Goal: Task Accomplishment & Management: Manage account settings

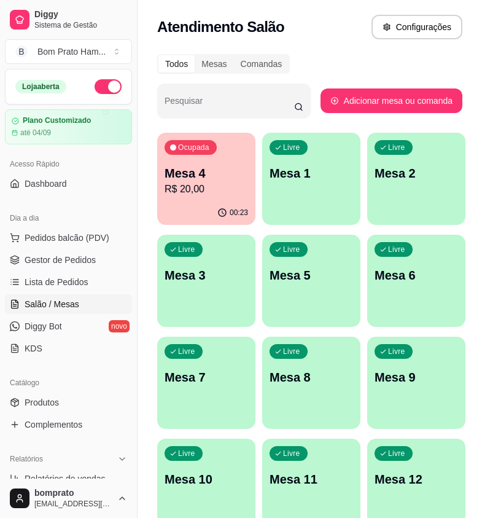
scroll to position [59, 0]
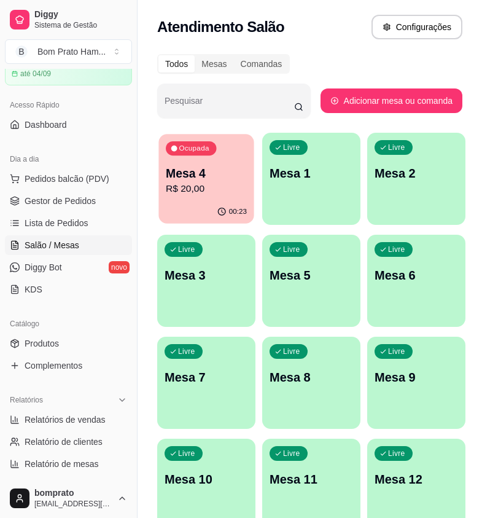
click at [198, 207] on div "00:23" at bounding box center [205, 211] width 95 height 23
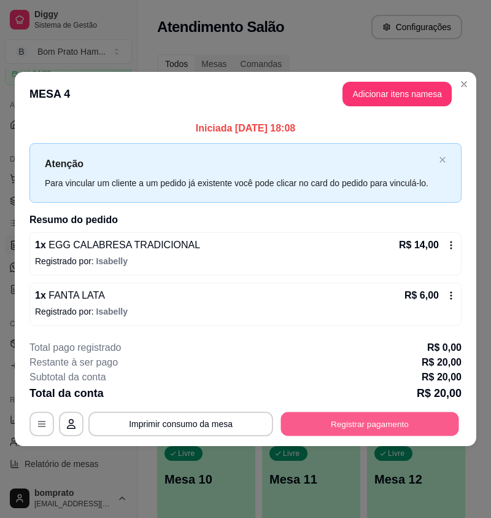
click at [364, 423] on button "Registrar pagamento" at bounding box center [370, 424] width 178 height 24
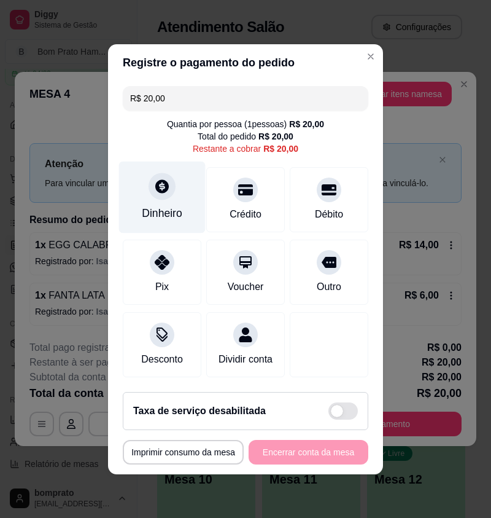
click at [149, 195] on div "Dinheiro" at bounding box center [162, 197] width 87 height 72
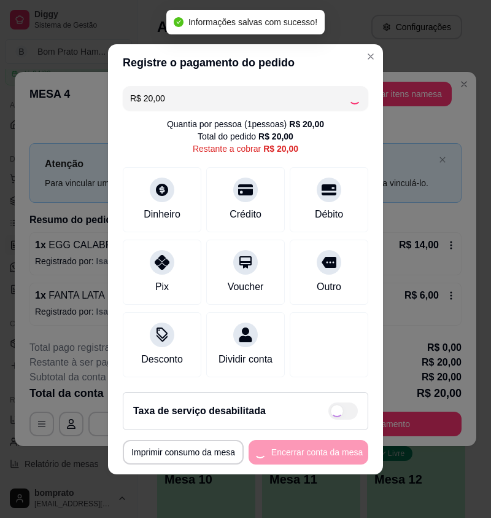
type input "R$ 0,00"
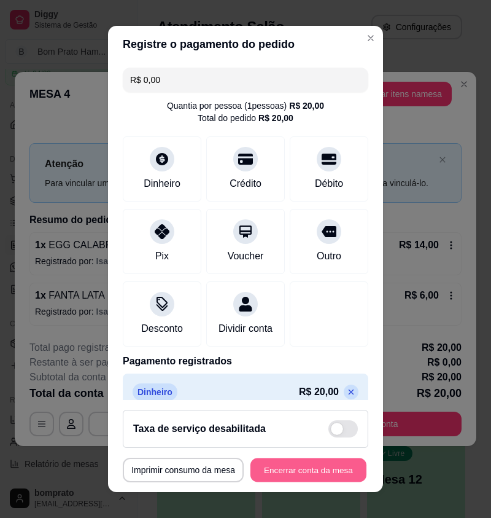
click at [294, 464] on button "Encerrar conta da mesa" at bounding box center [309, 470] width 116 height 24
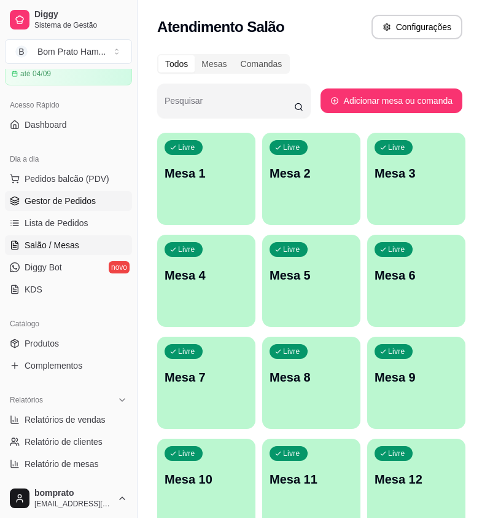
click at [36, 198] on span "Gestor de Pedidos" at bounding box center [60, 201] width 71 height 12
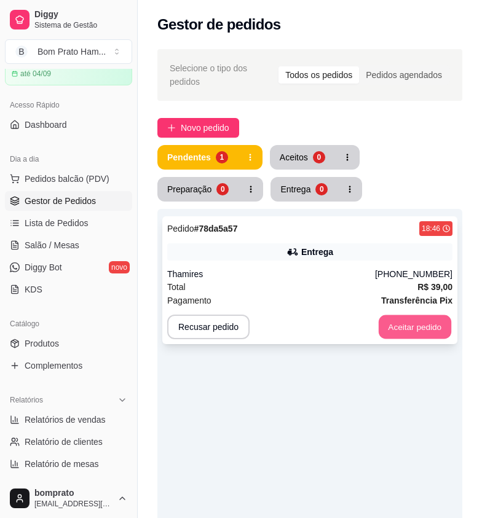
click at [420, 319] on button "Aceitar pedido" at bounding box center [414, 327] width 72 height 24
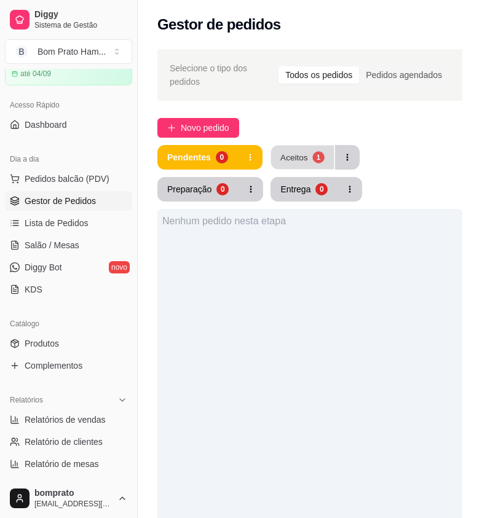
click at [281, 151] on div "Aceitos" at bounding box center [294, 157] width 28 height 12
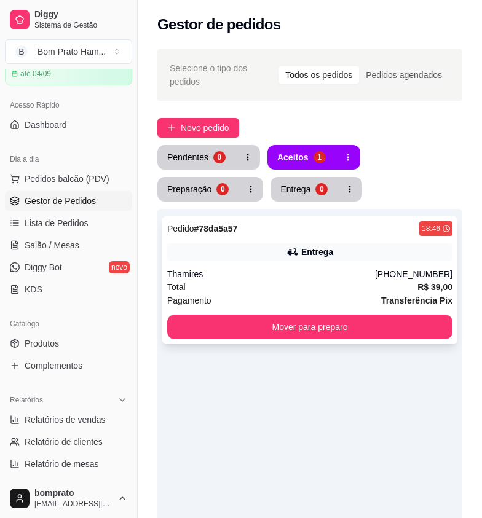
click at [294, 280] on div "Total R$ 39,00" at bounding box center [309, 287] width 285 height 14
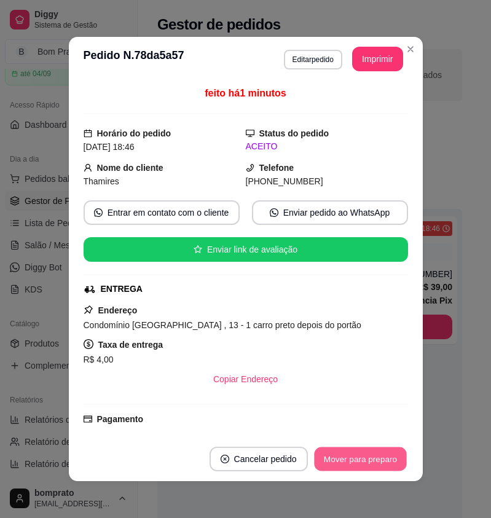
click at [342, 460] on button "Mover para preparo" at bounding box center [360, 459] width 92 height 24
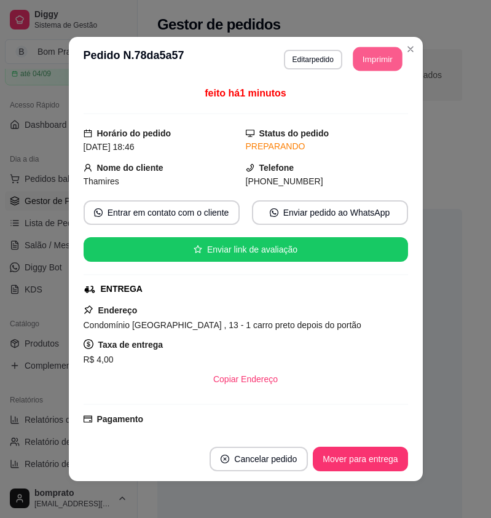
click at [356, 63] on button "Imprimir" at bounding box center [377, 59] width 49 height 24
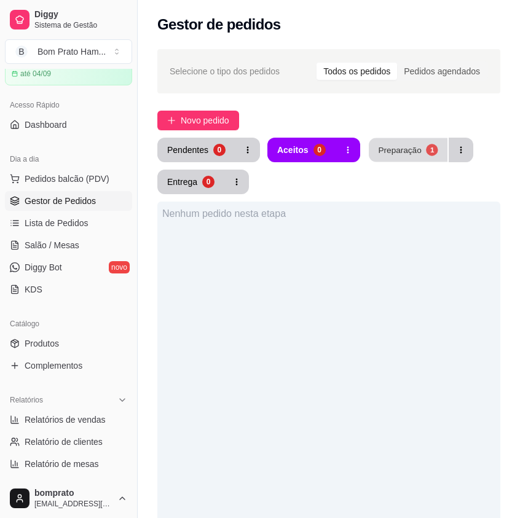
click at [426, 148] on div "1" at bounding box center [432, 150] width 12 height 12
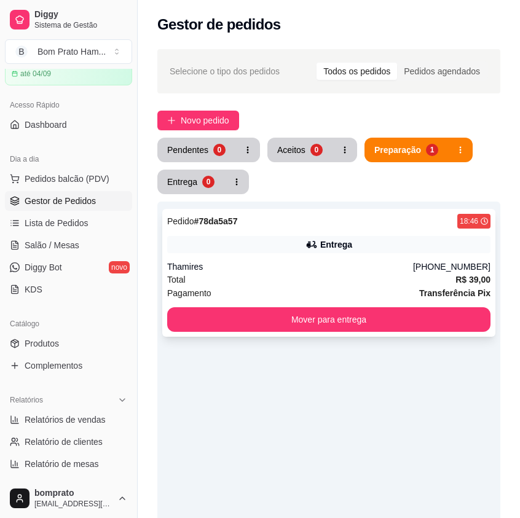
click at [330, 254] on div "Pedido # 78da5a57 18:46 Entrega Thamires [PHONE_NUMBER] Total R$ 39,00 Pagament…" at bounding box center [328, 273] width 333 height 128
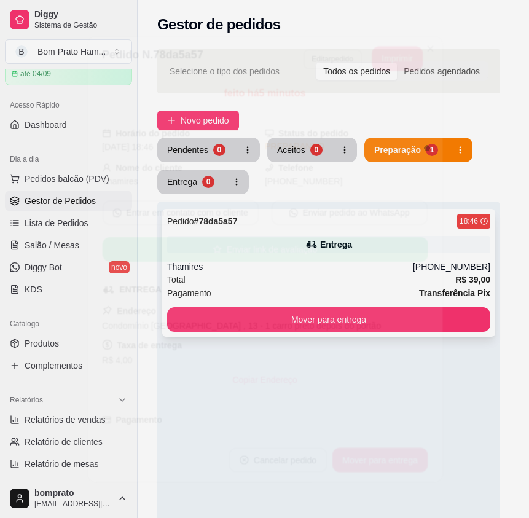
scroll to position [170, 0]
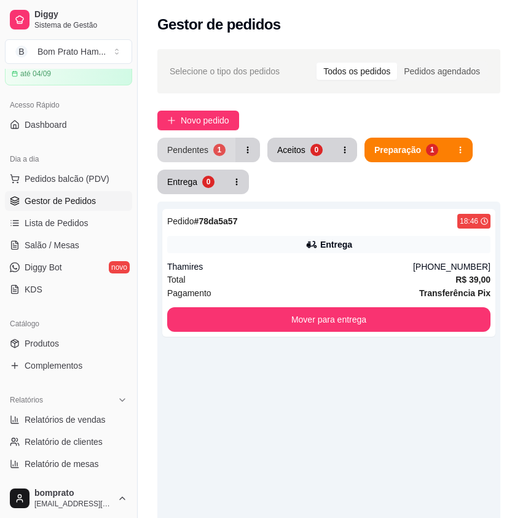
click at [170, 154] on div "Pendentes" at bounding box center [187, 150] width 41 height 12
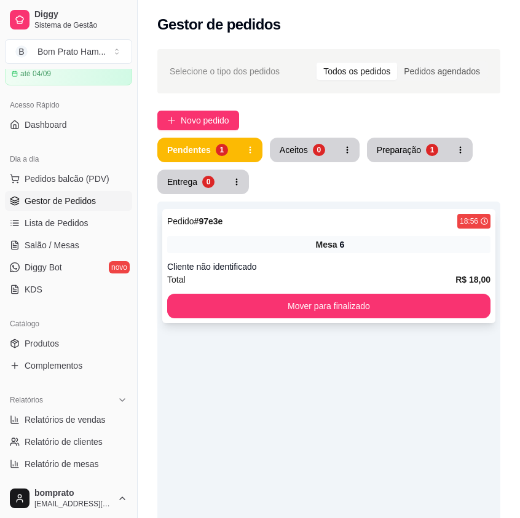
click at [325, 247] on span "Mesa" at bounding box center [327, 244] width 22 height 12
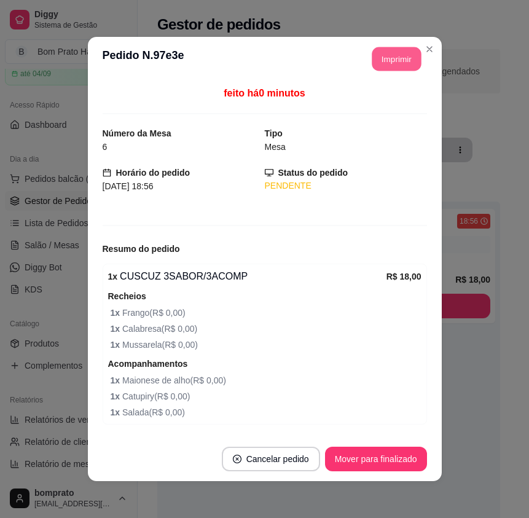
click at [380, 63] on button "Imprimir" at bounding box center [396, 59] width 49 height 24
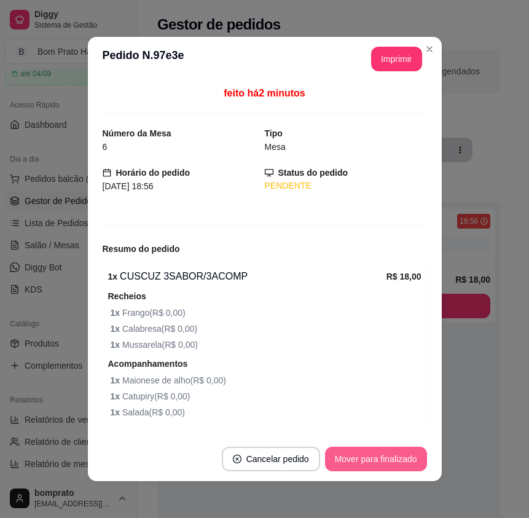
click at [388, 450] on button "Mover para finalizado" at bounding box center [376, 459] width 102 height 25
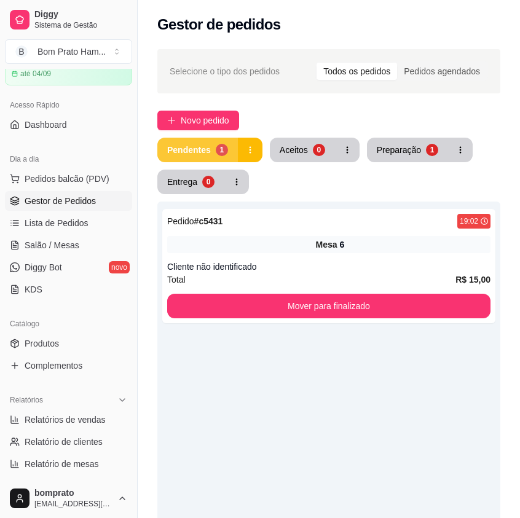
click at [163, 139] on div "Selecione o tipo dos pedidos Todos os pedidos Pedidos agendados Novo pedido Pen…" at bounding box center [329, 388] width 382 height 692
click at [182, 149] on div "Pendentes" at bounding box center [189, 150] width 42 height 12
click at [342, 240] on div "6" at bounding box center [342, 244] width 5 height 12
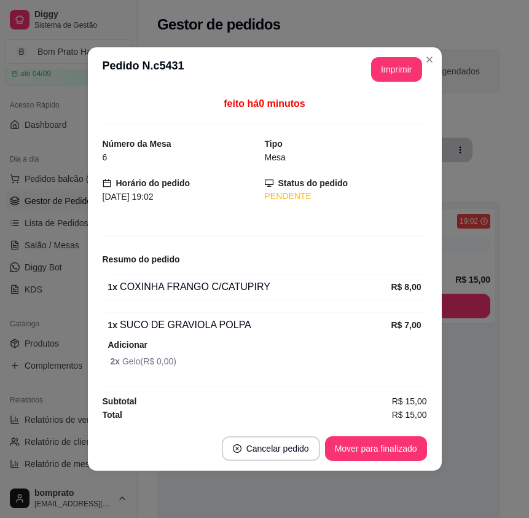
click at [370, 60] on div "**********" at bounding box center [391, 69] width 61 height 25
click at [383, 68] on button "Imprimir" at bounding box center [396, 70] width 49 height 24
click at [365, 451] on button "Mover para finalizado" at bounding box center [375, 449] width 99 height 24
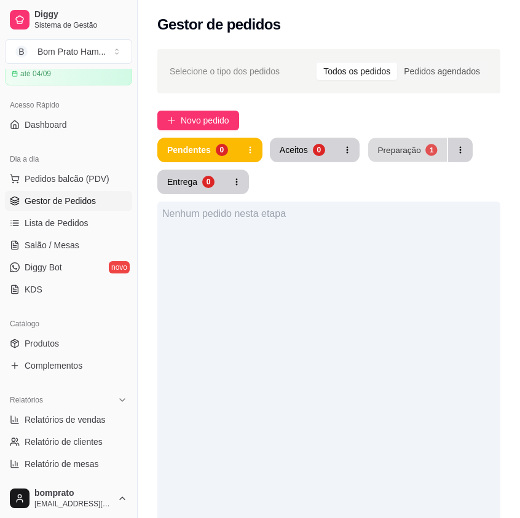
click at [404, 139] on button "Preparação 1" at bounding box center [407, 150] width 79 height 24
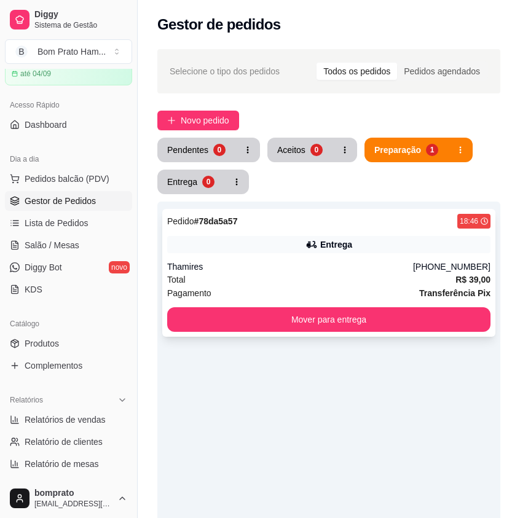
click at [267, 257] on div "Pedido # 78da5a57 18:46 Entrega Thamires [PHONE_NUMBER] Total R$ 39,00 Pagament…" at bounding box center [328, 273] width 333 height 128
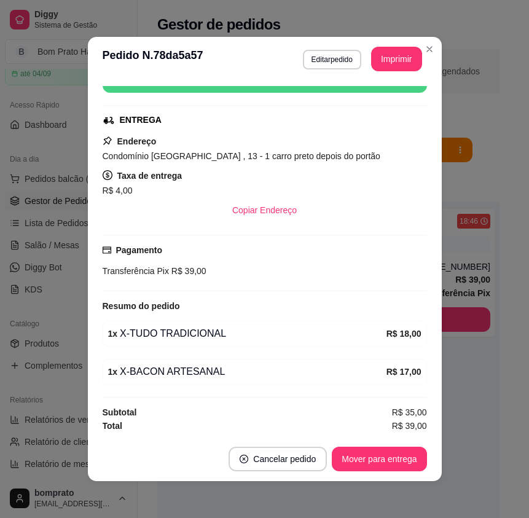
scroll to position [170, 0]
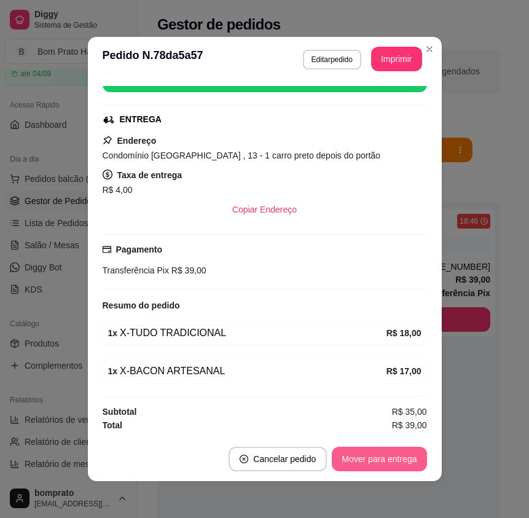
click at [404, 454] on button "Mover para entrega" at bounding box center [379, 459] width 95 height 25
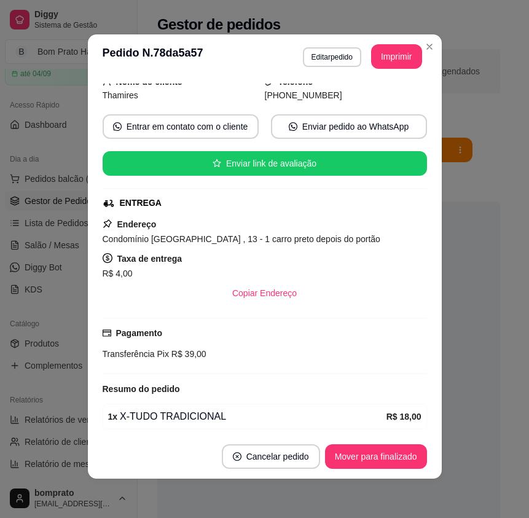
scroll to position [0, 0]
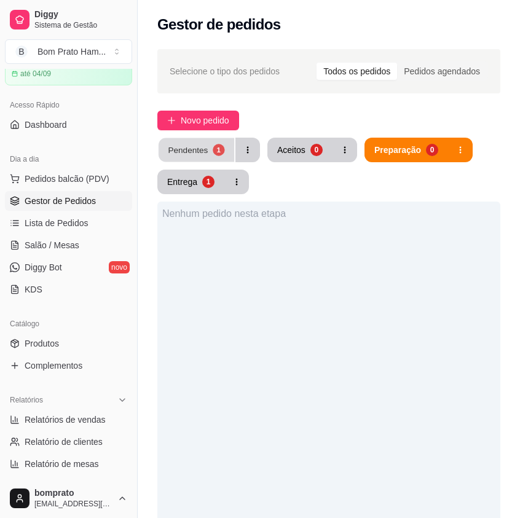
click at [189, 145] on div "Pendentes" at bounding box center [188, 150] width 40 height 12
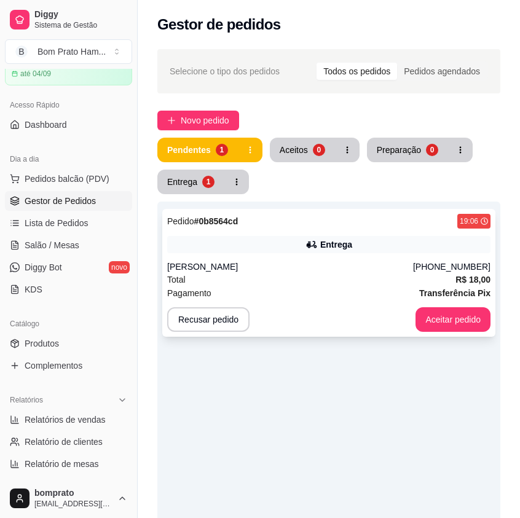
click at [315, 251] on div "Entrega" at bounding box center [328, 244] width 323 height 17
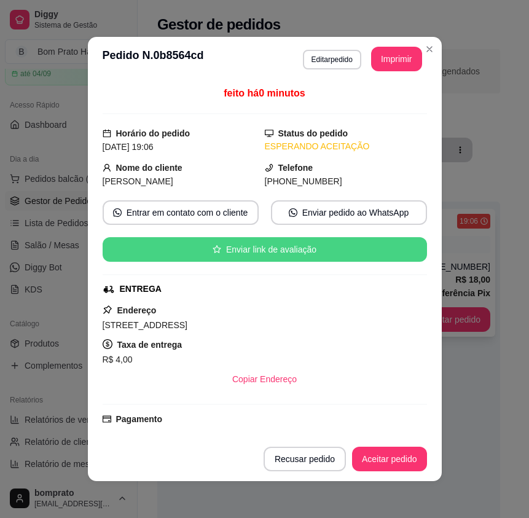
scroll to position [131, 0]
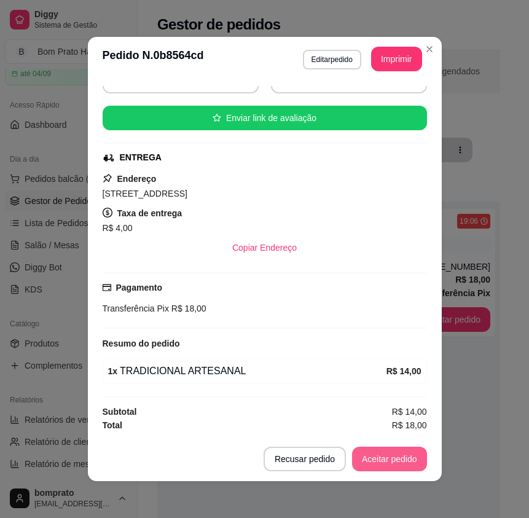
click at [402, 461] on button "Aceitar pedido" at bounding box center [389, 459] width 75 height 25
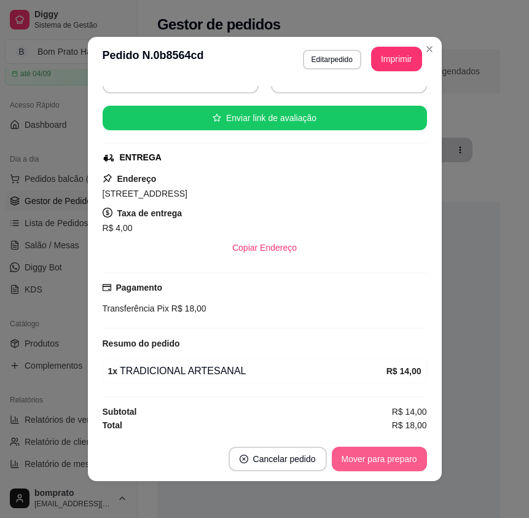
click at [402, 461] on button "Mover para preparo" at bounding box center [379, 459] width 95 height 25
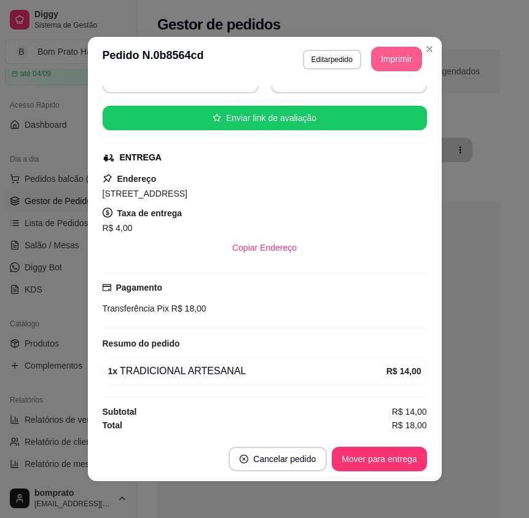
click at [396, 58] on button "Imprimir" at bounding box center [396, 59] width 51 height 25
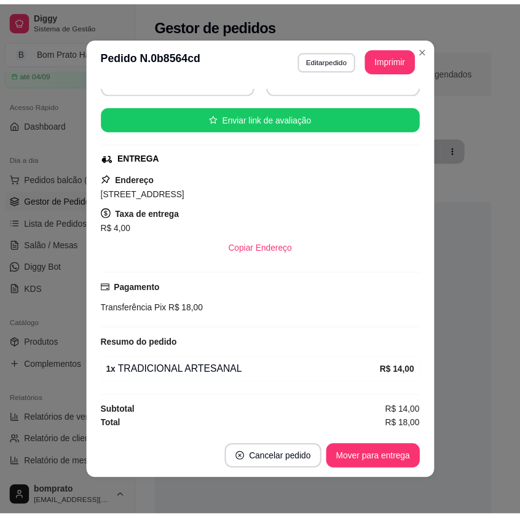
scroll to position [0, 0]
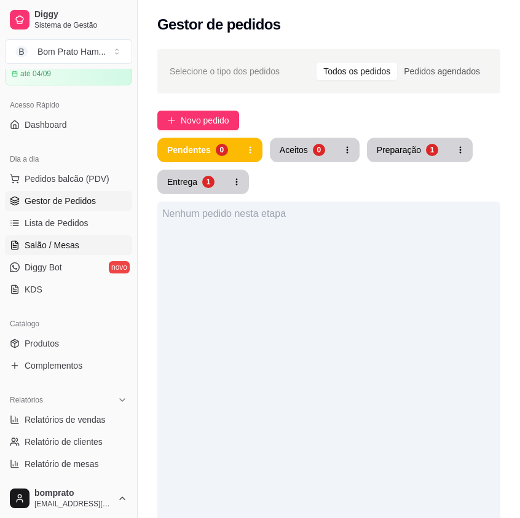
click at [81, 247] on link "Salão / Mesas" at bounding box center [68, 245] width 127 height 20
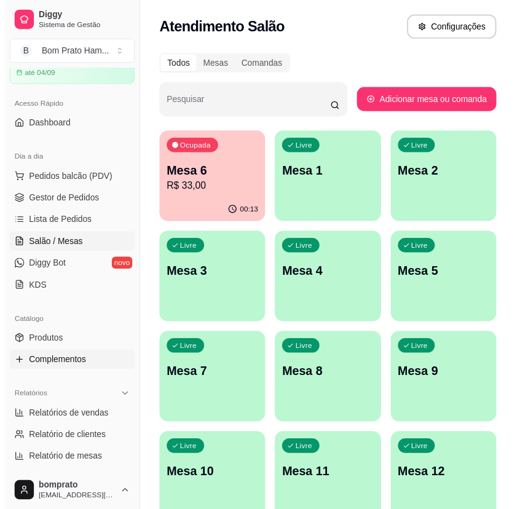
scroll to position [182, 0]
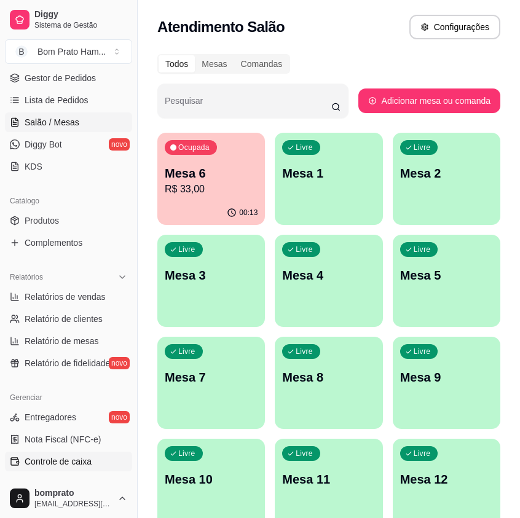
click at [96, 464] on link "Controle de caixa" at bounding box center [68, 462] width 127 height 20
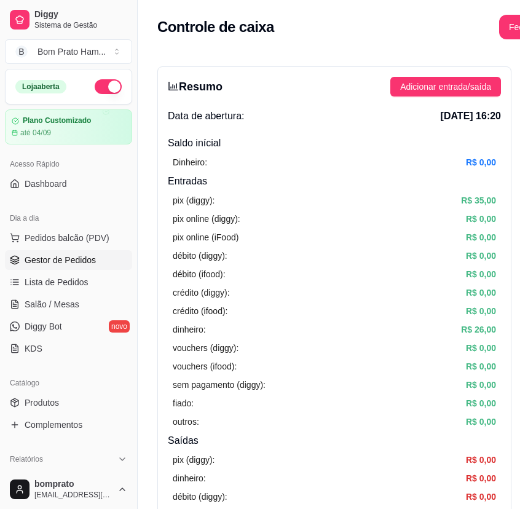
click at [96, 256] on link "Gestor de Pedidos" at bounding box center [68, 260] width 127 height 20
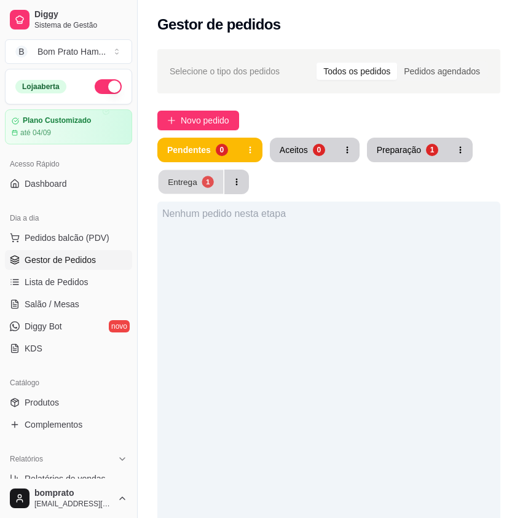
click at [175, 183] on div "Entrega" at bounding box center [182, 182] width 29 height 12
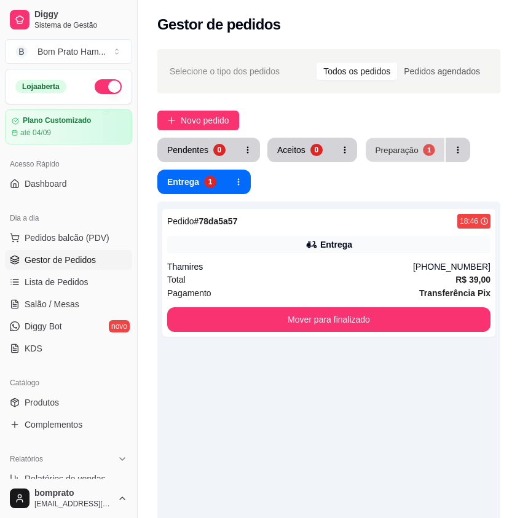
click at [372, 138] on button "Preparação 1" at bounding box center [405, 150] width 79 height 24
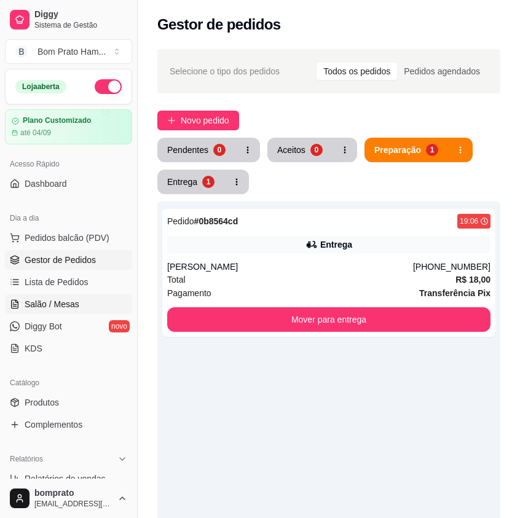
click at [72, 312] on link "Salão / Mesas" at bounding box center [68, 304] width 127 height 20
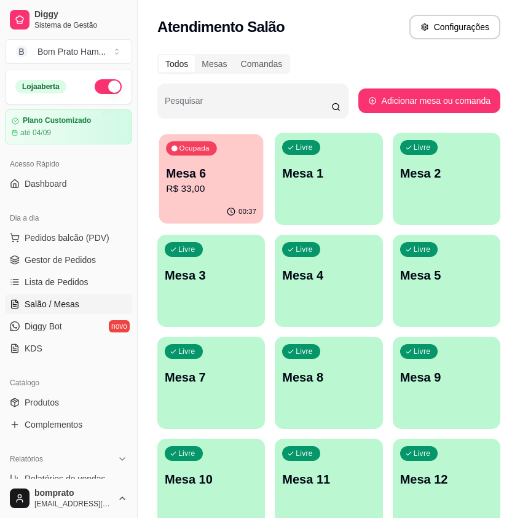
click at [245, 184] on p "R$ 33,00" at bounding box center [211, 189] width 90 height 14
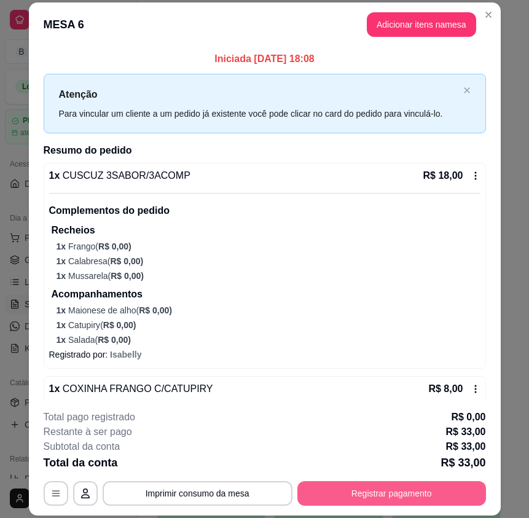
click at [454, 488] on button "Registrar pagamento" at bounding box center [391, 493] width 189 height 25
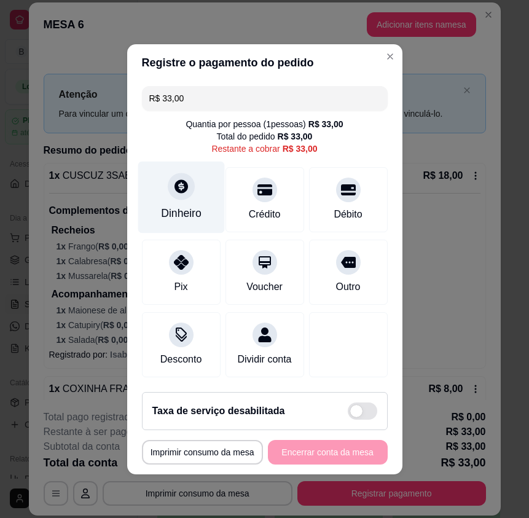
click at [190, 221] on div "Dinheiro" at bounding box center [181, 197] width 87 height 72
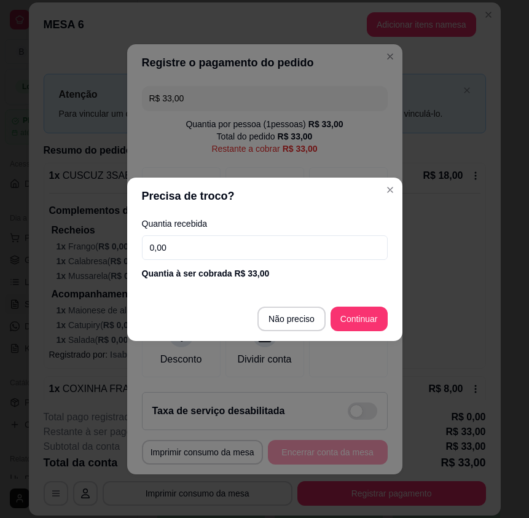
click at [298, 247] on input "0,00" at bounding box center [265, 247] width 246 height 25
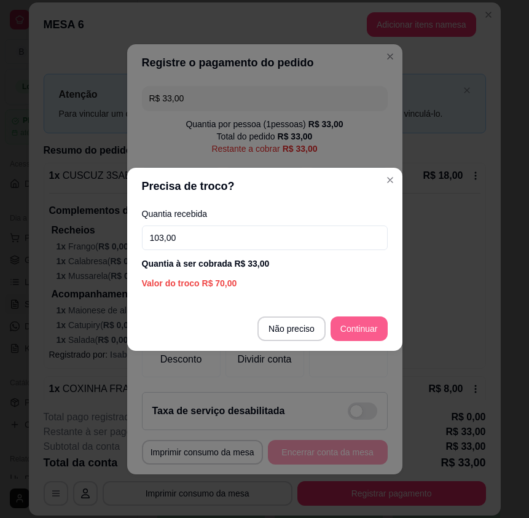
type input "103,00"
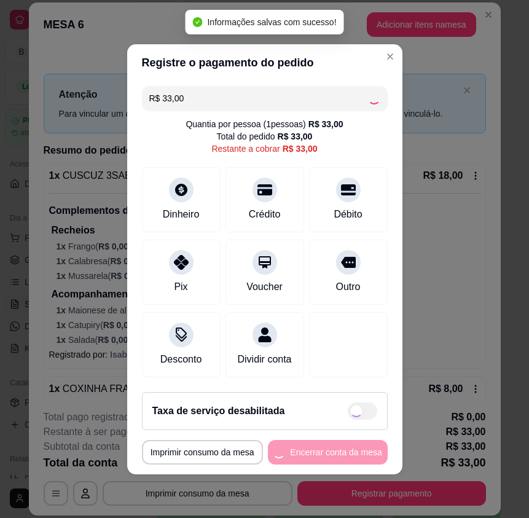
type input "R$ 0,00"
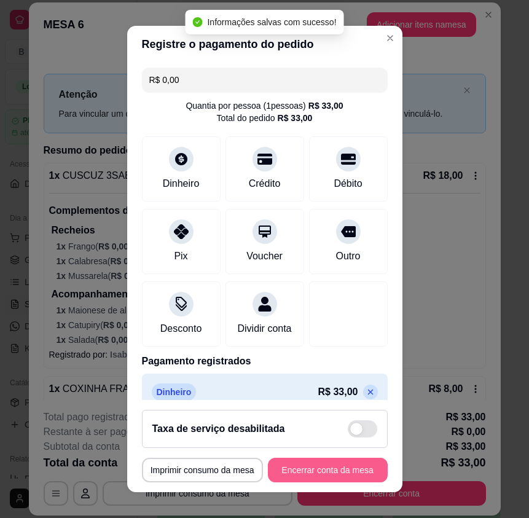
click at [345, 463] on button "Encerrar conta da mesa" at bounding box center [328, 470] width 120 height 25
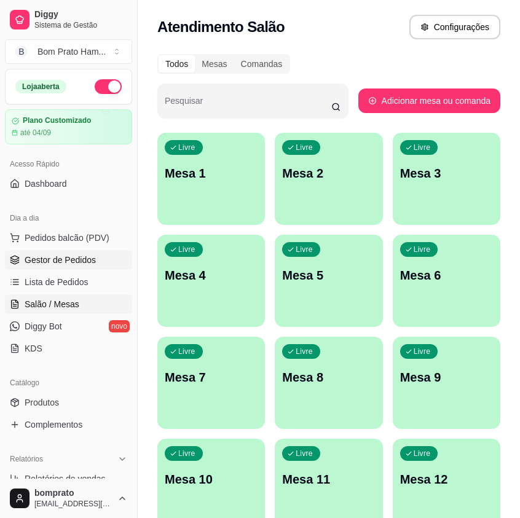
click at [98, 265] on link "Gestor de Pedidos" at bounding box center [68, 260] width 127 height 20
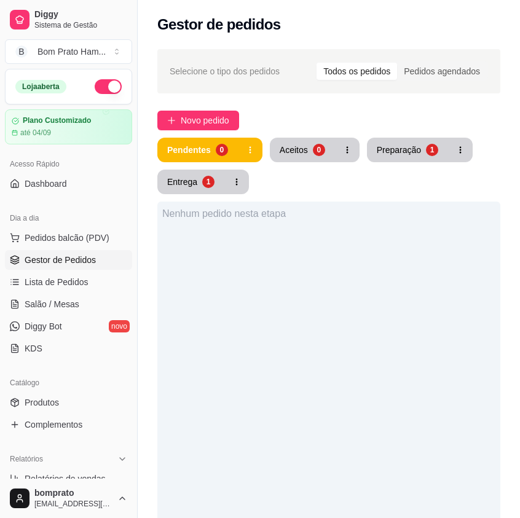
drag, startPoint x: 364, startPoint y: 168, endPoint x: 388, endPoint y: 163, distance: 25.2
click at [364, 168] on div "Pendentes 0 Aceitos 0 Preparação 1 Entrega 1" at bounding box center [328, 166] width 343 height 57
click at [402, 158] on button "Preparação 1" at bounding box center [407, 150] width 81 height 25
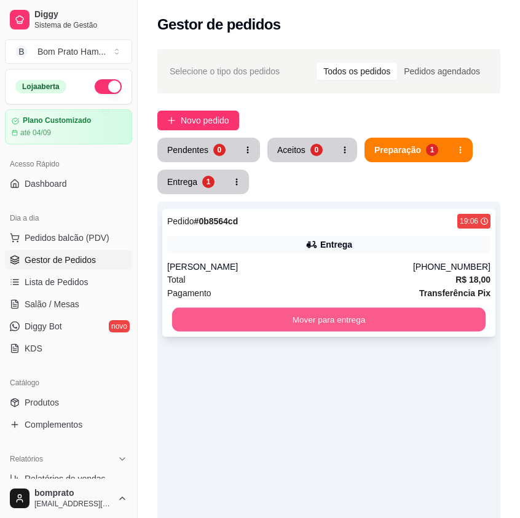
click at [366, 321] on button "Mover para entrega" at bounding box center [328, 320] width 313 height 24
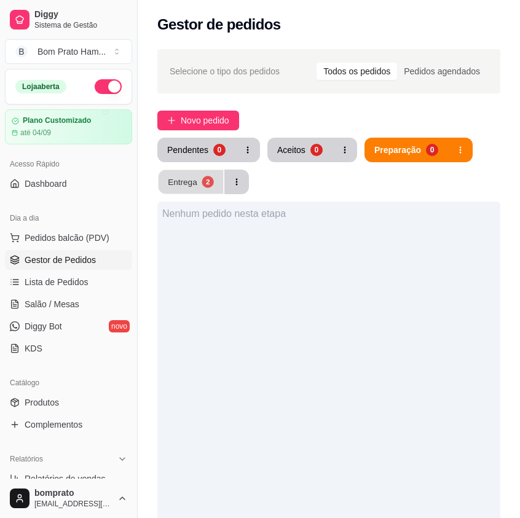
click at [202, 184] on div "2" at bounding box center [207, 182] width 12 height 12
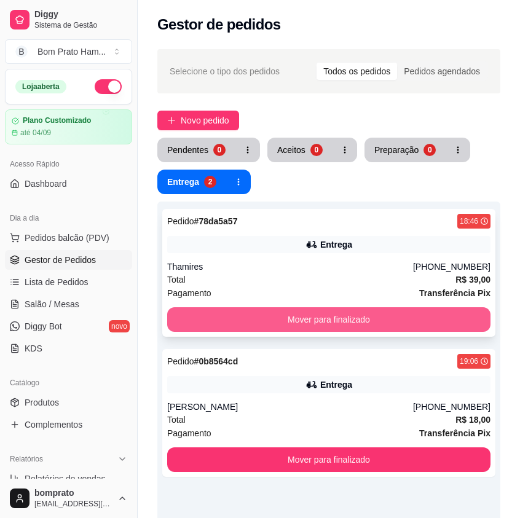
click at [329, 316] on button "Mover para finalizado" at bounding box center [328, 319] width 323 height 25
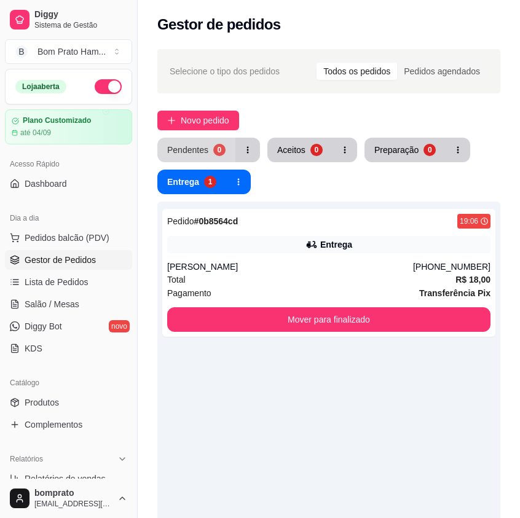
click at [213, 150] on div "0" at bounding box center [219, 150] width 12 height 12
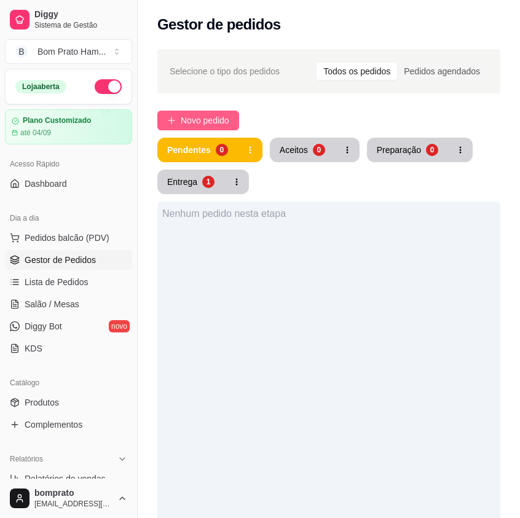
click at [198, 114] on span "Novo pedido" at bounding box center [205, 121] width 49 height 14
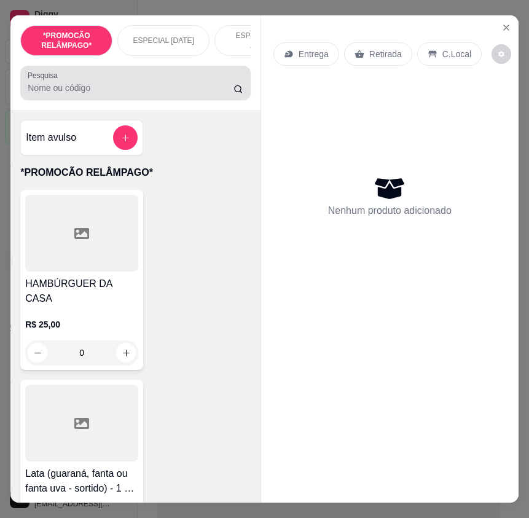
click at [168, 100] on div "Pesquisa" at bounding box center [135, 83] width 230 height 34
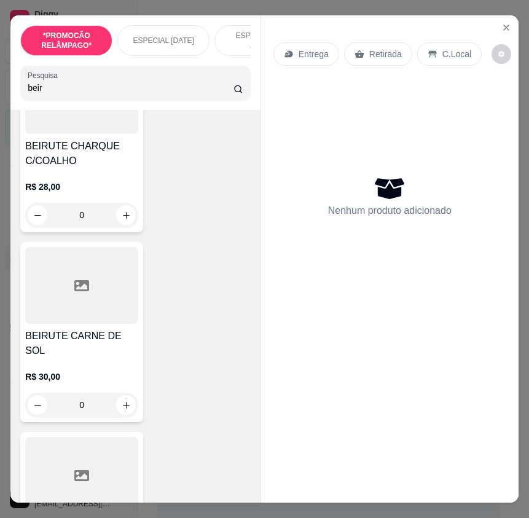
scroll to position [737, 0]
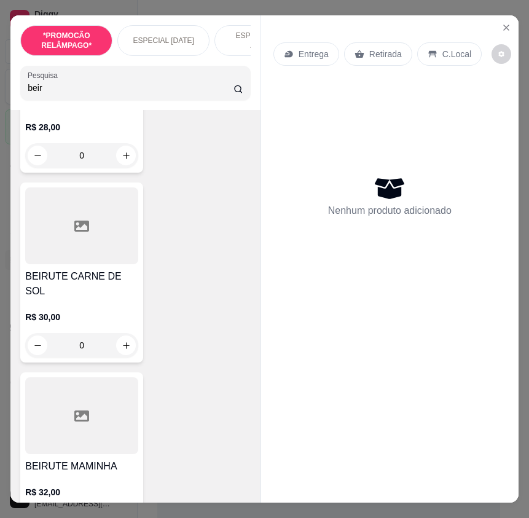
type input "beir"
drag, startPoint x: 20, startPoint y: 281, endPoint x: 57, endPoint y: 301, distance: 41.2
click at [57, 301] on div "BEIRUTE CARNE DE SOL R$ 30,00 0" at bounding box center [81, 272] width 123 height 180
click at [54, 282] on h4 "BEIRUTE CARNE DE SOL" at bounding box center [81, 283] width 113 height 29
drag, startPoint x: 158, startPoint y: 303, endPoint x: 68, endPoint y: 291, distance: 91.7
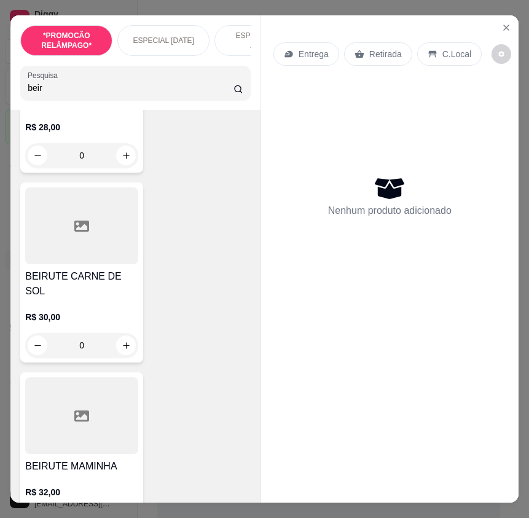
click at [157, 302] on div "1 BEIRUTE CALABACON + 1 REFRI LATA R$ 34,00 0 [GEOGRAPHIC_DATA] CALABRESA R$ 27…" at bounding box center [135, 170] width 230 height 1435
drag, startPoint x: 20, startPoint y: 283, endPoint x: 59, endPoint y: 310, distance: 47.7
click at [59, 310] on div "BEIRUTE CARNE DE SOL R$ 30,00 0" at bounding box center [81, 272] width 123 height 180
click at [57, 286] on h4 "BEIRUTE CARNE DE SOL" at bounding box center [81, 283] width 113 height 29
click at [24, 272] on div "BEIRUTE CARNE DE SOL R$ 30,00 0" at bounding box center [81, 272] width 123 height 180
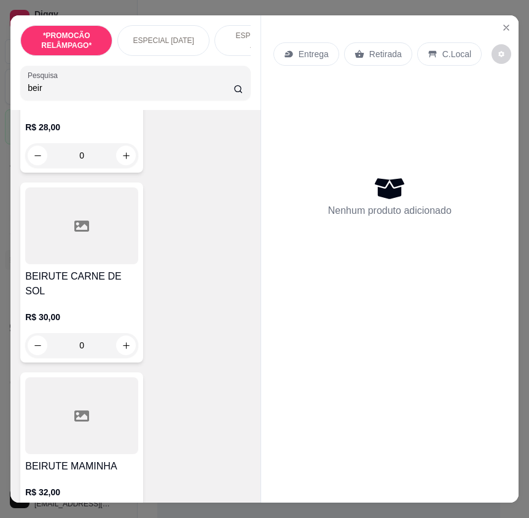
click at [33, 283] on h4 "BEIRUTE CARNE DE SOL" at bounding box center [81, 283] width 113 height 29
drag, startPoint x: 24, startPoint y: 280, endPoint x: 36, endPoint y: 293, distance: 17.9
click at [36, 293] on div "BEIRUTE CARNE DE SOL R$ 30,00 0" at bounding box center [81, 272] width 123 height 180
click at [73, 302] on div "R$ 30,00 0" at bounding box center [81, 328] width 113 height 59
drag, startPoint x: 22, startPoint y: 282, endPoint x: 53, endPoint y: 305, distance: 38.7
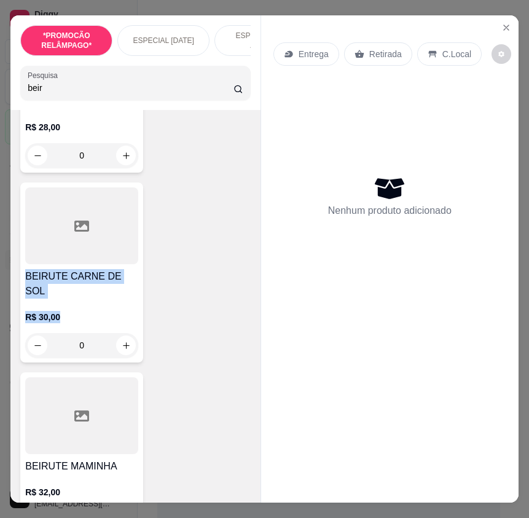
click at [53, 305] on div "BEIRUTE CARNE DE SOL R$ 30,00 0" at bounding box center [81, 272] width 123 height 180
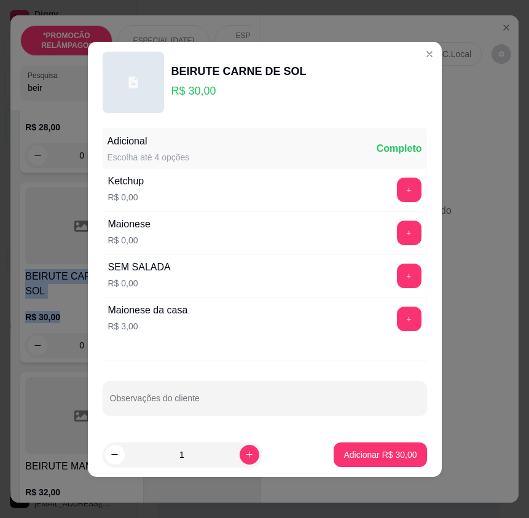
copy div "BEIRUTE CARNE DE SOL R$ 30,00"
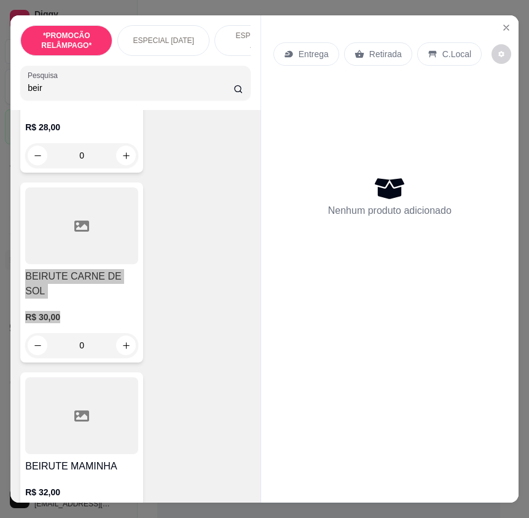
scroll to position [799, 0]
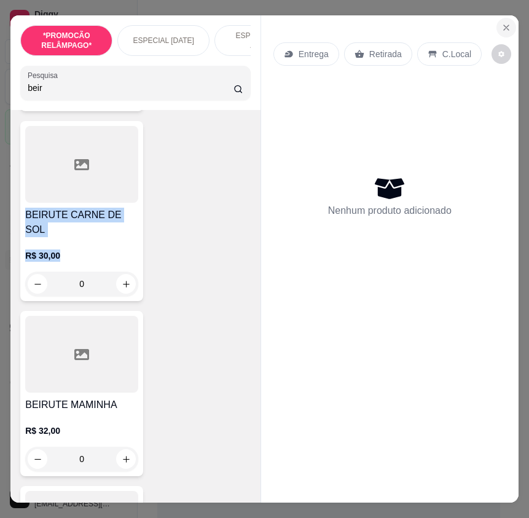
click at [482, 23] on icon "Close" at bounding box center [506, 28] width 10 height 10
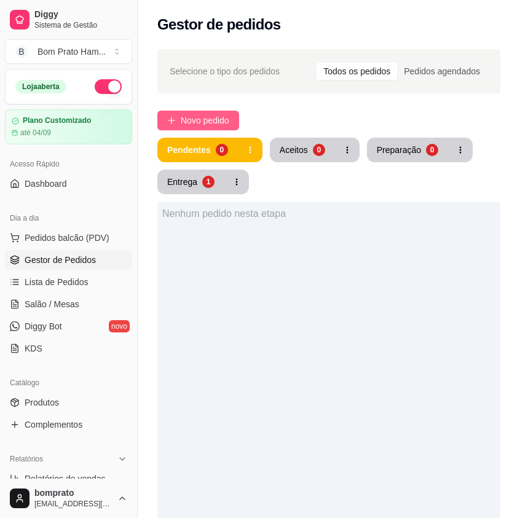
click at [180, 120] on button "Novo pedido" at bounding box center [198, 121] width 82 height 20
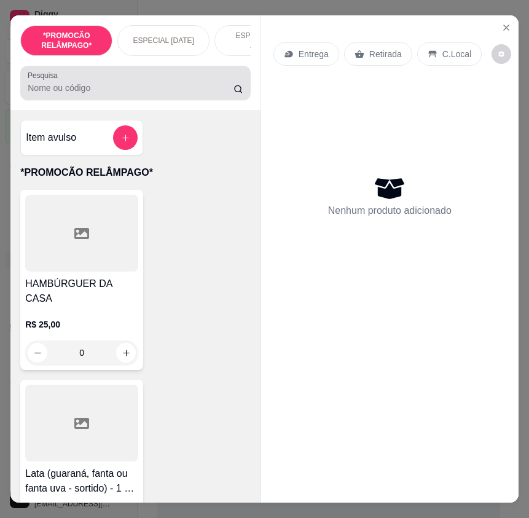
click at [172, 91] on input "Pesquisa" at bounding box center [131, 88] width 206 height 12
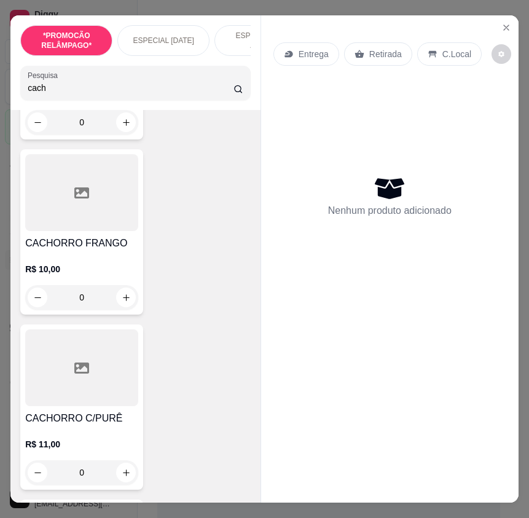
scroll to position [614, 0]
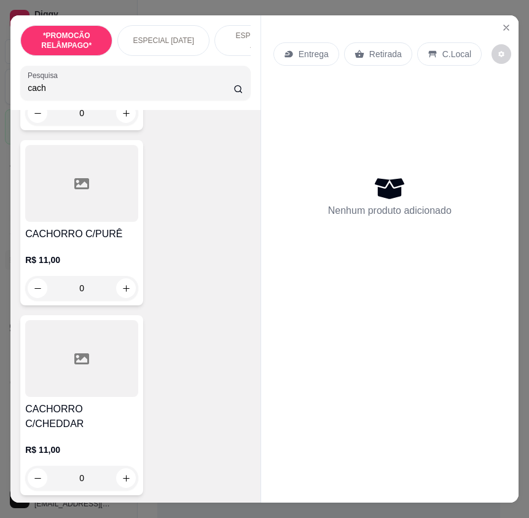
type input "cach"
click at [121, 295] on div "0" at bounding box center [81, 288] width 113 height 25
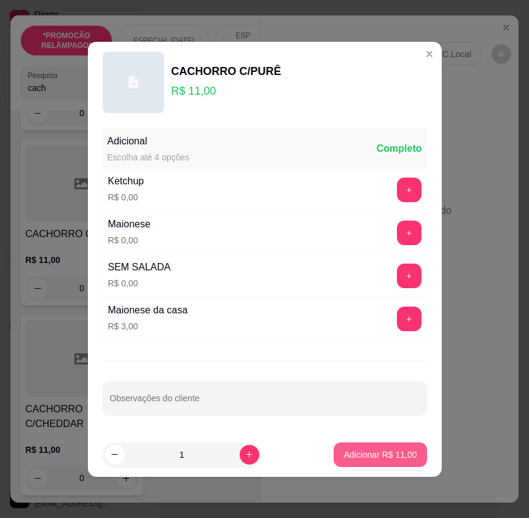
click at [370, 460] on p "Adicionar R$ 11,00" at bounding box center [379, 454] width 73 height 12
type input "1"
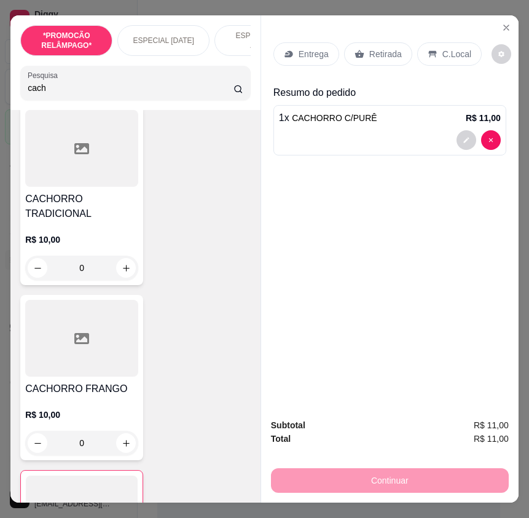
scroll to position [246, 0]
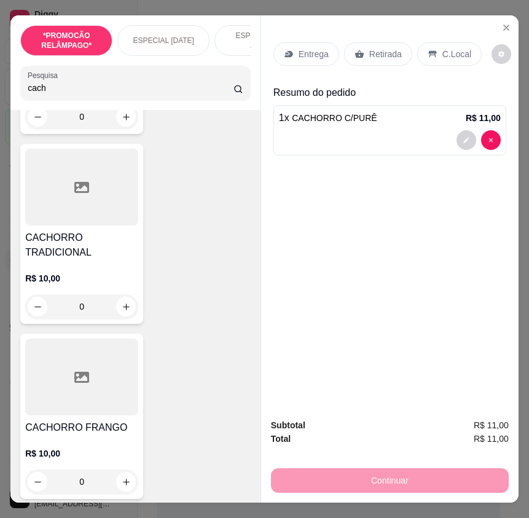
click at [125, 313] on div "0" at bounding box center [81, 306] width 113 height 25
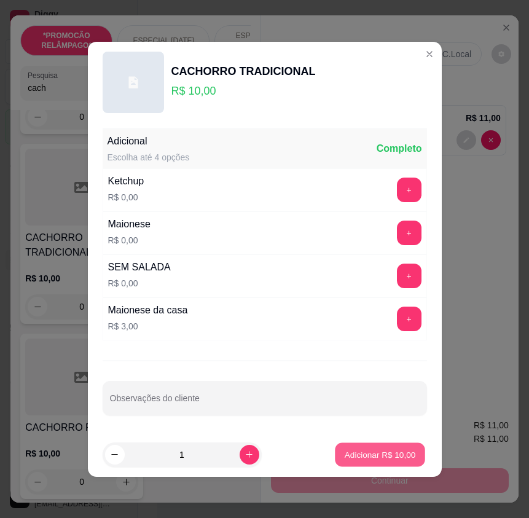
click at [367, 456] on p "Adicionar R$ 10,00" at bounding box center [380, 454] width 71 height 12
type input "1"
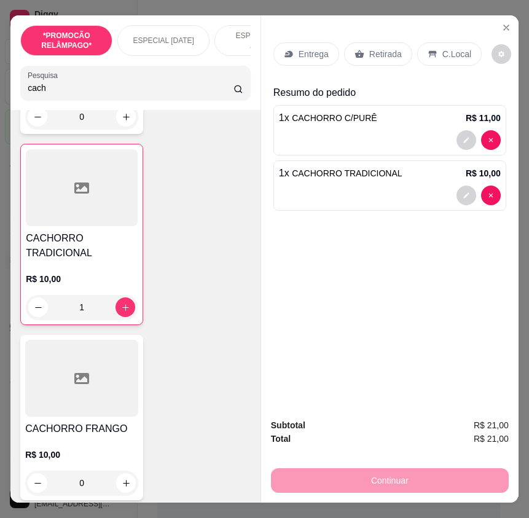
scroll to position [0, 0]
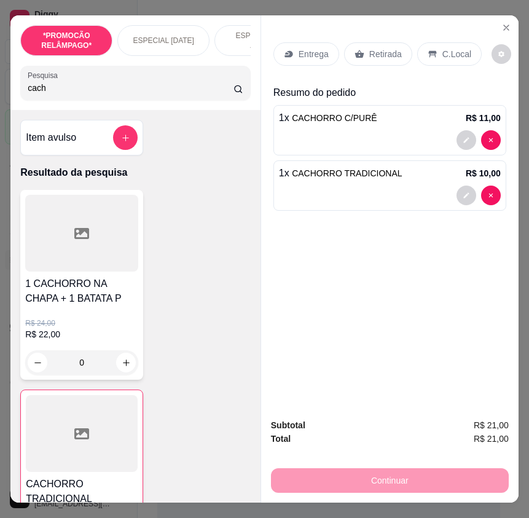
click at [52, 94] on input "cach" at bounding box center [131, 88] width 206 height 12
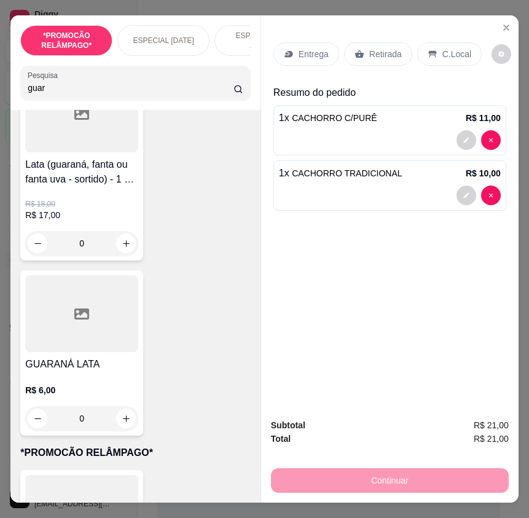
scroll to position [123, 0]
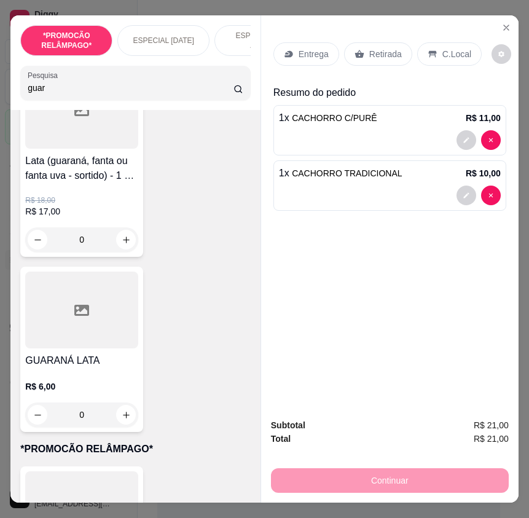
type input "guar"
click at [101, 340] on div at bounding box center [81, 310] width 113 height 77
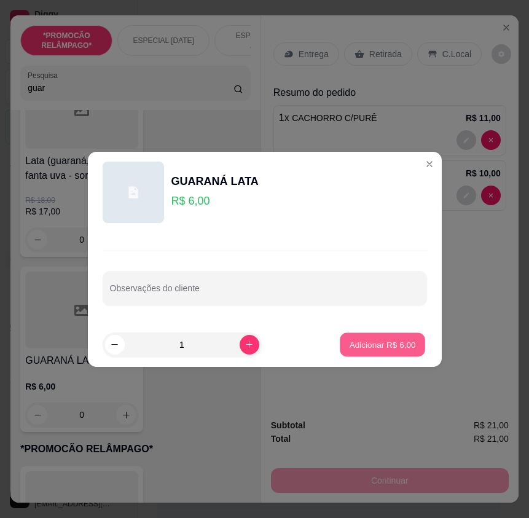
click at [361, 351] on button "Adicionar R$ 6,00" at bounding box center [382, 344] width 85 height 24
type input "1"
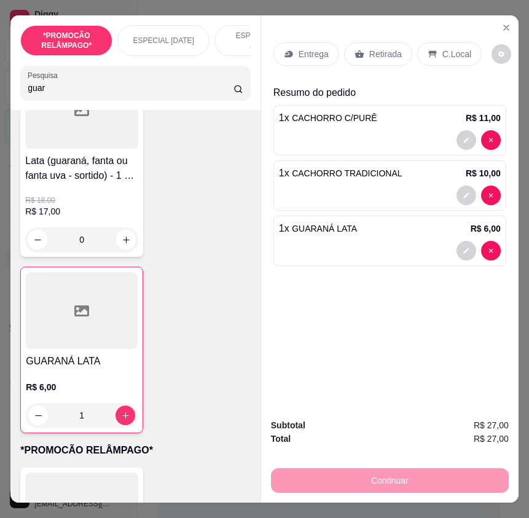
click at [313, 50] on p "Entrega" at bounding box center [314, 54] width 30 height 12
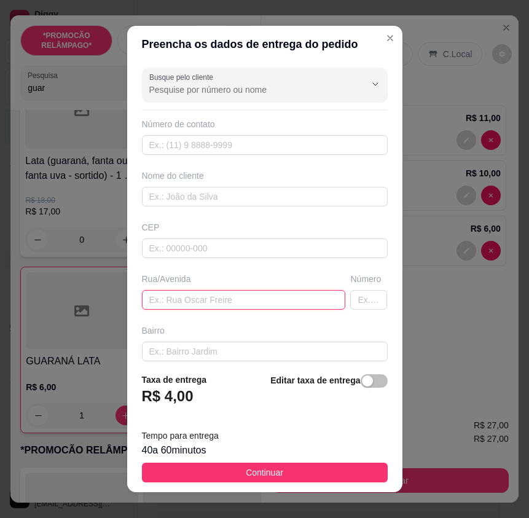
paste input "[STREET_ADDRESS][PERSON_NAME] sertania"
type input "[STREET_ADDRESS][PERSON_NAME] sertania"
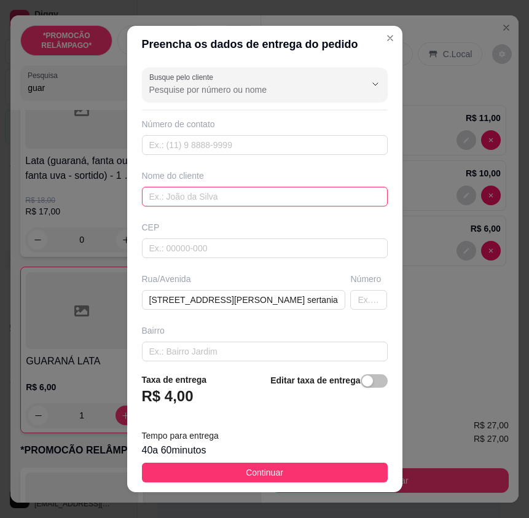
paste input "Luana"
type input "Luana"
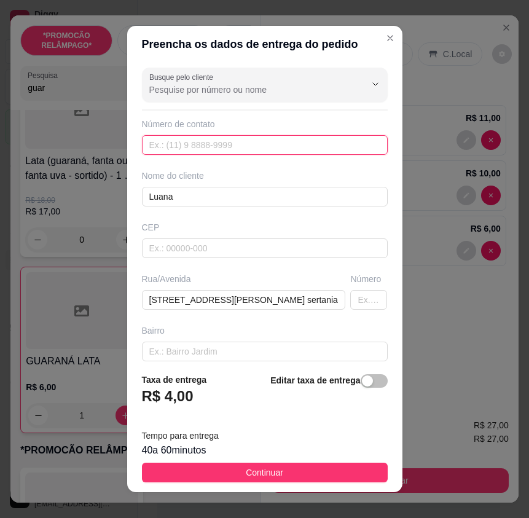
paste input "[PHONE_NUMBER]"
type input "[PHONE_NUMBER]"
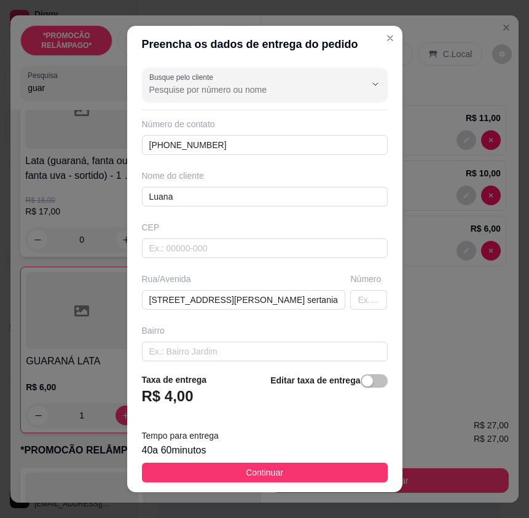
drag, startPoint x: 351, startPoint y: 472, endPoint x: 523, endPoint y: 485, distance: 172.4
click at [351, 472] on button "Continuar" at bounding box center [265, 473] width 246 height 20
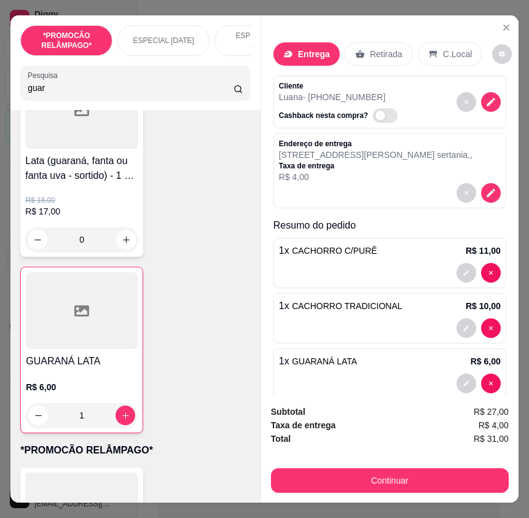
scroll to position [22, 0]
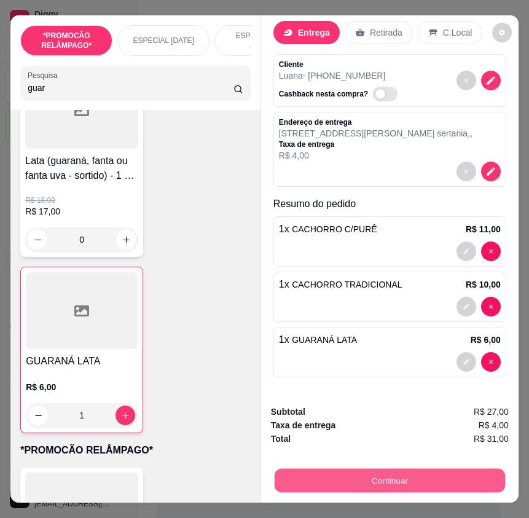
click at [463, 479] on button "Continuar" at bounding box center [390, 480] width 230 height 24
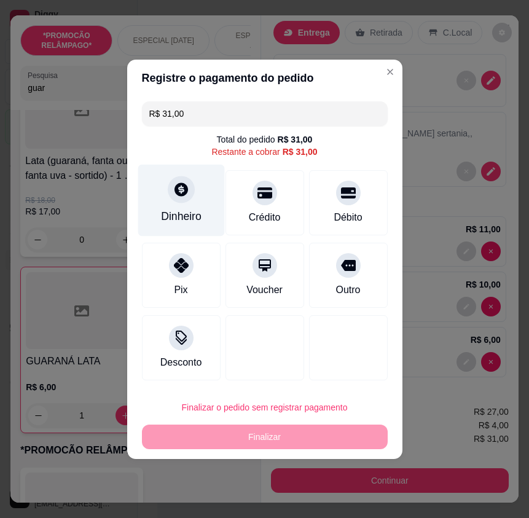
click at [198, 206] on div "Dinheiro" at bounding box center [181, 200] width 87 height 72
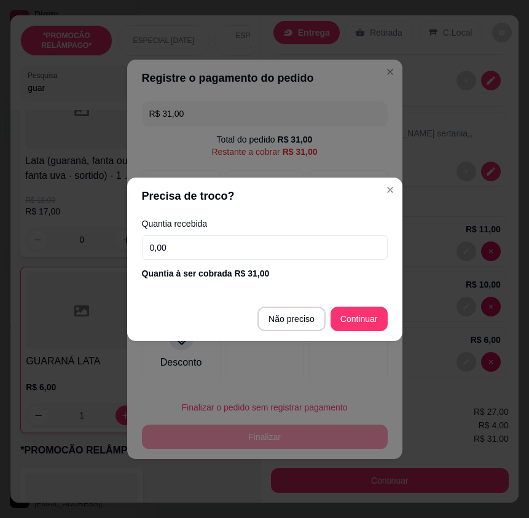
click at [233, 243] on input "0,00" at bounding box center [265, 247] width 246 height 25
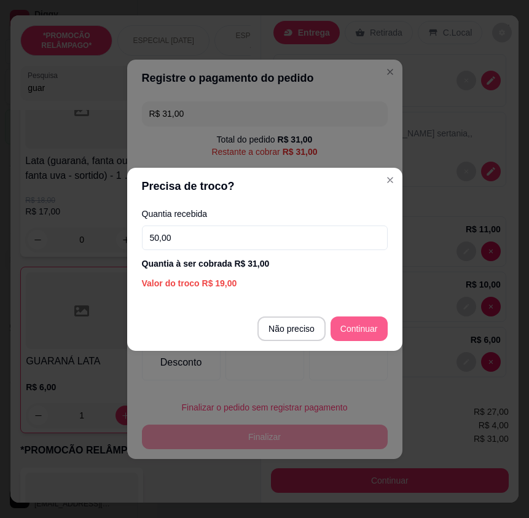
type input "50,00"
type input "R$ 0,00"
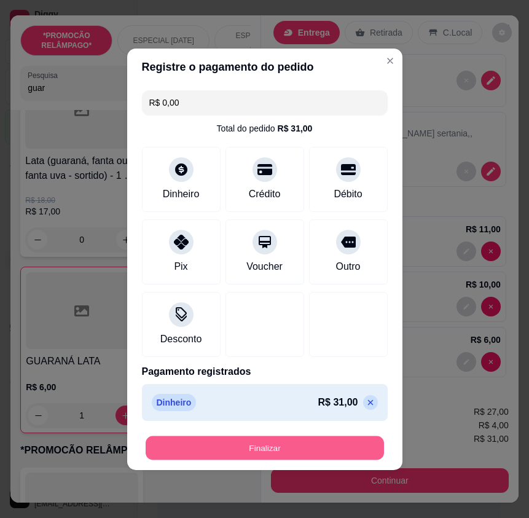
click at [350, 437] on button "Finalizar" at bounding box center [265, 448] width 238 height 24
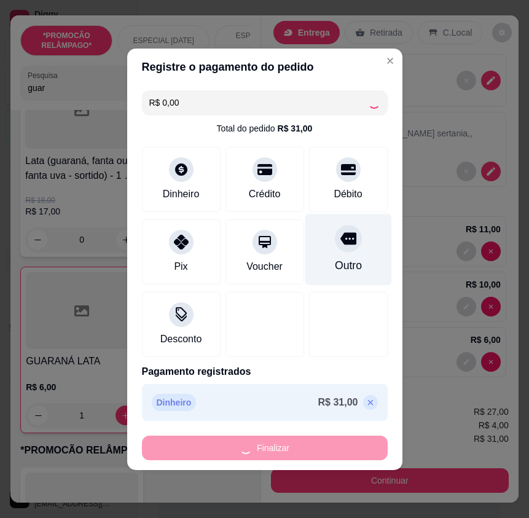
type input "0"
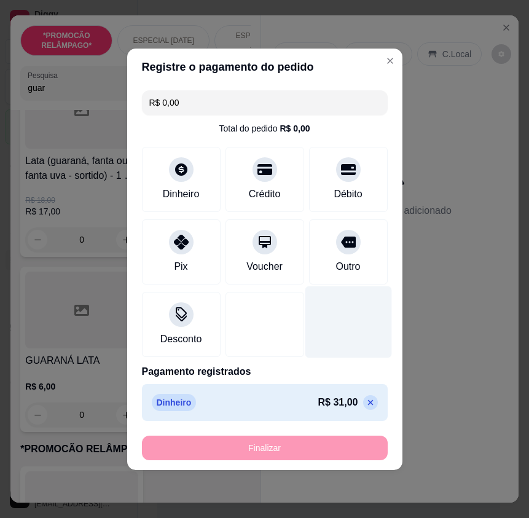
type input "-R$ 31,00"
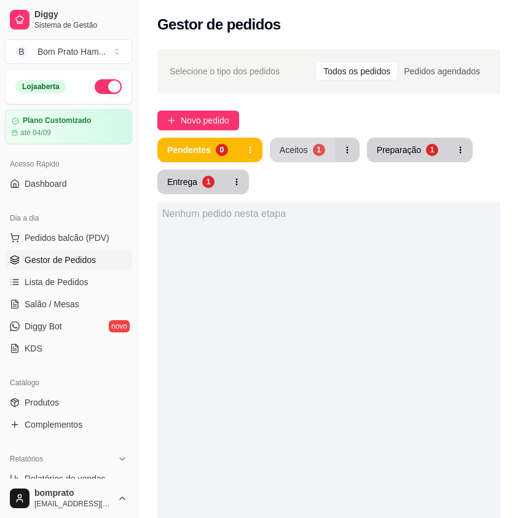
click at [305, 157] on button "Aceitos 1" at bounding box center [302, 150] width 65 height 25
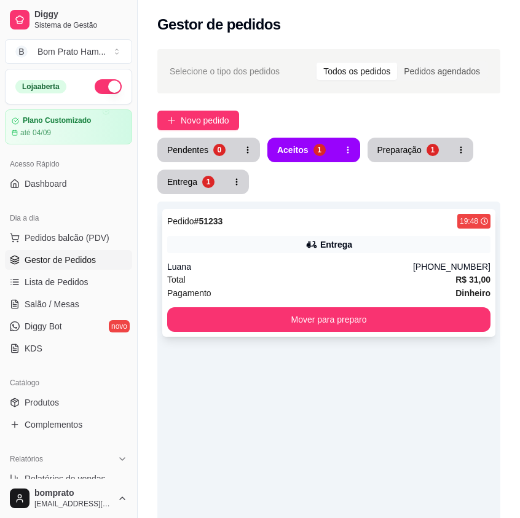
click at [331, 238] on div "Entrega" at bounding box center [336, 244] width 32 height 12
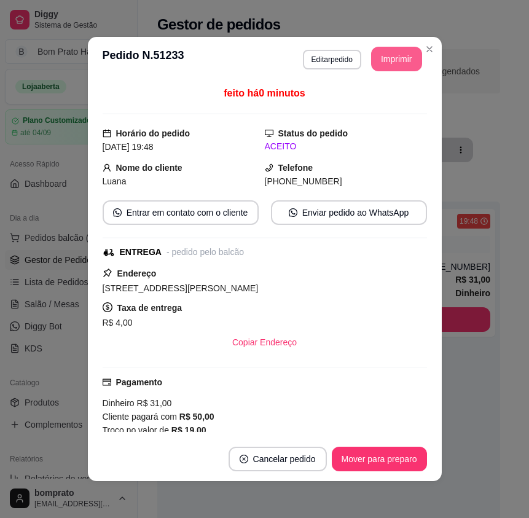
click at [385, 58] on button "Imprimir" at bounding box center [396, 59] width 51 height 25
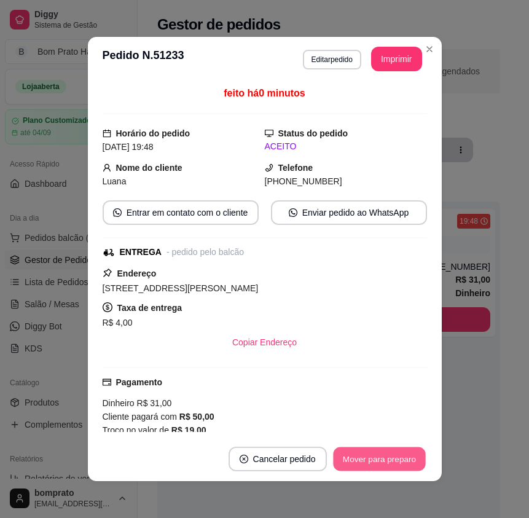
click at [417, 452] on button "Mover para preparo" at bounding box center [379, 459] width 92 height 24
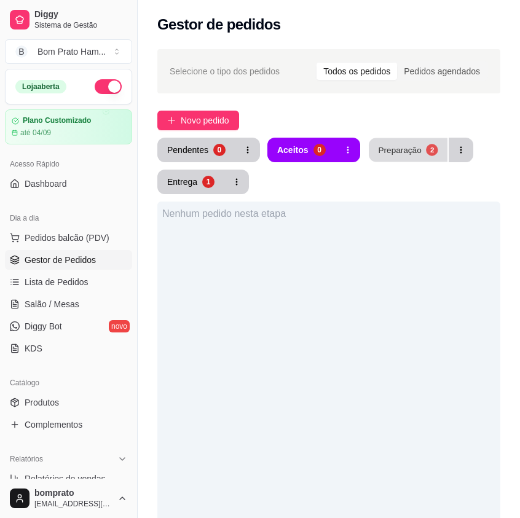
click at [409, 141] on button "Preparação 2" at bounding box center [408, 150] width 79 height 24
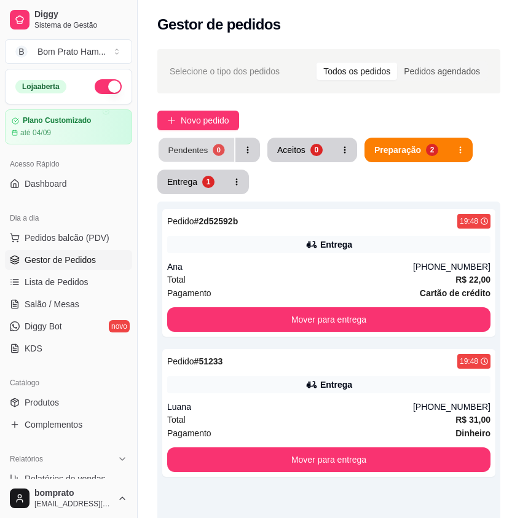
click at [213, 145] on div "0" at bounding box center [219, 150] width 12 height 12
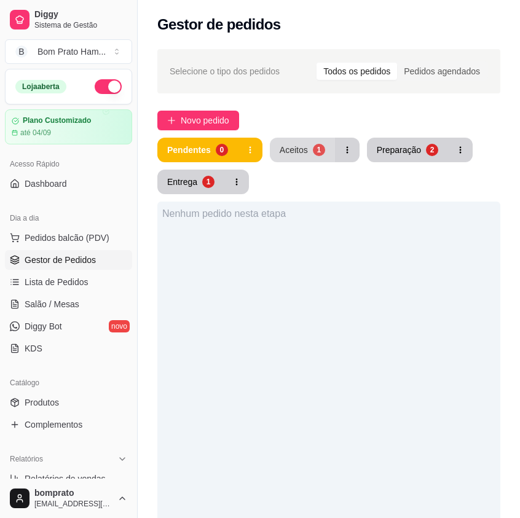
click at [302, 152] on div "Aceitos" at bounding box center [294, 150] width 28 height 12
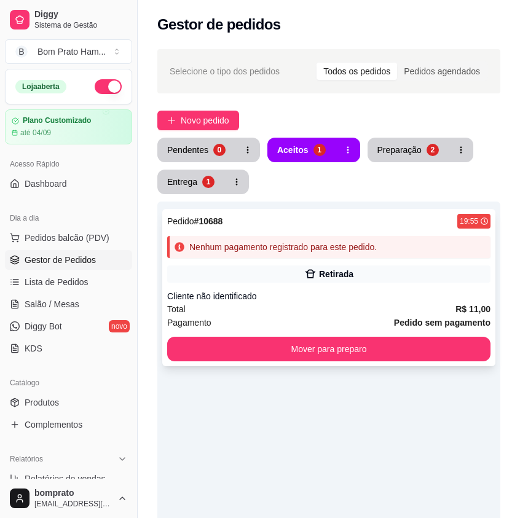
click at [335, 244] on div "Nenhum pagamento registrado para este pedido." at bounding box center [282, 247] width 187 height 12
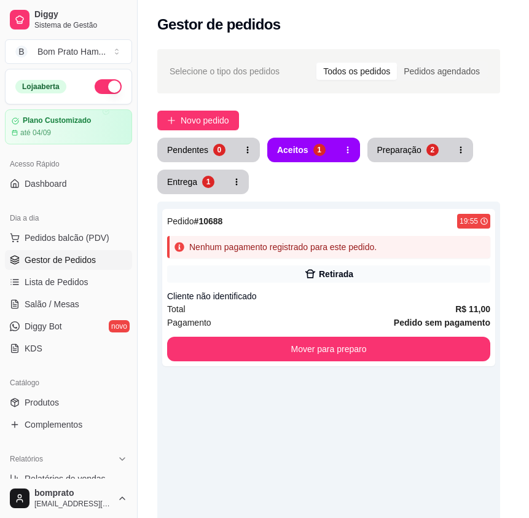
click at [394, 76] on button "Imprimir" at bounding box center [396, 86] width 51 height 25
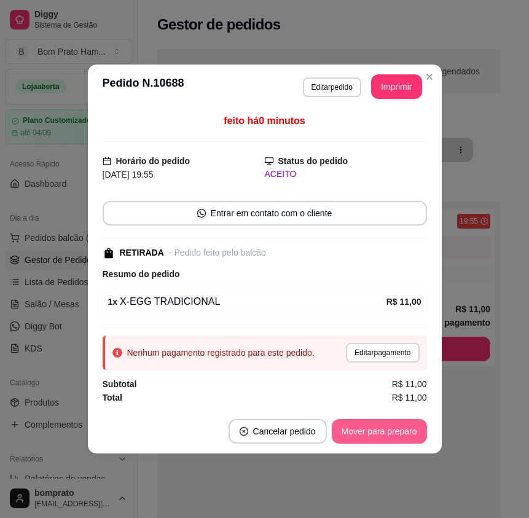
click at [406, 433] on button "Mover para preparo" at bounding box center [379, 431] width 95 height 25
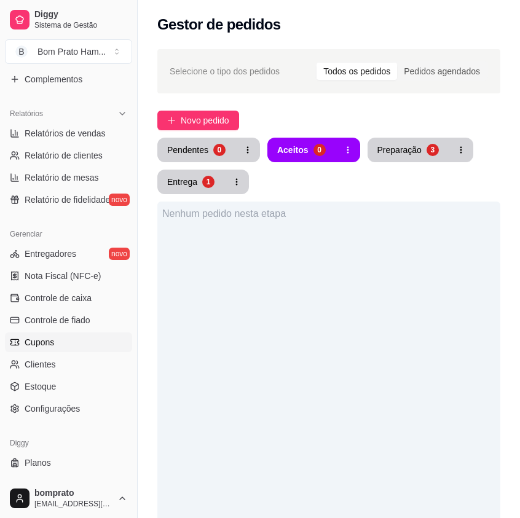
scroll to position [366, 0]
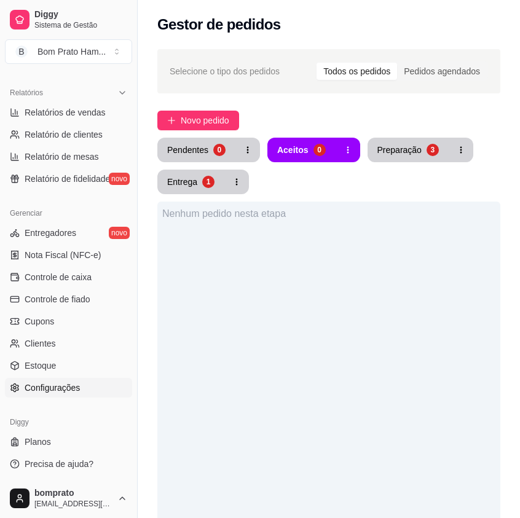
click at [102, 387] on link "Configurações" at bounding box center [68, 388] width 127 height 20
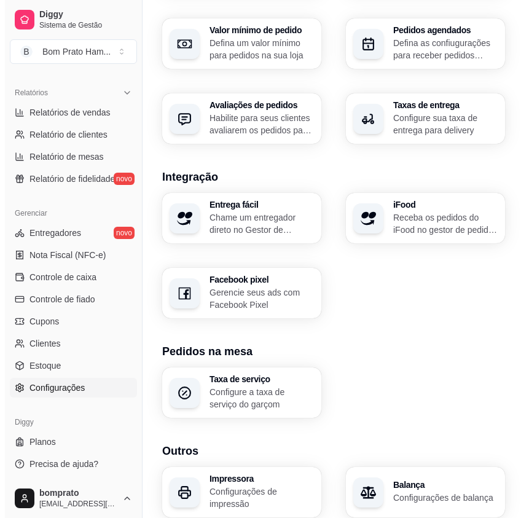
scroll to position [587, 0]
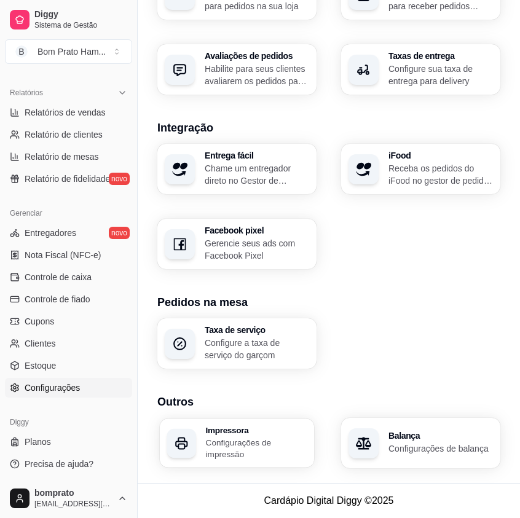
click at [262, 439] on p "Configurações de impressão" at bounding box center [256, 448] width 101 height 24
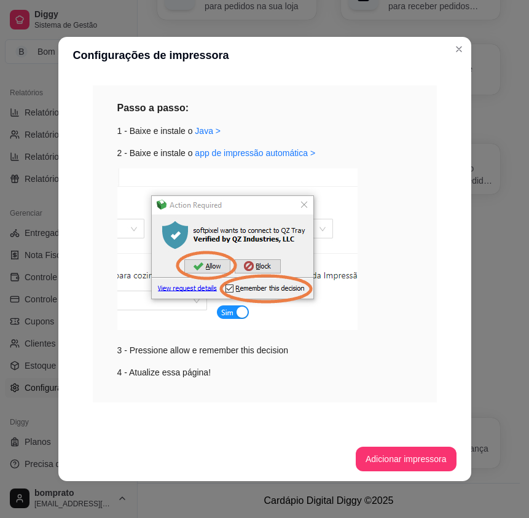
scroll to position [582, 0]
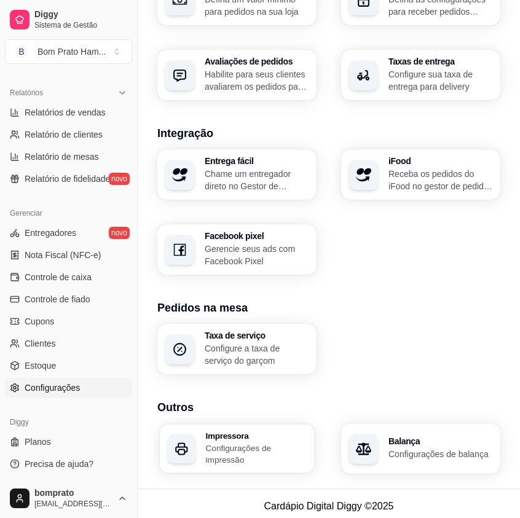
click at [261, 445] on p "Configurações de impressão" at bounding box center [256, 454] width 101 height 24
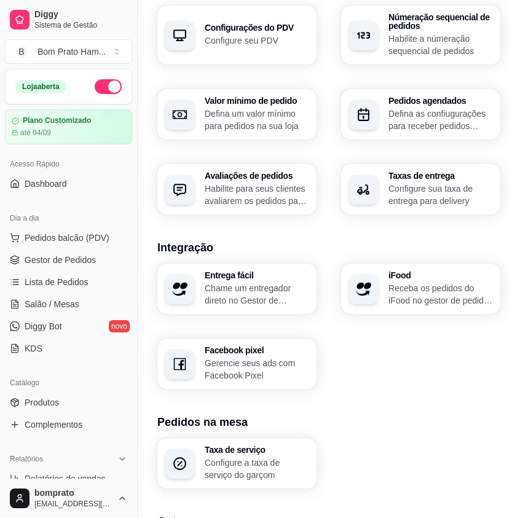
scroll to position [464, 0]
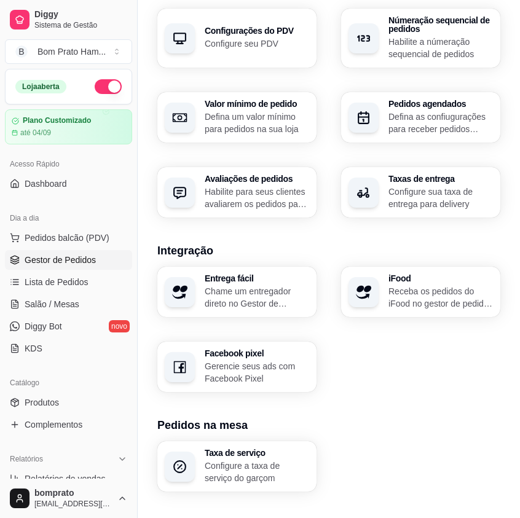
click at [100, 262] on link "Gestor de Pedidos" at bounding box center [68, 260] width 127 height 20
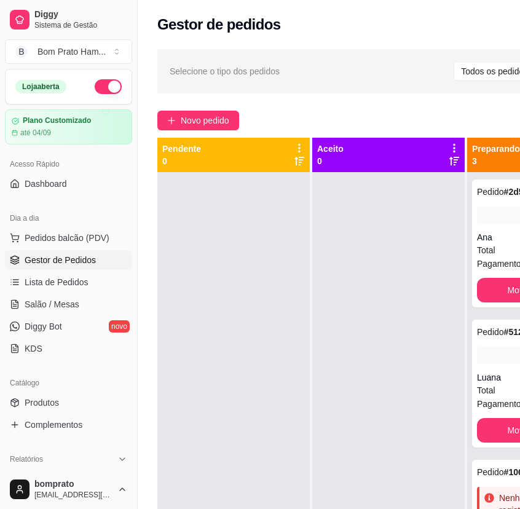
click at [407, 80] on div "Selecione o tipo dos pedidos Todos os pedidos Pedidos agendados" at bounding box center [398, 71] width 456 height 20
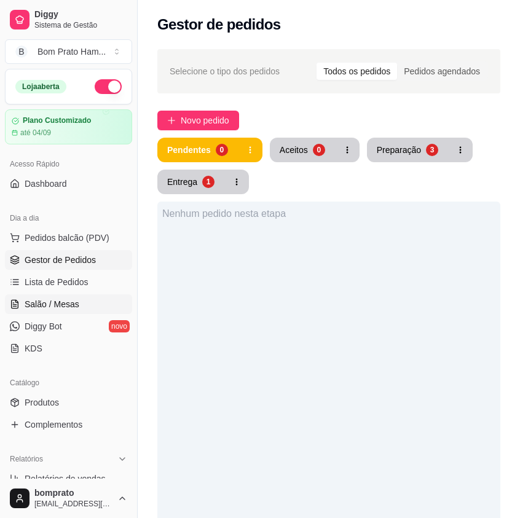
click at [39, 311] on link "Salão / Mesas" at bounding box center [68, 304] width 127 height 20
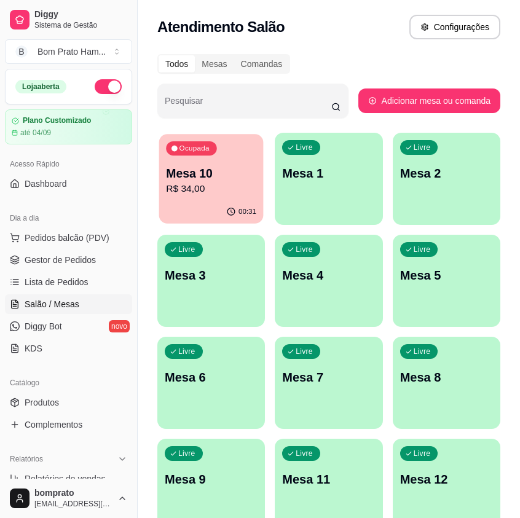
click at [198, 179] on p "Mesa 10" at bounding box center [211, 173] width 90 height 17
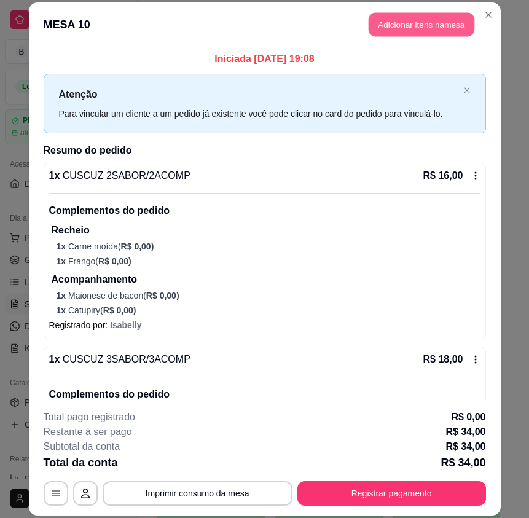
click at [375, 25] on button "Adicionar itens na mesa" at bounding box center [422, 25] width 106 height 24
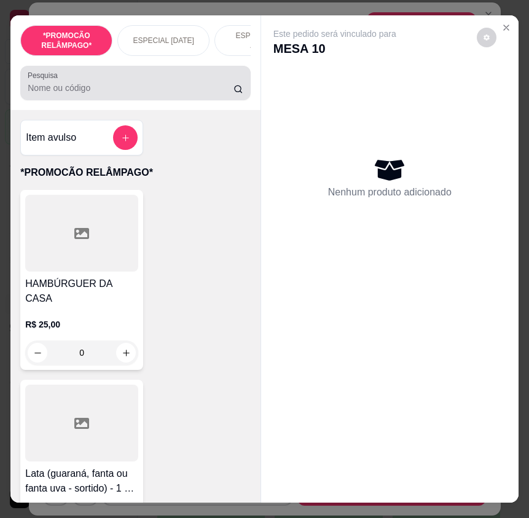
click at [189, 100] on div "Pesquisa" at bounding box center [135, 83] width 230 height 34
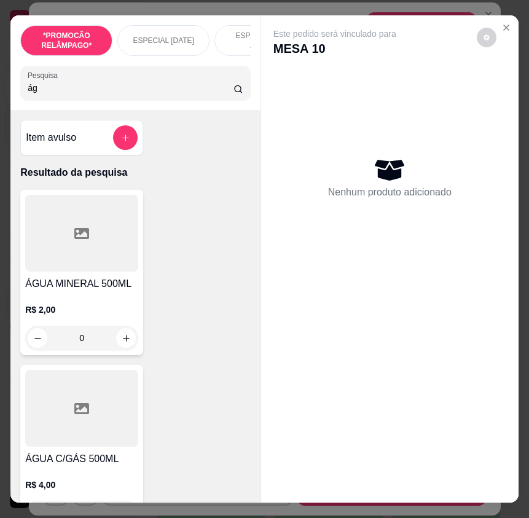
type input "ág"
click at [121, 250] on div at bounding box center [81, 233] width 113 height 77
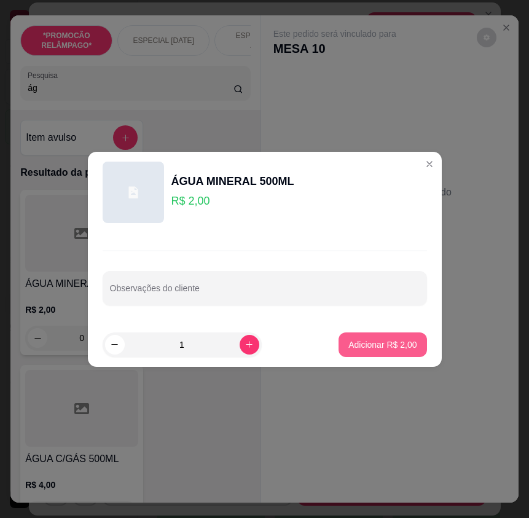
click at [383, 340] on p "Adicionar R$ 2,00" at bounding box center [382, 344] width 68 height 12
type input "1"
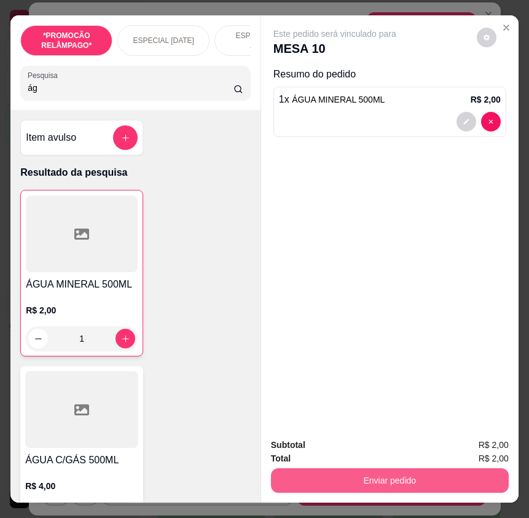
click at [419, 471] on button "Enviar pedido" at bounding box center [390, 480] width 238 height 25
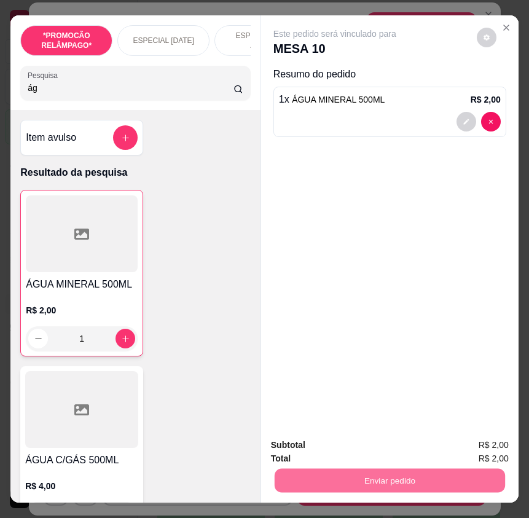
click at [358, 442] on button "Não registrar e enviar pedido" at bounding box center [348, 445] width 124 height 23
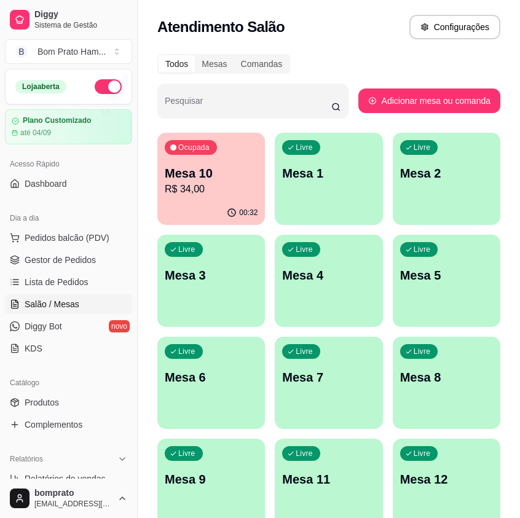
drag, startPoint x: 92, startPoint y: 260, endPoint x: 95, endPoint y: 248, distance: 13.1
click at [93, 260] on span "Gestor de Pedidos" at bounding box center [60, 260] width 71 height 12
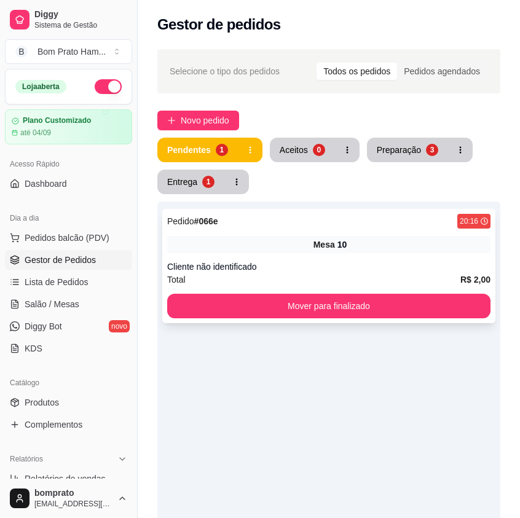
click at [247, 319] on div "Pedido # 066e 20:16 Mesa 10 Cliente não identificado Total R$ 2,00 Mover para f…" at bounding box center [328, 266] width 333 height 114
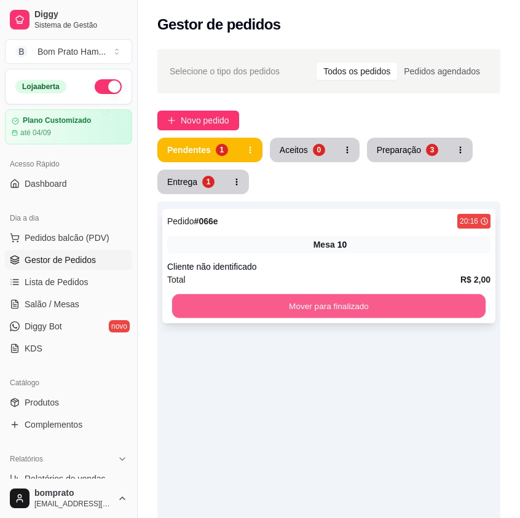
click at [383, 306] on button "Mover para finalizado" at bounding box center [328, 306] width 313 height 24
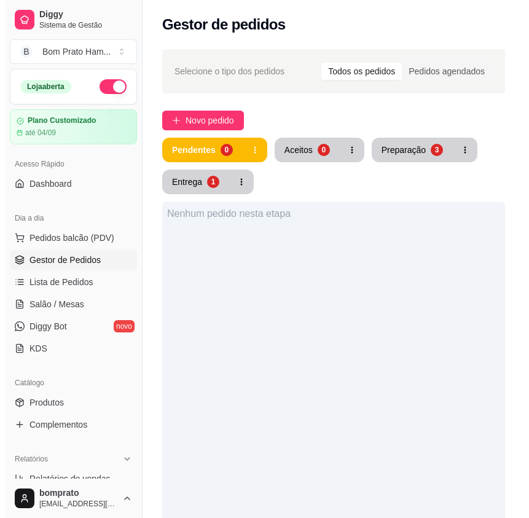
scroll to position [61, 0]
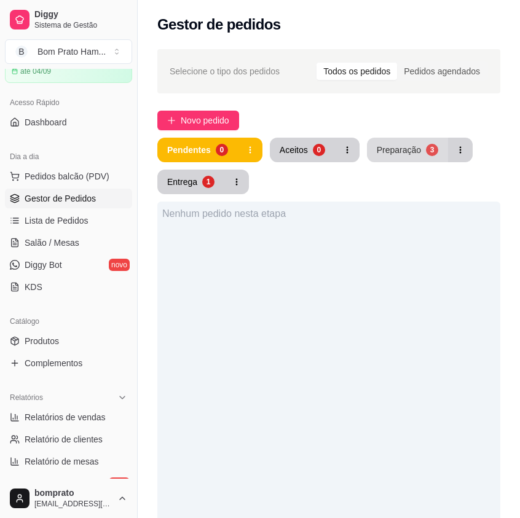
click at [391, 141] on button "Preparação 3" at bounding box center [407, 150] width 81 height 25
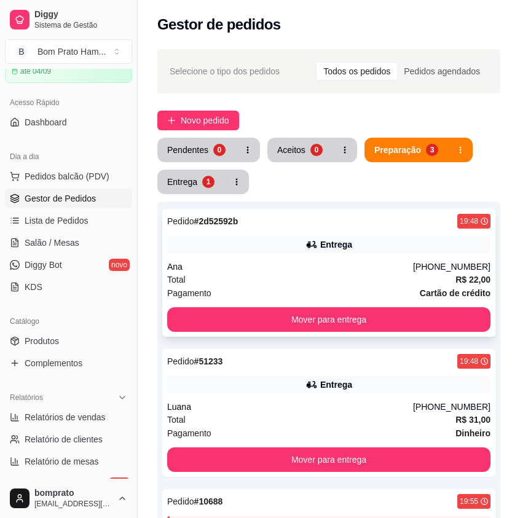
click at [287, 273] on div "Total R$ 22,00" at bounding box center [328, 280] width 323 height 14
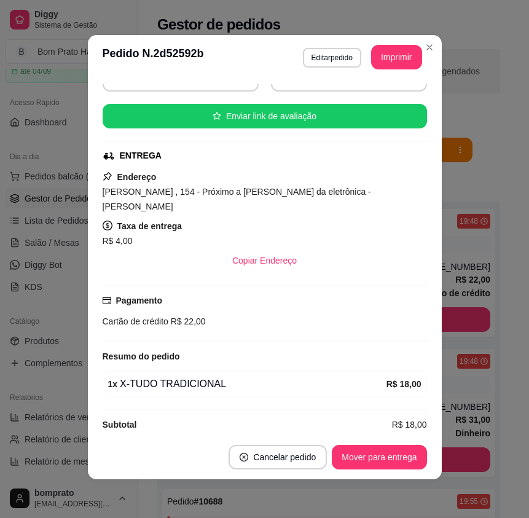
scroll to position [2, 0]
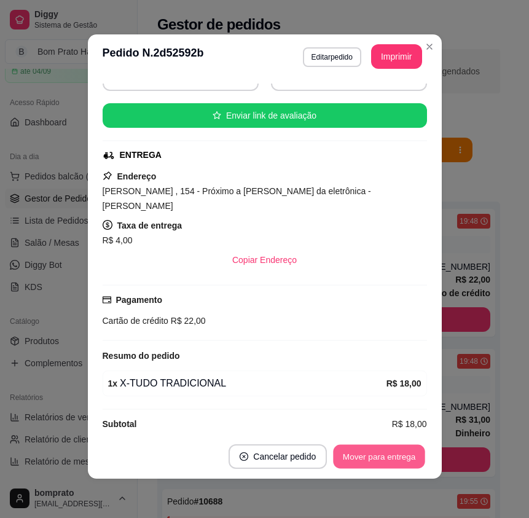
click at [376, 453] on button "Mover para entrega" at bounding box center [380, 457] width 92 height 24
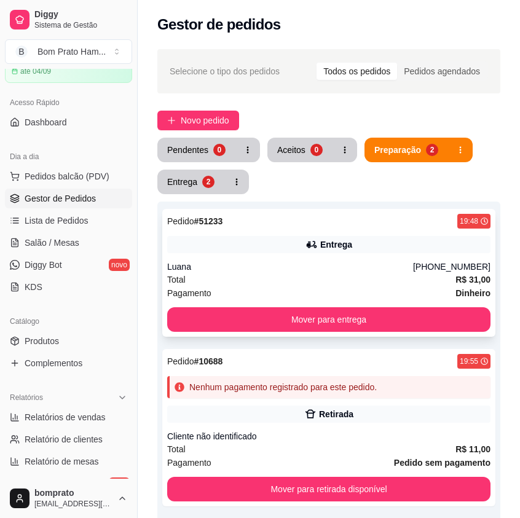
click at [346, 268] on div "Luana" at bounding box center [290, 266] width 246 height 12
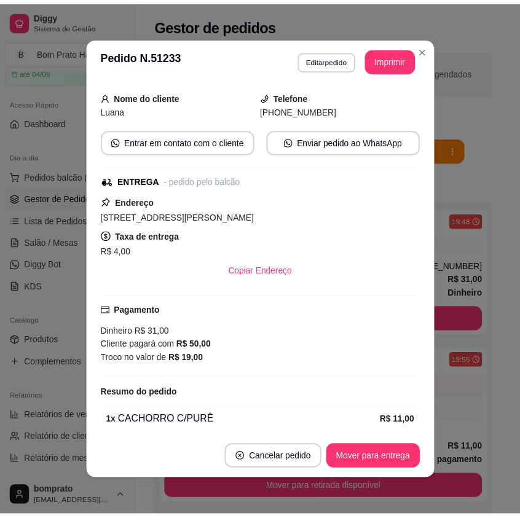
scroll to position [198, 0]
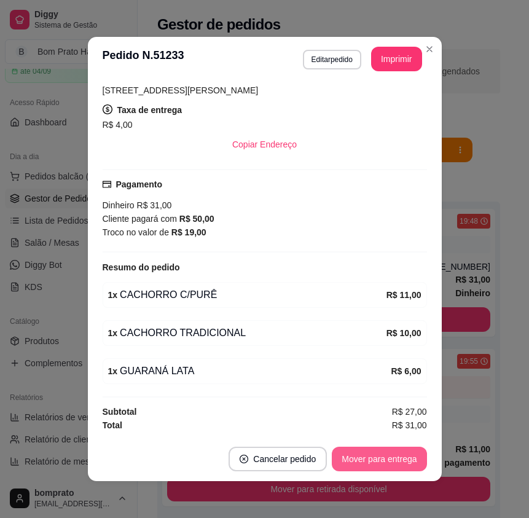
click at [380, 461] on button "Mover para entrega" at bounding box center [379, 459] width 95 height 25
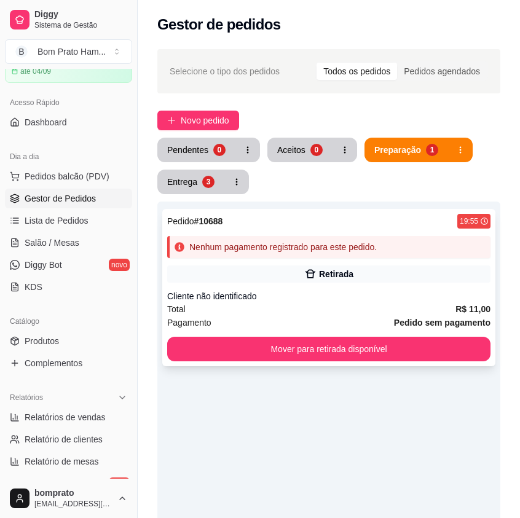
click at [337, 281] on div "Retirada" at bounding box center [328, 273] width 323 height 17
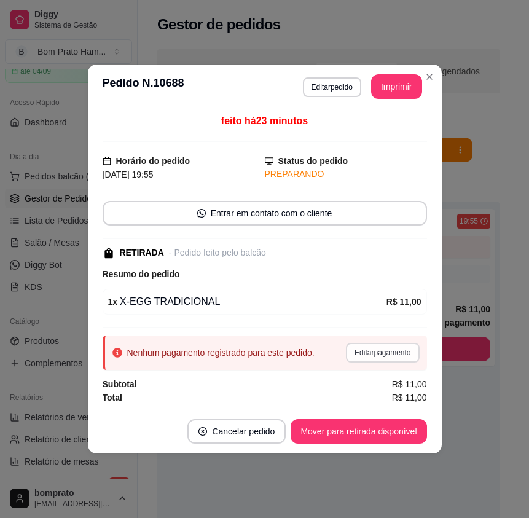
click at [385, 350] on button "Editar pagamento" at bounding box center [382, 353] width 73 height 20
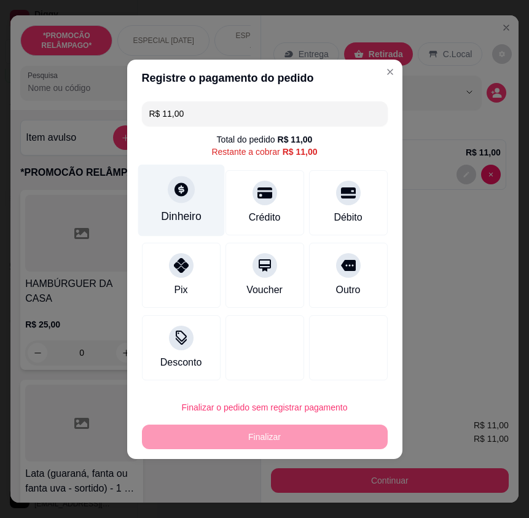
click at [182, 189] on icon at bounding box center [181, 189] width 14 height 14
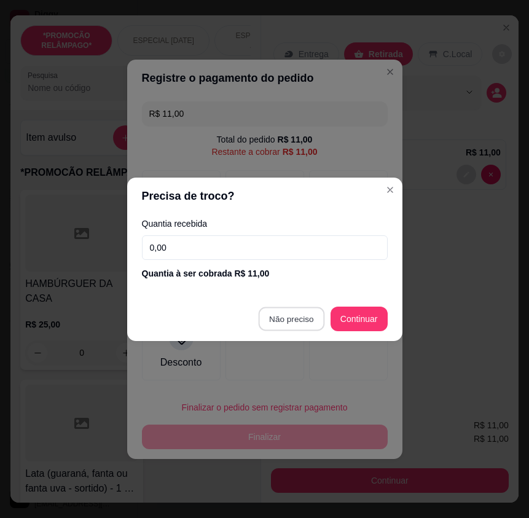
type input "R$ 0,00"
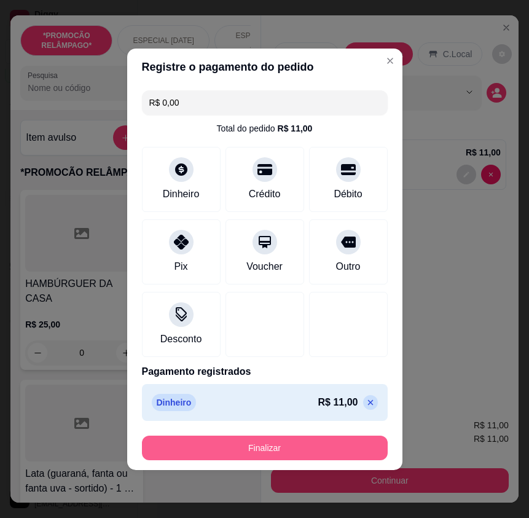
click at [302, 444] on button "Finalizar" at bounding box center [265, 448] width 246 height 25
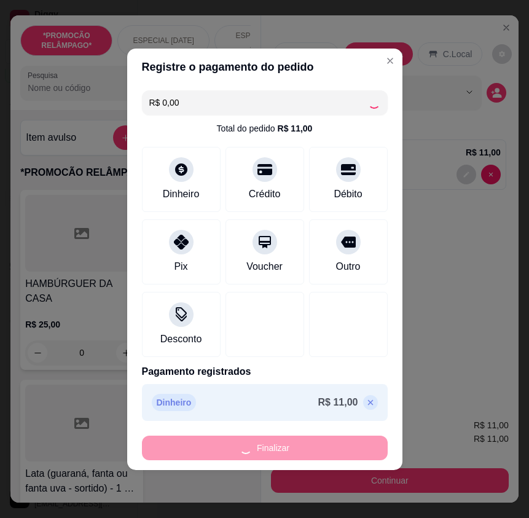
type input "0"
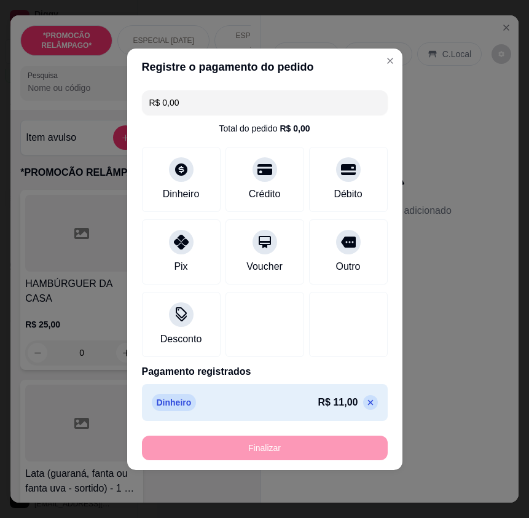
type input "-R$ 11,00"
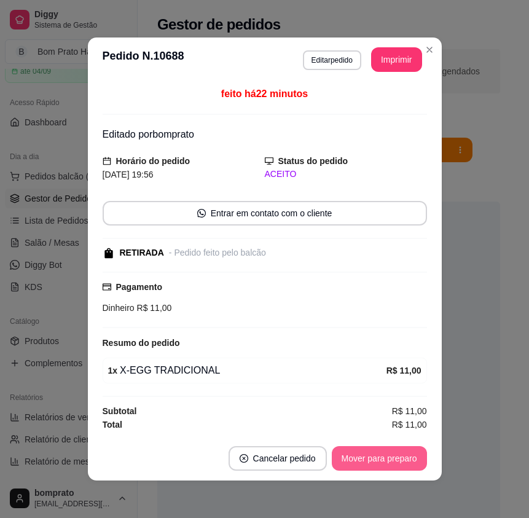
click at [377, 458] on button "Mover para preparo" at bounding box center [379, 458] width 95 height 25
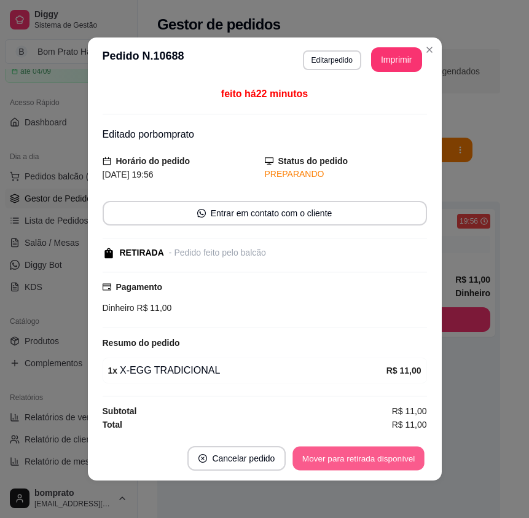
click at [377, 458] on button "Mover para retirada disponível" at bounding box center [358, 459] width 131 height 24
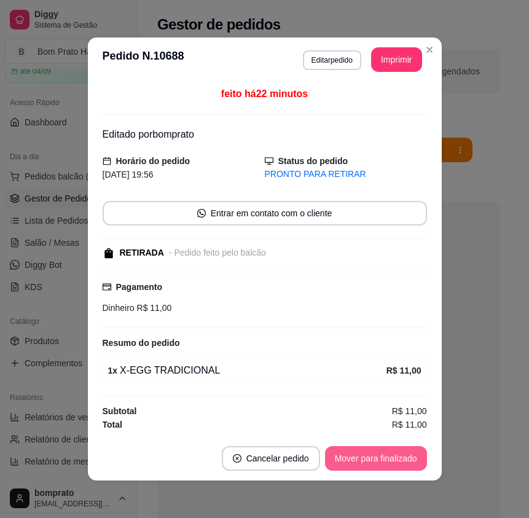
click at [377, 458] on button "Mover para finalizado" at bounding box center [376, 458] width 102 height 25
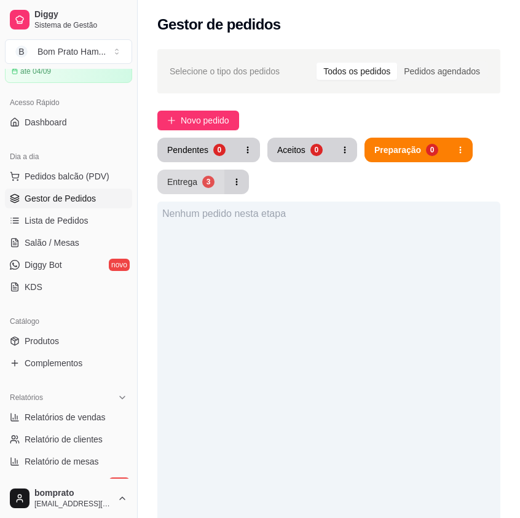
click at [206, 188] on button "Entrega 3" at bounding box center [190, 182] width 67 height 25
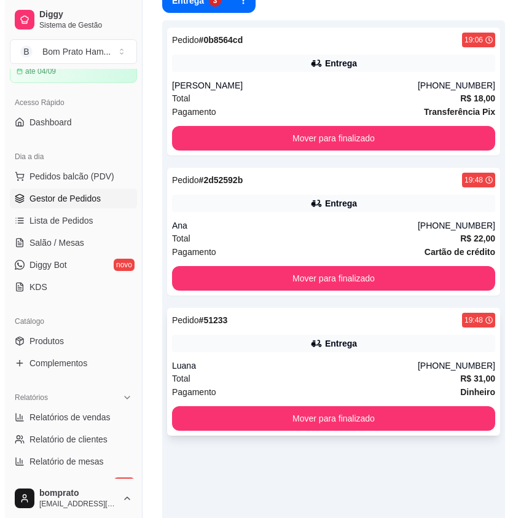
scroll to position [184, 0]
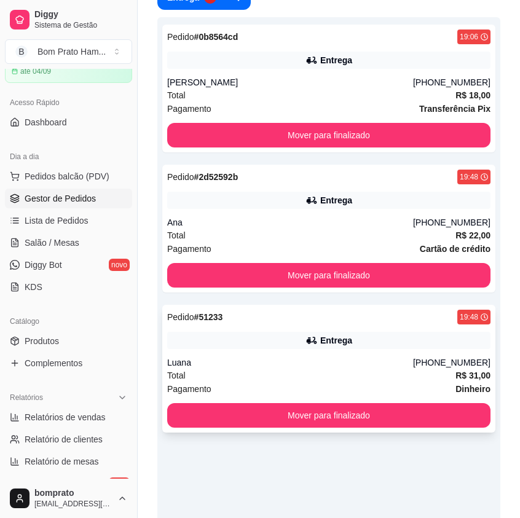
click at [311, 356] on div "Luana" at bounding box center [290, 362] width 246 height 12
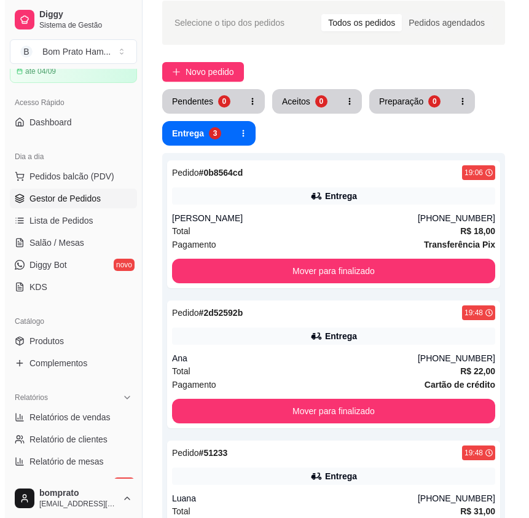
scroll to position [0, 0]
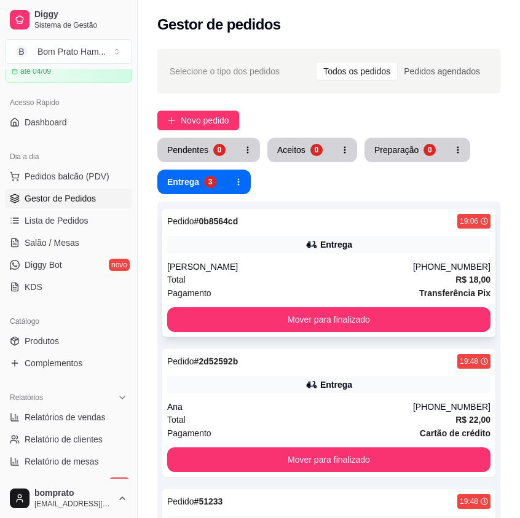
click at [323, 276] on div "Total R$ 18,00" at bounding box center [328, 280] width 323 height 14
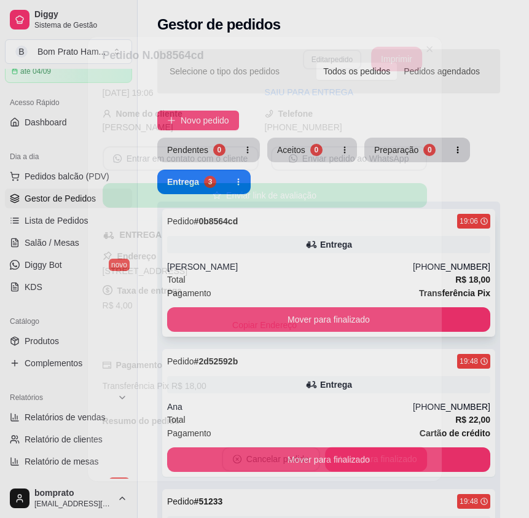
scroll to position [131, 0]
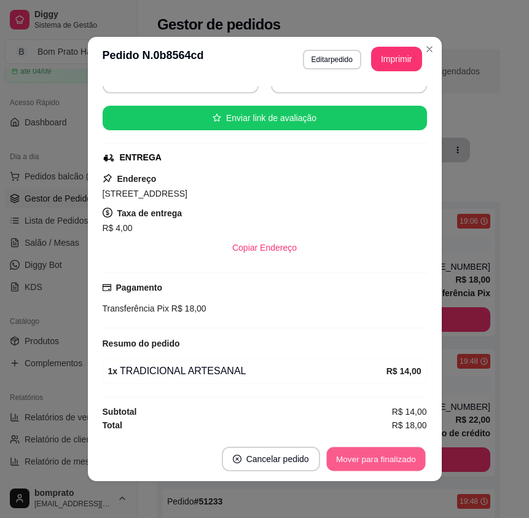
click at [388, 448] on button "Mover para finalizado" at bounding box center [375, 459] width 99 height 24
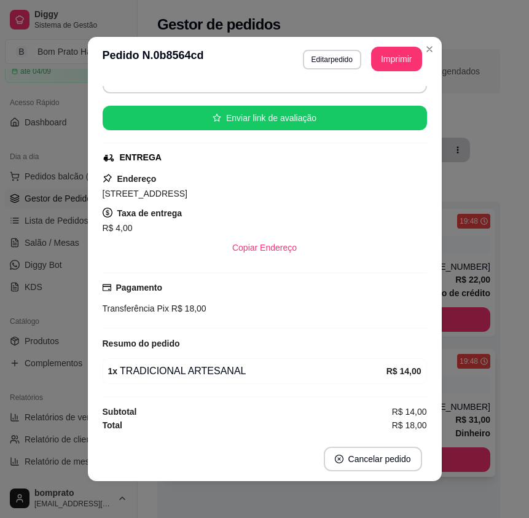
scroll to position [0, 0]
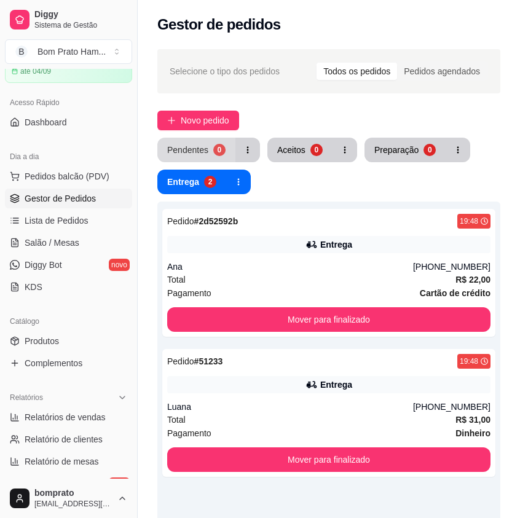
click at [192, 157] on button "Pendentes 0" at bounding box center [196, 150] width 78 height 25
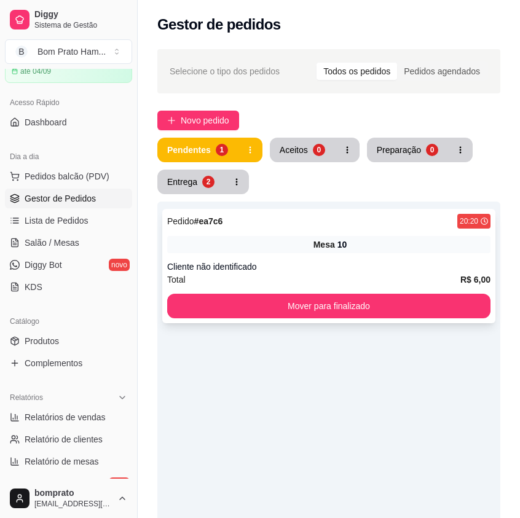
click at [283, 241] on div "Mesa 10" at bounding box center [328, 244] width 323 height 17
click at [71, 240] on span "Salão / Mesas" at bounding box center [52, 243] width 55 height 12
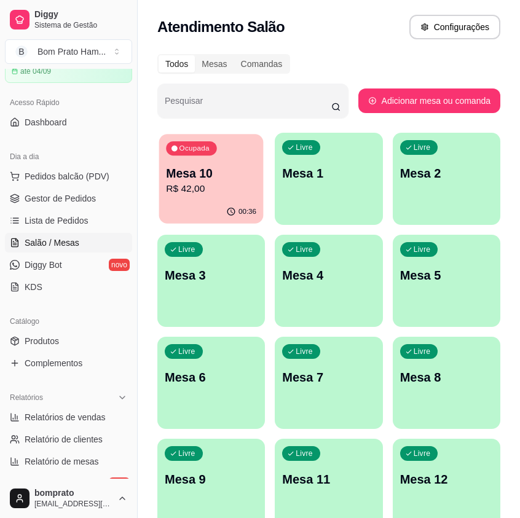
click at [170, 182] on p "R$ 42,00" at bounding box center [211, 189] width 90 height 14
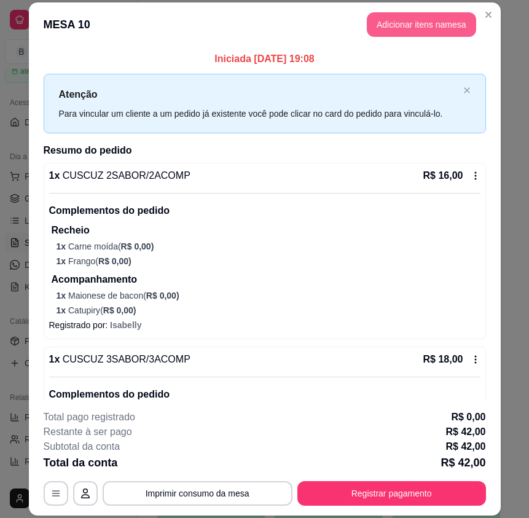
click at [412, 28] on button "Adicionar itens na mesa" at bounding box center [421, 24] width 109 height 25
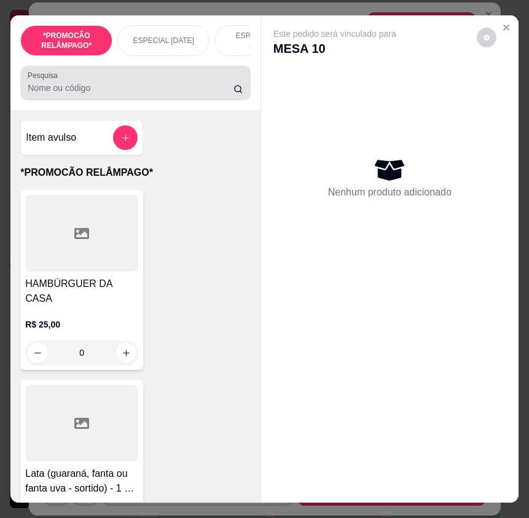
click at [174, 94] on input "Pesquisa" at bounding box center [131, 88] width 206 height 12
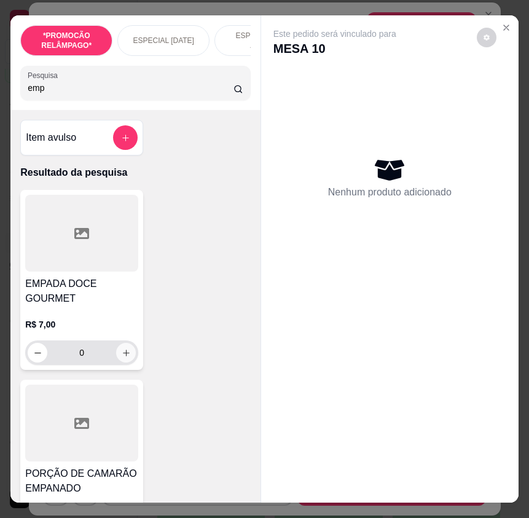
type input "emp"
click at [123, 358] on icon "increase-product-quantity" at bounding box center [126, 352] width 9 height 9
type input "1"
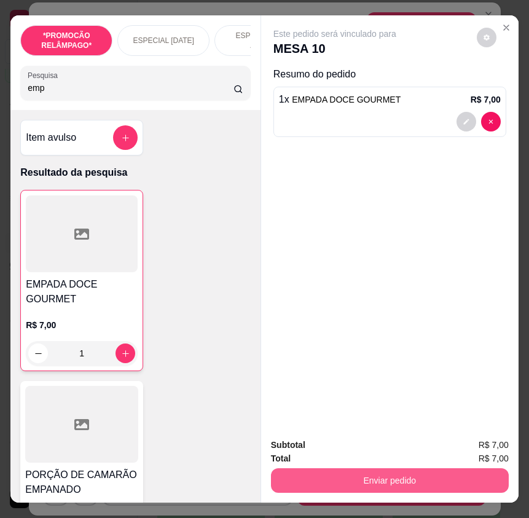
click at [394, 475] on button "Enviar pedido" at bounding box center [390, 480] width 238 height 25
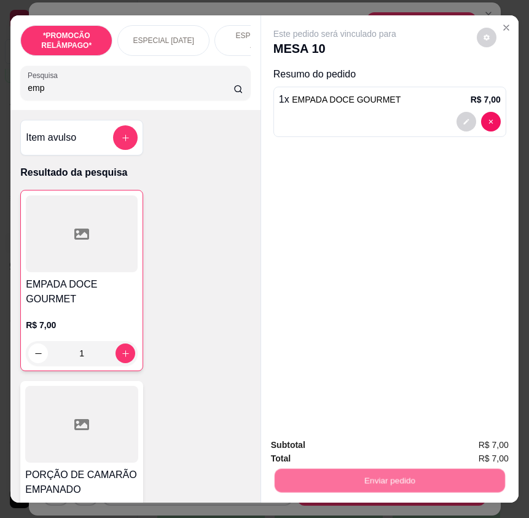
click at [381, 444] on button "Não registrar e enviar pedido" at bounding box center [348, 445] width 124 height 23
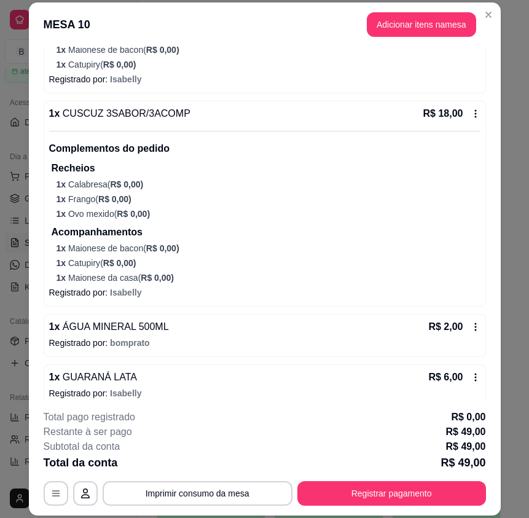
scroll to position [308, 0]
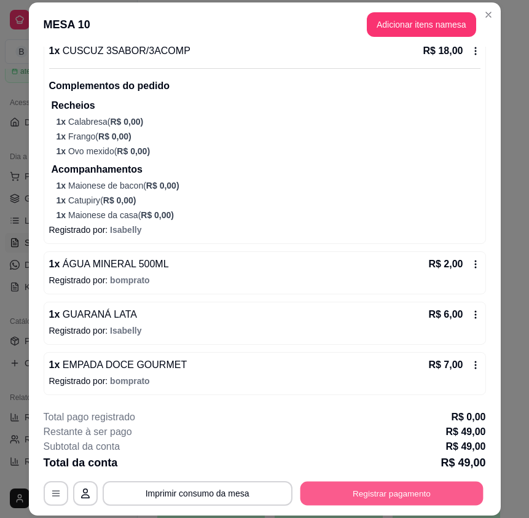
click at [439, 487] on button "Registrar pagamento" at bounding box center [391, 493] width 183 height 24
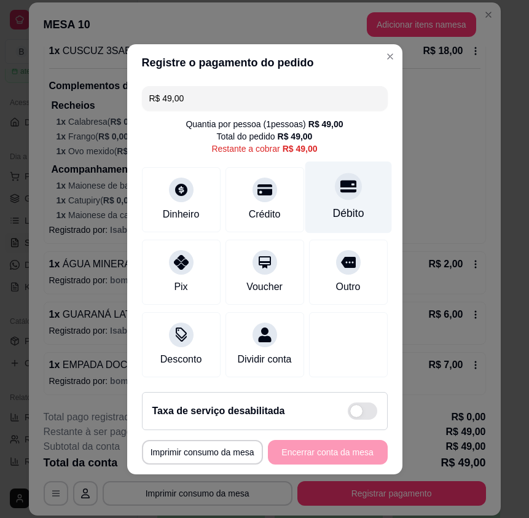
click at [332, 205] on div "Débito" at bounding box center [347, 213] width 31 height 16
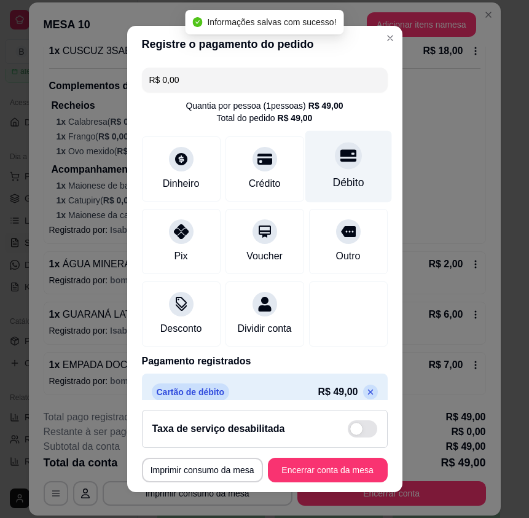
type input "R$ 0,00"
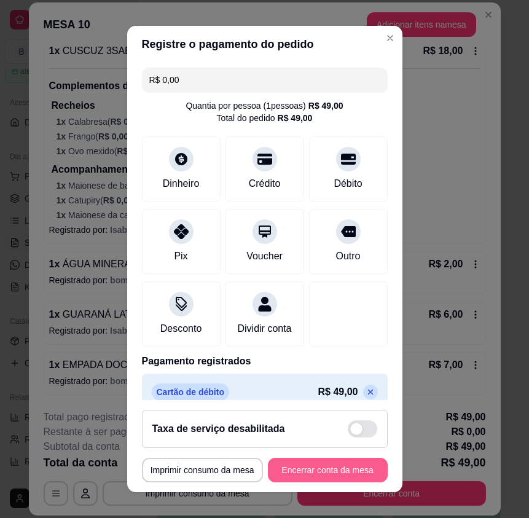
click at [350, 471] on button "Encerrar conta da mesa" at bounding box center [328, 470] width 120 height 25
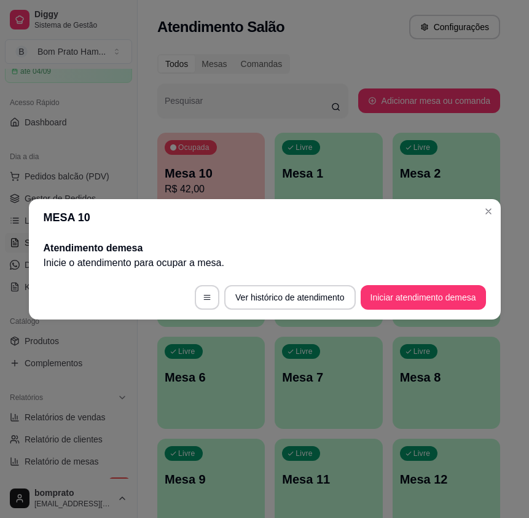
scroll to position [0, 0]
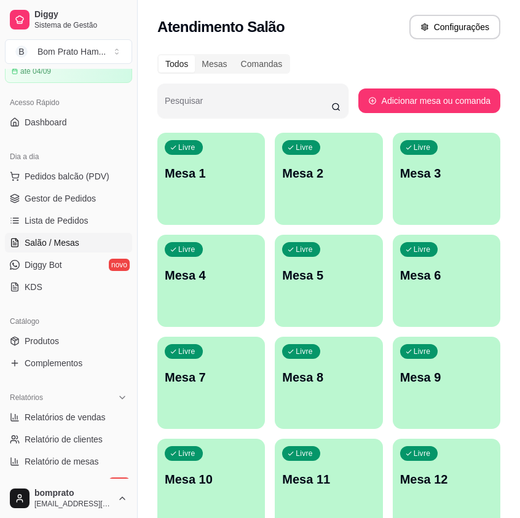
click at [66, 210] on ul "Pedidos balcão (PDV) Gestor de Pedidos Lista de Pedidos Salão / Mesas Diggy Bot…" at bounding box center [68, 231] width 127 height 130
click at [66, 208] on link "Gestor de Pedidos" at bounding box center [68, 199] width 127 height 20
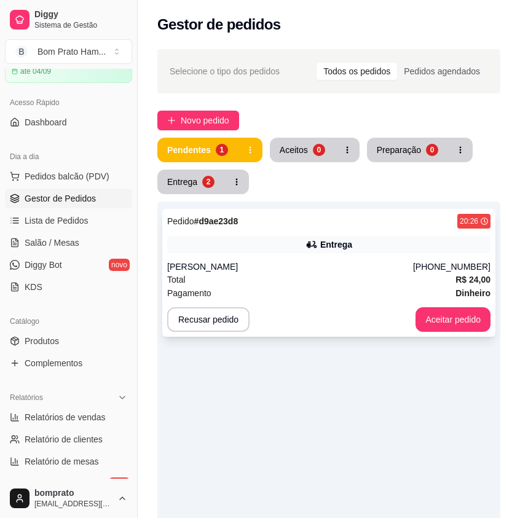
click at [298, 249] on div "Entrega" at bounding box center [328, 244] width 323 height 17
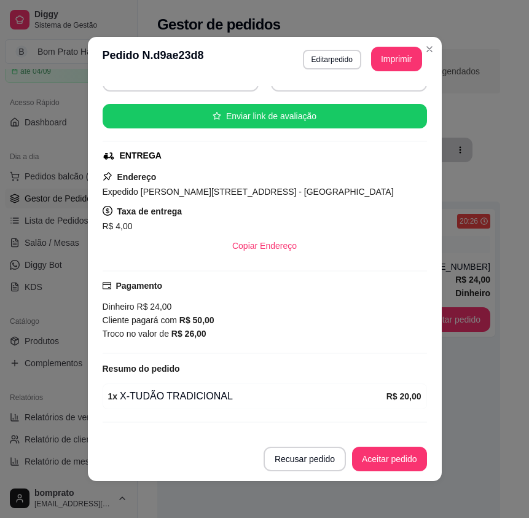
scroll to position [158, 0]
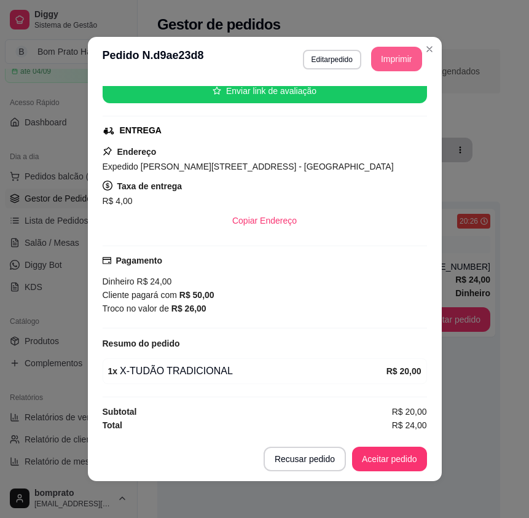
click at [393, 55] on button "Imprimir" at bounding box center [396, 59] width 51 height 25
click at [408, 452] on button "Aceitar pedido" at bounding box center [389, 459] width 75 height 25
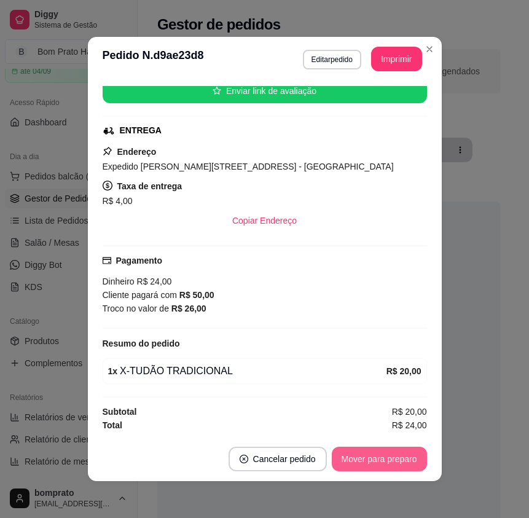
click at [410, 456] on button "Mover para preparo" at bounding box center [379, 459] width 95 height 25
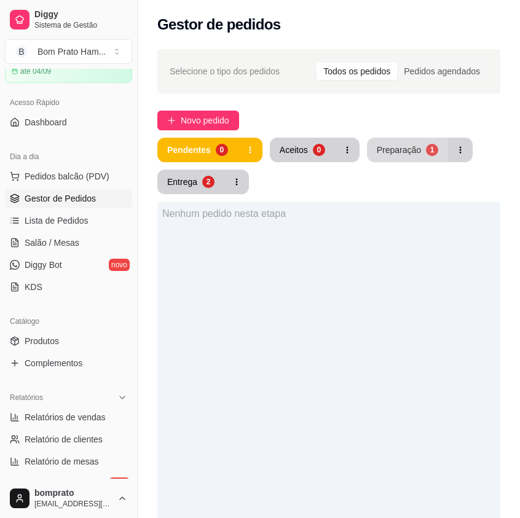
click at [377, 149] on div "Preparação" at bounding box center [399, 150] width 44 height 12
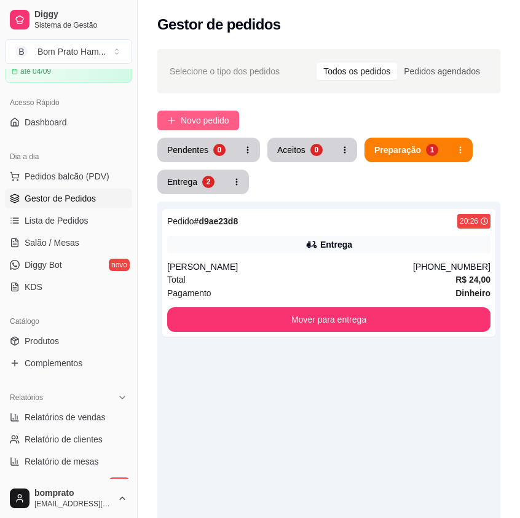
click at [219, 121] on span "Novo pedido" at bounding box center [205, 121] width 49 height 14
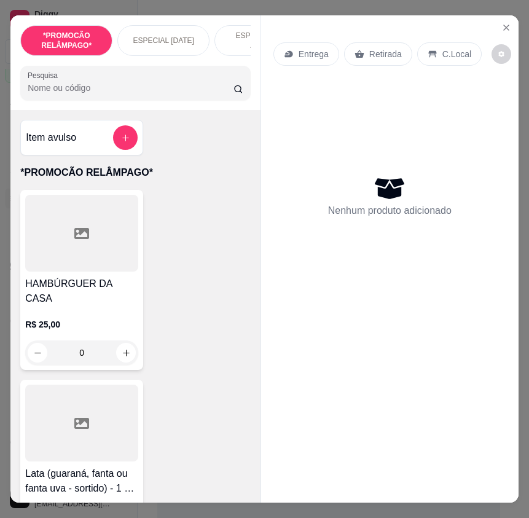
click at [77, 94] on input "Pesquisa" at bounding box center [131, 88] width 206 height 12
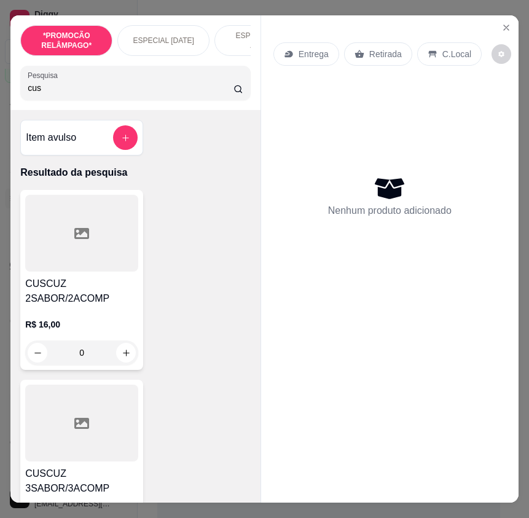
type input "cus"
click at [108, 286] on h4 "CUSCUZ 2SABOR/2ACOMP" at bounding box center [81, 290] width 113 height 29
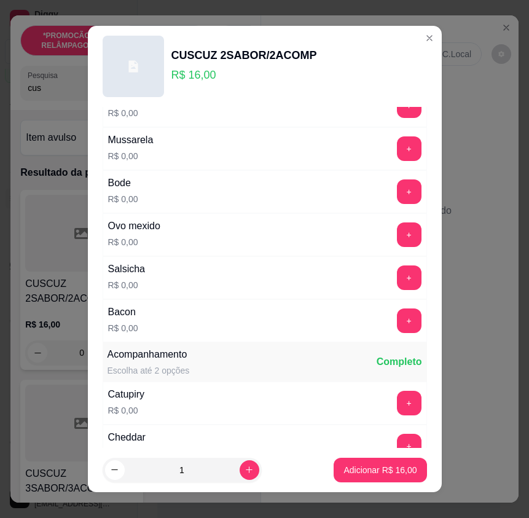
scroll to position [369, 0]
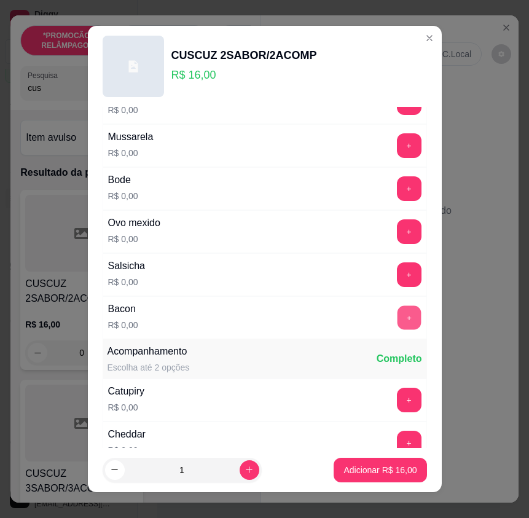
click at [397, 313] on button "+" at bounding box center [409, 318] width 24 height 24
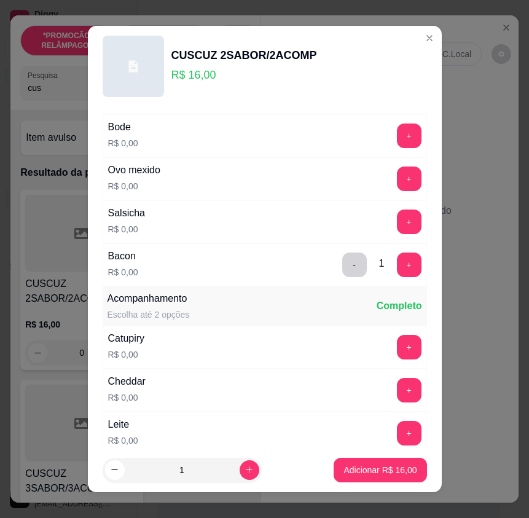
scroll to position [491, 0]
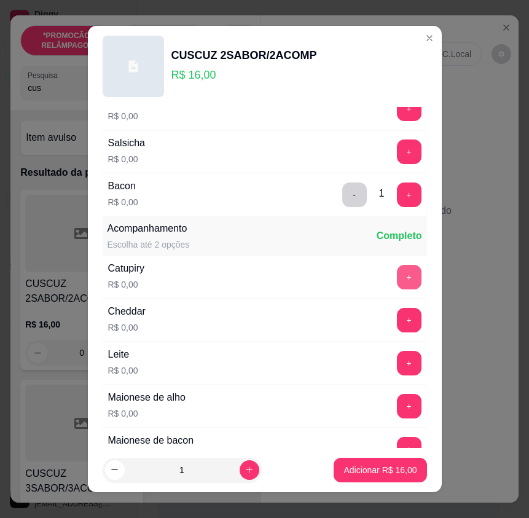
click at [397, 283] on button "+" at bounding box center [409, 277] width 25 height 25
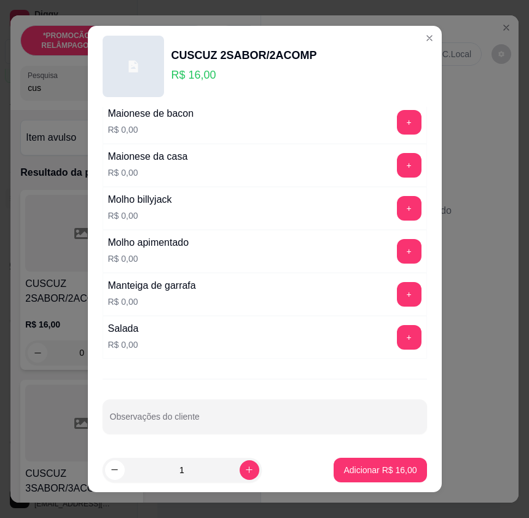
scroll to position [821, 0]
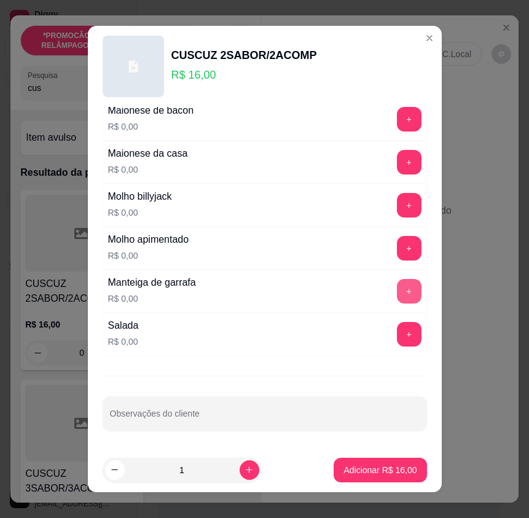
click at [397, 294] on button "+" at bounding box center [409, 291] width 25 height 25
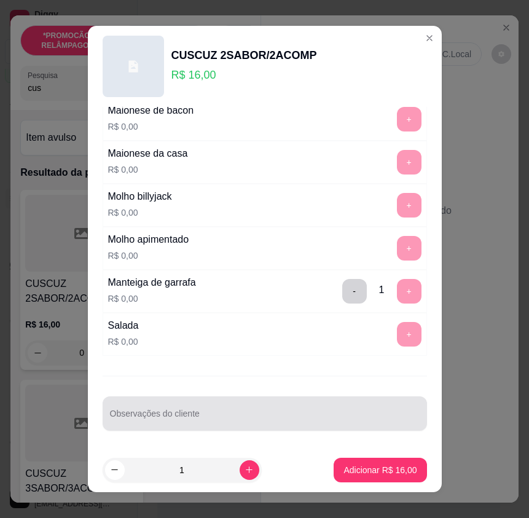
click at [195, 410] on div at bounding box center [265, 413] width 310 height 25
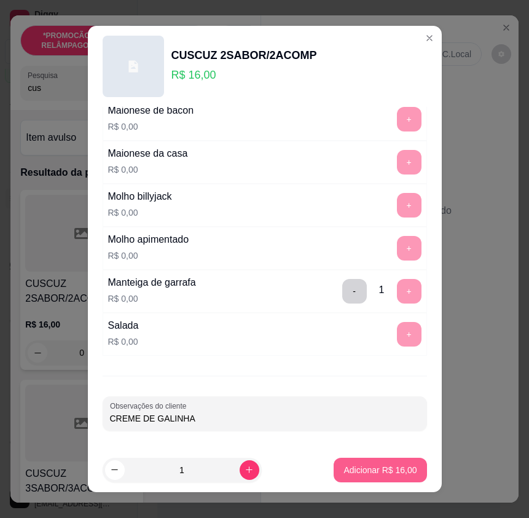
type input "CREME DE GALINHA"
click at [398, 471] on p "Adicionar R$ 16,00" at bounding box center [379, 470] width 73 height 12
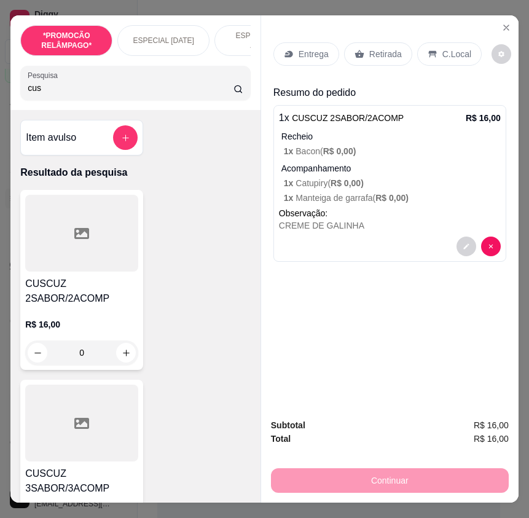
click at [428, 51] on icon at bounding box center [432, 54] width 8 height 7
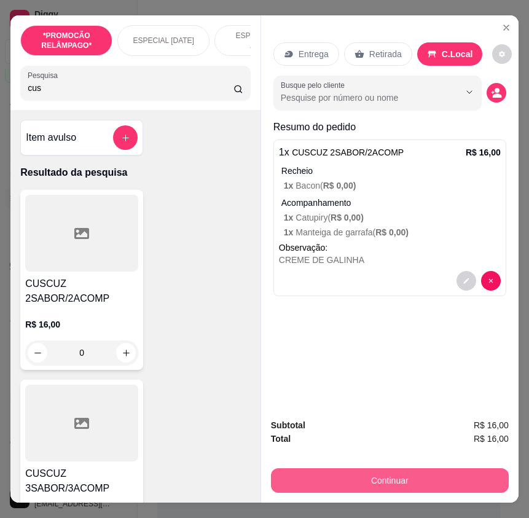
click at [442, 476] on button "Continuar" at bounding box center [390, 480] width 238 height 25
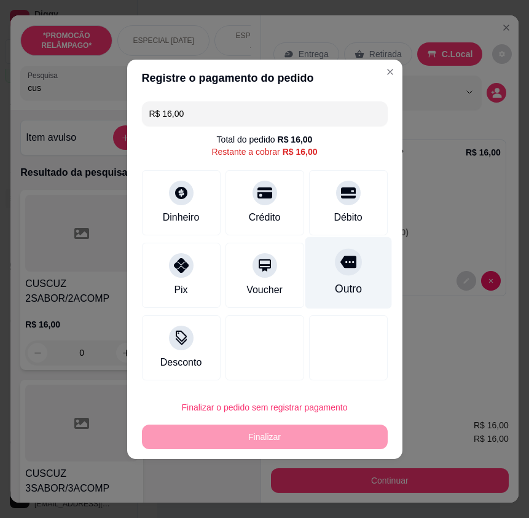
click at [336, 302] on div "Outro" at bounding box center [348, 273] width 87 height 72
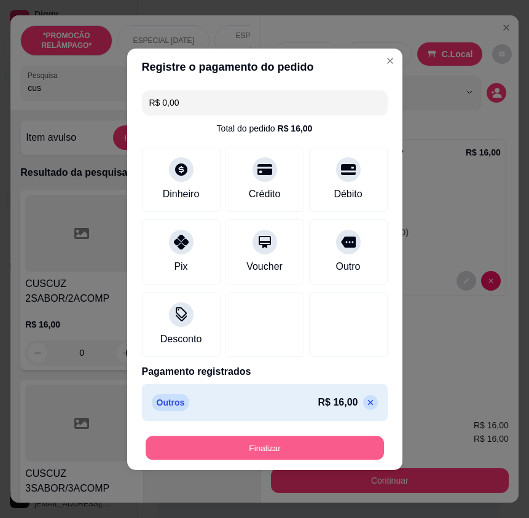
click at [316, 445] on button "Finalizar" at bounding box center [265, 448] width 238 height 24
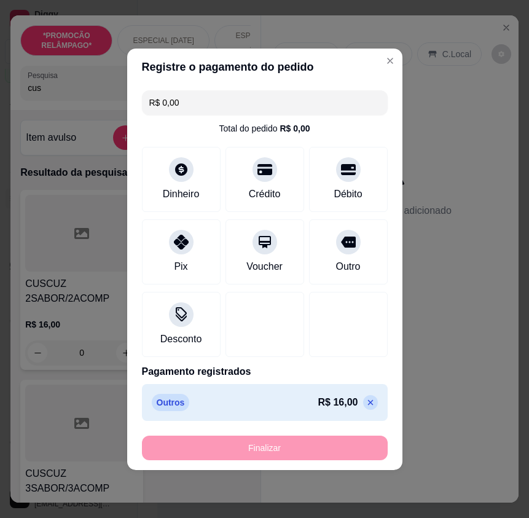
type input "-R$ 16,00"
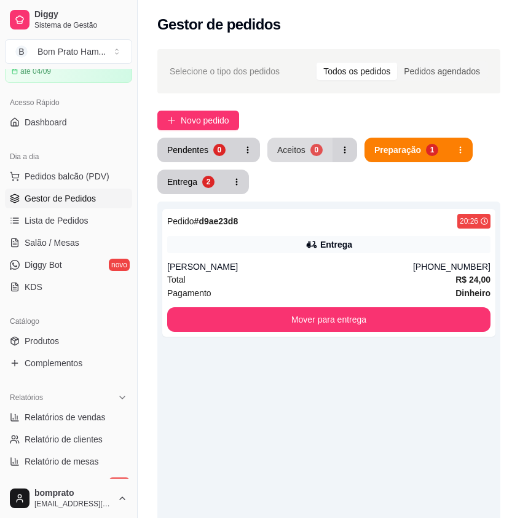
click at [316, 155] on div "0" at bounding box center [316, 150] width 12 height 12
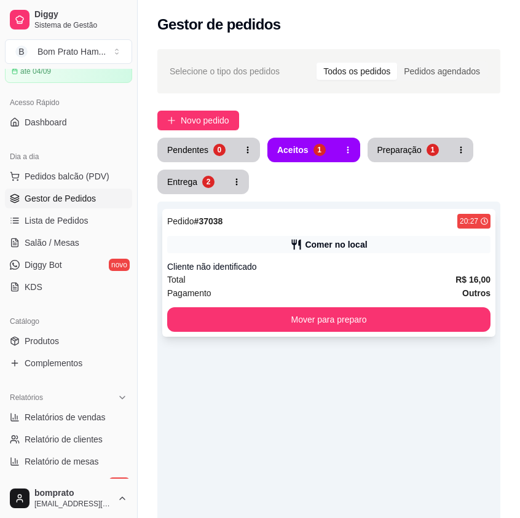
click at [332, 254] on div "Pedido # 37038 20:27 Comer no local Cliente não identificado Total R$ 16,00 Pag…" at bounding box center [328, 273] width 333 height 128
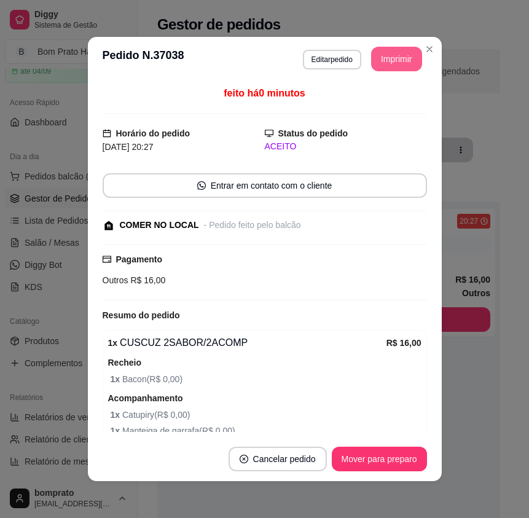
click at [400, 52] on button "Imprimir" at bounding box center [396, 59] width 51 height 25
click at [303, 453] on button "Cancelar pedido" at bounding box center [278, 459] width 98 height 25
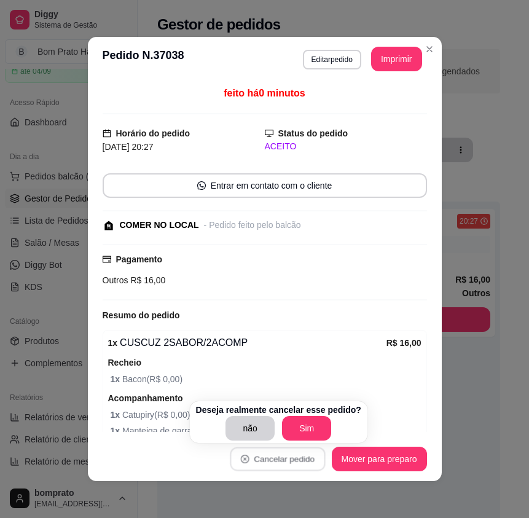
click at [303, 443] on footer "Cancelar pedido Mover para preparo" at bounding box center [265, 459] width 354 height 44
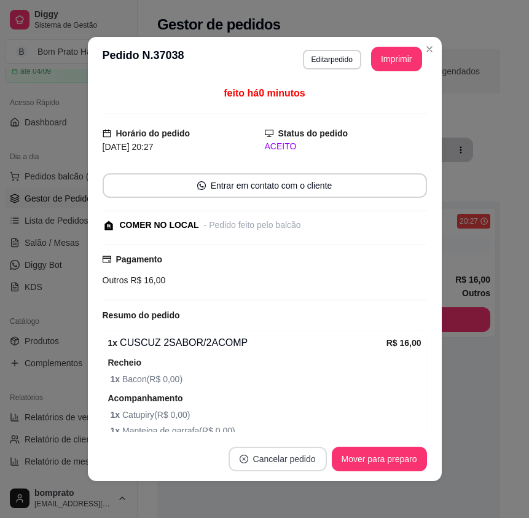
click at [302, 461] on button "Cancelar pedido" at bounding box center [278, 459] width 98 height 25
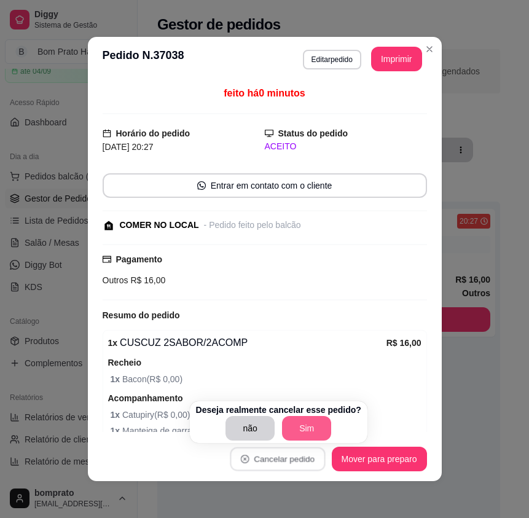
click at [309, 430] on button "Sim" at bounding box center [306, 428] width 49 height 25
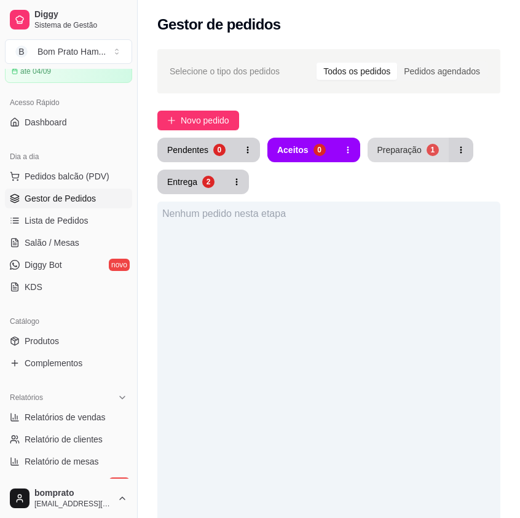
click at [417, 154] on button "Preparação 1" at bounding box center [407, 150] width 81 height 25
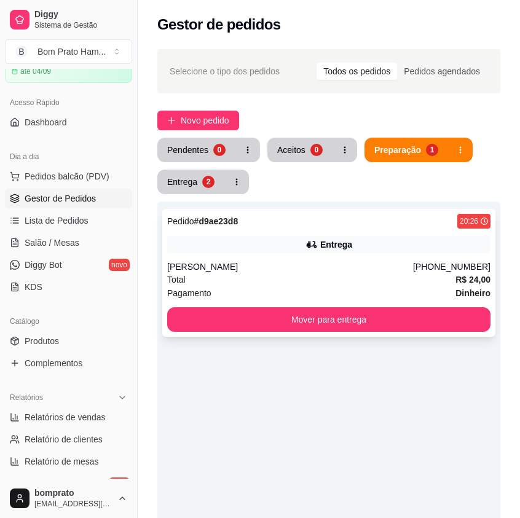
click at [316, 254] on div "Pedido # d9ae23d8 20:26 Entrega Karol [PHONE_NUMBER] Total R$ 24,00 Pagamento D…" at bounding box center [328, 273] width 333 height 128
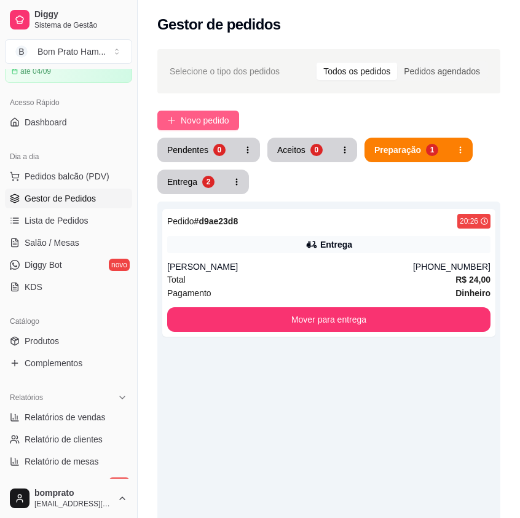
click at [233, 117] on button "Novo pedido" at bounding box center [198, 121] width 82 height 20
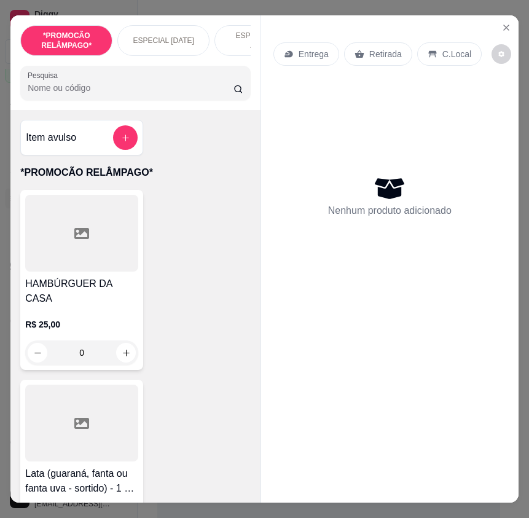
click at [98, 94] on input "Pesquisa" at bounding box center [131, 88] width 206 height 12
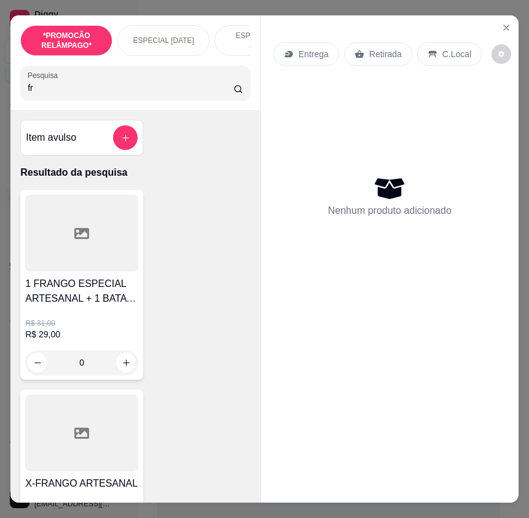
type input "f"
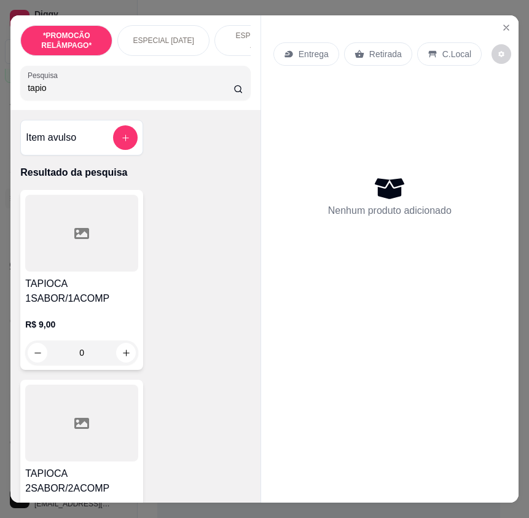
type input "tapio"
click at [112, 289] on h4 "TAPIOCA 1SABOR/1ACOMP" at bounding box center [81, 290] width 113 height 29
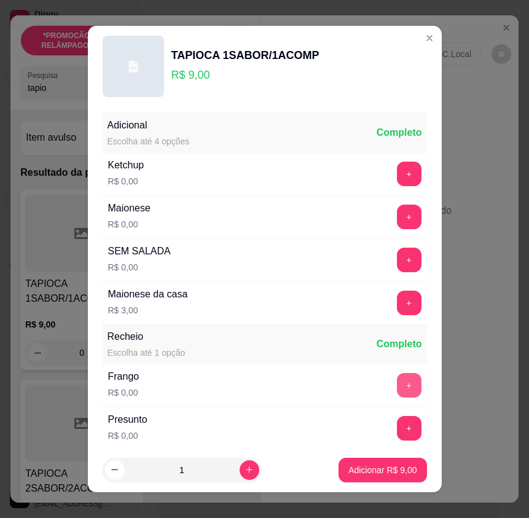
click at [397, 385] on button "+" at bounding box center [409, 385] width 25 height 25
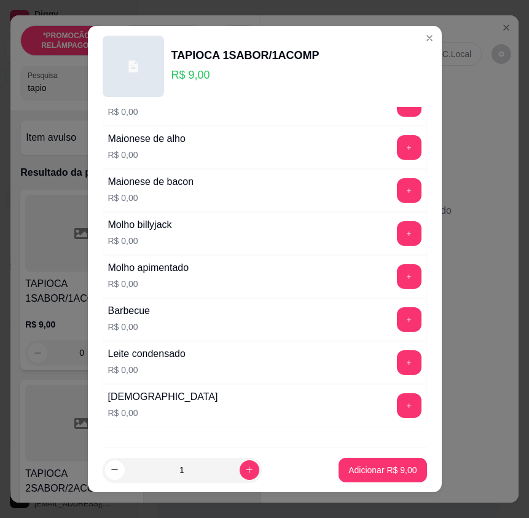
scroll to position [821, 0]
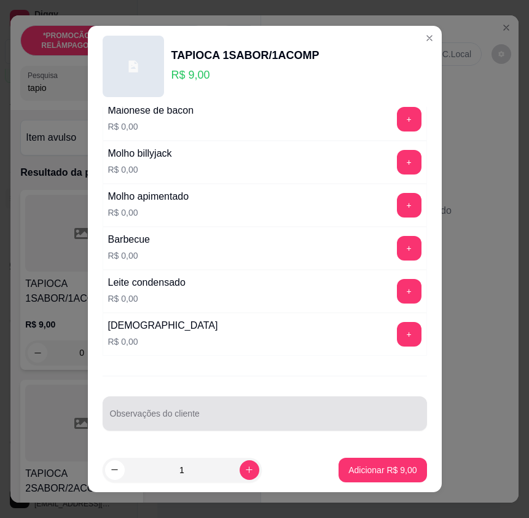
click at [223, 407] on div at bounding box center [265, 413] width 310 height 25
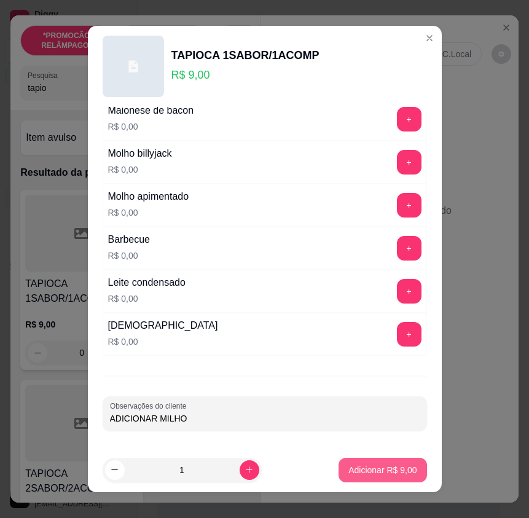
type input "ADICIONAR MILHO"
click at [385, 469] on p "Adicionar R$ 9,00" at bounding box center [383, 470] width 66 height 12
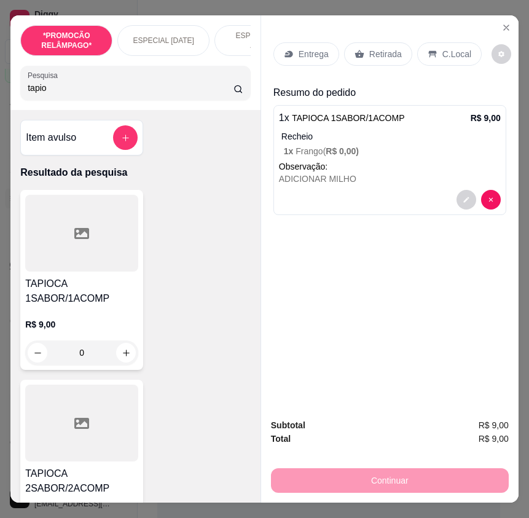
click at [310, 58] on div "Entrega" at bounding box center [306, 53] width 66 height 23
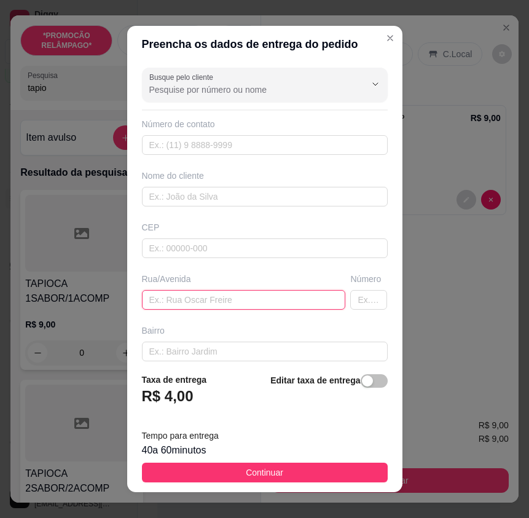
paste input "Dhiogo"
type input "Dhiogo"
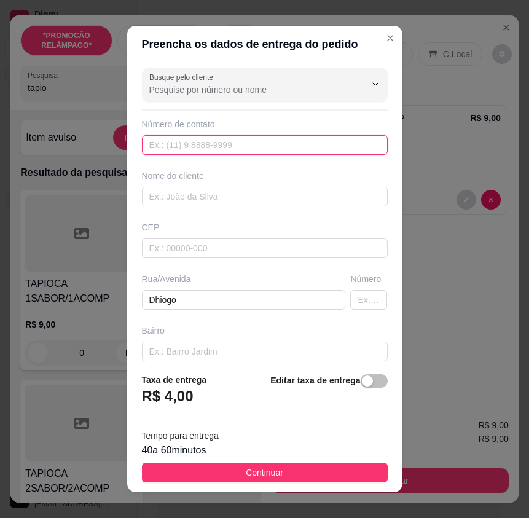
paste input "[PHONE_NUMBER]"
type input "[PHONE_NUMBER]"
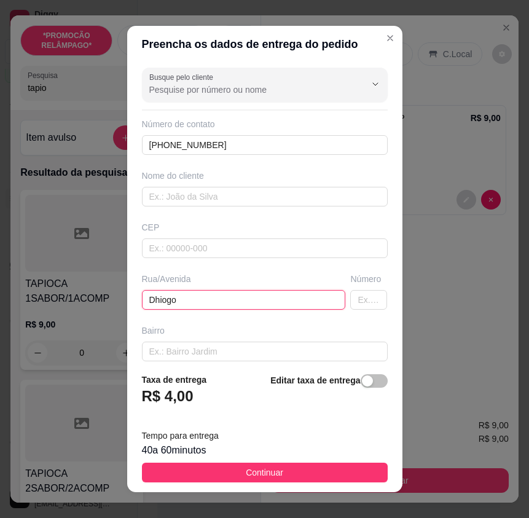
click at [173, 299] on input "Dhiogo" at bounding box center [244, 300] width 204 height 20
drag, startPoint x: 173, startPoint y: 299, endPoint x: 160, endPoint y: 295, distance: 12.7
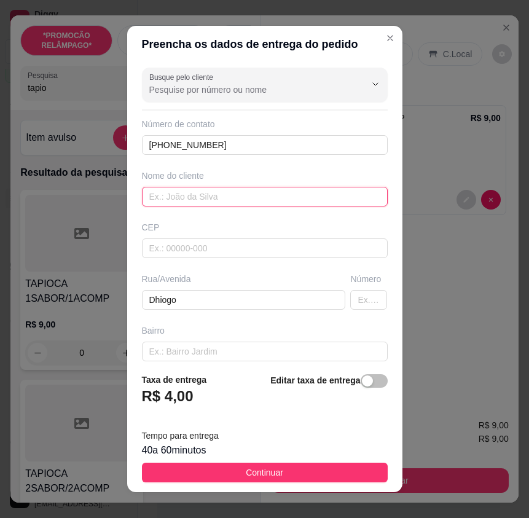
paste input "Dhiogo"
type input "Dhiogo"
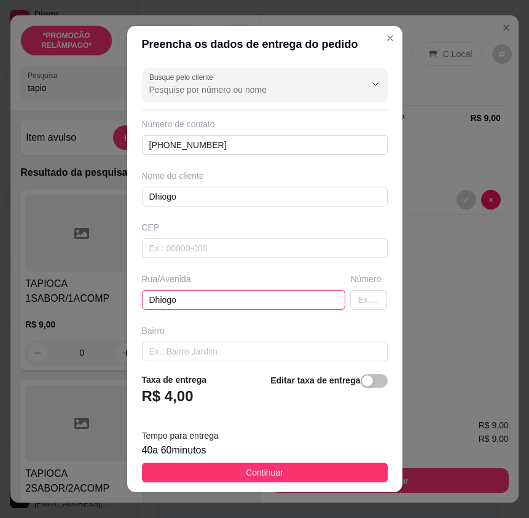
drag, startPoint x: 186, startPoint y: 300, endPoint x: 136, endPoint y: 295, distance: 49.9
click at [139, 295] on div "Rua/[GEOGRAPHIC_DATA]" at bounding box center [243, 291] width 209 height 37
paste input "rua do Society avisa quando estiver saindo q espero em frente"
type input "rua do Society avisa quando estiver saindo q espero em frente"
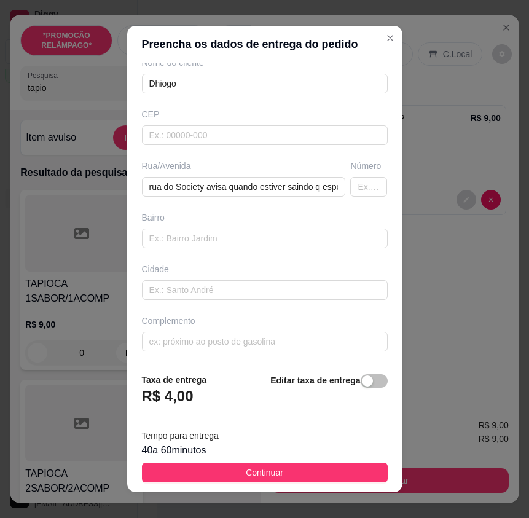
scroll to position [114, 0]
paste input "[PERSON_NAME]"
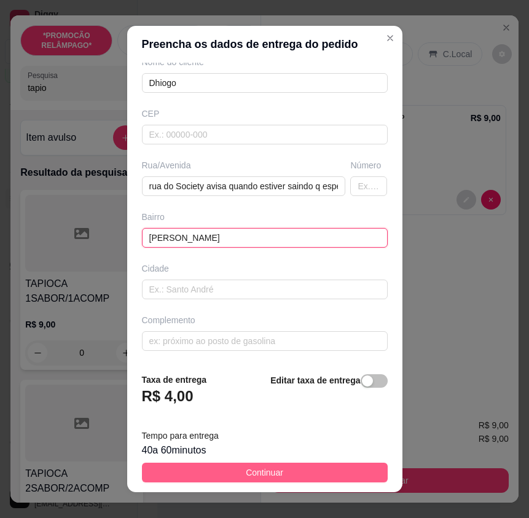
type input "[PERSON_NAME]"
click at [323, 475] on button "Continuar" at bounding box center [265, 473] width 246 height 20
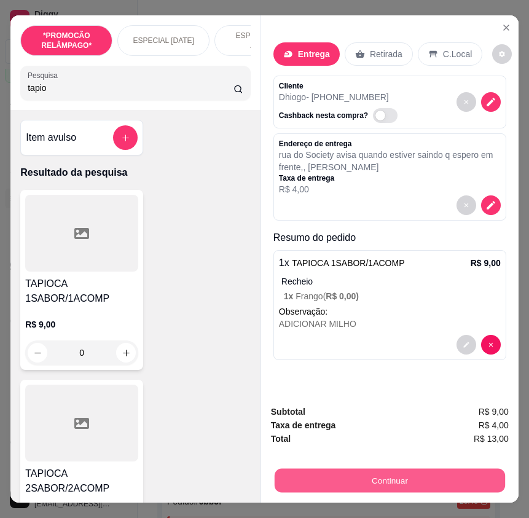
click at [437, 474] on button "Continuar" at bounding box center [390, 480] width 230 height 24
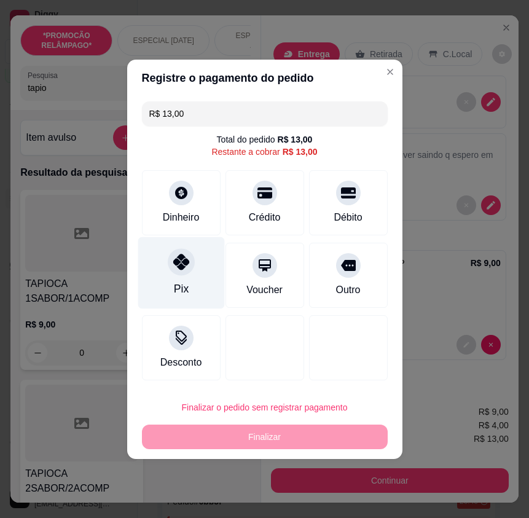
click at [199, 289] on div "Pix" at bounding box center [181, 273] width 87 height 72
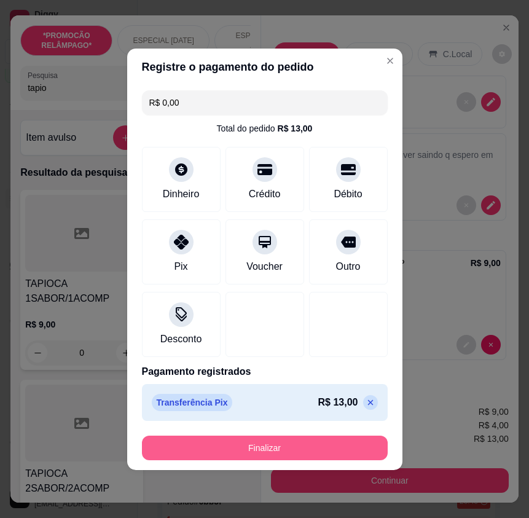
click at [343, 455] on button "Finalizar" at bounding box center [265, 448] width 246 height 25
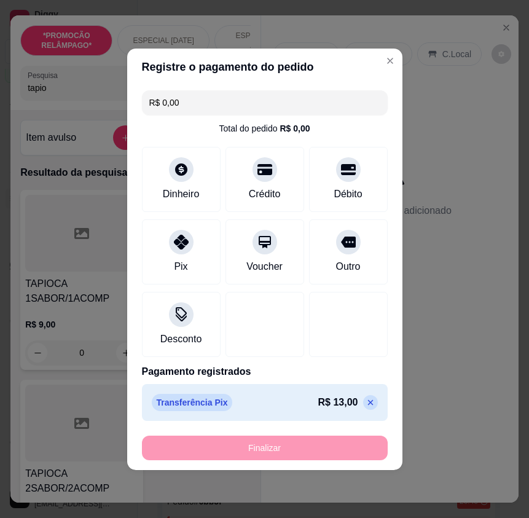
type input "-R$ 13,00"
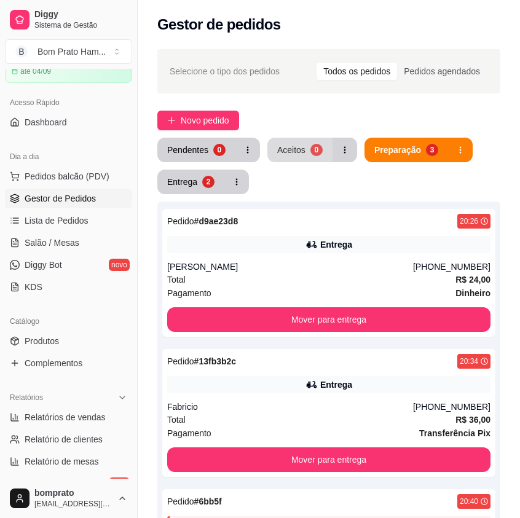
click at [296, 147] on div "Aceitos" at bounding box center [291, 150] width 28 height 12
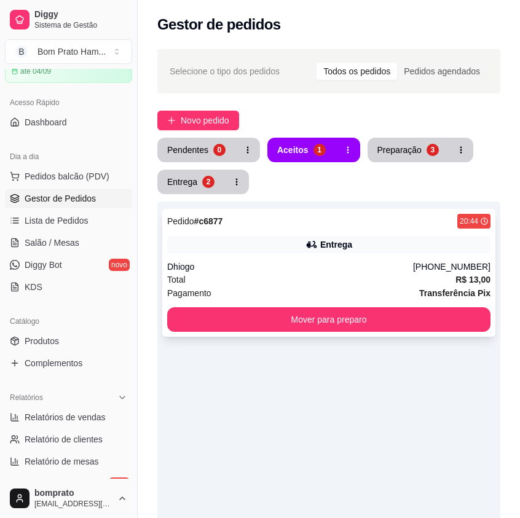
click at [308, 240] on icon at bounding box center [311, 244] width 12 height 12
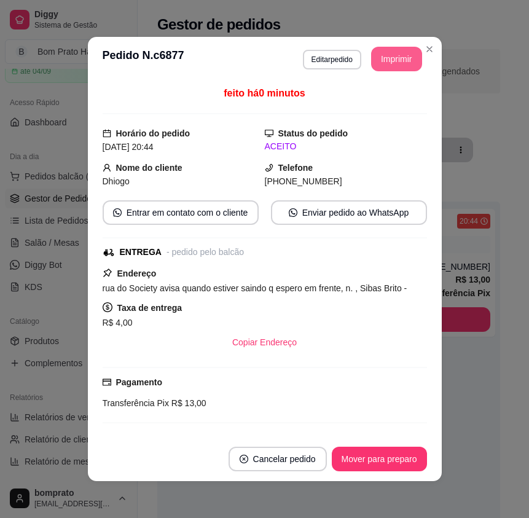
click at [402, 51] on button "Imprimir" at bounding box center [396, 59] width 51 height 25
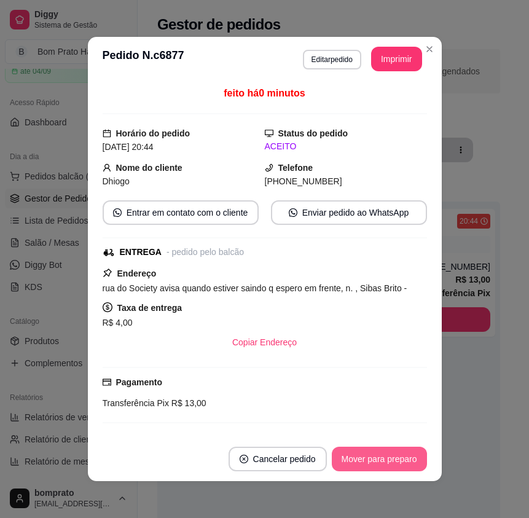
click at [399, 455] on button "Mover para preparo" at bounding box center [379, 459] width 95 height 25
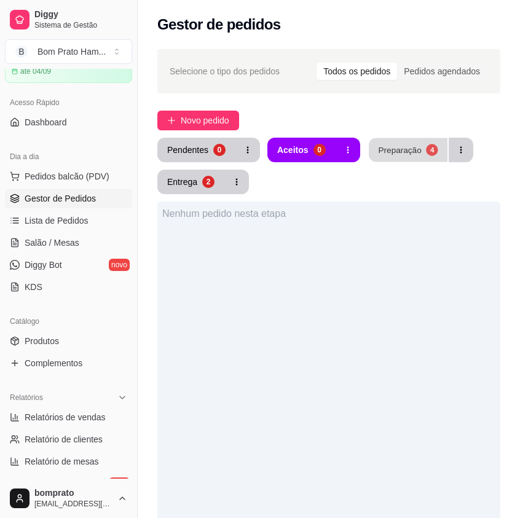
click at [426, 145] on div "4" at bounding box center [432, 150] width 12 height 12
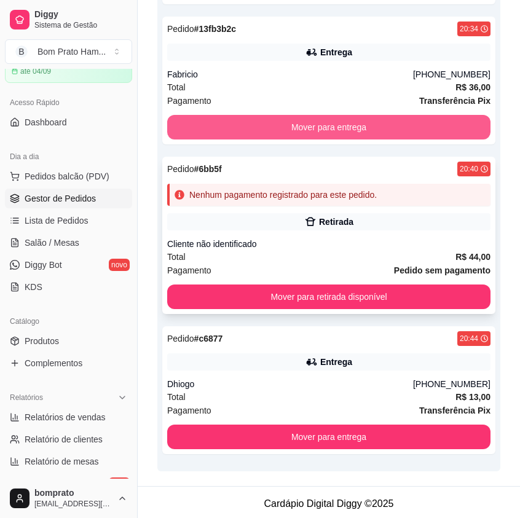
scroll to position [335, 0]
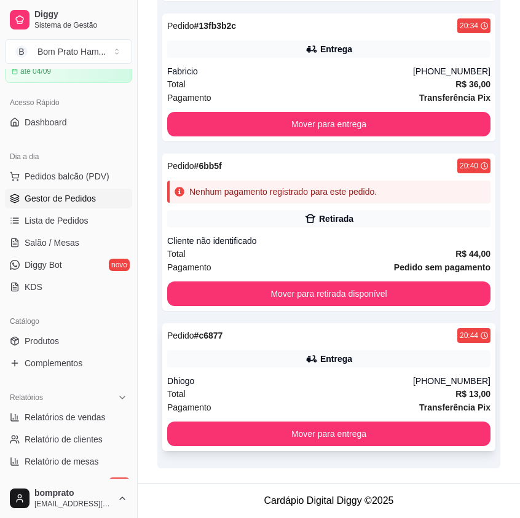
click at [345, 349] on div "Pedido # c6877 20:44 Entrega Dhiogo [PHONE_NUMBER] Total R$ 13,00 Pagamento Tra…" at bounding box center [328, 387] width 333 height 128
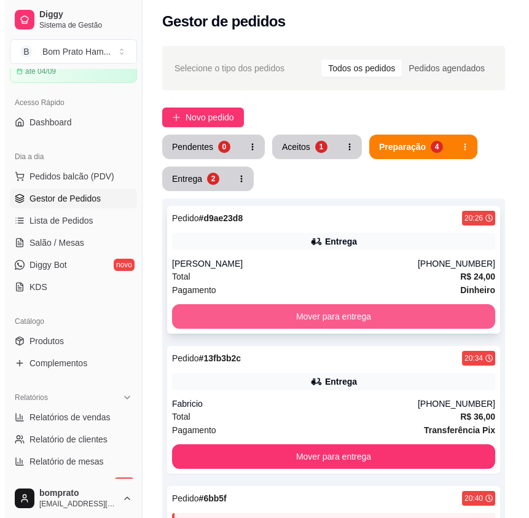
scroll to position [0, 0]
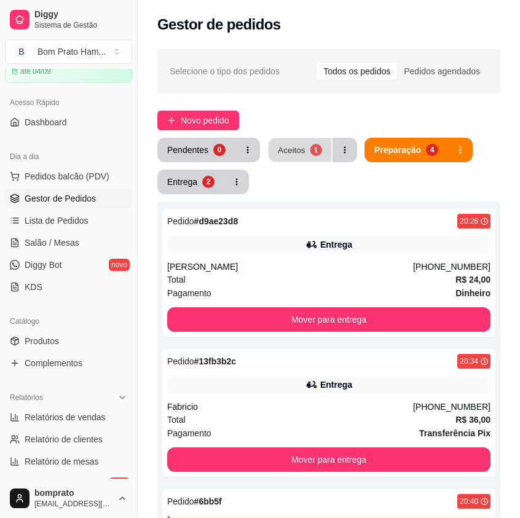
click at [278, 151] on div "Aceitos" at bounding box center [292, 150] width 28 height 12
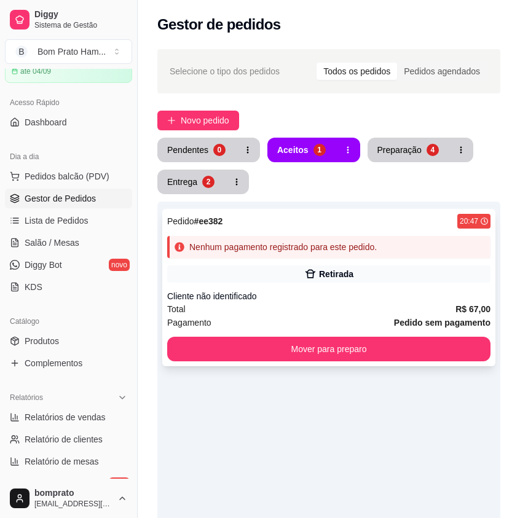
click at [327, 273] on div "Retirada" at bounding box center [336, 274] width 34 height 12
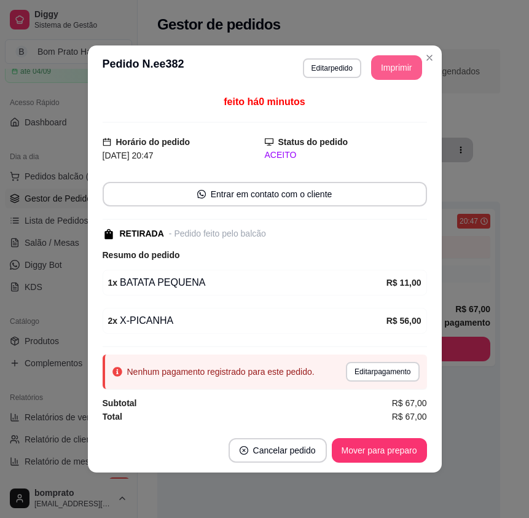
click at [405, 68] on button "Imprimir" at bounding box center [396, 67] width 51 height 25
click at [353, 452] on button "Mover para preparo" at bounding box center [379, 450] width 95 height 25
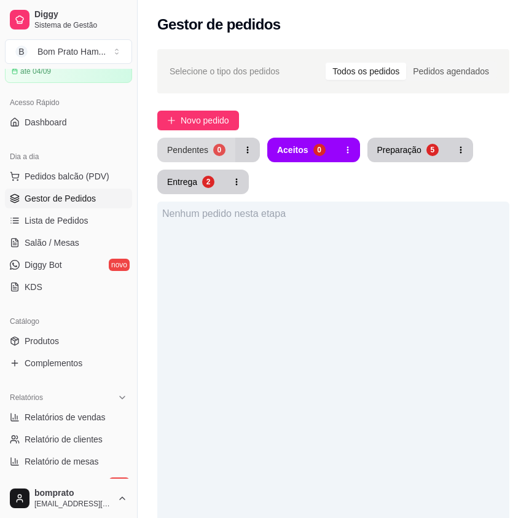
click at [189, 154] on div "Pendentes" at bounding box center [187, 150] width 41 height 12
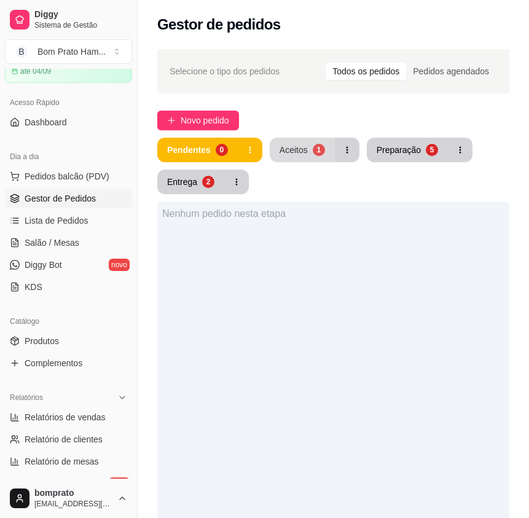
click at [289, 149] on div "Aceitos" at bounding box center [294, 150] width 28 height 12
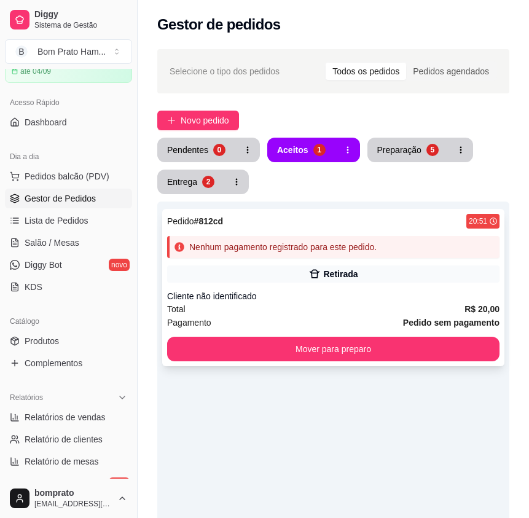
click at [345, 304] on div "Total R$ 20,00" at bounding box center [333, 309] width 332 height 14
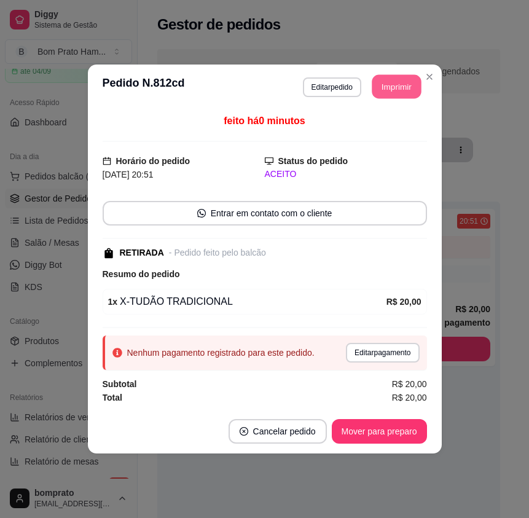
click at [414, 87] on button "Imprimir" at bounding box center [396, 87] width 49 height 24
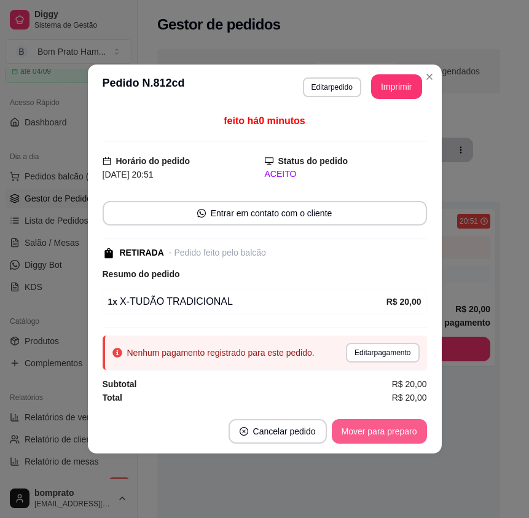
click at [412, 429] on button "Mover para preparo" at bounding box center [379, 431] width 95 height 25
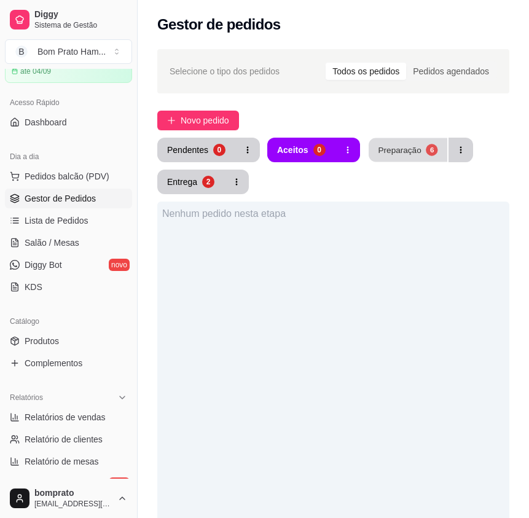
click at [397, 152] on div "Preparação" at bounding box center [399, 150] width 43 height 12
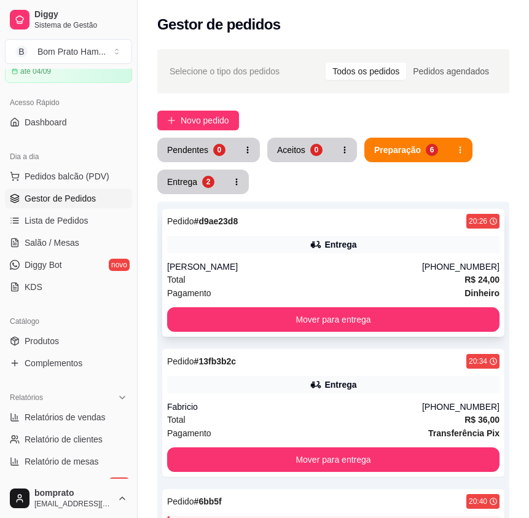
click at [340, 232] on div "Pedido # d9ae23d8 20:26 Entrega Karol [PHONE_NUMBER] Total R$ 24,00 Pagamento D…" at bounding box center [333, 273] width 342 height 128
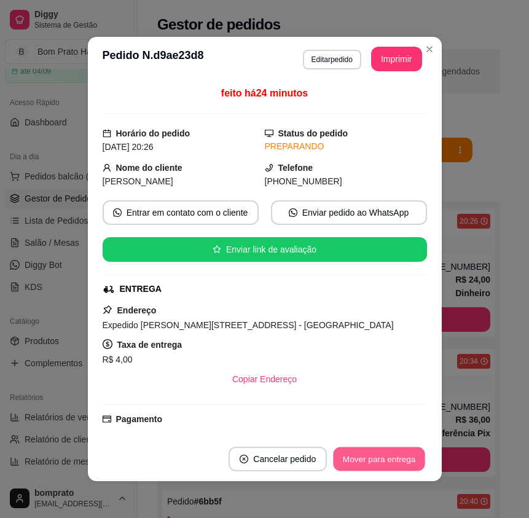
click at [390, 463] on button "Mover para entrega" at bounding box center [380, 459] width 92 height 24
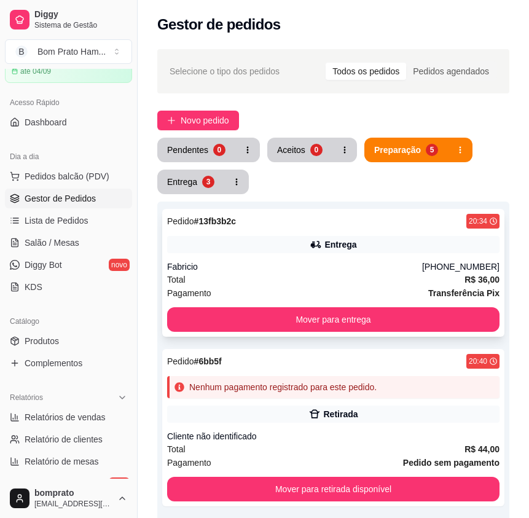
click at [311, 268] on div "Fabricio" at bounding box center [294, 266] width 255 height 12
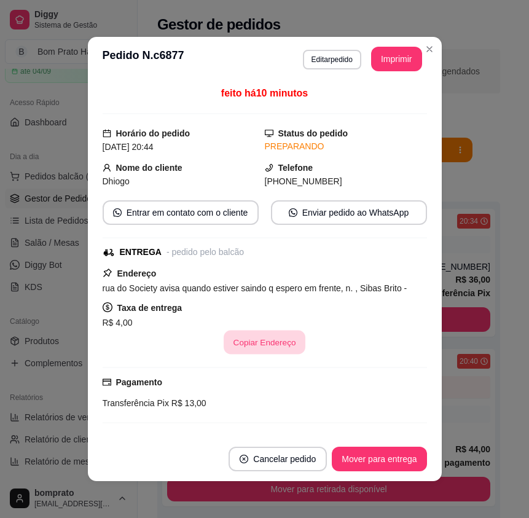
click at [273, 349] on button "Copiar Endereço" at bounding box center [265, 342] width 82 height 24
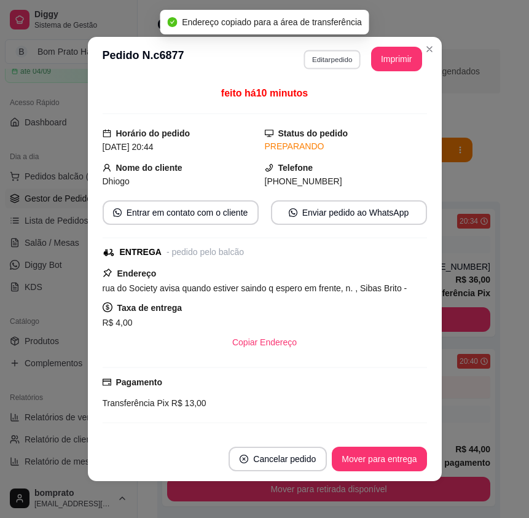
click at [318, 62] on button "Editar pedido" at bounding box center [331, 59] width 57 height 19
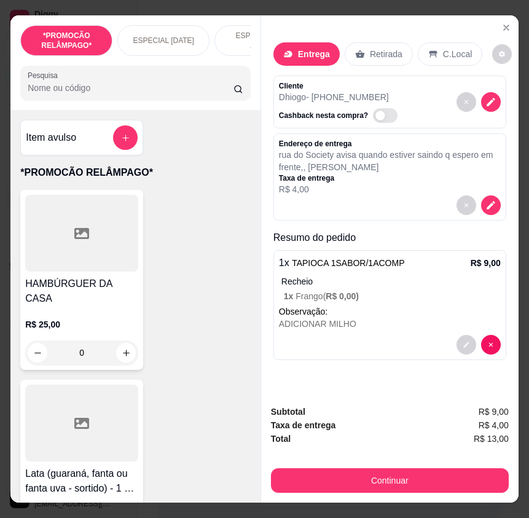
click at [83, 90] on input "Pesquisa" at bounding box center [131, 88] width 206 height 12
click at [128, 146] on button "add-separate-item" at bounding box center [126, 138] width 24 height 24
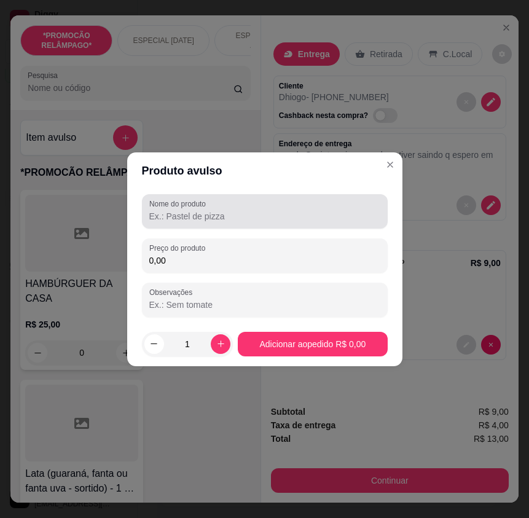
click at [213, 217] on input "Nome do produto" at bounding box center [264, 216] width 231 height 12
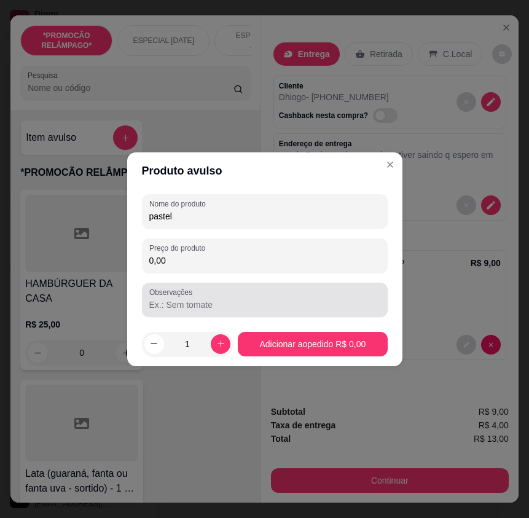
type input "pastel"
click at [213, 306] on input "Observações" at bounding box center [264, 305] width 231 height 12
click at [273, 299] on input "CHARQUE/" at bounding box center [264, 305] width 231 height 12
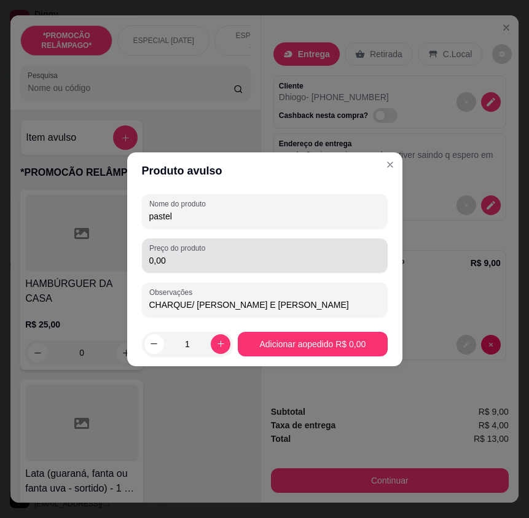
type input "CHARQUE/ [PERSON_NAME] E [PERSON_NAME]"
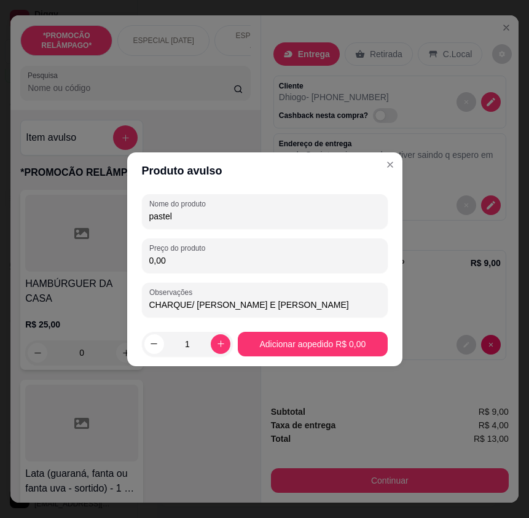
click at [189, 257] on input "0,00" at bounding box center [264, 260] width 231 height 12
type input "15,00"
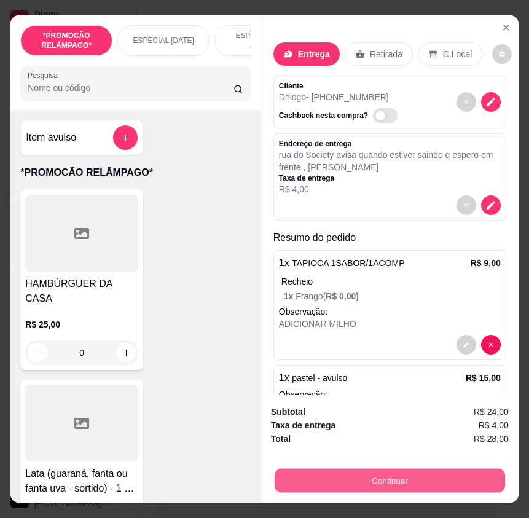
click at [477, 474] on button "Continuar" at bounding box center [390, 480] width 230 height 24
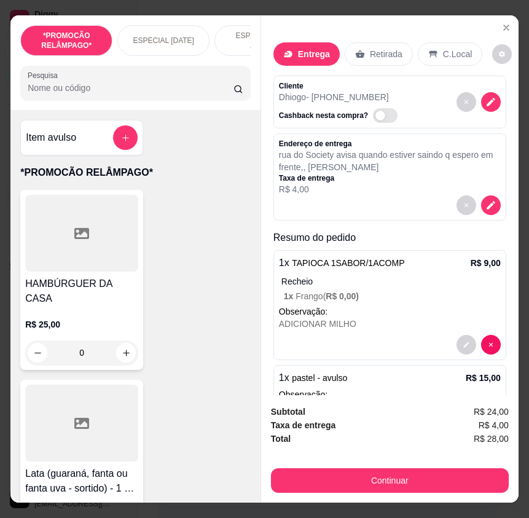
click at [190, 275] on div "Pix" at bounding box center [181, 273] width 87 height 72
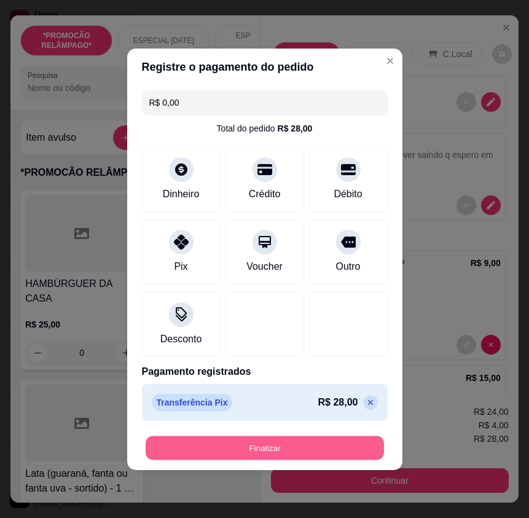
click at [347, 440] on button "Finalizar" at bounding box center [265, 448] width 238 height 24
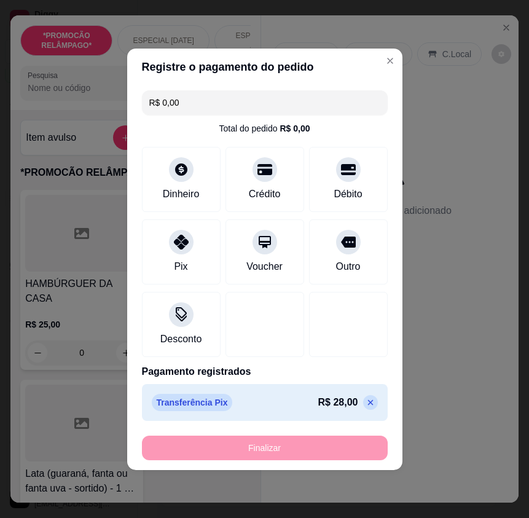
type input "-R$ 28,00"
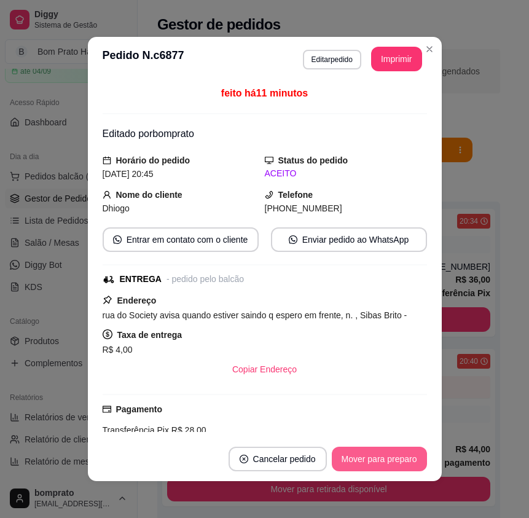
click at [377, 453] on button "Mover para preparo" at bounding box center [379, 459] width 95 height 25
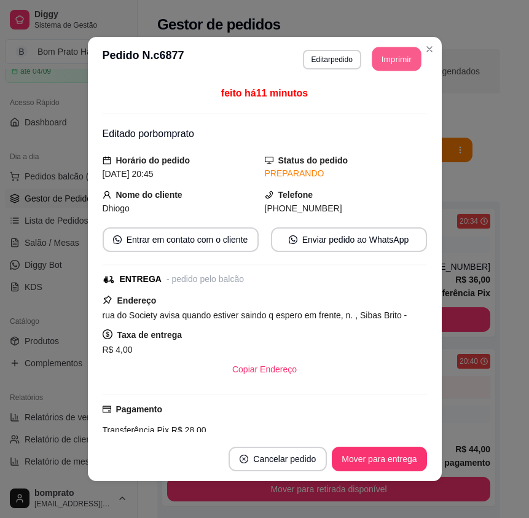
click at [401, 56] on button "Imprimir" at bounding box center [396, 59] width 49 height 24
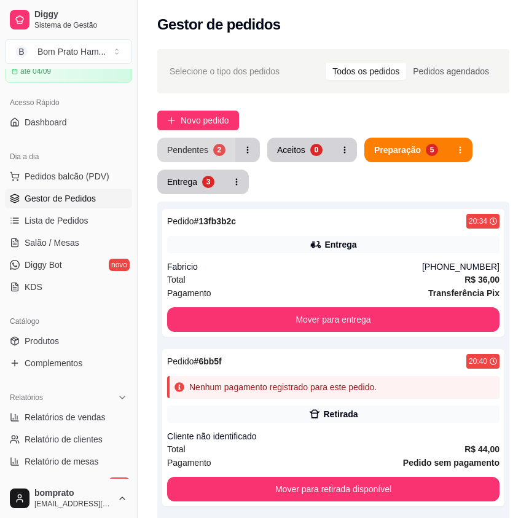
click at [213, 153] on div "2" at bounding box center [219, 150] width 12 height 12
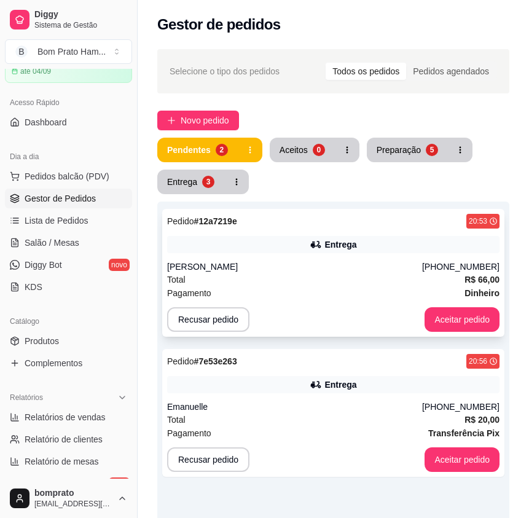
click at [321, 252] on div "Entrega" at bounding box center [333, 244] width 332 height 17
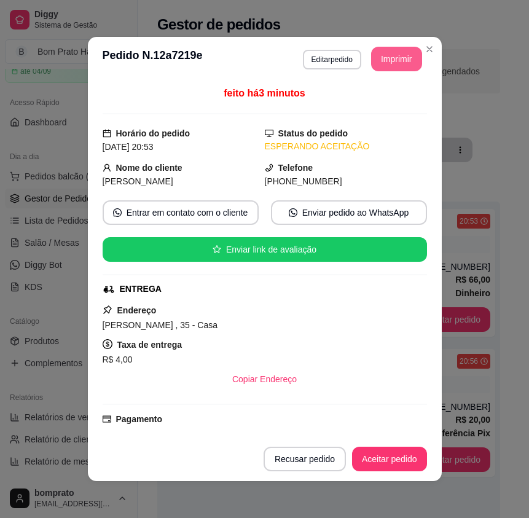
click at [392, 65] on button "Imprimir" at bounding box center [396, 59] width 51 height 25
click at [406, 447] on button "Aceitar pedido" at bounding box center [389, 459] width 72 height 24
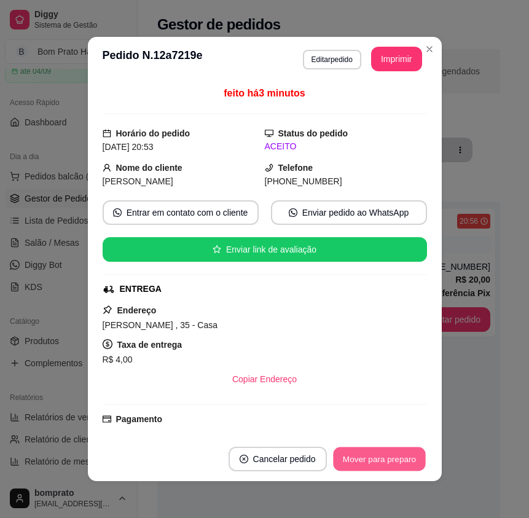
click at [404, 452] on button "Mover para preparo" at bounding box center [379, 459] width 92 height 24
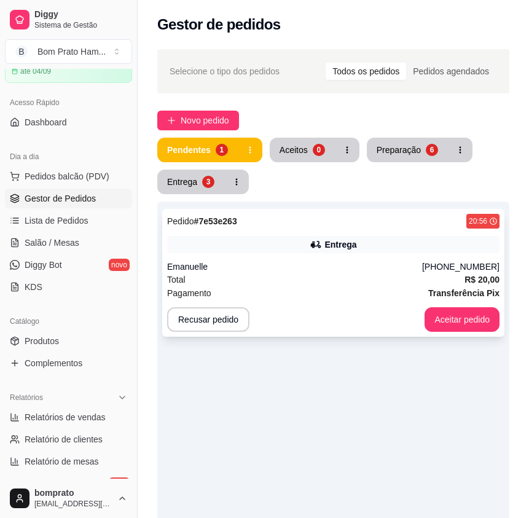
click at [351, 252] on div "Entrega" at bounding box center [333, 244] width 332 height 17
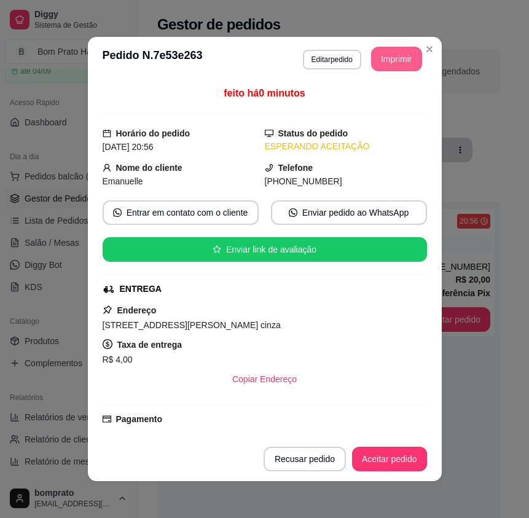
click at [404, 60] on button "Imprimir" at bounding box center [396, 59] width 51 height 25
click at [404, 464] on button "Aceitar pedido" at bounding box center [389, 459] width 75 height 25
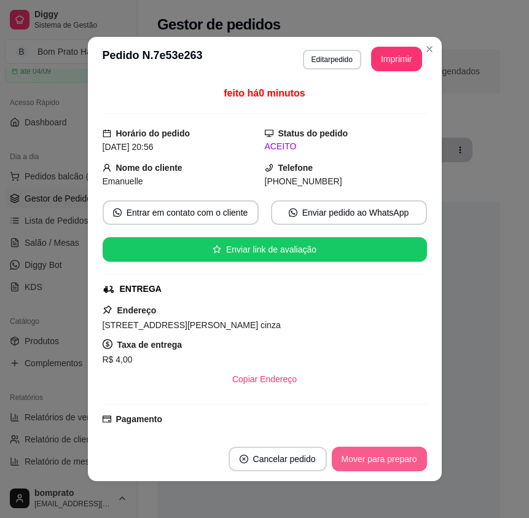
click at [404, 462] on button "Mover para preparo" at bounding box center [379, 459] width 95 height 25
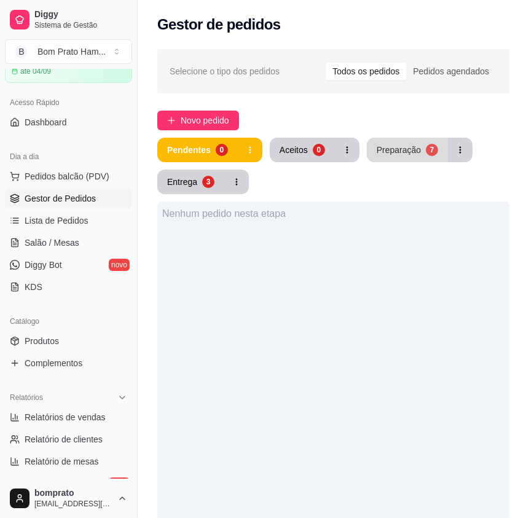
click at [393, 143] on button "Preparação 7" at bounding box center [407, 150] width 81 height 25
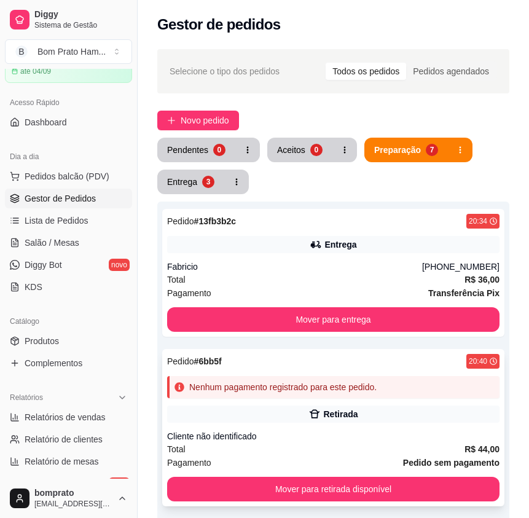
click at [353, 349] on div "Pedido # 6bb5f 20:40 Nenhum pagamento registrado para este pedido. Retirada Cli…" at bounding box center [333, 427] width 342 height 157
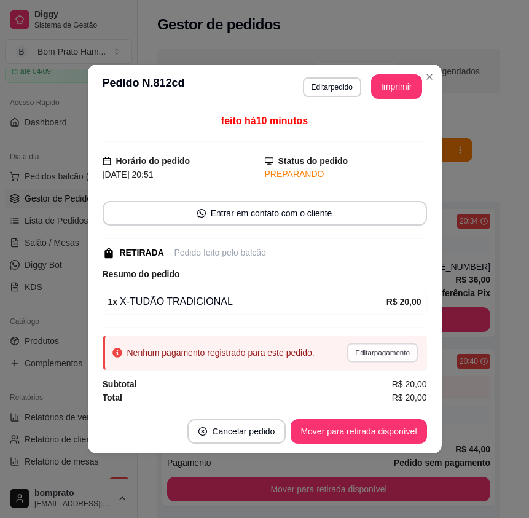
click at [411, 348] on button "Editar pagamento" at bounding box center [382, 352] width 71 height 19
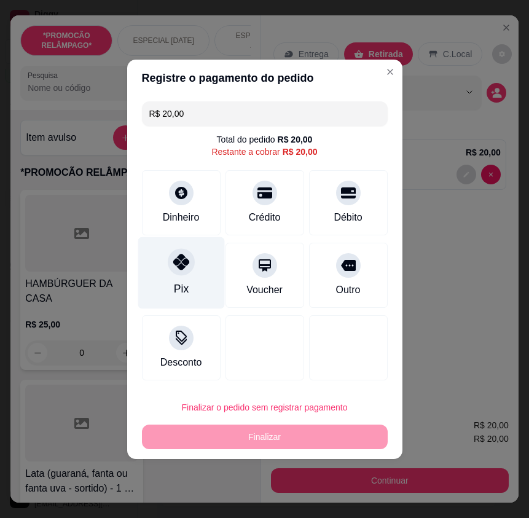
click at [184, 273] on div at bounding box center [181, 261] width 27 height 27
type input "R$ 0,00"
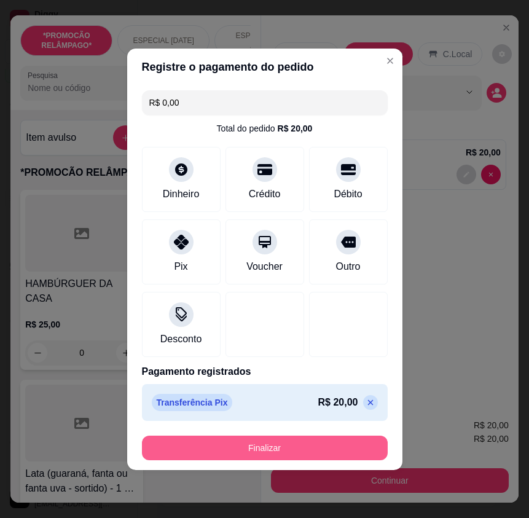
click at [327, 448] on button "Finalizar" at bounding box center [265, 448] width 246 height 25
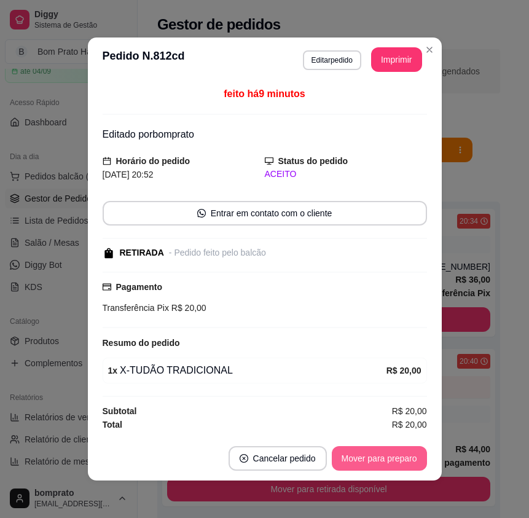
click at [364, 452] on button "Mover para preparo" at bounding box center [379, 458] width 95 height 25
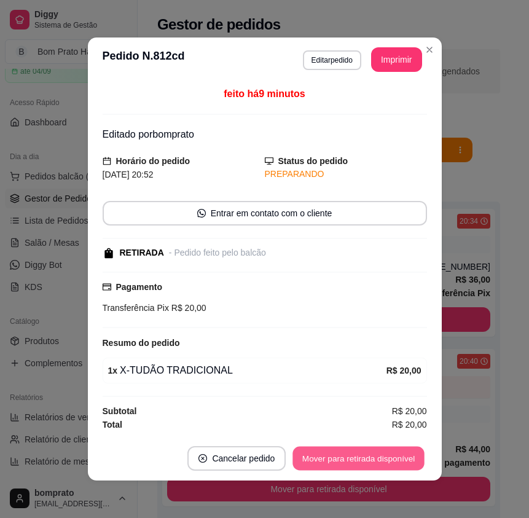
click at [364, 452] on button "Mover para retirada disponível" at bounding box center [358, 459] width 131 height 24
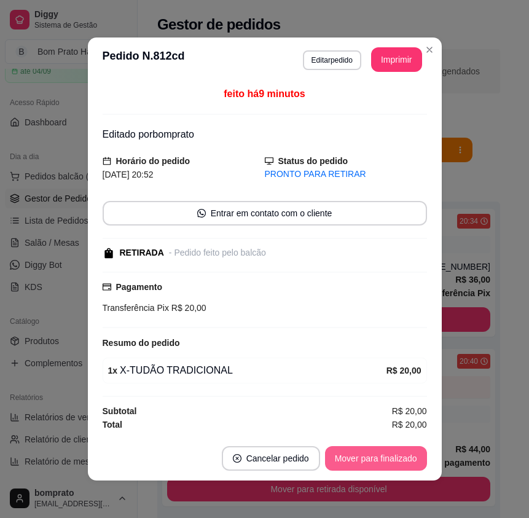
click at [364, 450] on button "Mover para finalizado" at bounding box center [376, 458] width 102 height 25
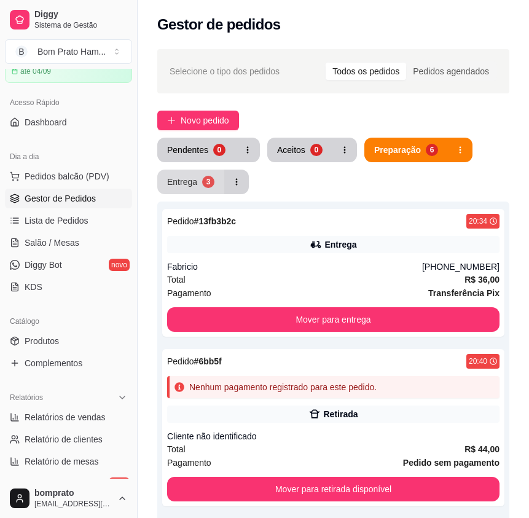
click at [200, 170] on button "Entrega 3" at bounding box center [190, 182] width 67 height 25
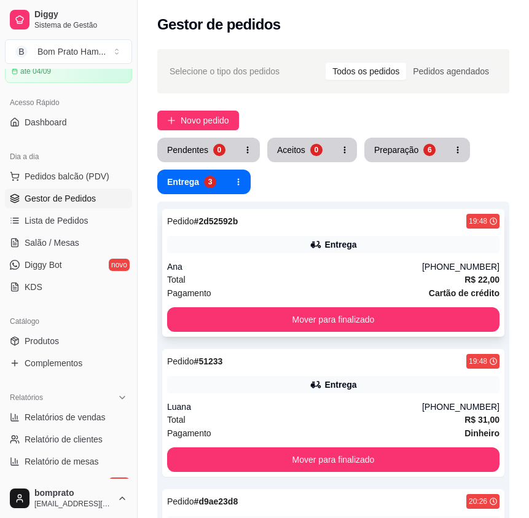
click at [357, 273] on div "Total R$ 22,00" at bounding box center [333, 280] width 332 height 14
click at [216, 156] on button "Pendentes 1" at bounding box center [196, 150] width 76 height 24
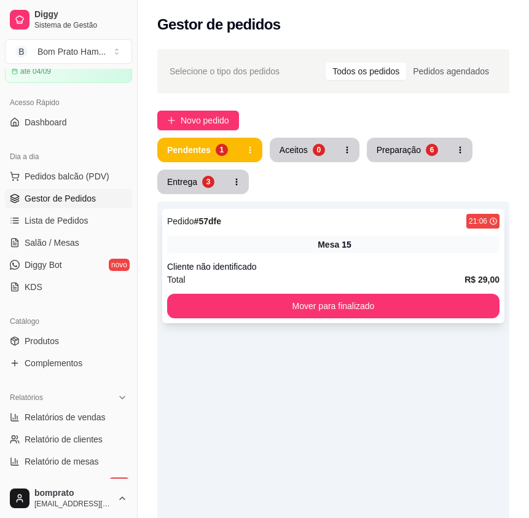
click at [308, 242] on div "Mesa 15" at bounding box center [333, 244] width 332 height 17
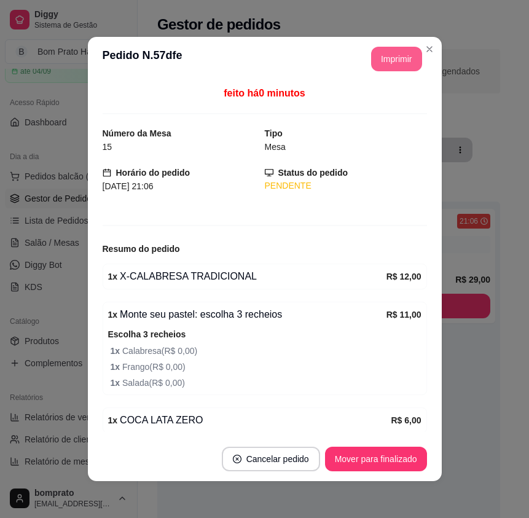
click at [396, 58] on button "Imprimir" at bounding box center [396, 59] width 51 height 25
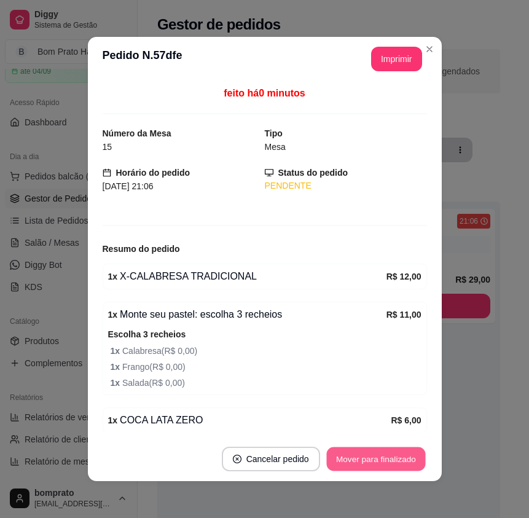
click at [399, 469] on button "Mover para finalizado" at bounding box center [375, 459] width 99 height 24
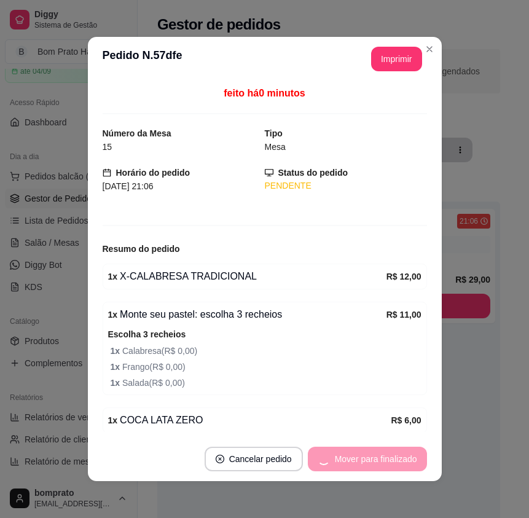
drag, startPoint x: 429, startPoint y: 440, endPoint x: 451, endPoint y: 432, distance: 22.9
click at [432, 439] on footer "Cancelar pedido Mover para finalizado" at bounding box center [265, 459] width 354 height 44
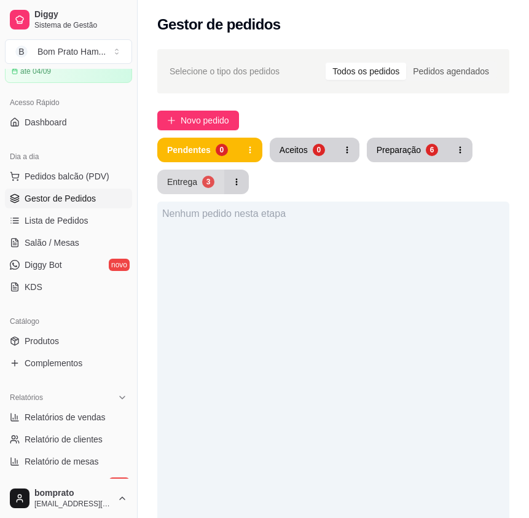
click at [182, 185] on div "Entrega" at bounding box center [182, 182] width 30 height 12
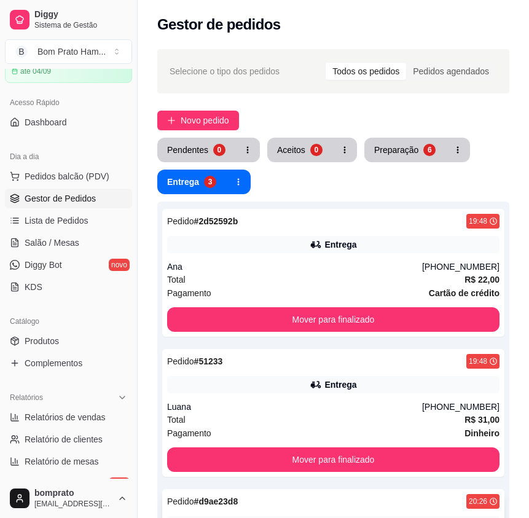
click at [437, 516] on div "Entrega" at bounding box center [333, 524] width 332 height 17
click at [405, 156] on button "Preparação 6" at bounding box center [404, 150] width 81 height 25
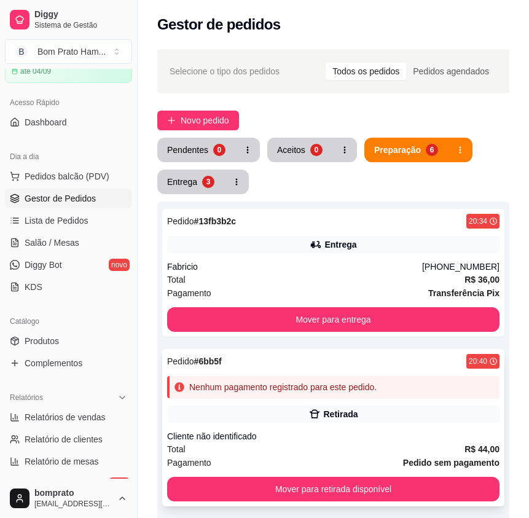
click at [370, 349] on div "Pedido # 6bb5f 20:40 Nenhum pagamento registrado para este pedido. Retirada Cli…" at bounding box center [333, 427] width 342 height 157
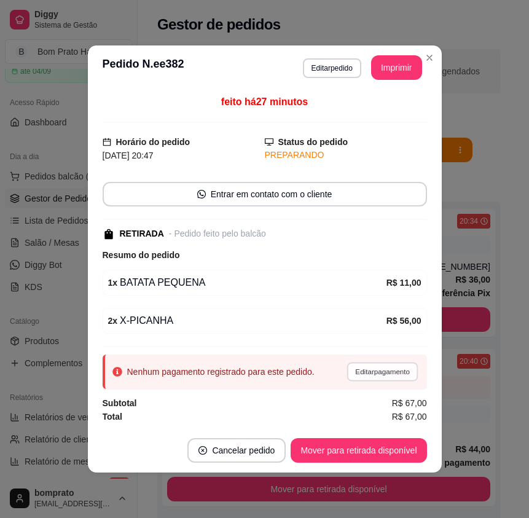
click at [368, 365] on button "Editar pagamento" at bounding box center [382, 371] width 71 height 19
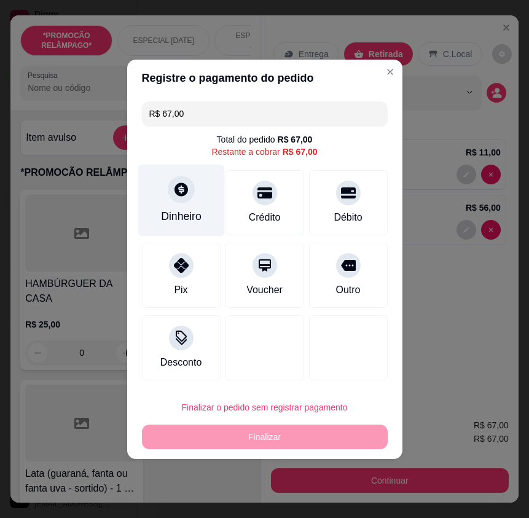
click at [193, 200] on div "Dinheiro" at bounding box center [181, 200] width 87 height 72
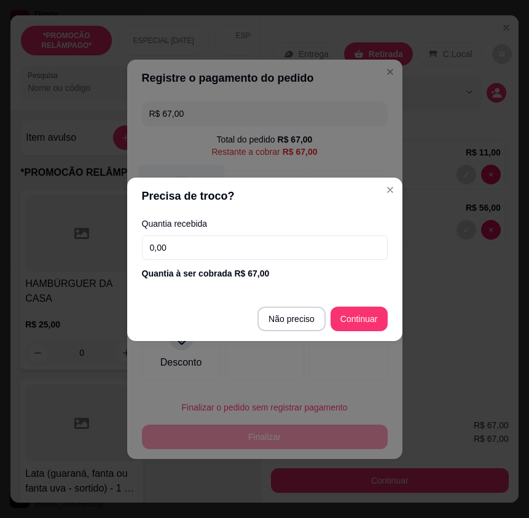
scroll to position [491, 0]
click at [276, 240] on input "0,00" at bounding box center [265, 247] width 246 height 25
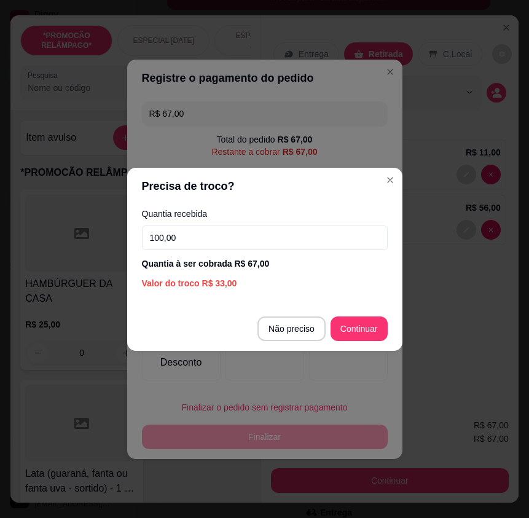
type input "100,00"
type input "R$ 0,00"
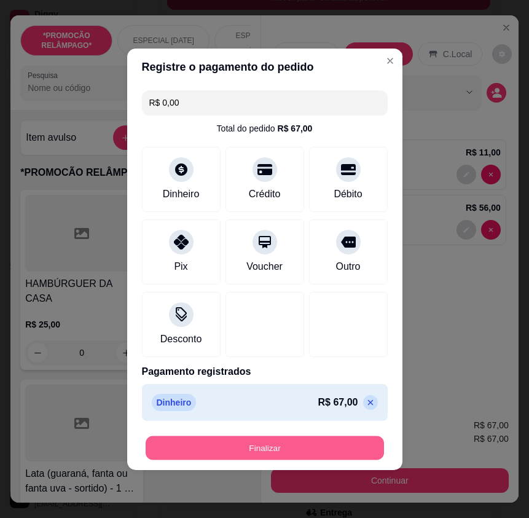
click at [370, 448] on button "Finalizar" at bounding box center [265, 448] width 238 height 24
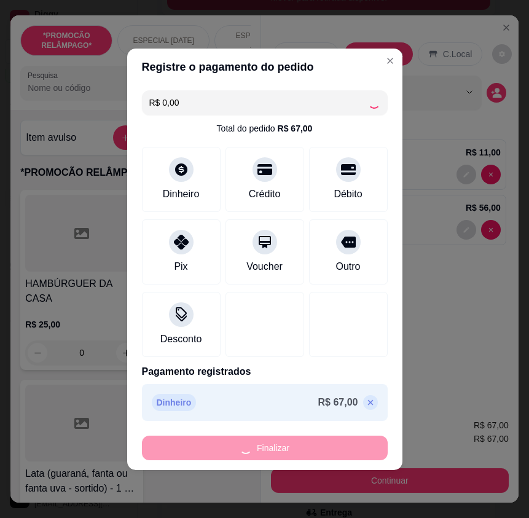
type input "0"
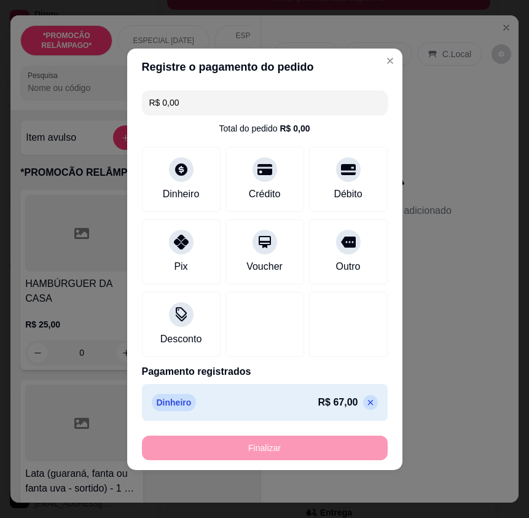
type input "-R$ 67,00"
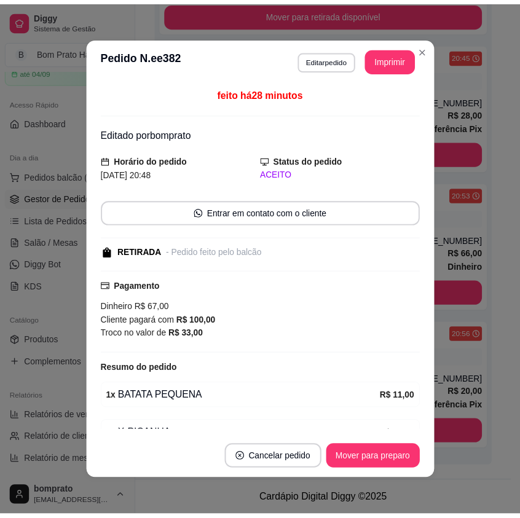
scroll to position [475, 0]
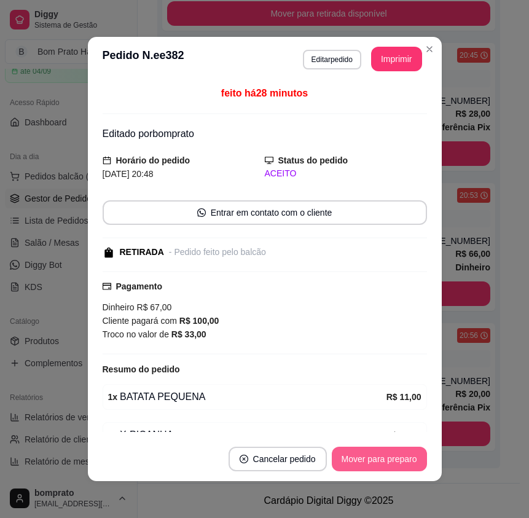
click at [356, 459] on button "Mover para preparo" at bounding box center [379, 459] width 95 height 25
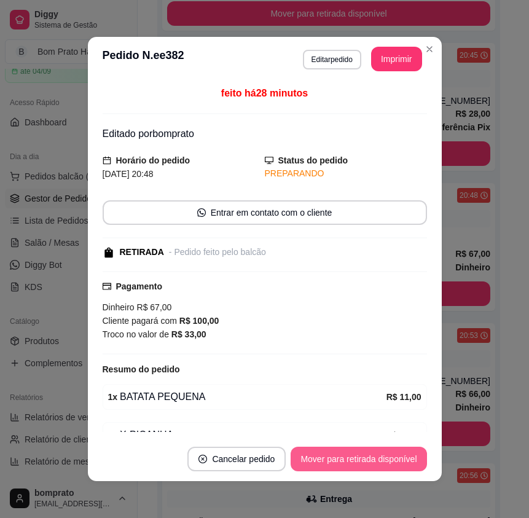
click at [356, 460] on button "Mover para retirada disponível" at bounding box center [359, 459] width 136 height 25
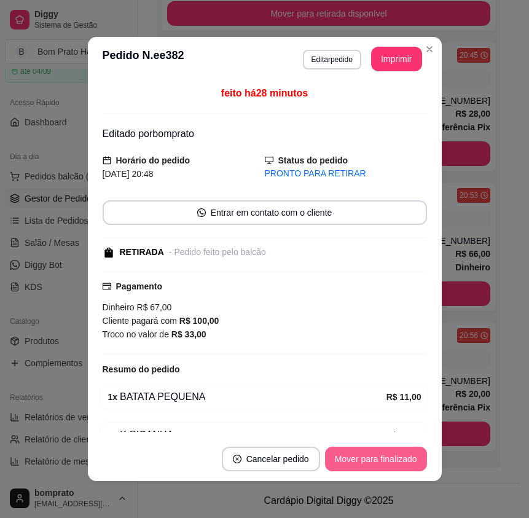
click at [356, 460] on button "Mover para finalizado" at bounding box center [376, 459] width 102 height 25
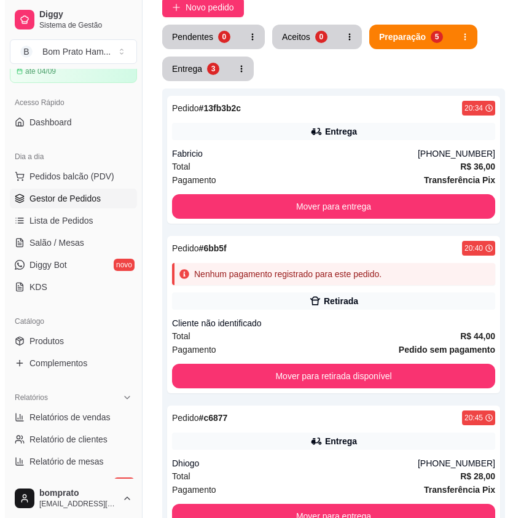
scroll to position [107, 0]
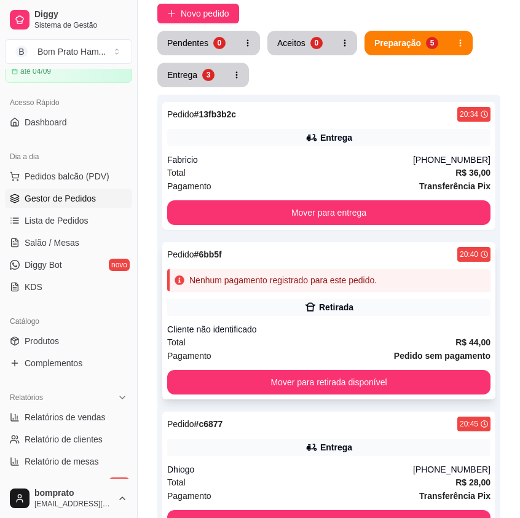
click at [350, 335] on div "Total R$ 44,00" at bounding box center [328, 342] width 323 height 14
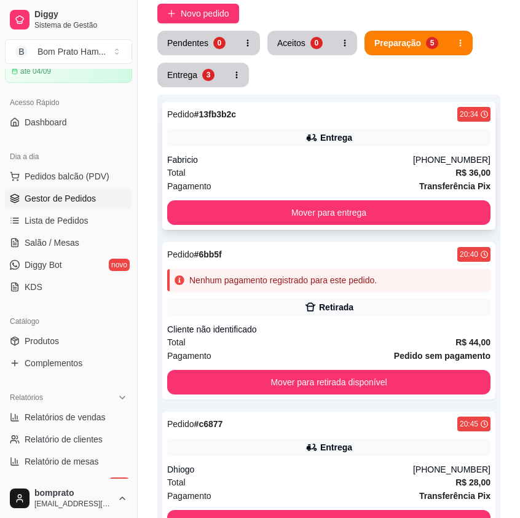
click at [328, 170] on div "Total R$ 36,00" at bounding box center [328, 173] width 323 height 14
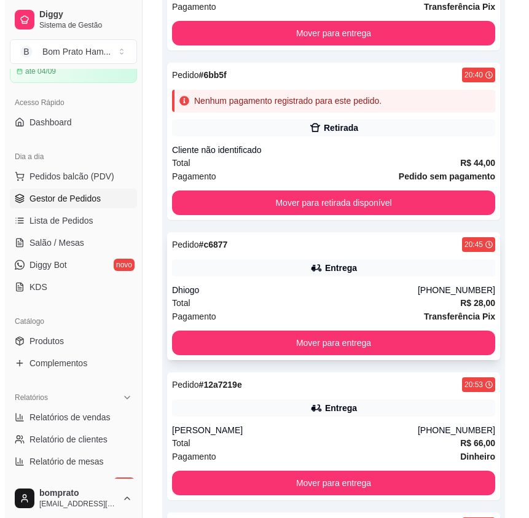
scroll to position [291, 0]
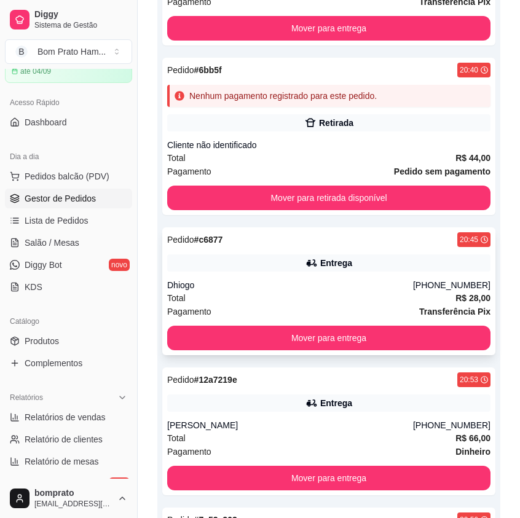
click at [313, 275] on div "Pedido # c6877 20:45 Entrega Dhiogo (87) 9194-7176 Total R$ 28,00 Pagamento Tra…" at bounding box center [328, 291] width 333 height 128
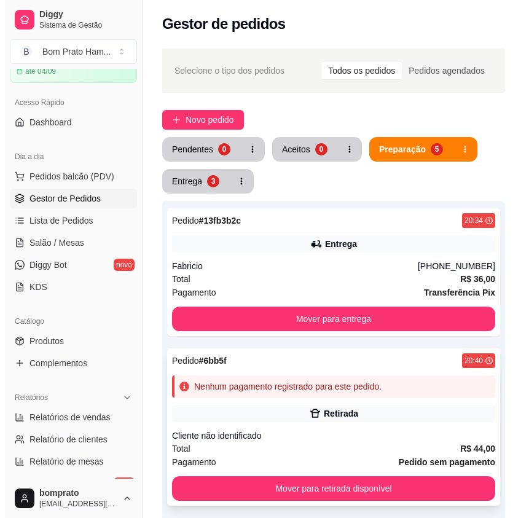
scroll to position [0, 0]
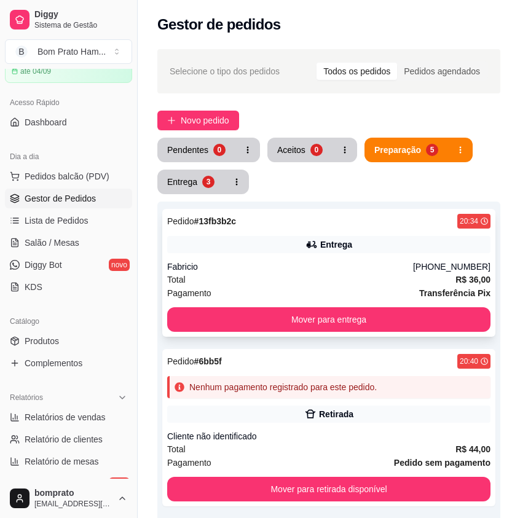
click at [351, 249] on div "Entrega" at bounding box center [336, 244] width 32 height 12
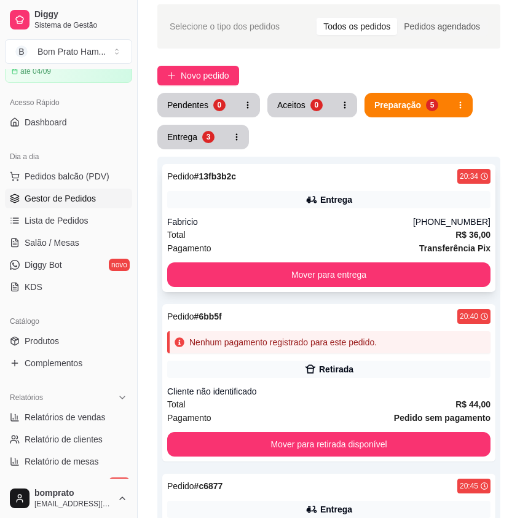
scroll to position [184, 0]
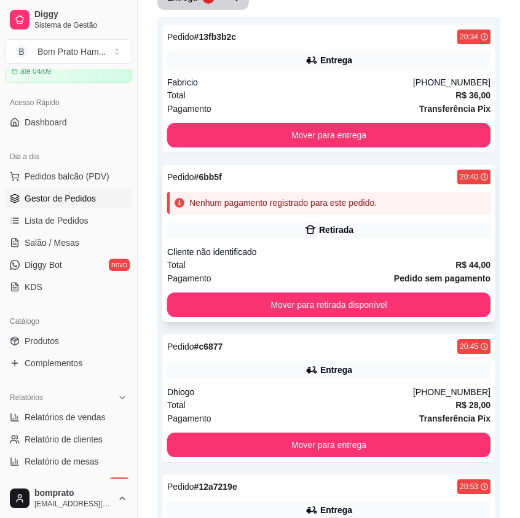
click at [360, 237] on div "Retirada" at bounding box center [328, 229] width 323 height 17
click at [397, 232] on div "Retirada" at bounding box center [328, 229] width 323 height 17
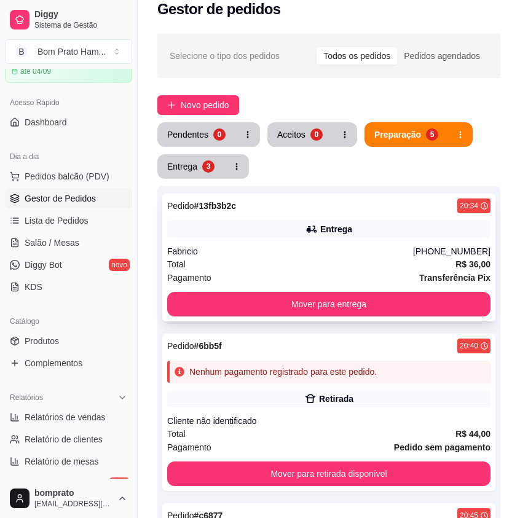
scroll to position [0, 0]
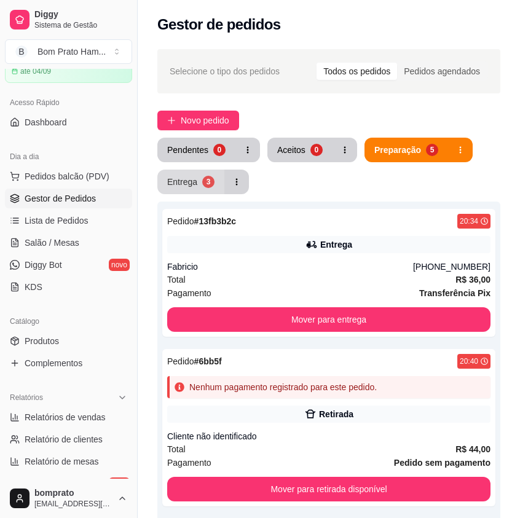
click at [195, 173] on button "Entrega 3" at bounding box center [190, 182] width 67 height 25
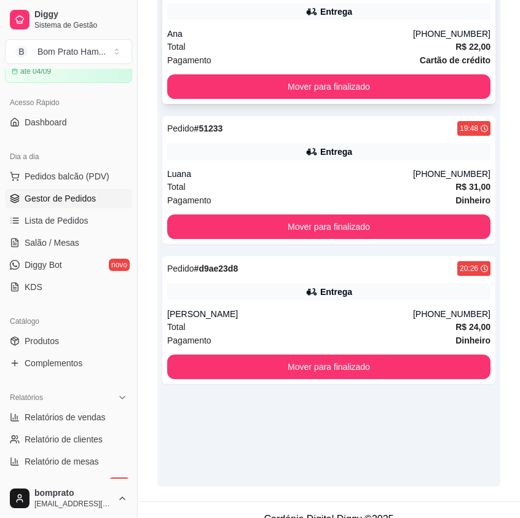
scroll to position [246, 0]
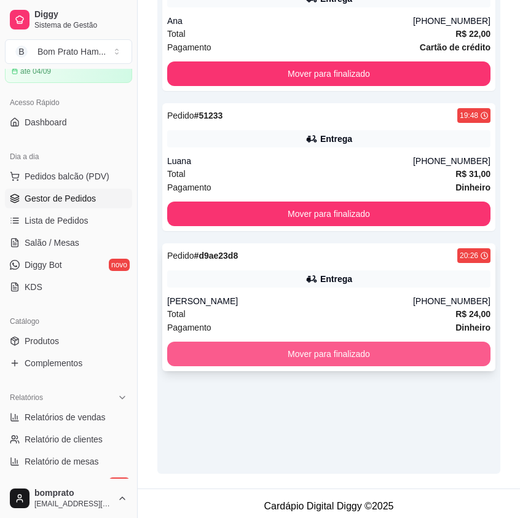
click at [373, 346] on button "Mover para finalizado" at bounding box center [328, 354] width 323 height 25
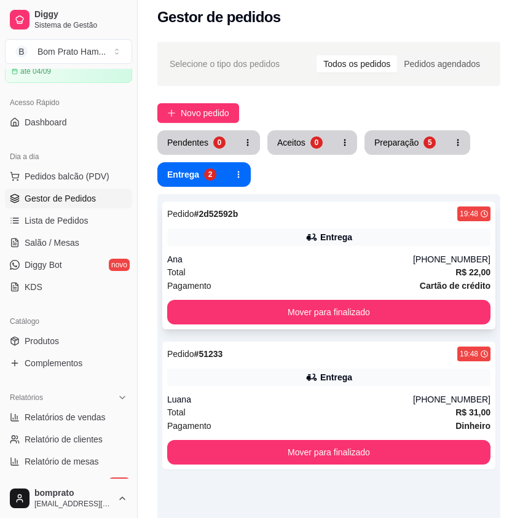
scroll to position [0, 0]
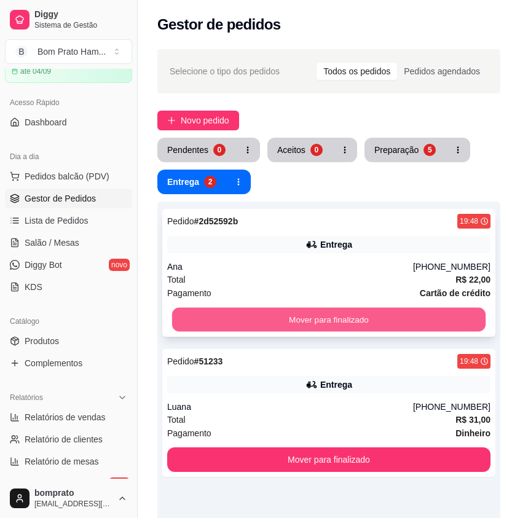
click at [345, 314] on button "Mover para finalizado" at bounding box center [328, 320] width 313 height 24
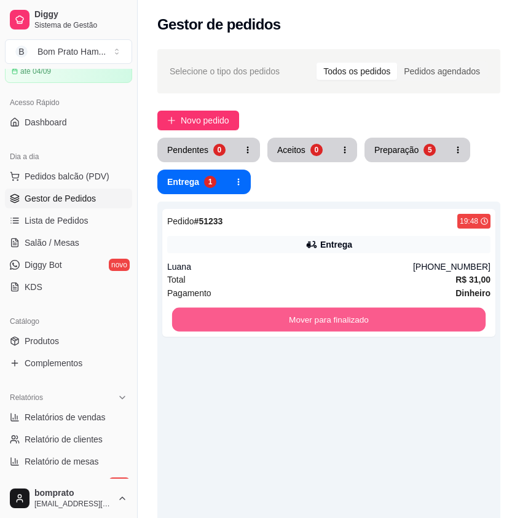
click at [345, 314] on button "Mover para finalizado" at bounding box center [328, 320] width 313 height 24
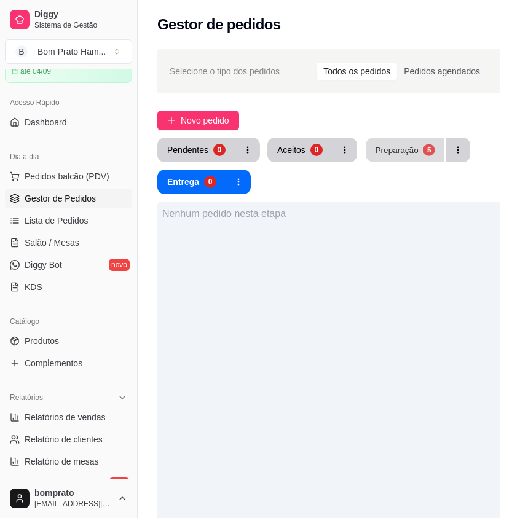
click at [389, 152] on div "Preparação" at bounding box center [396, 150] width 43 height 12
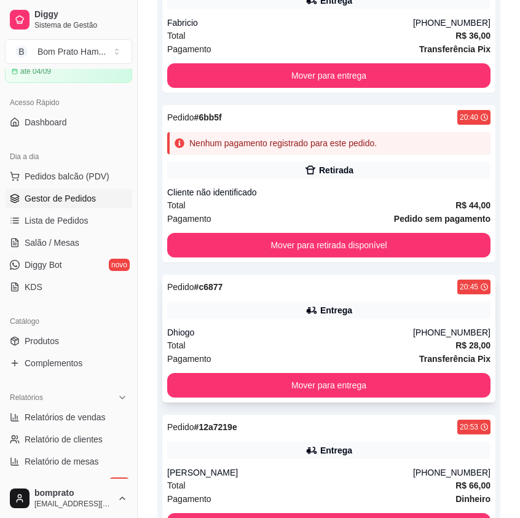
scroll to position [246, 0]
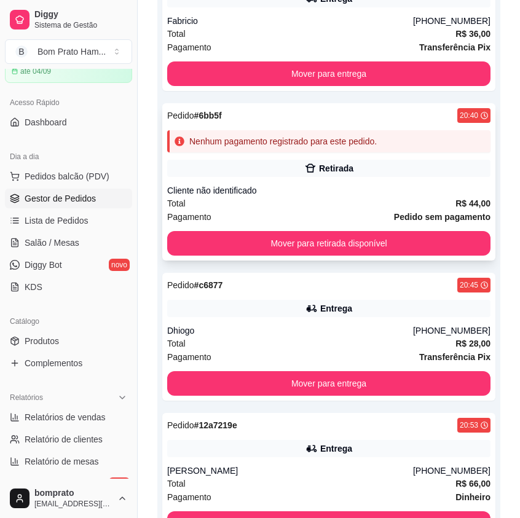
click at [275, 171] on div "Retirada" at bounding box center [328, 168] width 323 height 17
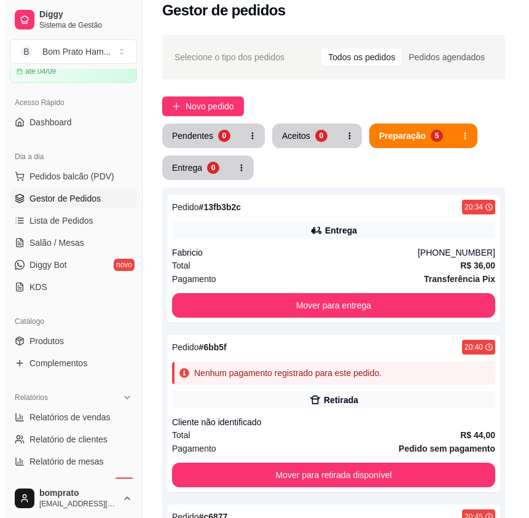
scroll to position [0, 0]
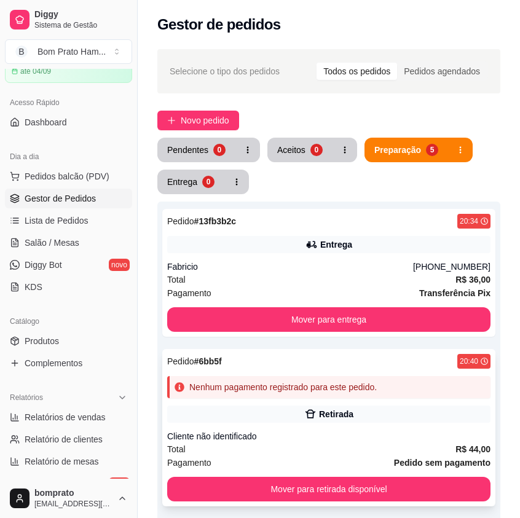
click at [443, 433] on div "Cliente não identificado" at bounding box center [328, 436] width 323 height 12
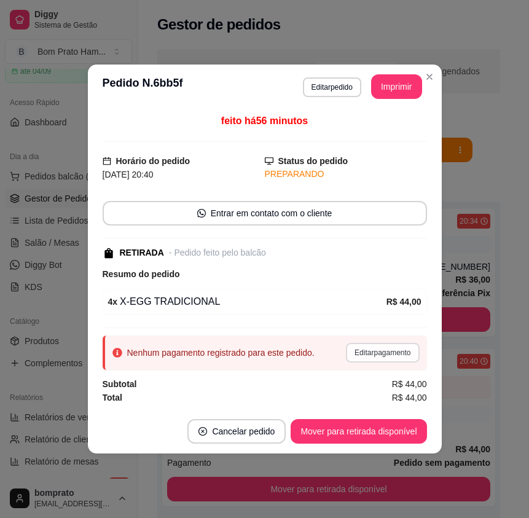
click at [392, 356] on button "Editar pagamento" at bounding box center [382, 353] width 73 height 20
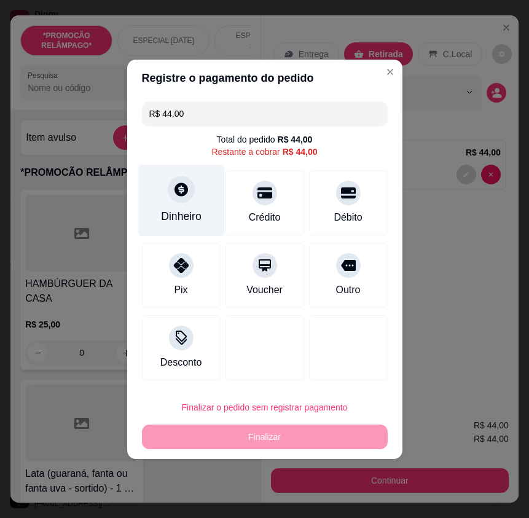
click at [186, 194] on icon at bounding box center [181, 189] width 16 height 16
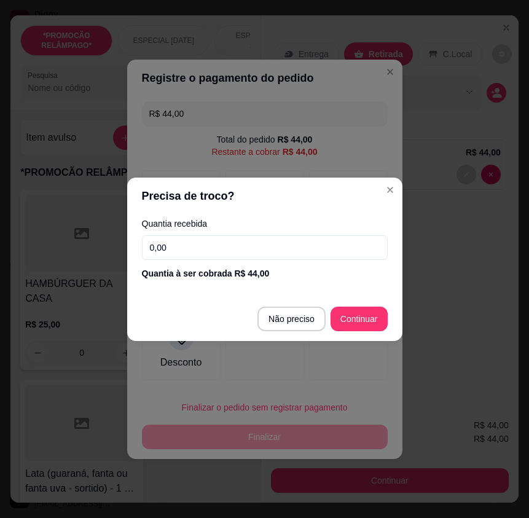
click at [220, 252] on input "0,00" at bounding box center [265, 247] width 246 height 25
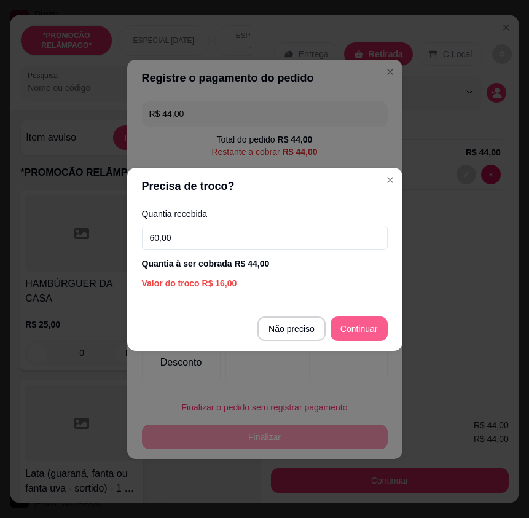
type input "60,00"
click at [360, 303] on section "Precisa de troco? Quantia recebida 60,00 Quantia à ser cobrada R$ 44,00 Valor d…" at bounding box center [264, 259] width 275 height 183
type input "R$ 0,00"
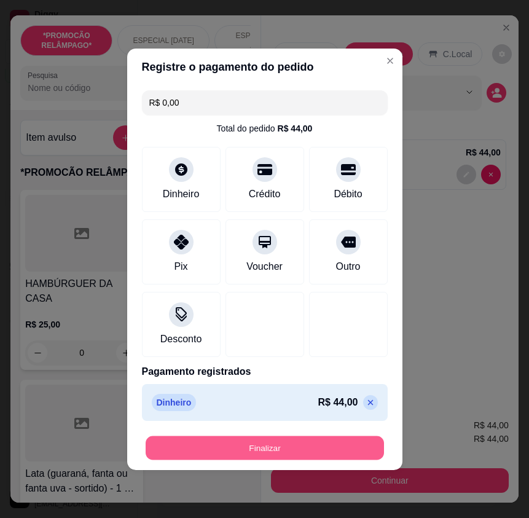
click at [342, 456] on button "Finalizar" at bounding box center [265, 448] width 238 height 24
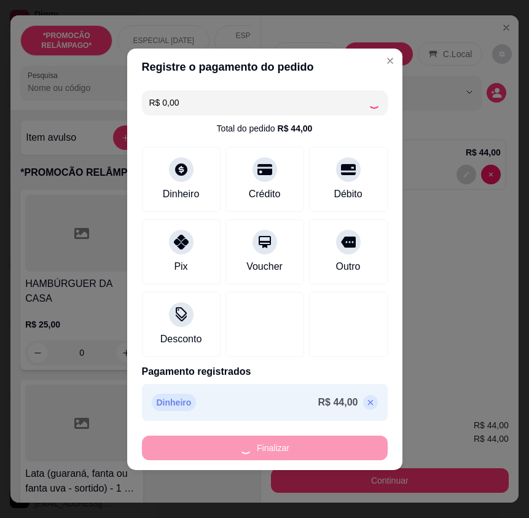
type input "0"
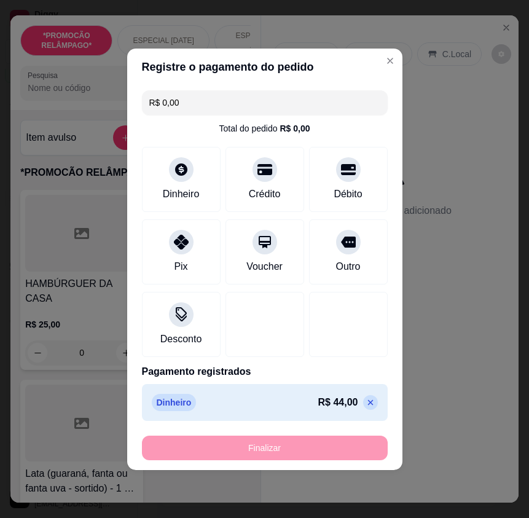
type input "-R$ 44,00"
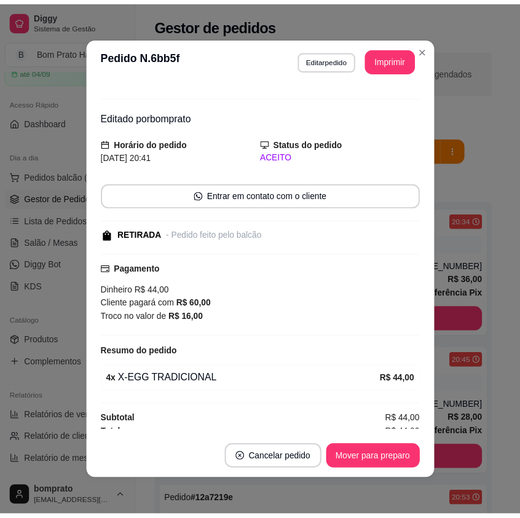
scroll to position [26, 0]
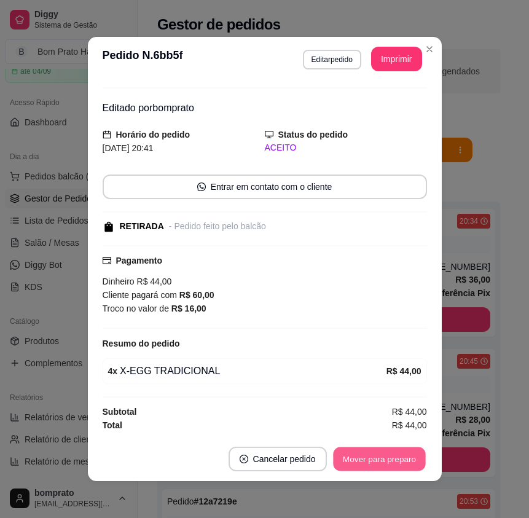
click at [405, 462] on button "Mover para preparo" at bounding box center [379, 459] width 92 height 24
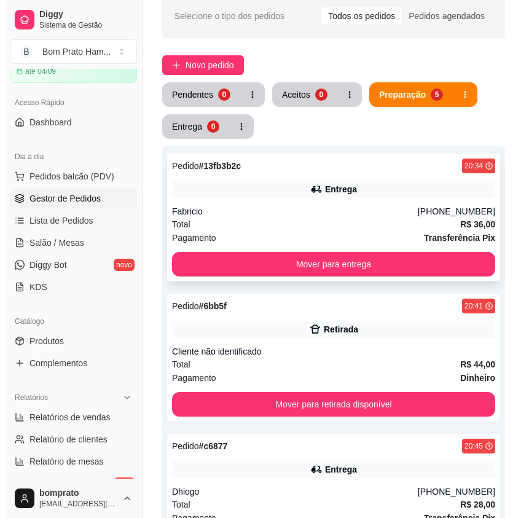
scroll to position [123, 0]
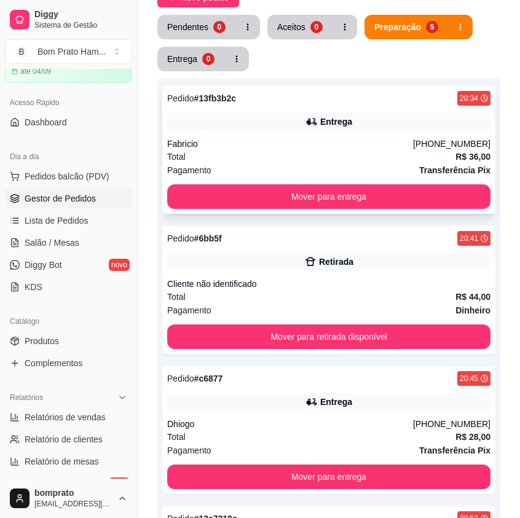
click at [301, 139] on div "Fabricio" at bounding box center [290, 144] width 246 height 12
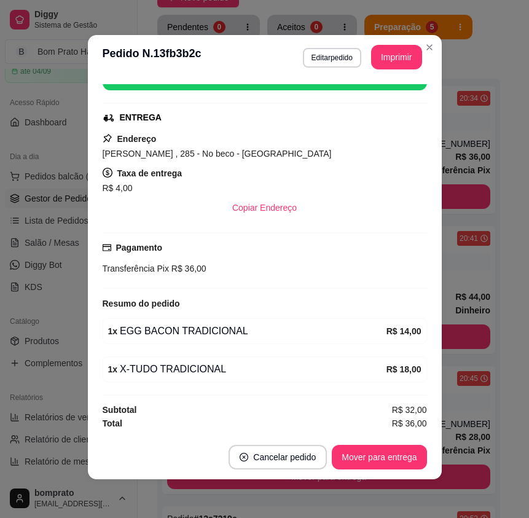
scroll to position [2, 0]
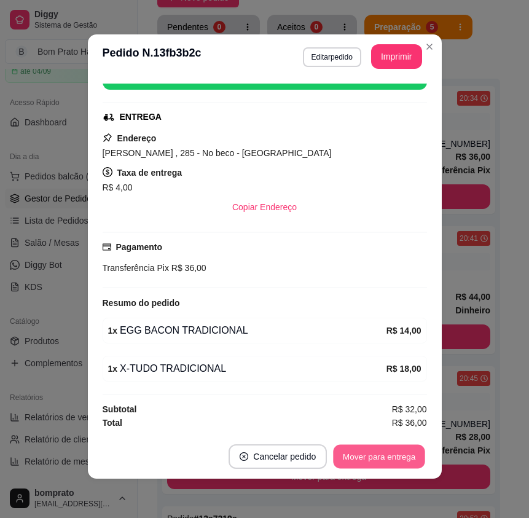
click at [385, 455] on button "Mover para entrega" at bounding box center [380, 457] width 92 height 24
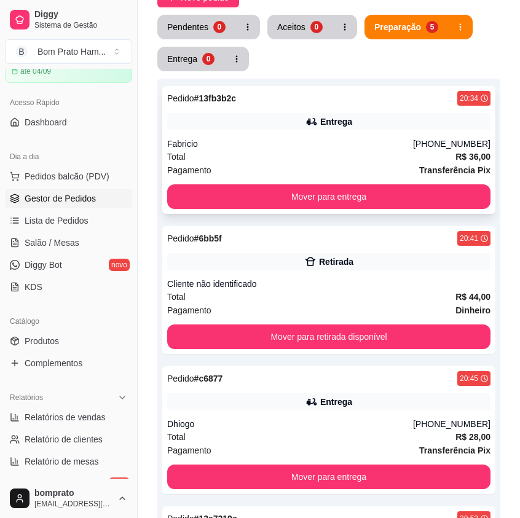
click at [279, 165] on div "Pagamento Transferência Pix" at bounding box center [328, 170] width 323 height 14
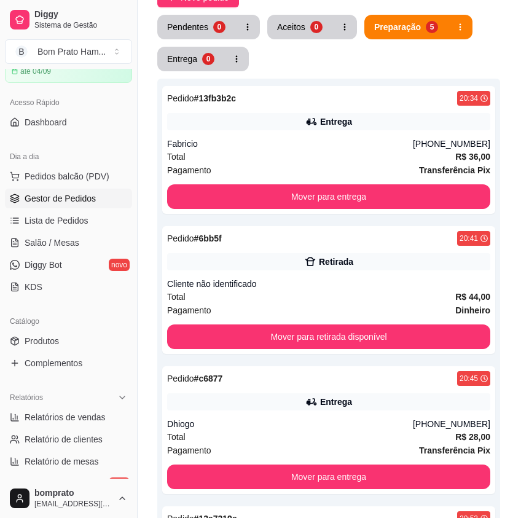
scroll to position [170, 0]
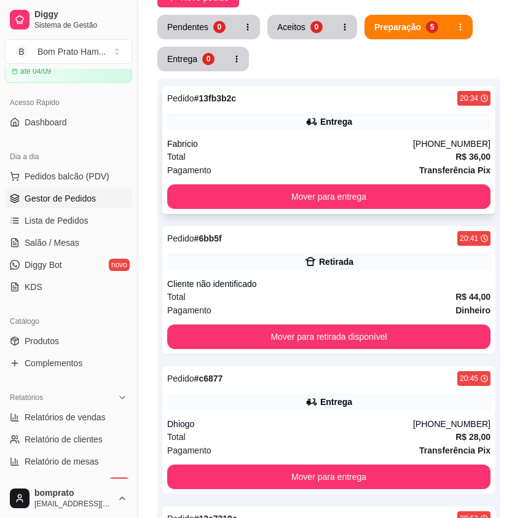
click at [338, 177] on div "Pedido # 13fb3b2c 20:34 Entrega Fabricio (87) 99194-3394 Total R$ 36,00 Pagamen…" at bounding box center [328, 150] width 333 height 128
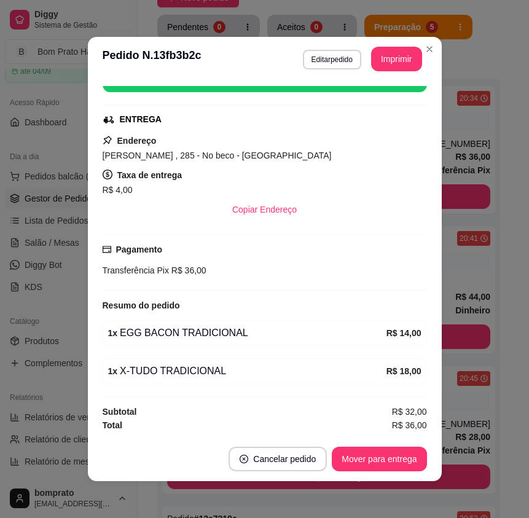
click at [422, 257] on div "feito há 65 minutos Horário do pedido 16/08/2025 20:34 Status do pedido PREPARA…" at bounding box center [265, 259] width 354 height 356
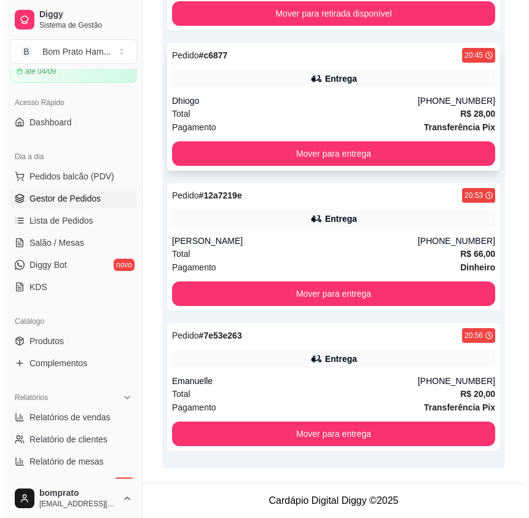
scroll to position [306, 0]
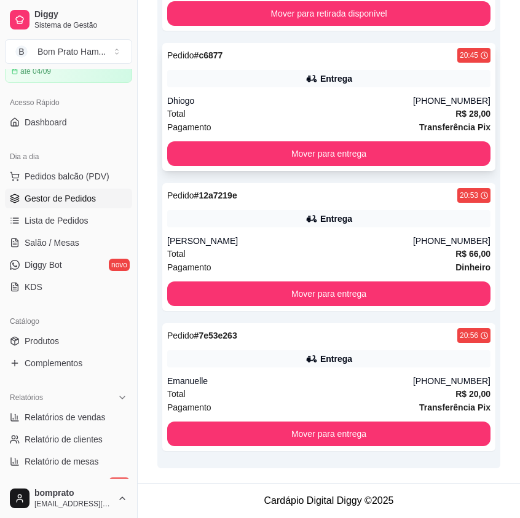
click at [334, 128] on div "Pagamento Transferência Pix" at bounding box center [328, 127] width 323 height 14
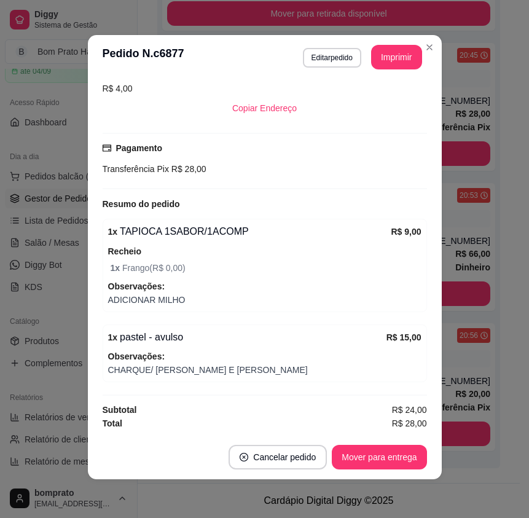
scroll to position [2, 0]
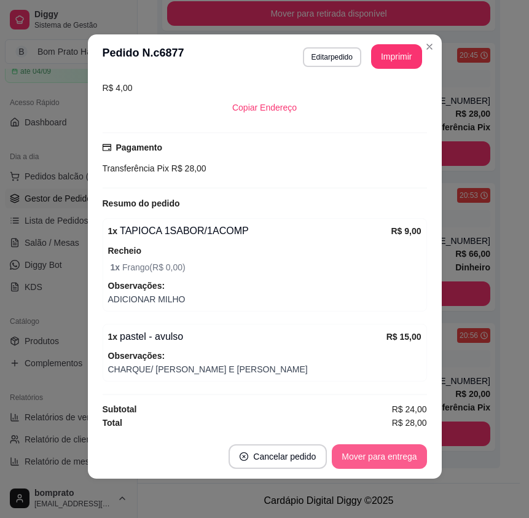
click at [399, 459] on button "Mover para entrega" at bounding box center [379, 456] width 95 height 25
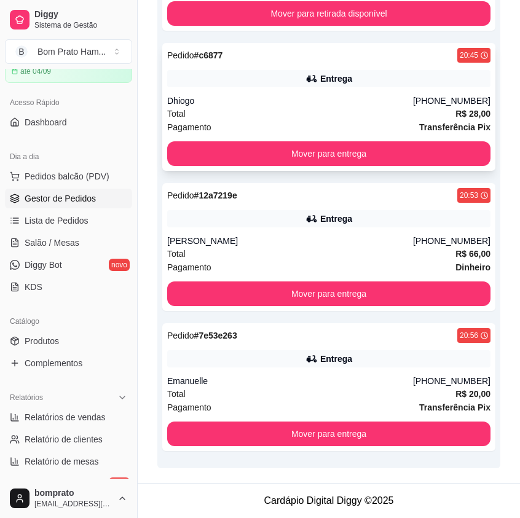
click at [384, 78] on div "Entrega" at bounding box center [328, 78] width 323 height 17
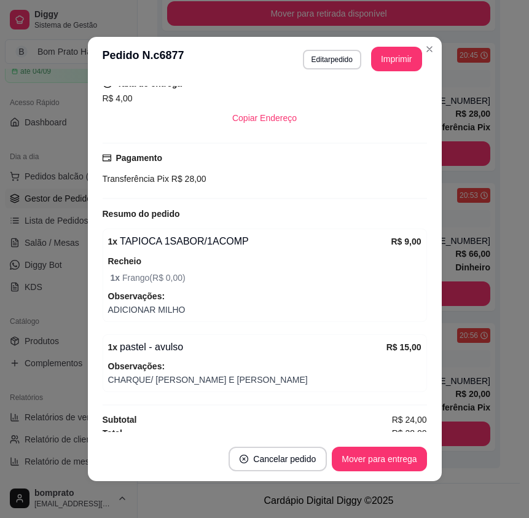
scroll to position [259, 0]
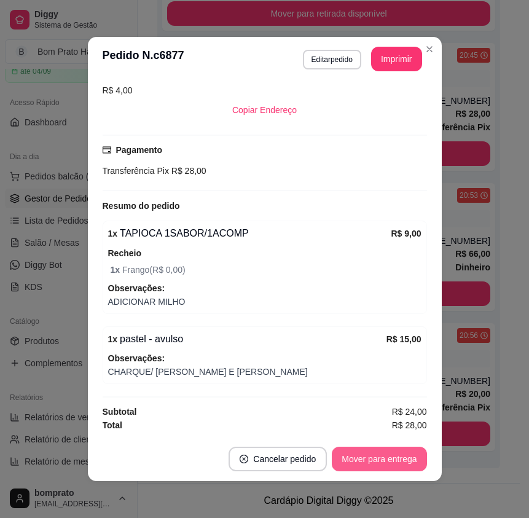
click at [400, 457] on button "Mover para entrega" at bounding box center [379, 459] width 95 height 25
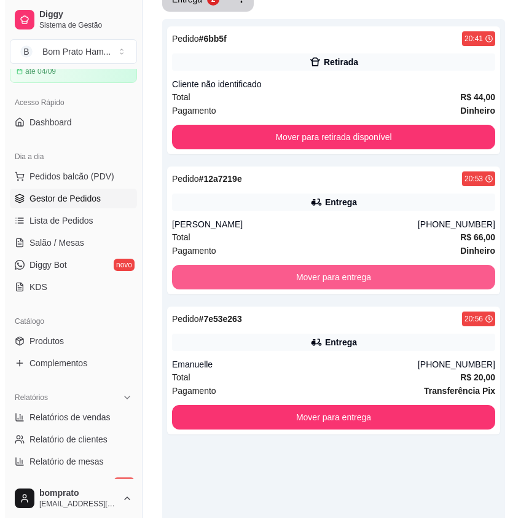
scroll to position [190, 0]
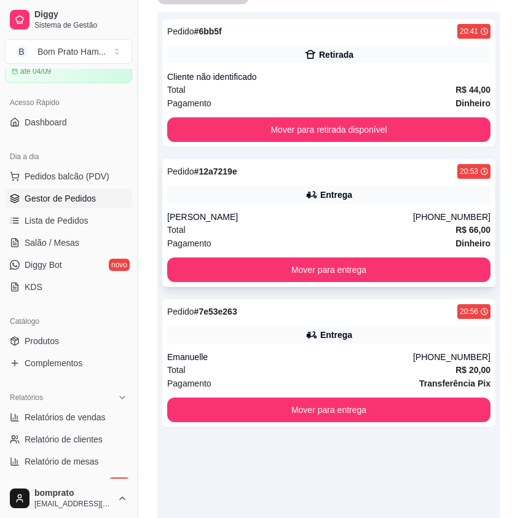
click at [310, 203] on div "Entrega" at bounding box center [328, 194] width 323 height 17
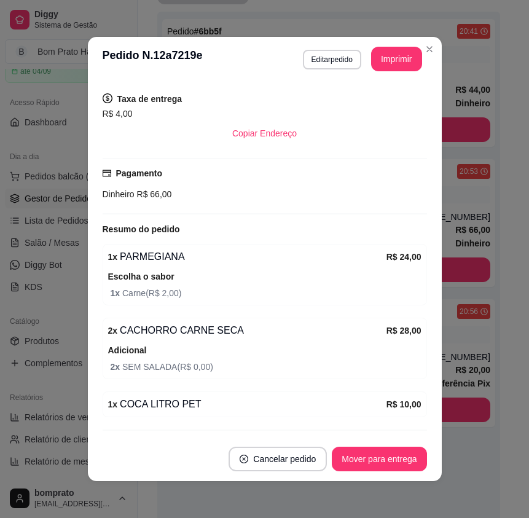
scroll to position [279, 0]
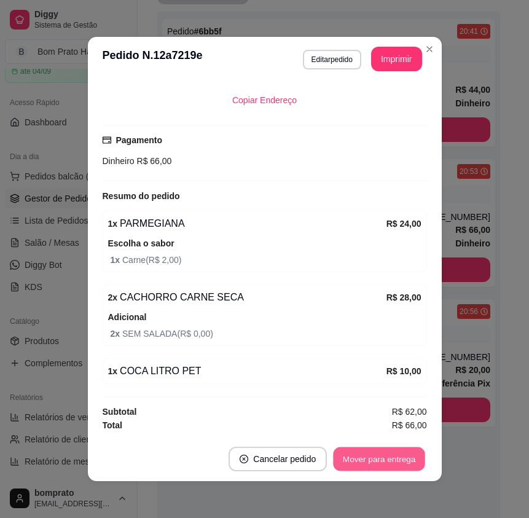
click at [396, 467] on button "Mover para entrega" at bounding box center [380, 459] width 92 height 24
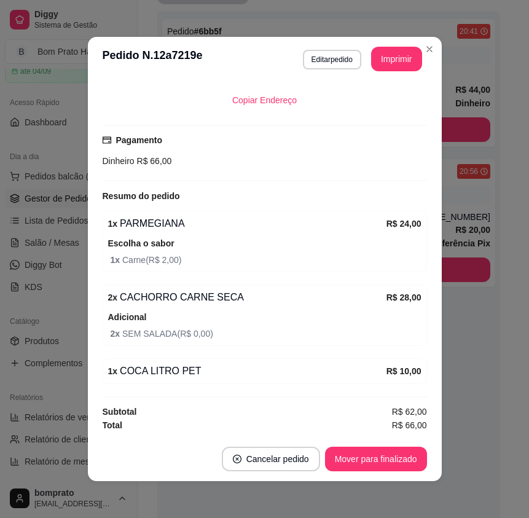
click at [436, 391] on div "feito há 46 minutos Horário do pedido 16/08/2025 20:53 Status do pedido SAIU PA…" at bounding box center [265, 259] width 354 height 356
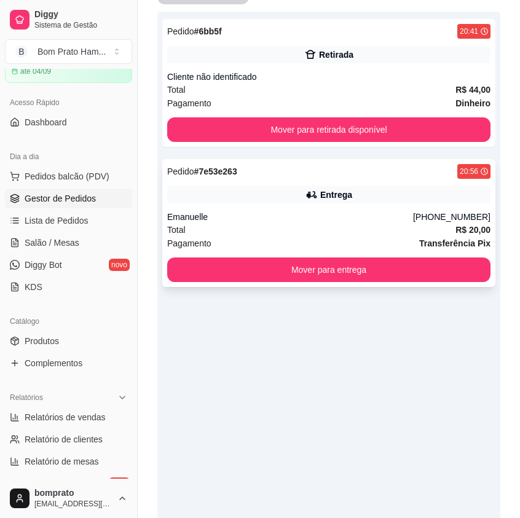
click at [321, 179] on div "Pedido # 7e53e263 20:56 Entrega Emanuelle (87) 99152-5774 Total R$ 20,00 Pagame…" at bounding box center [328, 223] width 333 height 128
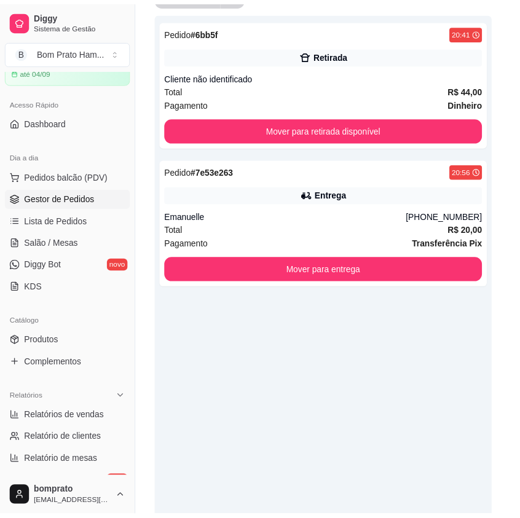
scroll to position [170, 0]
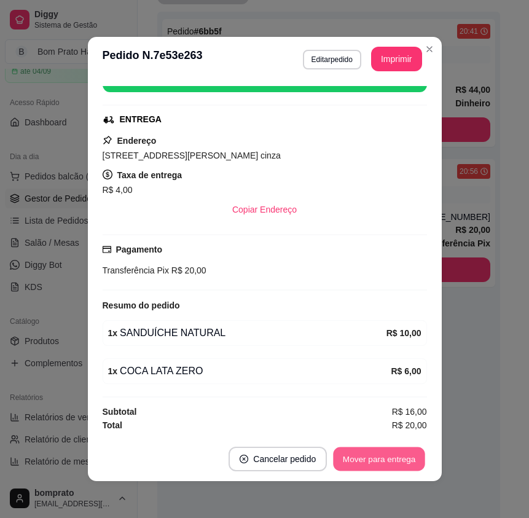
click at [386, 456] on button "Mover para entrega" at bounding box center [380, 459] width 92 height 24
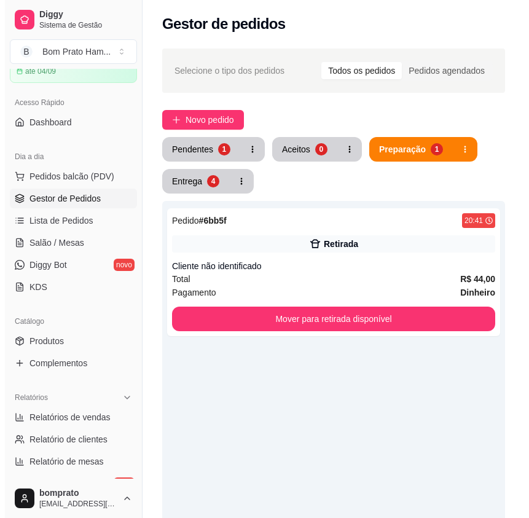
scroll to position [0, 0]
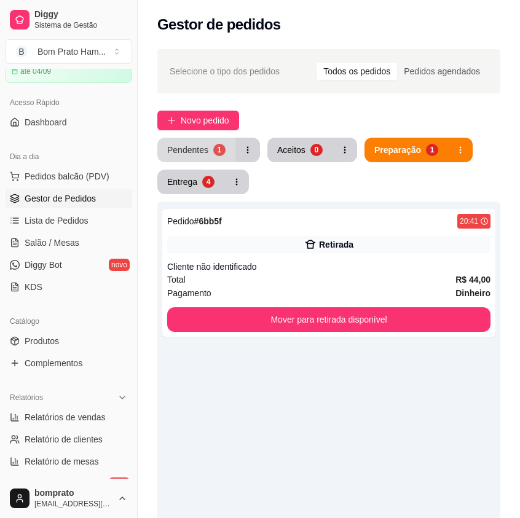
click at [189, 155] on div "Pendentes" at bounding box center [187, 150] width 41 height 12
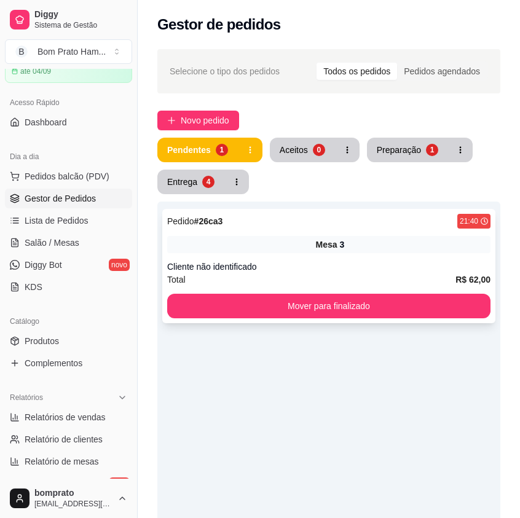
click at [354, 257] on div "Pedido # 26ca3 21:40 Mesa 3 Cliente não identificado Total R$ 62,00 Mover para …" at bounding box center [328, 266] width 333 height 114
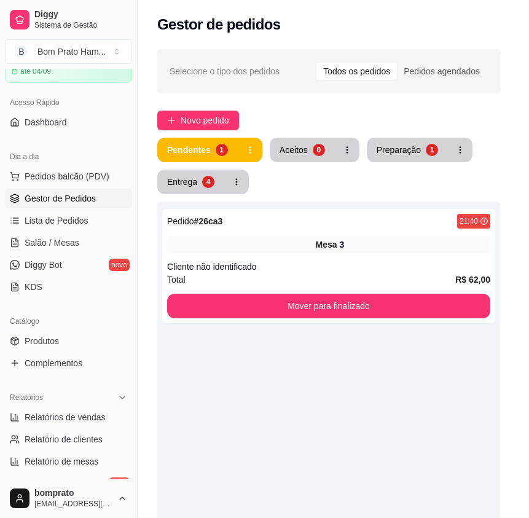
click at [380, 55] on button "Imprimir" at bounding box center [396, 59] width 51 height 25
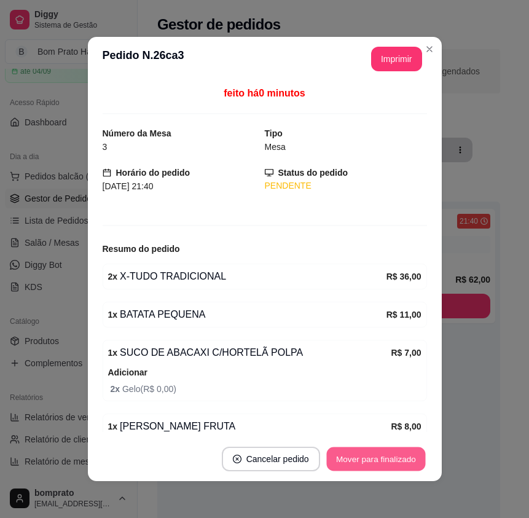
click at [386, 458] on button "Mover para finalizado" at bounding box center [375, 459] width 99 height 24
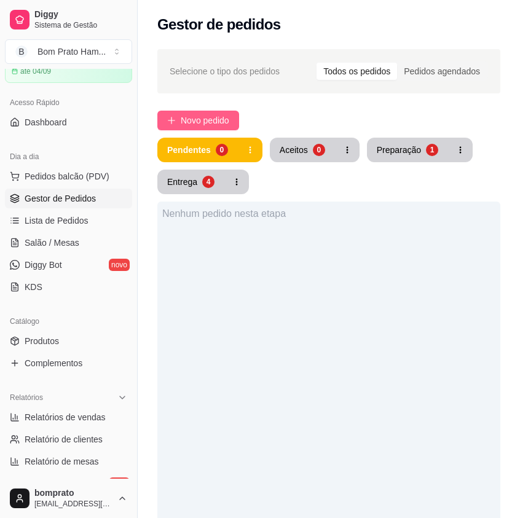
click at [220, 120] on span "Novo pedido" at bounding box center [205, 121] width 49 height 14
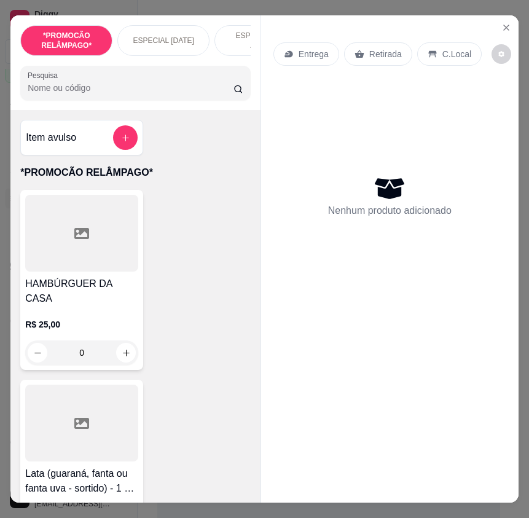
click at [192, 94] on input "Pesquisa" at bounding box center [131, 88] width 206 height 12
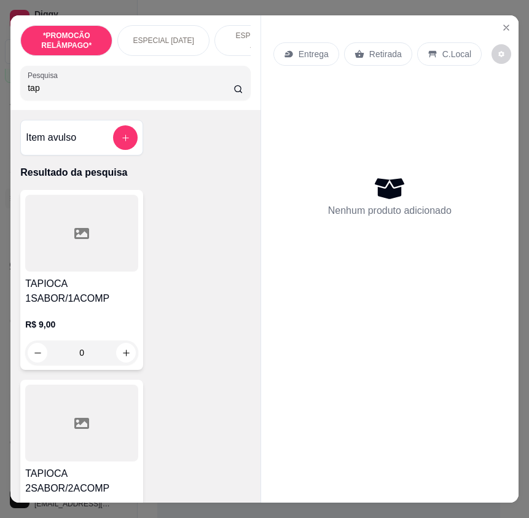
click at [106, 282] on h4 "TAPIOCA 1SABOR/1ACOMP" at bounding box center [81, 290] width 113 height 29
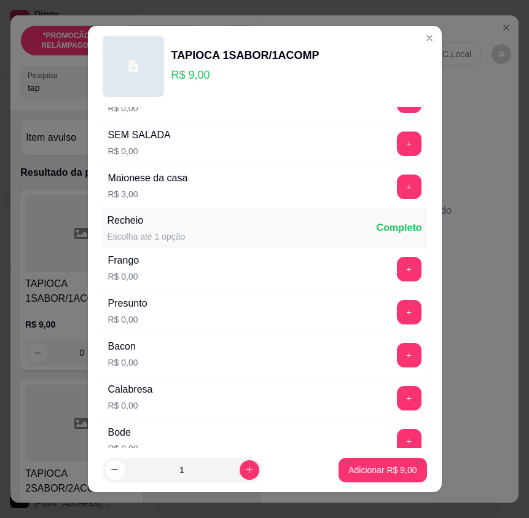
scroll to position [123, 0]
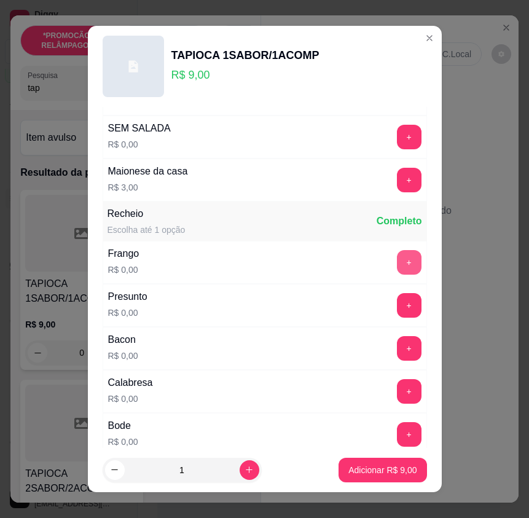
click at [397, 260] on button "+" at bounding box center [409, 262] width 25 height 25
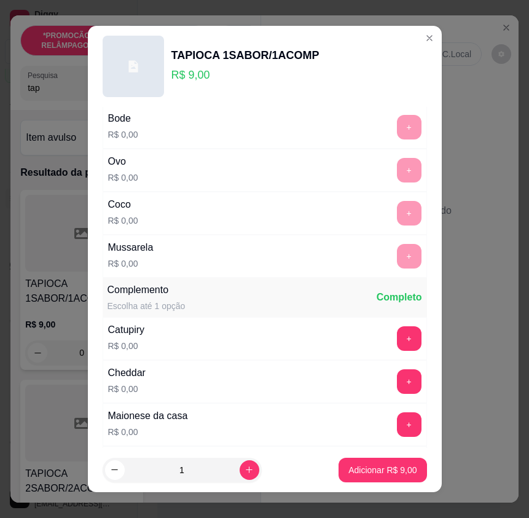
scroll to position [553, 0]
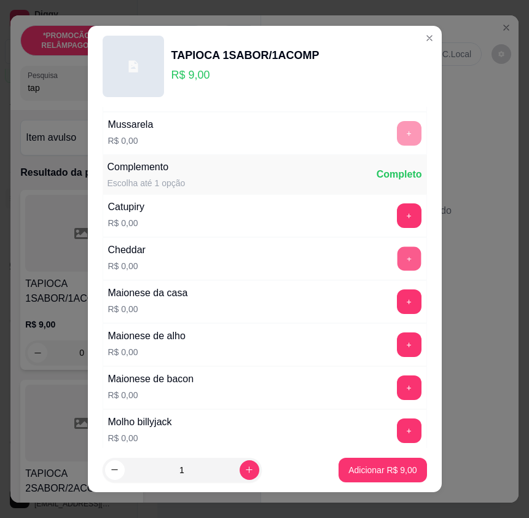
click at [397, 257] on button "+" at bounding box center [409, 259] width 24 height 24
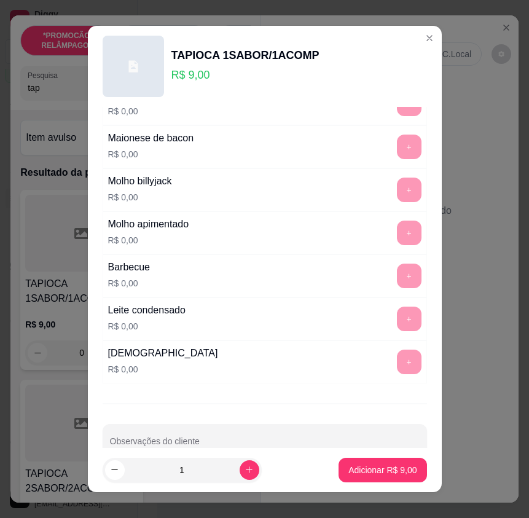
scroll to position [821, 0]
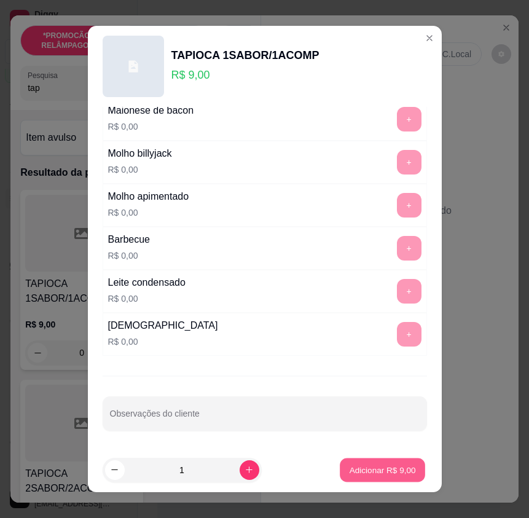
click at [396, 467] on p "Adicionar R$ 9,00" at bounding box center [383, 470] width 66 height 12
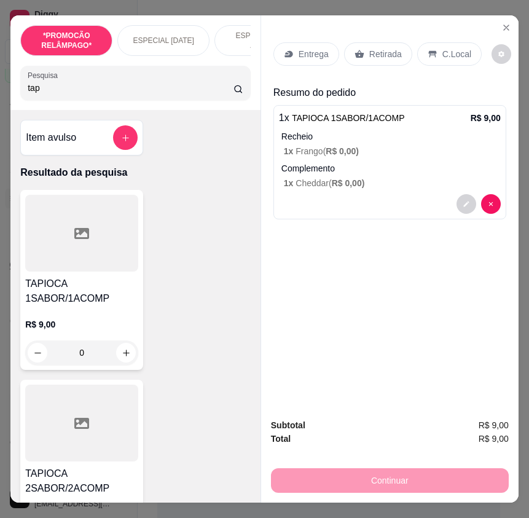
click at [55, 92] on input "tap" at bounding box center [131, 88] width 206 height 12
drag, startPoint x: 55, startPoint y: 92, endPoint x: 44, endPoint y: 127, distance: 36.1
click at [52, 100] on div "Pesquisa tap" at bounding box center [135, 83] width 230 height 34
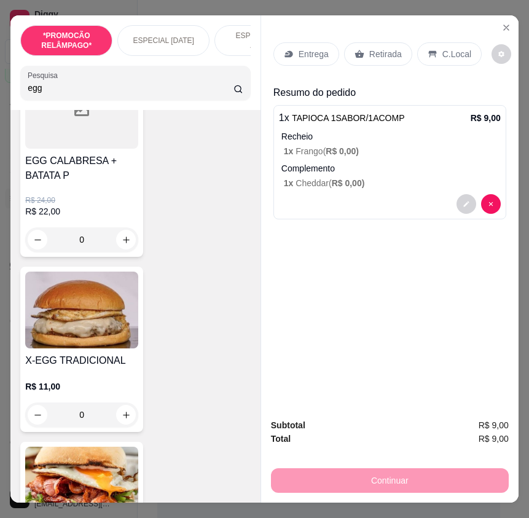
scroll to position [307, 0]
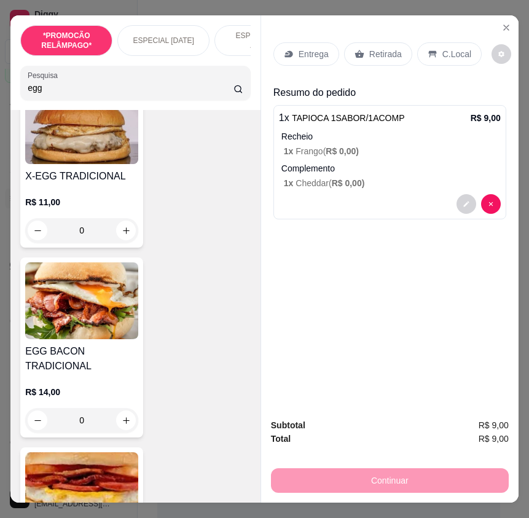
type input "egg"
click at [119, 424] on div "0" at bounding box center [81, 420] width 113 height 25
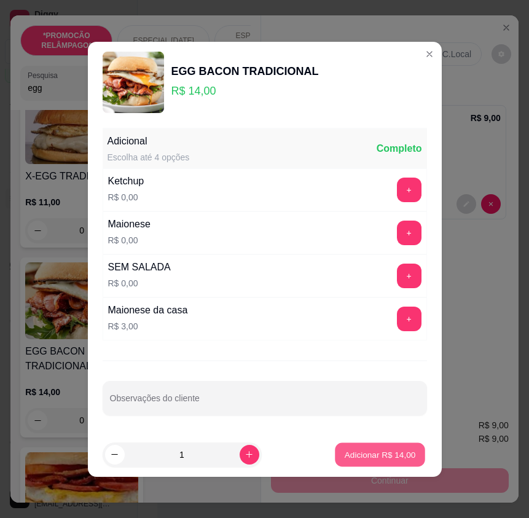
click at [381, 460] on p "Adicionar R$ 14,00" at bounding box center [380, 454] width 71 height 12
type input "1"
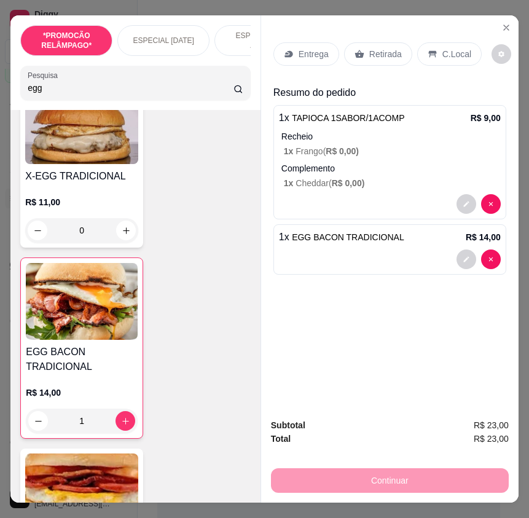
click at [319, 47] on div "Entrega" at bounding box center [306, 53] width 66 height 23
click at [44, 94] on input "egg" at bounding box center [131, 88] width 206 height 12
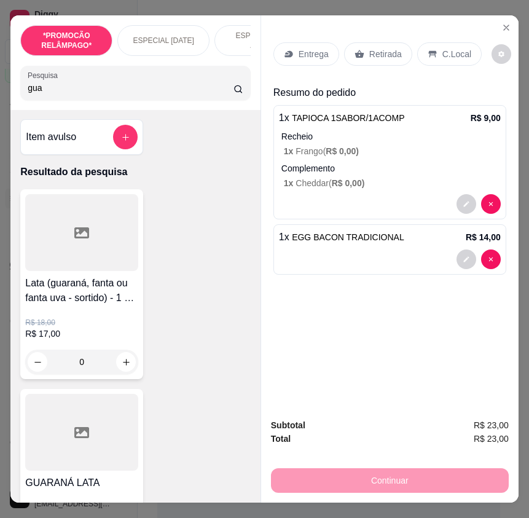
scroll to position [0, 0]
click at [63, 94] on input "gua" at bounding box center [131, 88] width 206 height 12
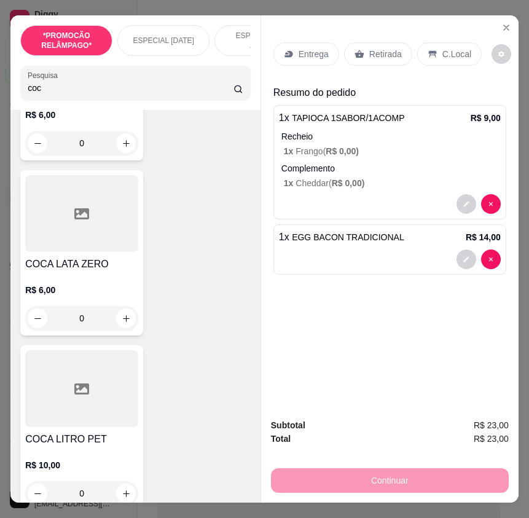
scroll to position [246, 0]
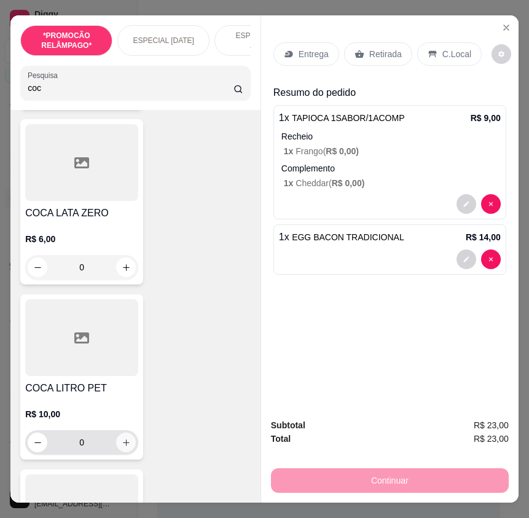
type input "coc"
click at [123, 441] on button "increase-product-quantity" at bounding box center [126, 442] width 19 height 19
type input "1"
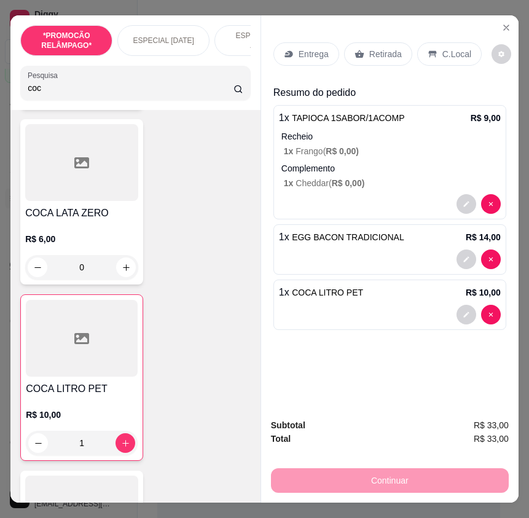
click at [321, 48] on p "Entrega" at bounding box center [314, 54] width 30 height 12
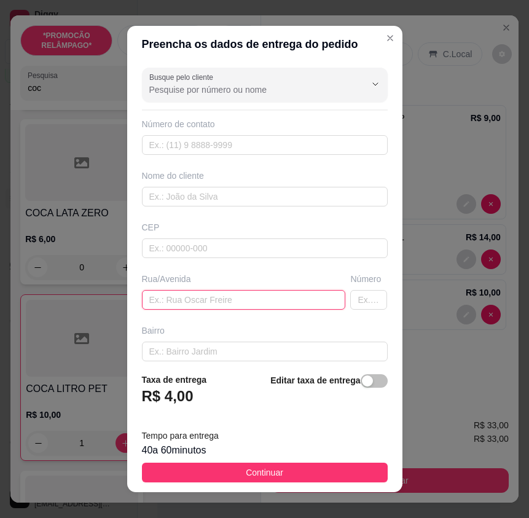
paste input "Rua Josefa Ferreira Gomes N27"
type input "Rua Josefa Ferreira Gomes N27"
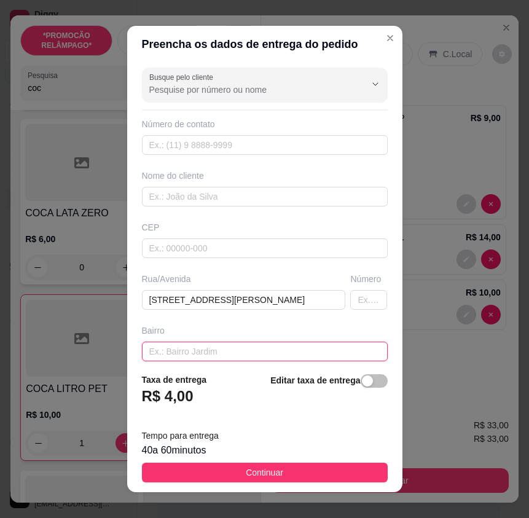
paste input "Mario Melo Nova"
type input "Mario Melo Nova"
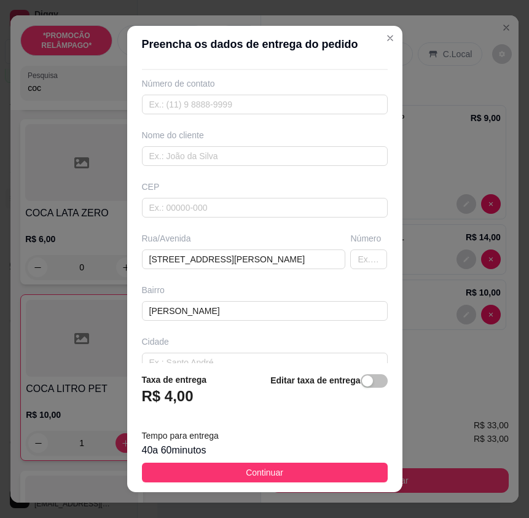
scroll to position [114, 0]
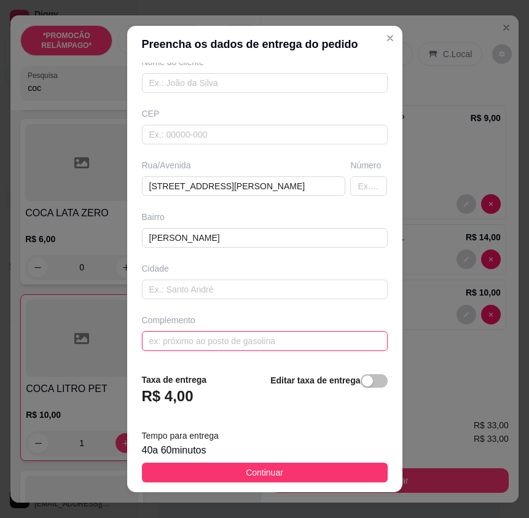
drag, startPoint x: 252, startPoint y: 342, endPoint x: 183, endPoint y: 339, distance: 69.5
paste input "Ao Lado Da Padaria Delícias Pães"
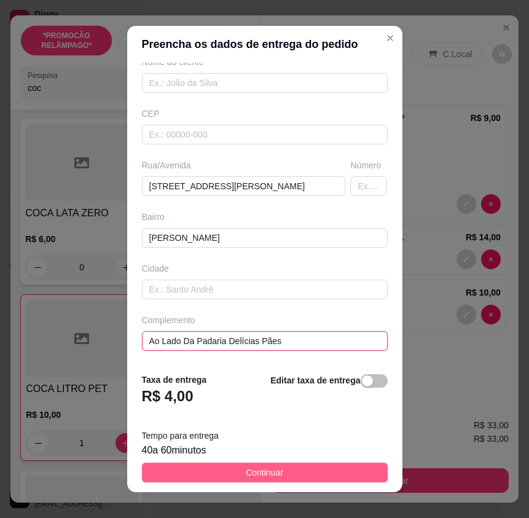
type input "Ao Lado Da Padaria Delícias Pães"
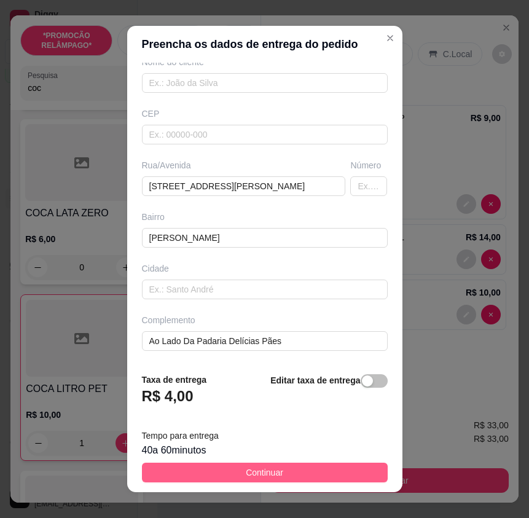
click at [352, 469] on button "Continuar" at bounding box center [265, 473] width 246 height 20
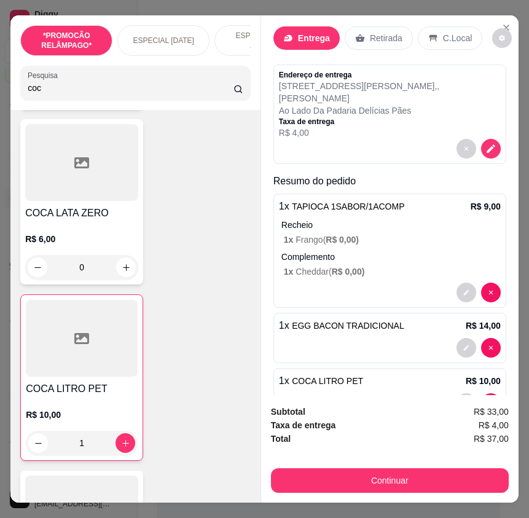
scroll to position [45, 0]
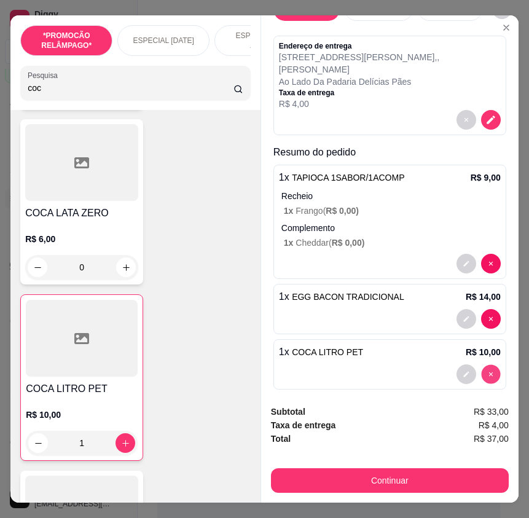
type input "0"
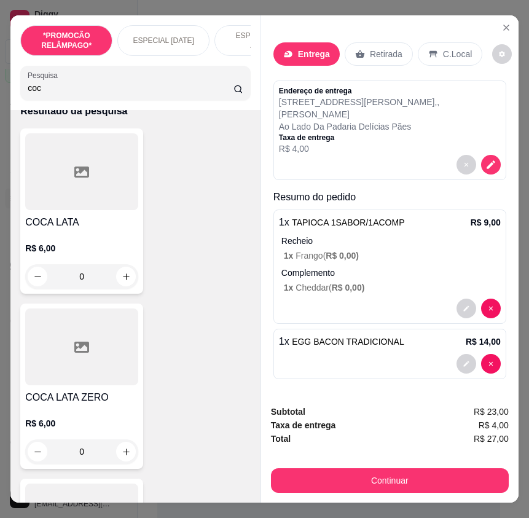
scroll to position [0, 0]
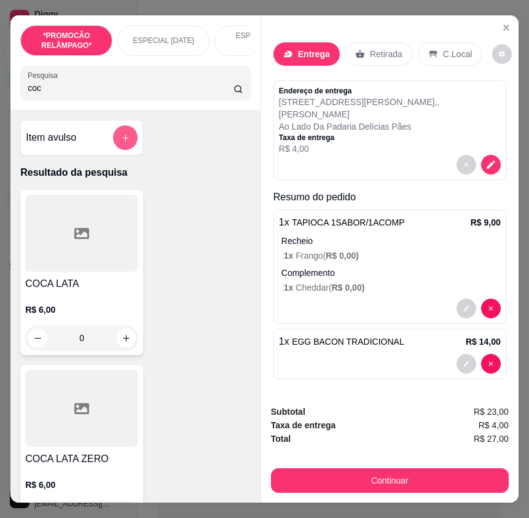
click at [121, 143] on icon "add-separate-item" at bounding box center [125, 137] width 9 height 9
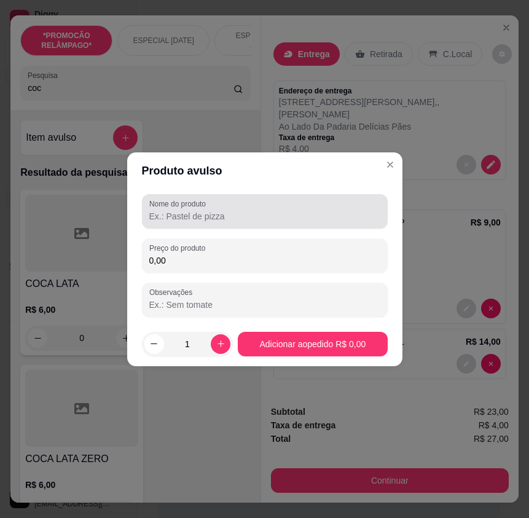
click at [192, 212] on input "Nome do produto" at bounding box center [264, 216] width 231 height 12
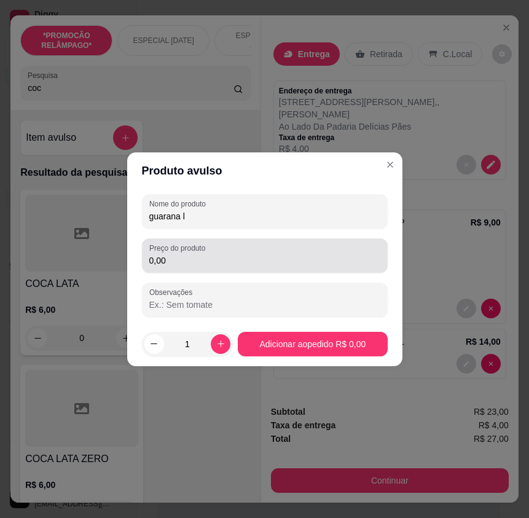
type input "guarana l"
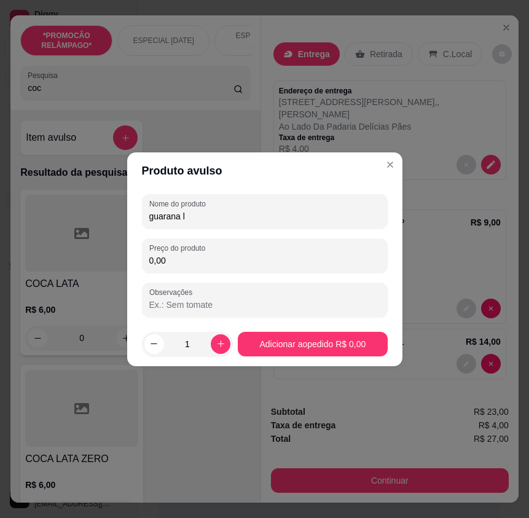
click at [201, 254] on input "0,00" at bounding box center [264, 260] width 231 height 12
type input "10,00"
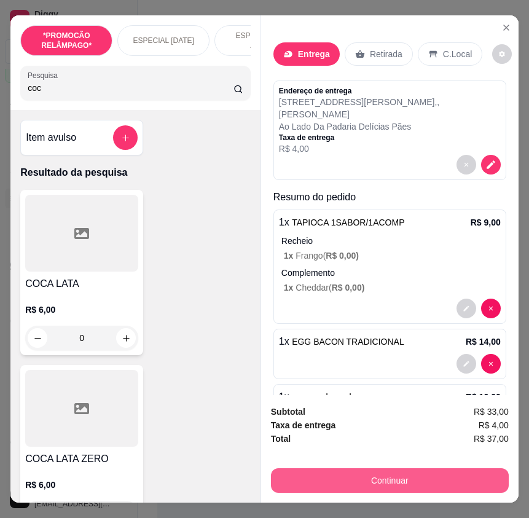
click at [470, 480] on button "Continuar" at bounding box center [390, 480] width 238 height 25
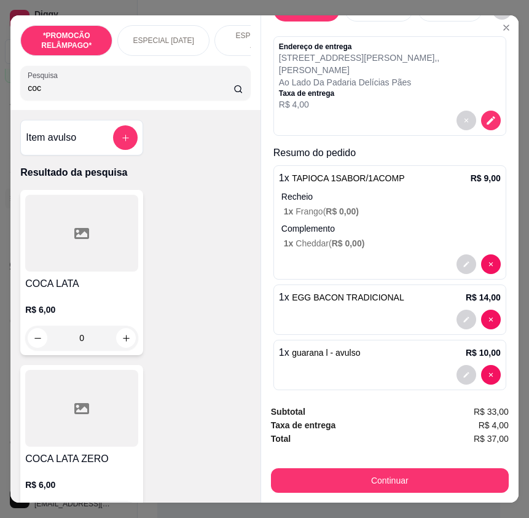
scroll to position [45, 0]
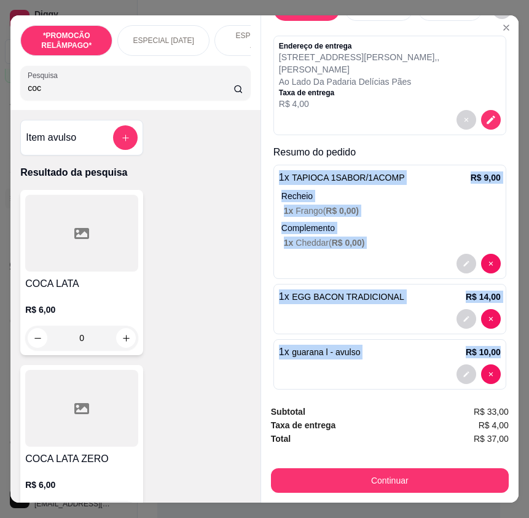
drag, startPoint x: 275, startPoint y: 158, endPoint x: 487, endPoint y: 340, distance: 278.8
click at [487, 340] on div "Resumo do pedido 1 x TAPIOCA 1SABOR/1ACOMP R$ 9,00 Recheio 1 x Frango ( R$ 0,00…" at bounding box center [389, 269] width 233 height 249
copy div "1 x TAPIOCA 1SABOR/1ACOMP R$ 9,00 Recheio 1 x Frango ( R$ 0,00 ) Complemento 1 …"
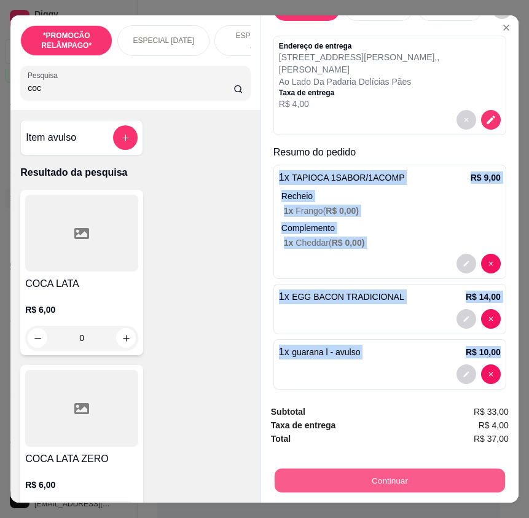
click at [478, 471] on button "Continuar" at bounding box center [390, 480] width 230 height 24
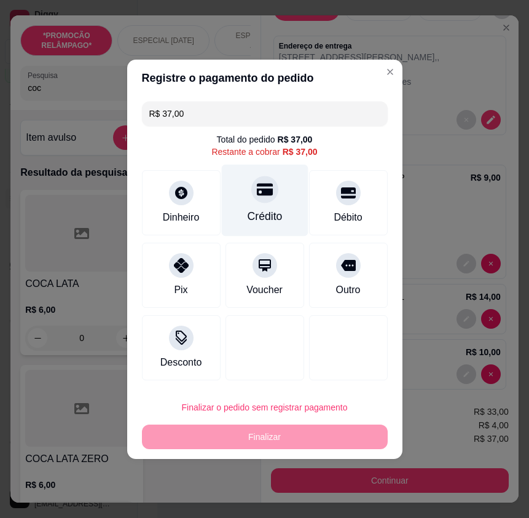
click at [229, 218] on div "Crédito" at bounding box center [264, 200] width 87 height 72
type input "R$ 0,00"
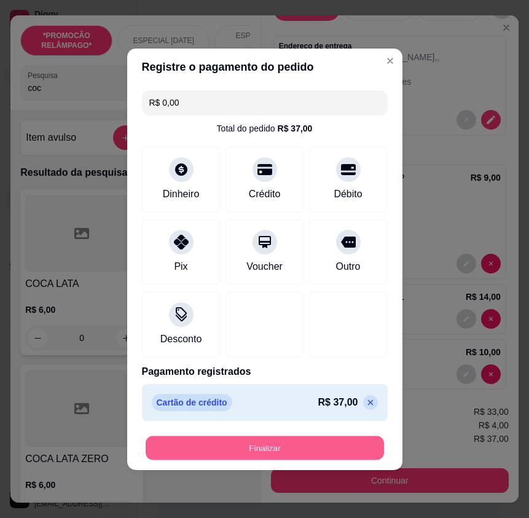
click at [338, 447] on button "Finalizar" at bounding box center [265, 448] width 238 height 24
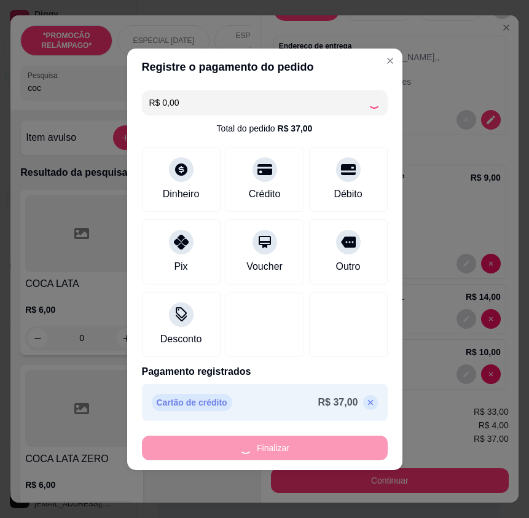
type input "0"
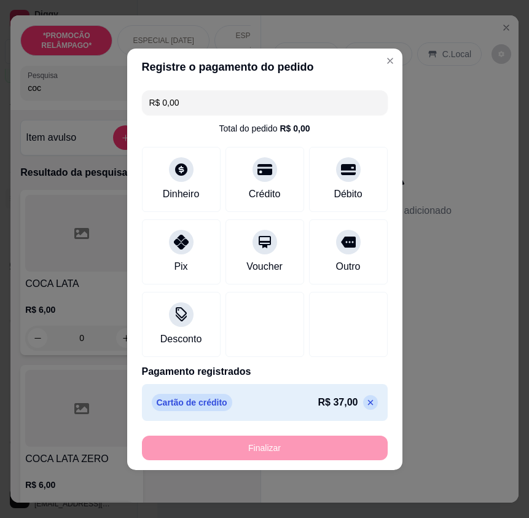
type input "-R$ 37,00"
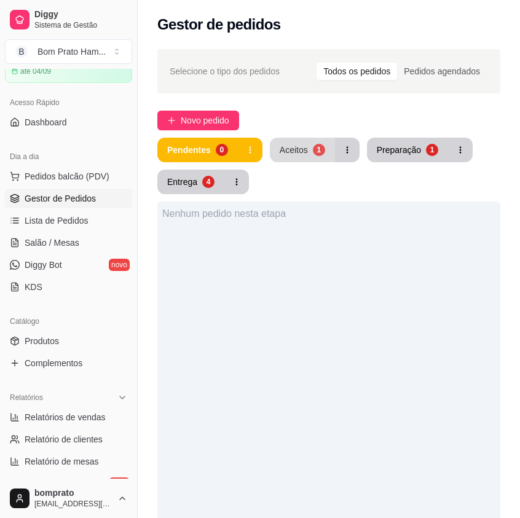
click at [297, 151] on div "Aceitos" at bounding box center [294, 150] width 28 height 12
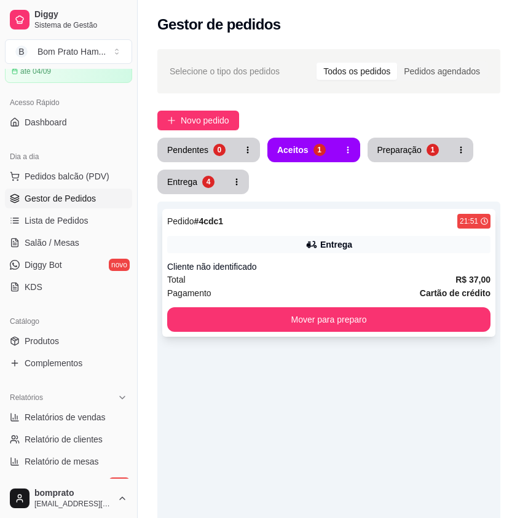
click at [359, 251] on div "Entrega" at bounding box center [328, 244] width 323 height 17
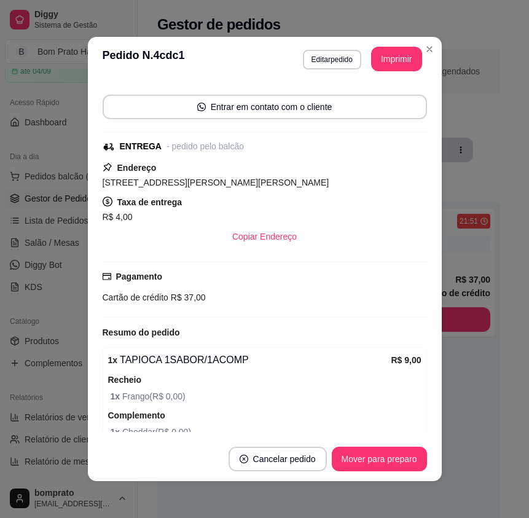
scroll to position [230, 0]
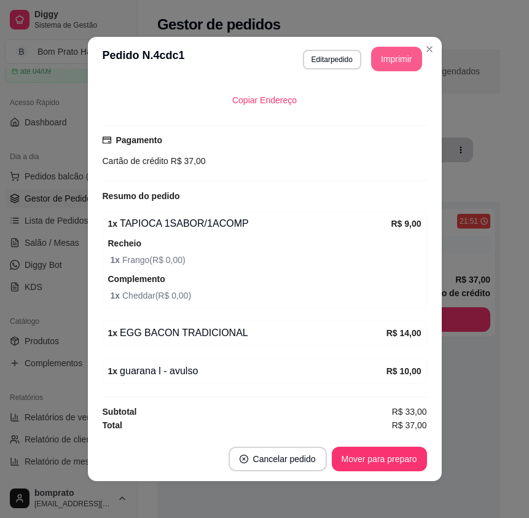
click at [388, 69] on button "Imprimir" at bounding box center [396, 59] width 51 height 25
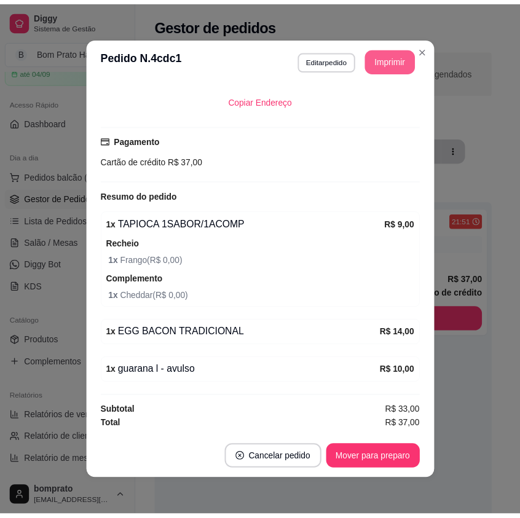
scroll to position [0, 0]
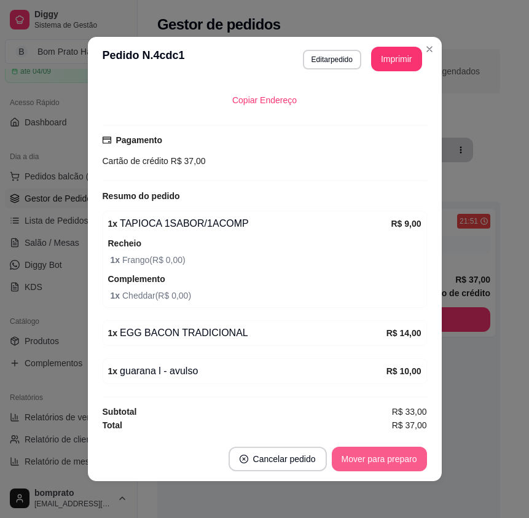
click at [384, 457] on button "Mover para preparo" at bounding box center [379, 459] width 95 height 25
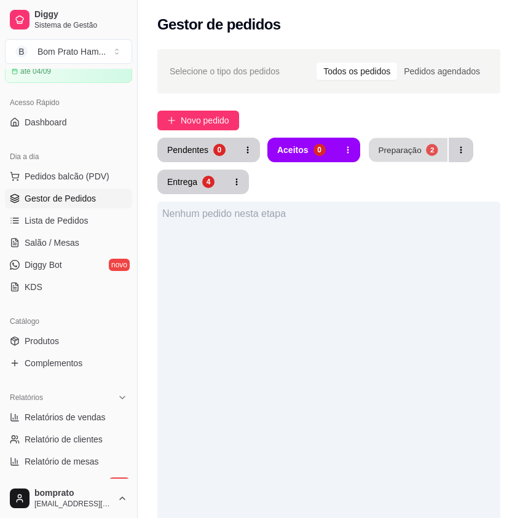
click at [401, 160] on button "Preparação 2" at bounding box center [408, 150] width 79 height 24
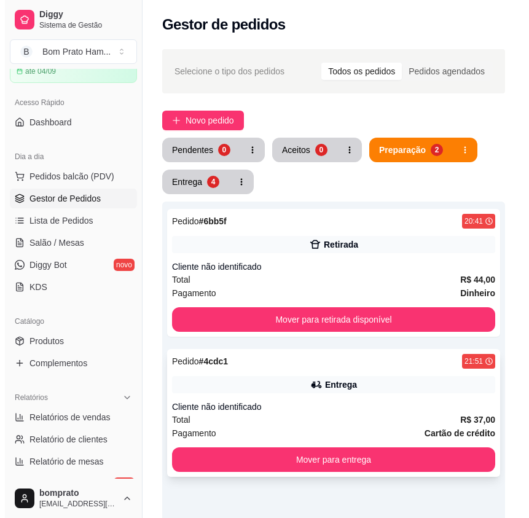
scroll to position [61, 0]
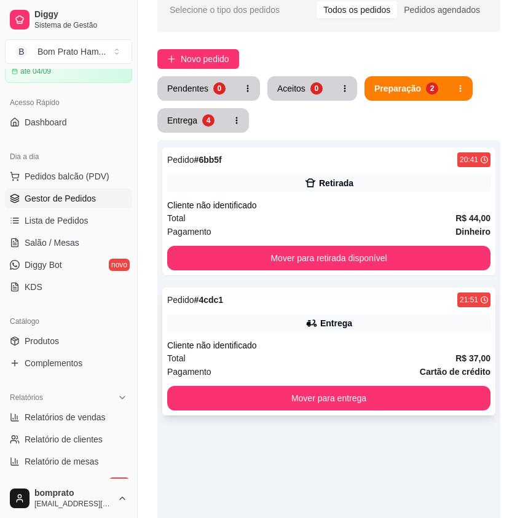
click at [350, 315] on div "Entrega" at bounding box center [328, 323] width 323 height 17
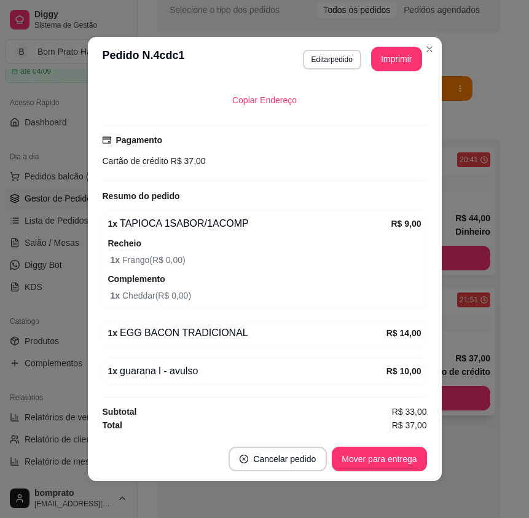
scroll to position [230, 0]
click at [335, 44] on header "**********" at bounding box center [265, 59] width 354 height 44
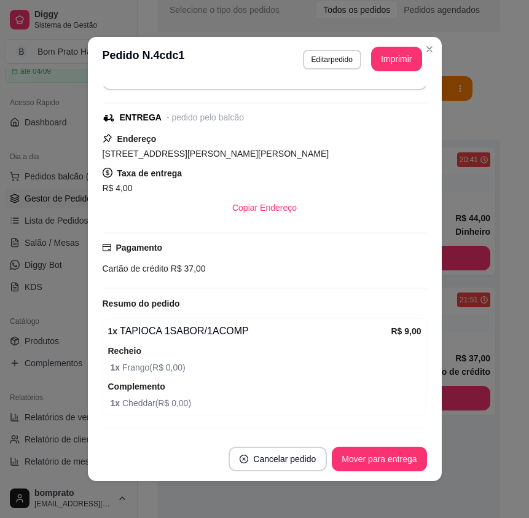
scroll to position [107, 0]
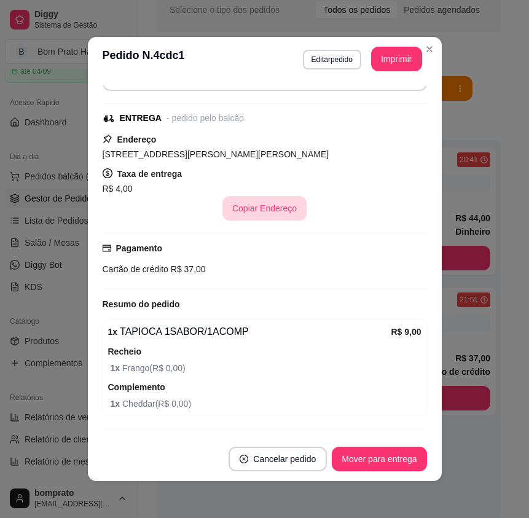
click at [272, 221] on button "Copiar Endereço" at bounding box center [264, 208] width 84 height 25
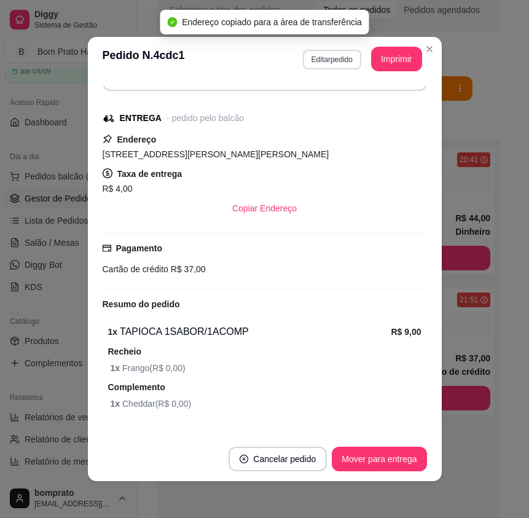
click at [324, 55] on button "Editar pedido" at bounding box center [332, 60] width 58 height 20
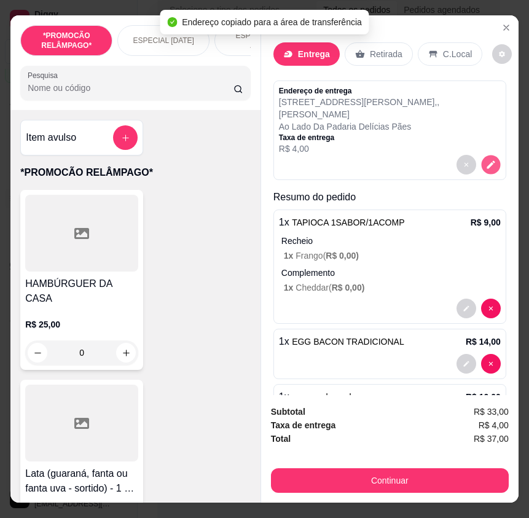
click at [481, 155] on button "decrease-product-quantity" at bounding box center [490, 164] width 19 height 19
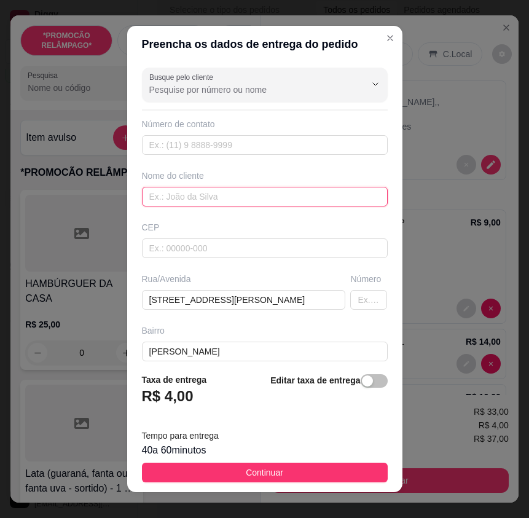
paste input "Manoel"
type input "Manoel"
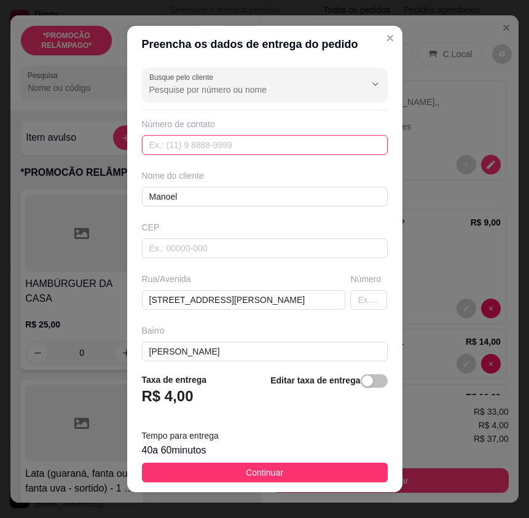
paste input "(87) 9133-4331"
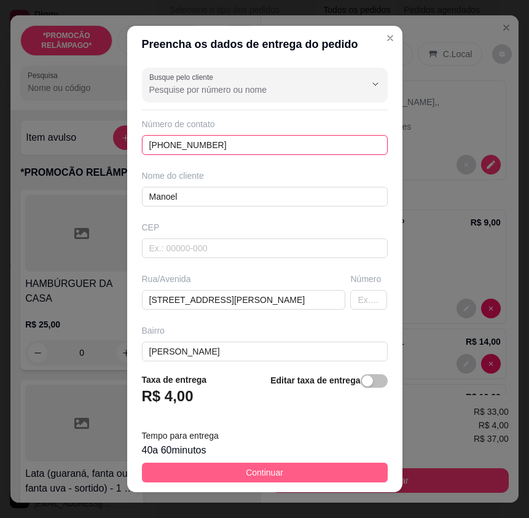
type input "(87) 9133-4331"
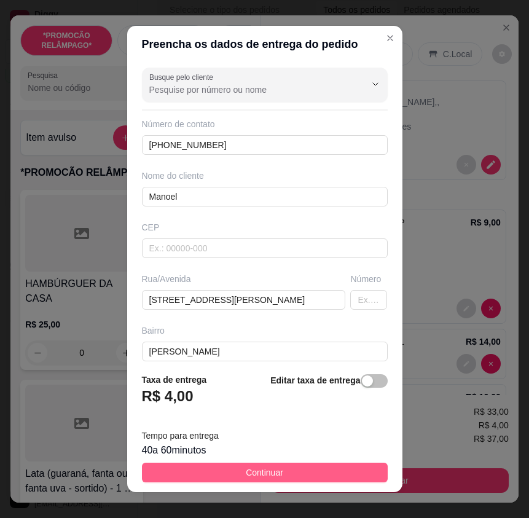
click at [353, 470] on button "Continuar" at bounding box center [265, 473] width 246 height 20
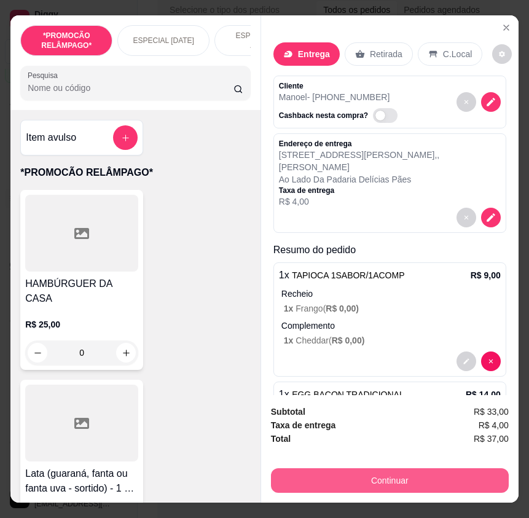
click at [434, 465] on div "Continuar" at bounding box center [390, 479] width 238 height 28
click at [429, 472] on button "Continuar" at bounding box center [390, 480] width 230 height 24
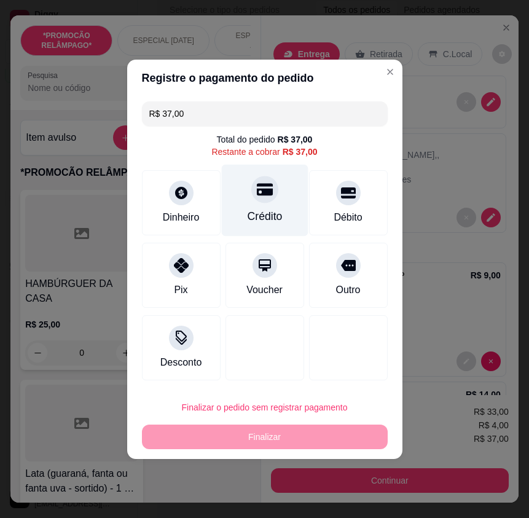
click at [273, 192] on div "Crédito" at bounding box center [264, 200] width 87 height 72
type input "R$ 0,00"
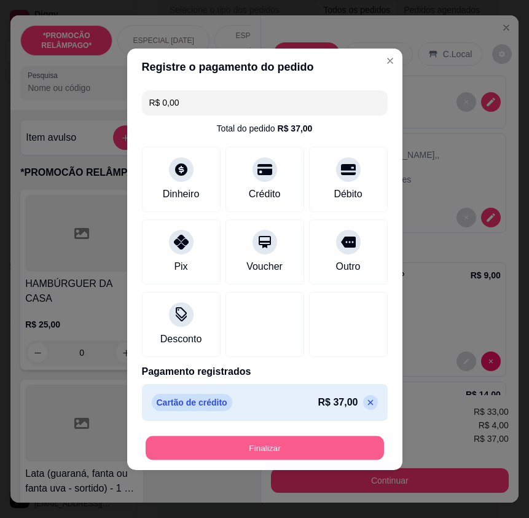
click at [334, 442] on button "Finalizar" at bounding box center [265, 448] width 238 height 24
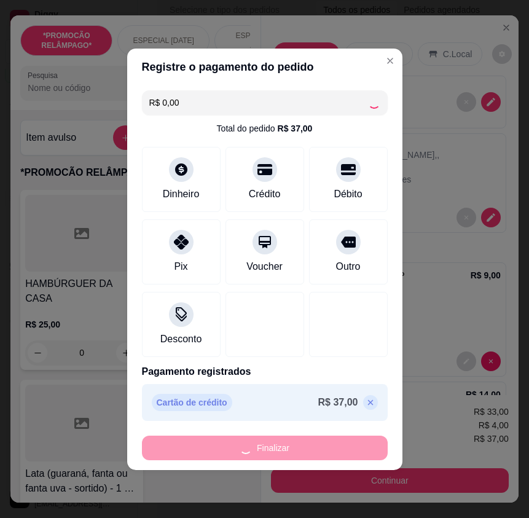
type input "0"
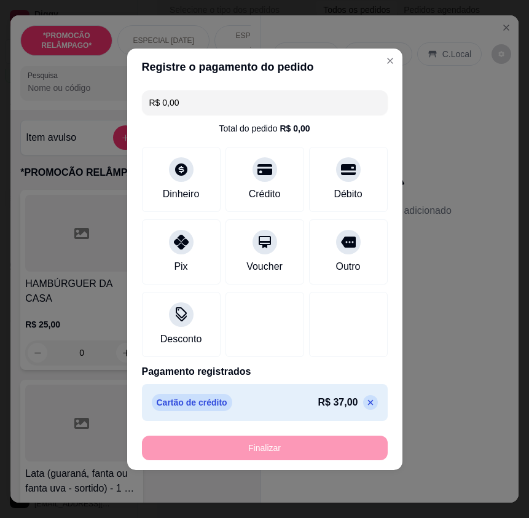
type input "-R$ 37,00"
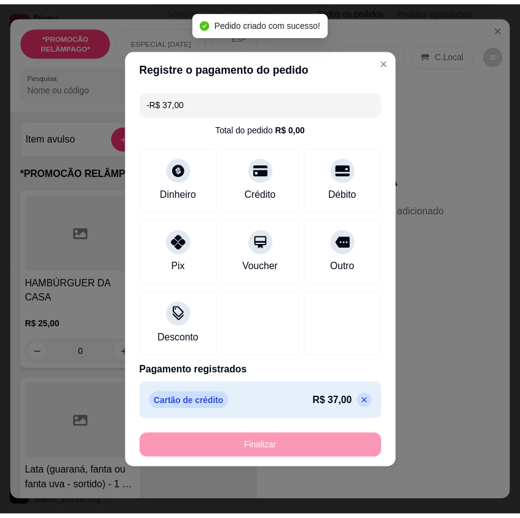
scroll to position [161, 0]
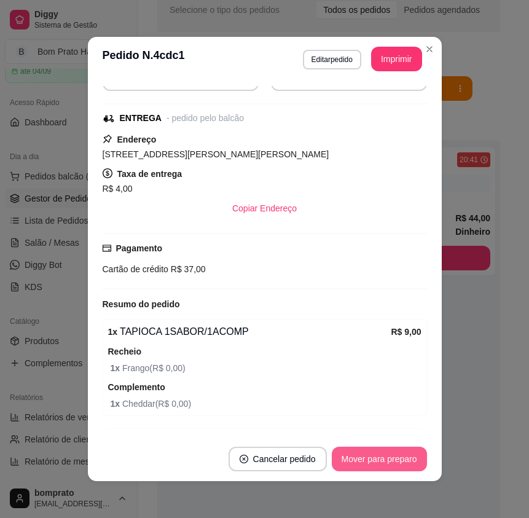
click at [362, 459] on button "Mover para preparo" at bounding box center [379, 459] width 95 height 25
click at [360, 459] on button "Mover para entrega" at bounding box center [379, 459] width 95 height 25
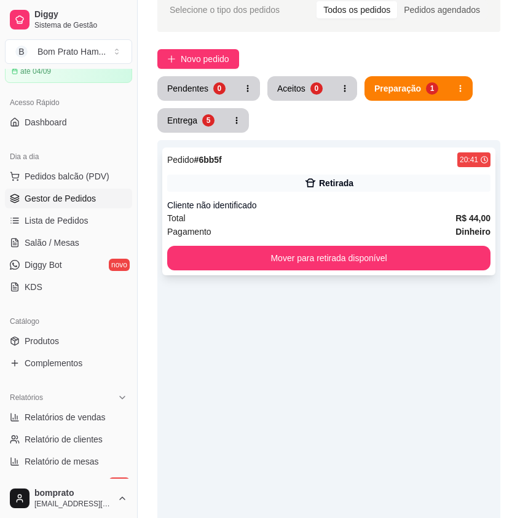
click at [364, 213] on div "Total R$ 44,00" at bounding box center [328, 218] width 323 height 14
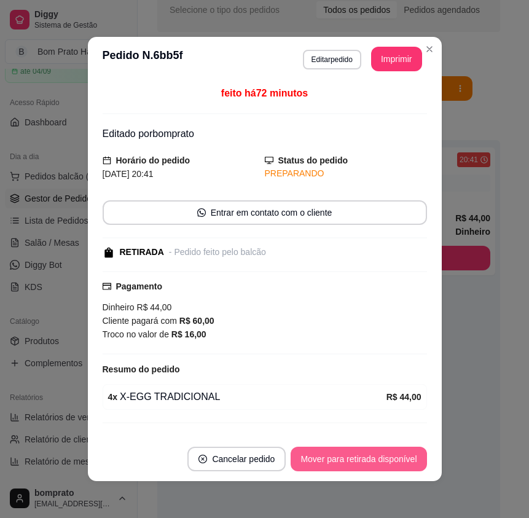
click at [394, 450] on button "Mover para retirada disponível" at bounding box center [359, 459] width 136 height 25
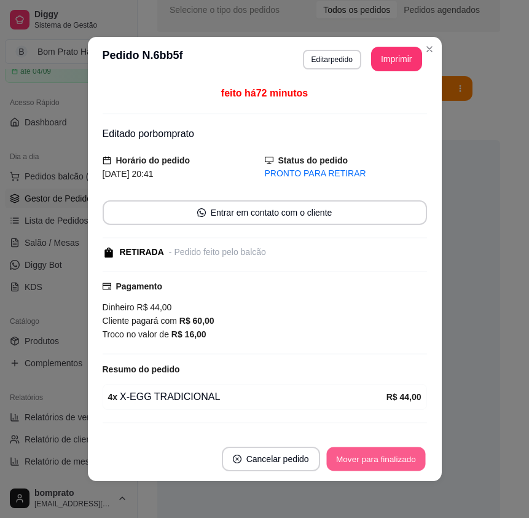
click at [394, 456] on button "Mover para finalizado" at bounding box center [375, 459] width 99 height 24
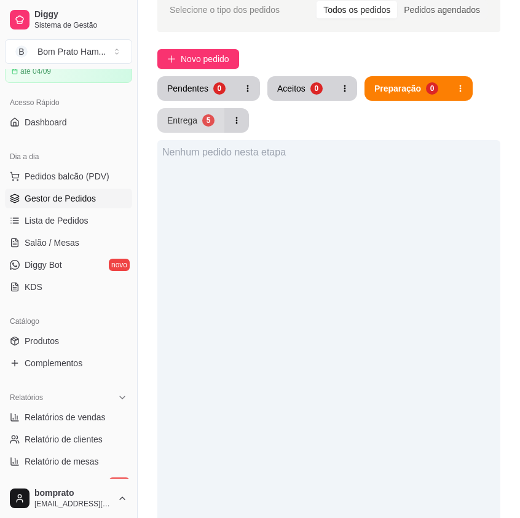
click at [211, 120] on div "5" at bounding box center [208, 120] width 12 height 12
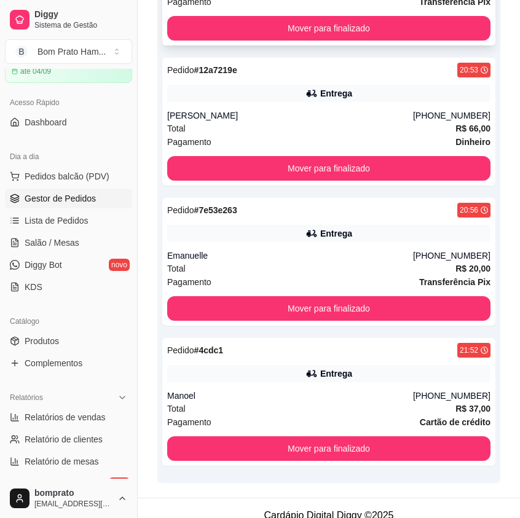
scroll to position [446, 0]
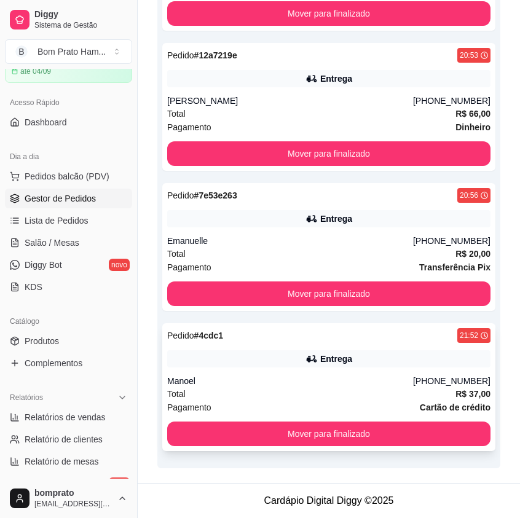
click at [380, 372] on div "Pedido # 4cdc1 21:52 Entrega Manoel (87) 9133-4331 Total R$ 37,00 Pagamento Car…" at bounding box center [328, 387] width 333 height 128
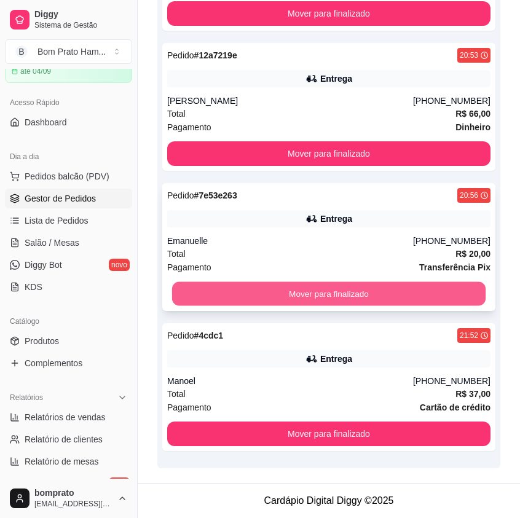
click at [391, 293] on button "Mover para finalizado" at bounding box center [328, 294] width 313 height 24
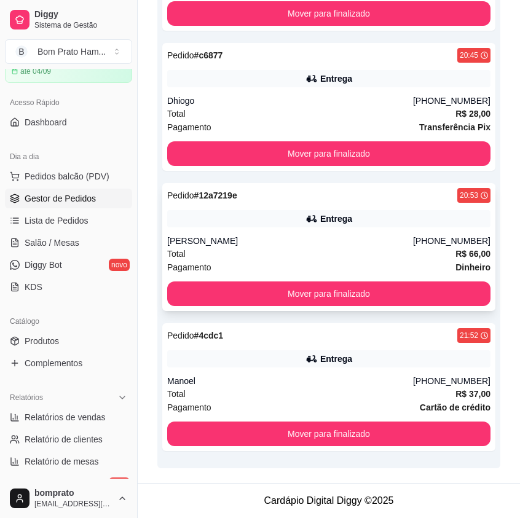
scroll to position [306, 0]
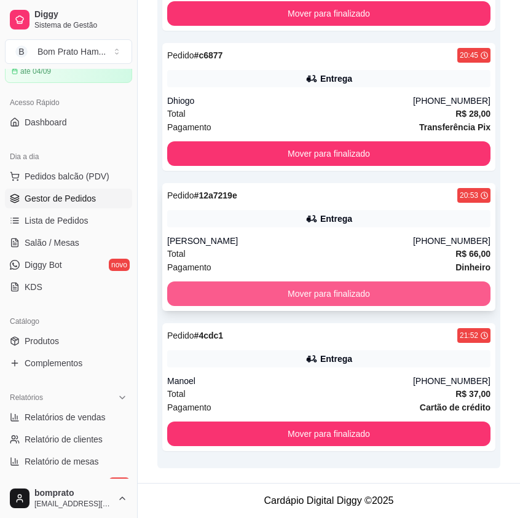
click at [382, 286] on button "Mover para finalizado" at bounding box center [328, 293] width 323 height 25
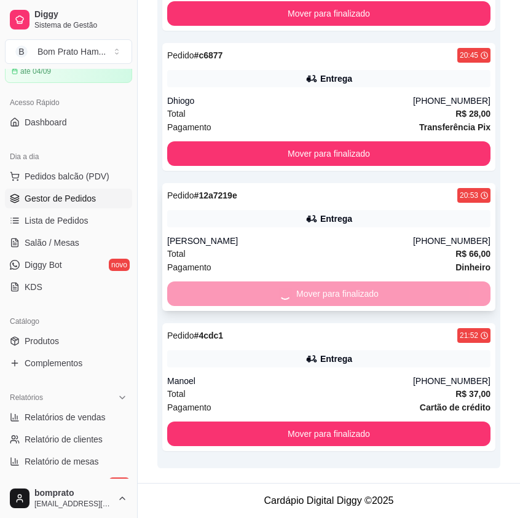
scroll to position [251, 0]
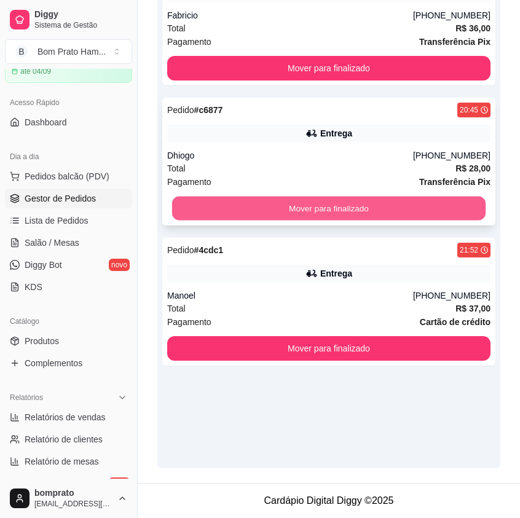
click at [377, 213] on button "Mover para finalizado" at bounding box center [328, 209] width 313 height 24
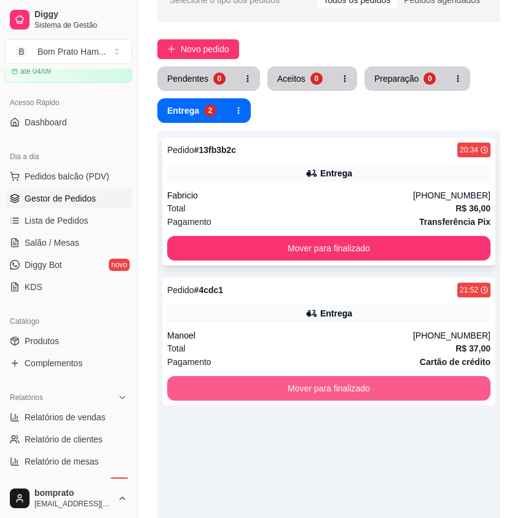
scroll to position [67, 0]
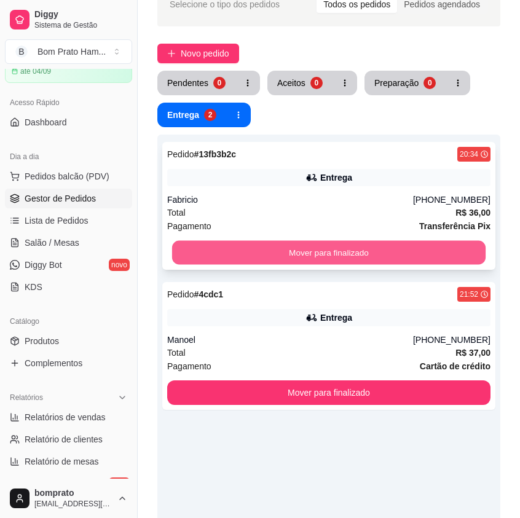
click at [372, 247] on button "Mover para finalizado" at bounding box center [328, 253] width 313 height 24
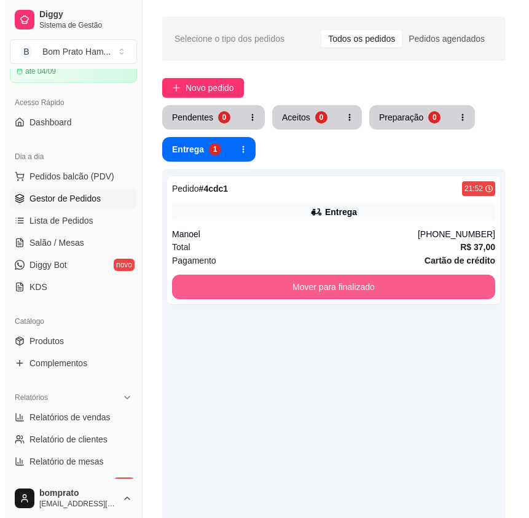
scroll to position [0, 0]
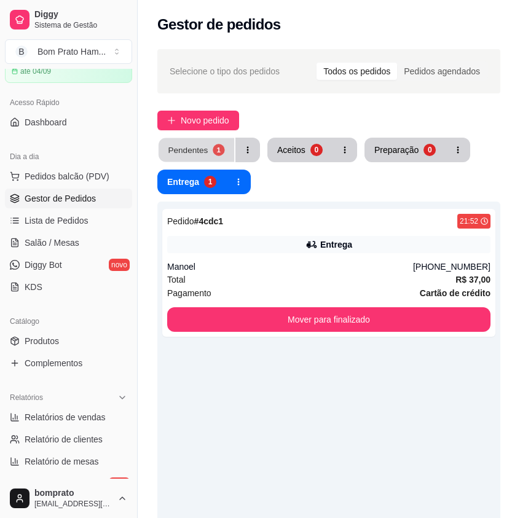
click at [208, 150] on button "Pendentes 1" at bounding box center [196, 150] width 76 height 24
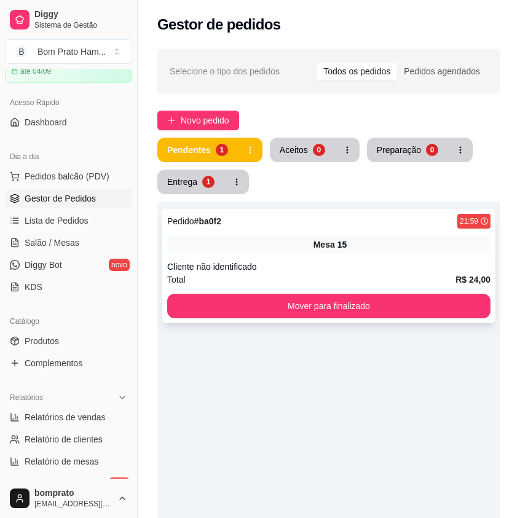
click at [324, 238] on div "Mesa 15" at bounding box center [328, 244] width 323 height 17
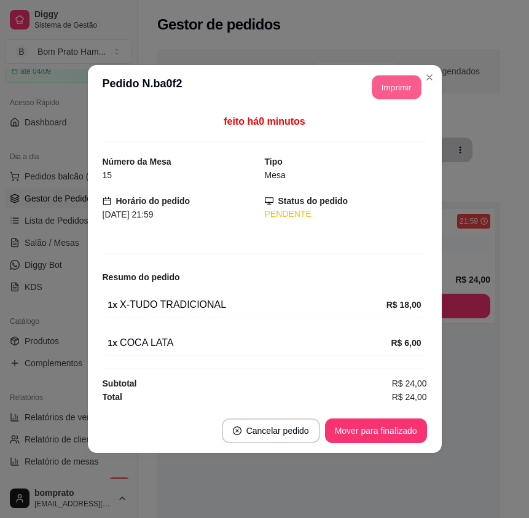
click at [382, 88] on button "Imprimir" at bounding box center [396, 88] width 49 height 24
click at [377, 431] on button "Mover para finalizado" at bounding box center [376, 430] width 102 height 25
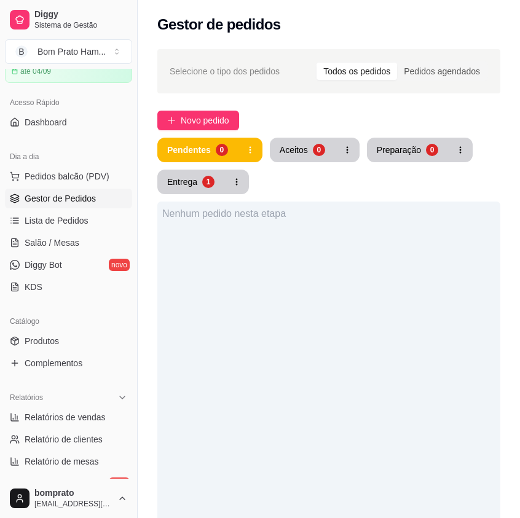
click at [221, 109] on div "Selecione o tipo dos pedidos Todos os pedidos Pedidos agendados Novo pedido Pen…" at bounding box center [329, 388] width 382 height 692
click at [217, 114] on span "Novo pedido" at bounding box center [205, 121] width 49 height 14
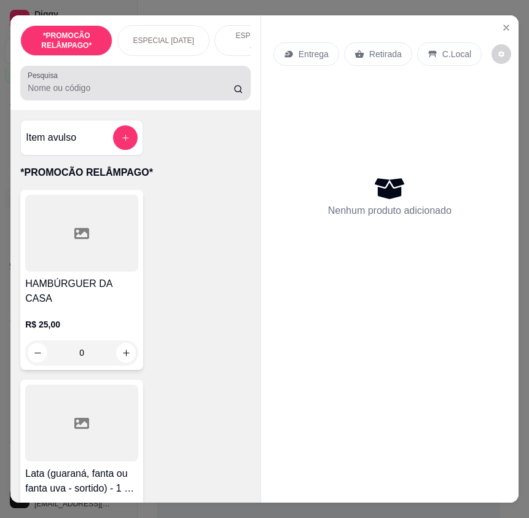
click at [144, 95] on div at bounding box center [136, 83] width 216 height 25
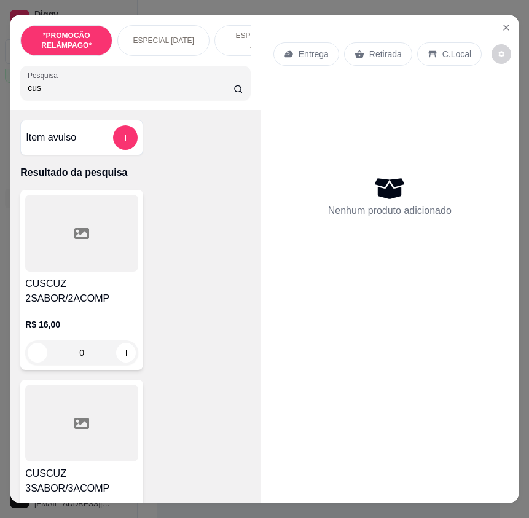
type input "cus"
click at [120, 396] on div at bounding box center [81, 423] width 113 height 77
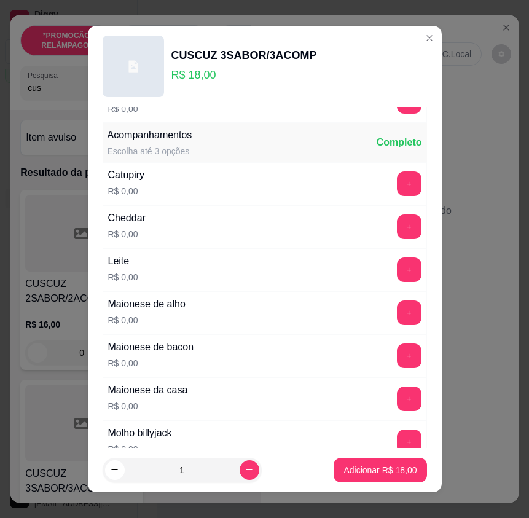
scroll to position [614, 0]
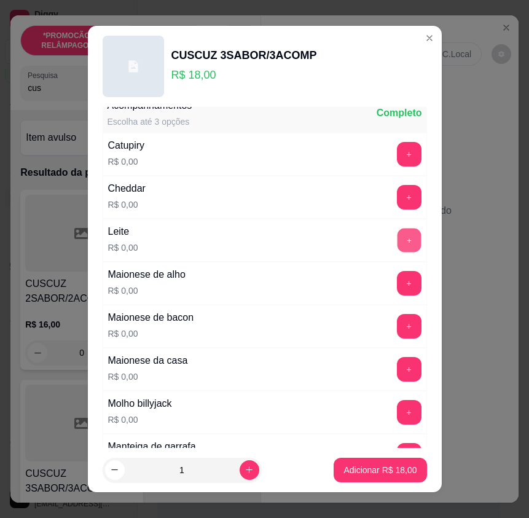
click at [397, 238] on button "+" at bounding box center [409, 241] width 24 height 24
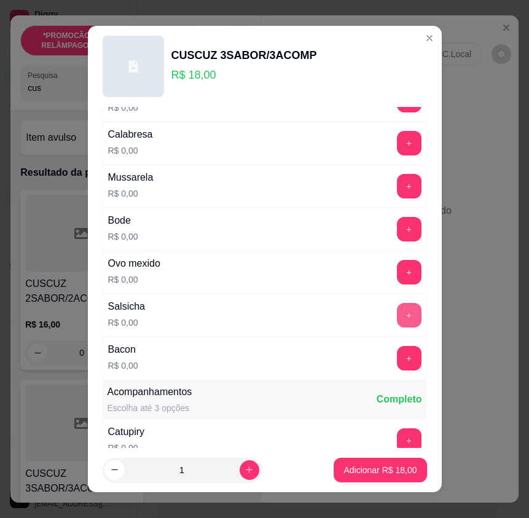
scroll to position [307, 0]
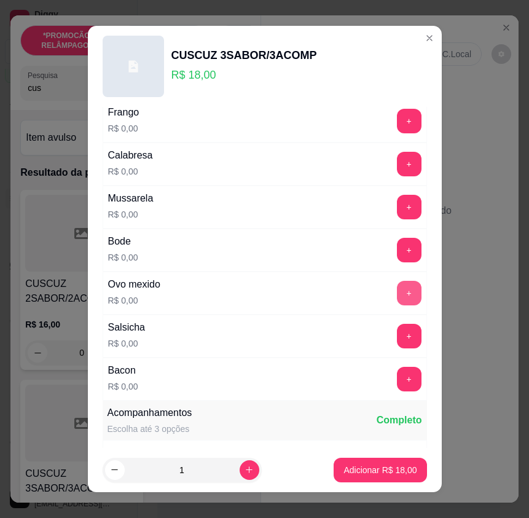
click at [397, 292] on button "+" at bounding box center [409, 293] width 25 height 25
click at [397, 254] on button "+" at bounding box center [409, 250] width 25 height 25
click at [397, 210] on button "+" at bounding box center [409, 207] width 24 height 24
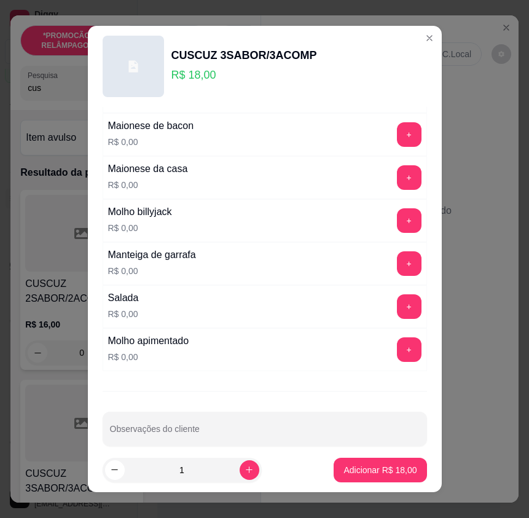
scroll to position [821, 0]
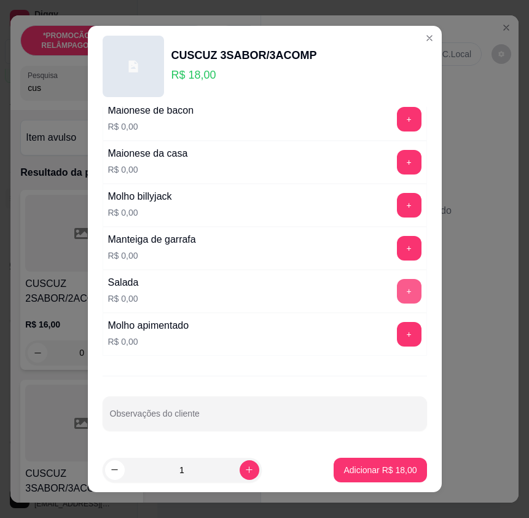
click at [397, 292] on button "+" at bounding box center [409, 291] width 25 height 25
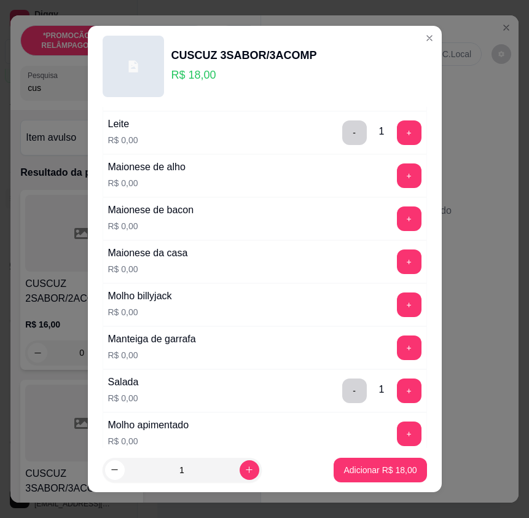
scroll to position [698, 0]
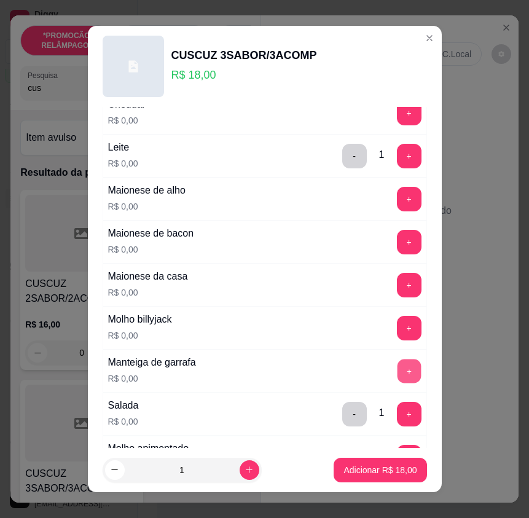
click at [397, 367] on button "+" at bounding box center [409, 371] width 24 height 24
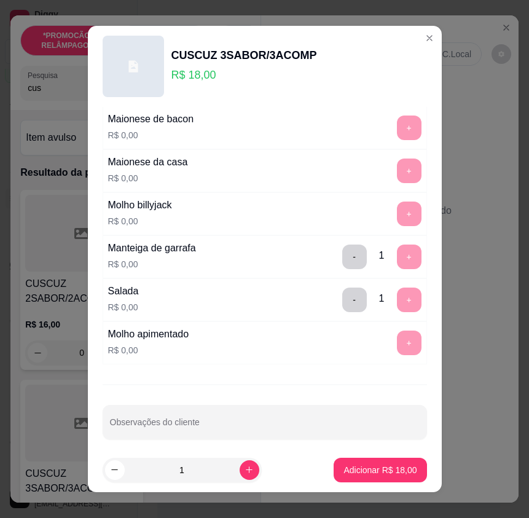
scroll to position [821, 0]
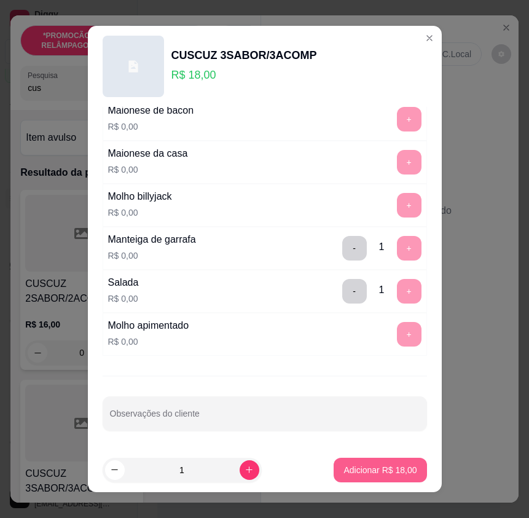
click at [353, 462] on button "Adicionar R$ 18,00" at bounding box center [380, 470] width 93 height 25
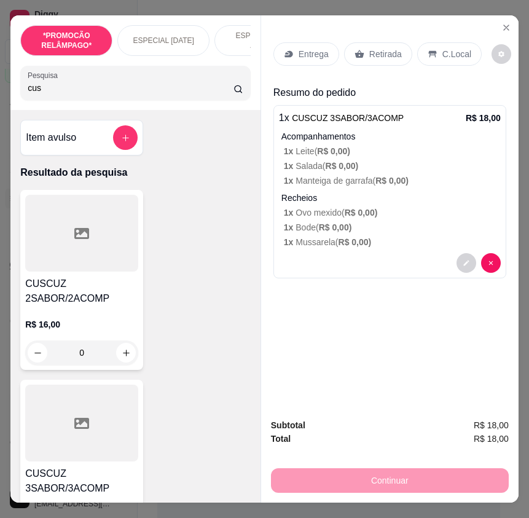
click at [440, 58] on div "C.Local" at bounding box center [449, 53] width 65 height 23
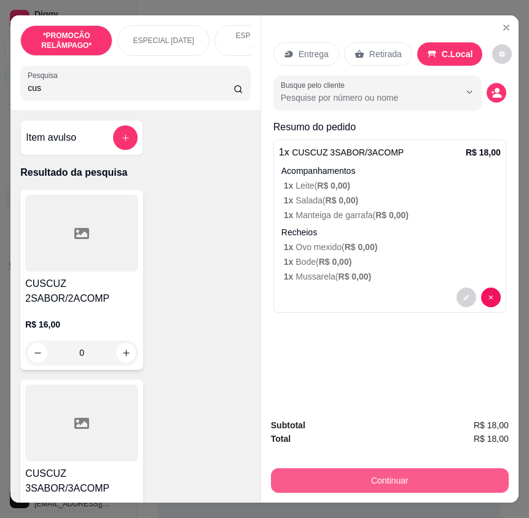
click at [456, 473] on button "Continuar" at bounding box center [390, 480] width 238 height 25
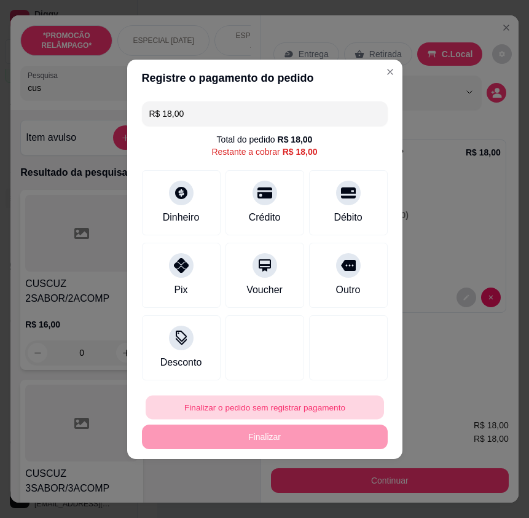
click at [322, 400] on button "Finalizar o pedido sem registrar pagamento" at bounding box center [265, 407] width 238 height 24
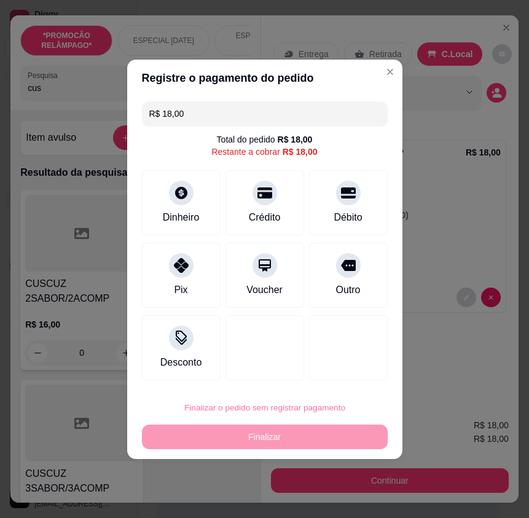
click at [323, 374] on button "Confirmar" at bounding box center [340, 371] width 45 height 19
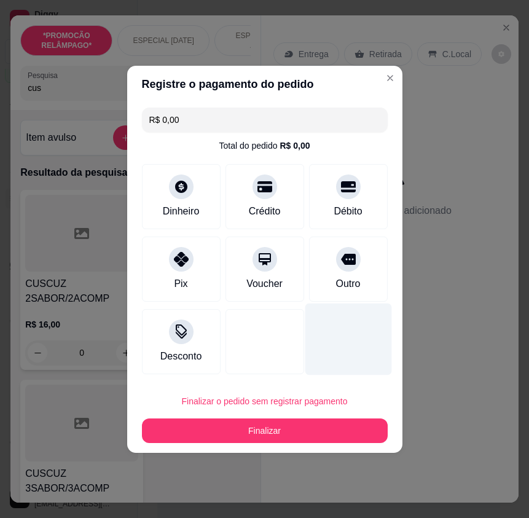
type input "R$ 0,00"
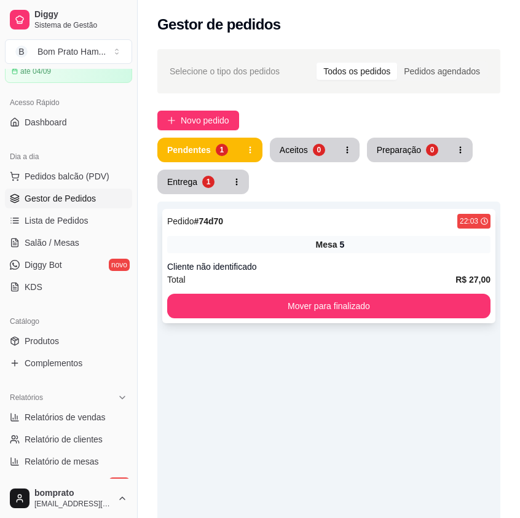
click at [354, 231] on div "Pedido # 74d70 22:03 Mesa 5 Cliente não identificado Total R$ 27,00 Mover para …" at bounding box center [328, 266] width 333 height 114
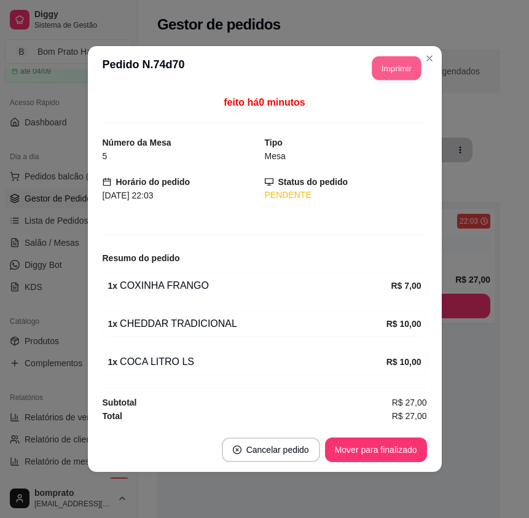
click at [394, 75] on button "Imprimir" at bounding box center [396, 69] width 49 height 24
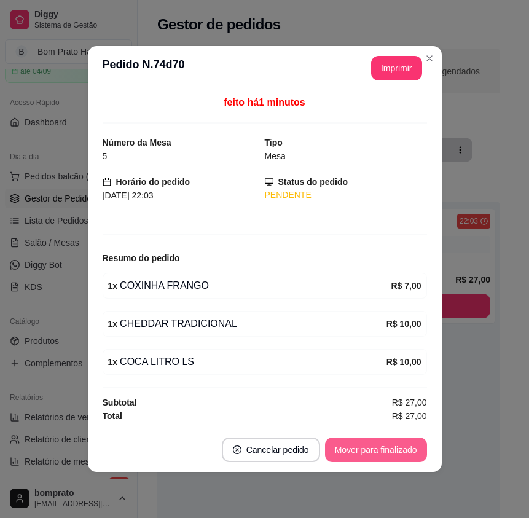
click at [405, 447] on footer "Cancelar pedido Mover para finalizado" at bounding box center [265, 450] width 354 height 44
click at [407, 447] on button "Mover para finalizado" at bounding box center [375, 450] width 99 height 24
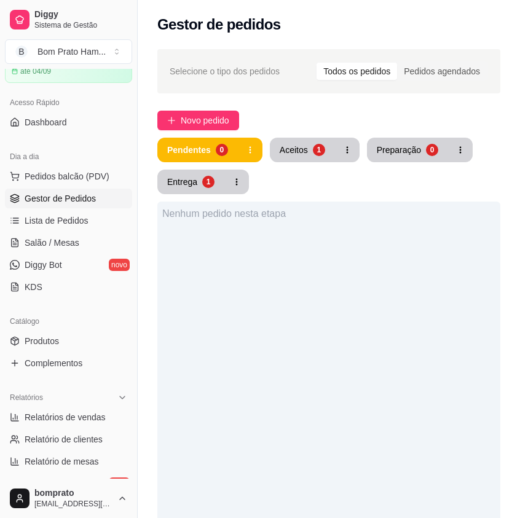
click at [295, 132] on div "Selecione o tipo dos pedidos Todos os pedidos Pedidos agendados Novo pedido Pen…" at bounding box center [329, 388] width 382 height 692
click at [307, 159] on button "Aceitos 1" at bounding box center [302, 150] width 65 height 25
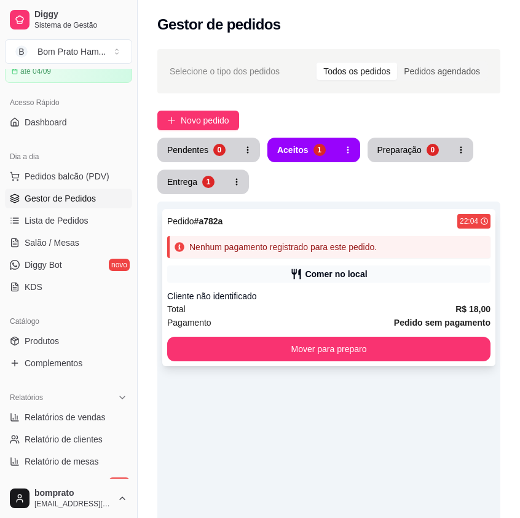
click at [348, 263] on div "Pedido # a782a 22:04 Nenhum pagamento registrado para este pedido. Comer no loc…" at bounding box center [328, 287] width 333 height 157
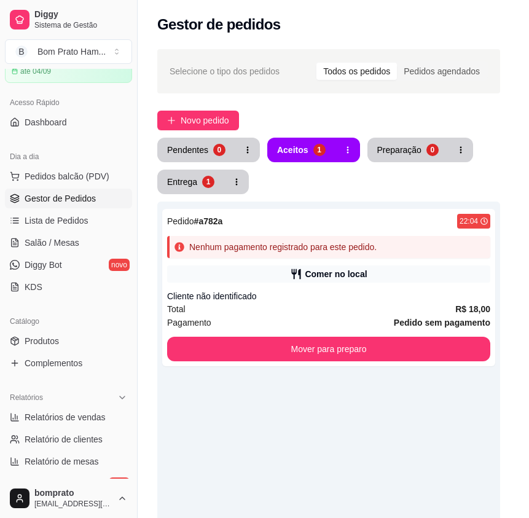
click at [400, 72] on header "**********" at bounding box center [265, 59] width 354 height 44
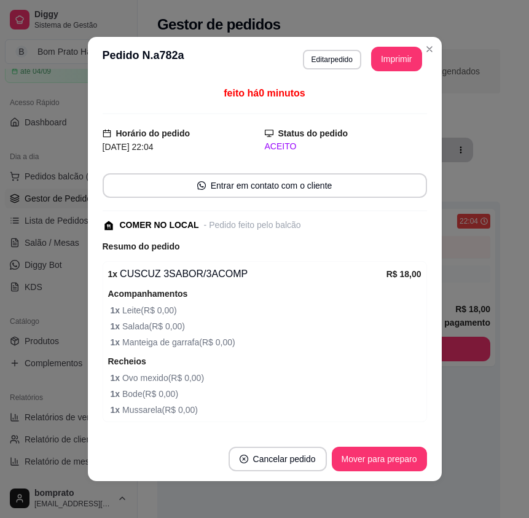
click at [399, 68] on button "Imprimir" at bounding box center [396, 59] width 51 height 25
click at [406, 458] on button "Mover para preparo" at bounding box center [379, 459] width 95 height 25
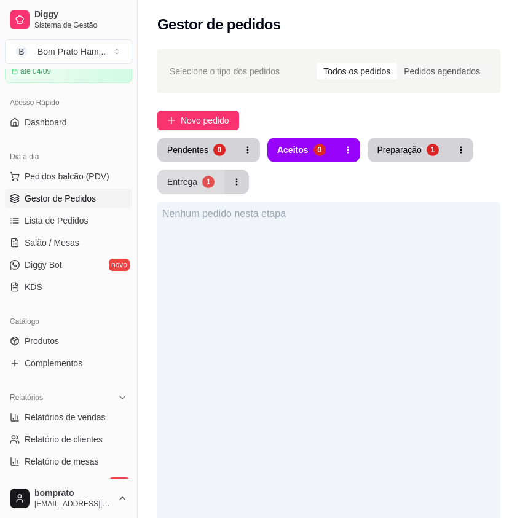
click at [203, 190] on button "Entrega 1" at bounding box center [190, 182] width 67 height 25
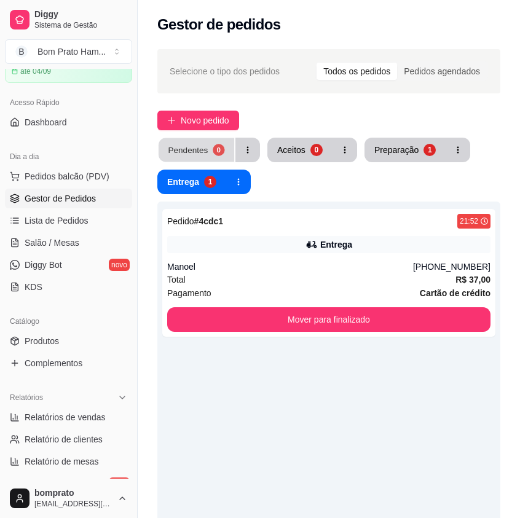
click at [216, 157] on button "Pendentes 0" at bounding box center [196, 150] width 76 height 24
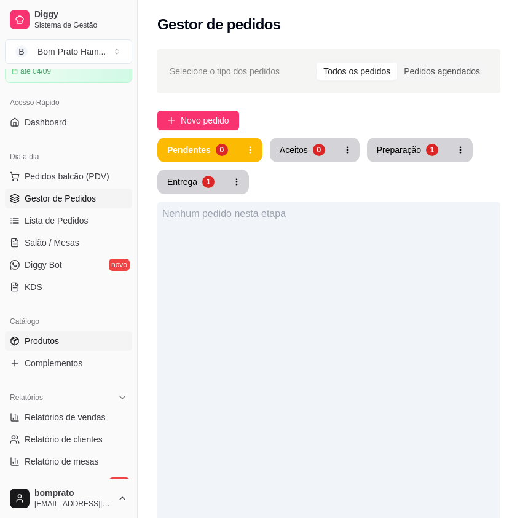
click at [55, 344] on span "Produtos" at bounding box center [42, 341] width 34 height 12
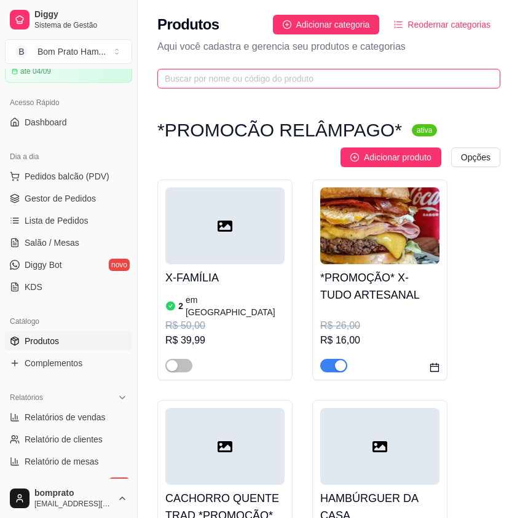
click at [219, 81] on input "text" at bounding box center [324, 79] width 318 height 14
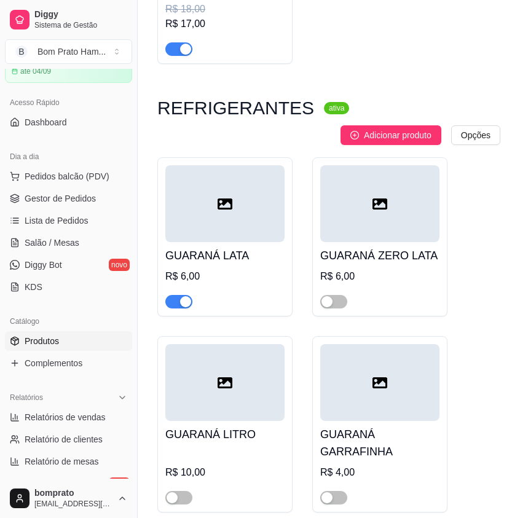
scroll to position [307, 0]
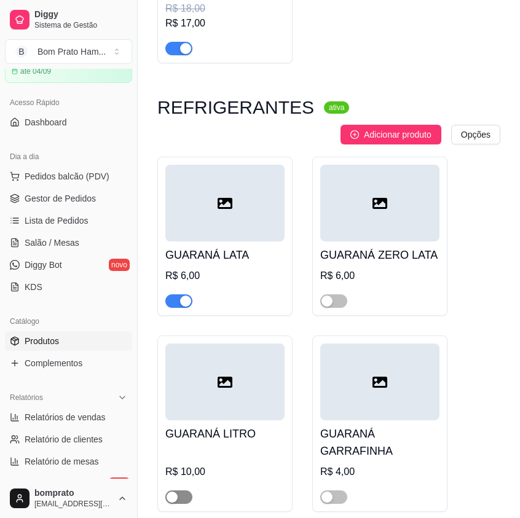
type input "gua"
click at [187, 490] on span "button" at bounding box center [178, 497] width 27 height 14
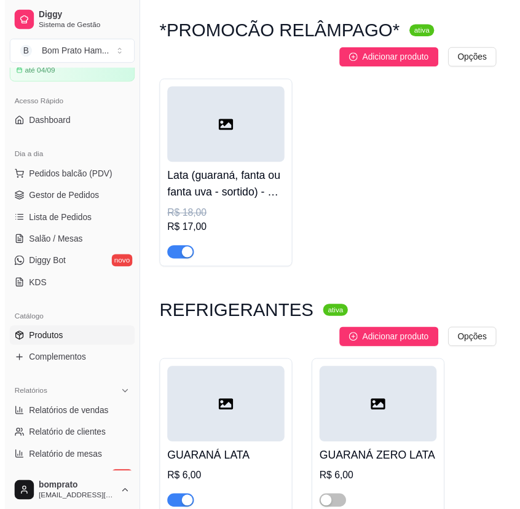
scroll to position [0, 0]
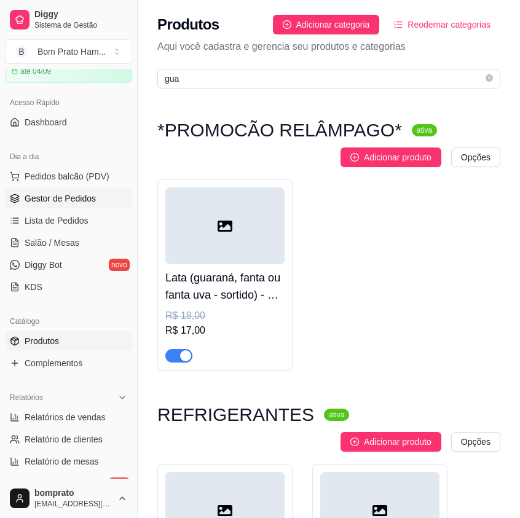
click at [81, 200] on span "Gestor de Pedidos" at bounding box center [60, 198] width 71 height 12
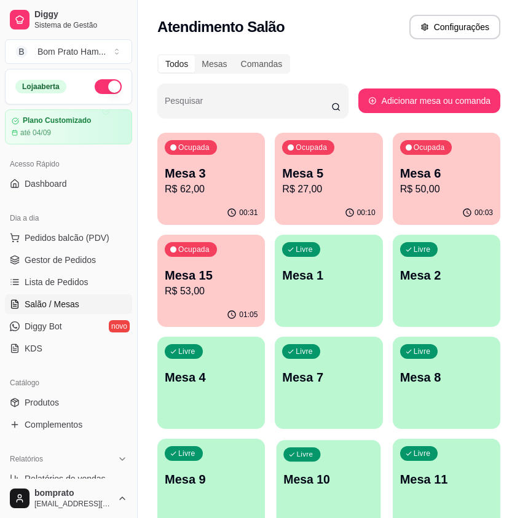
click at [303, 481] on p "Mesa 10" at bounding box center [329, 479] width 90 height 17
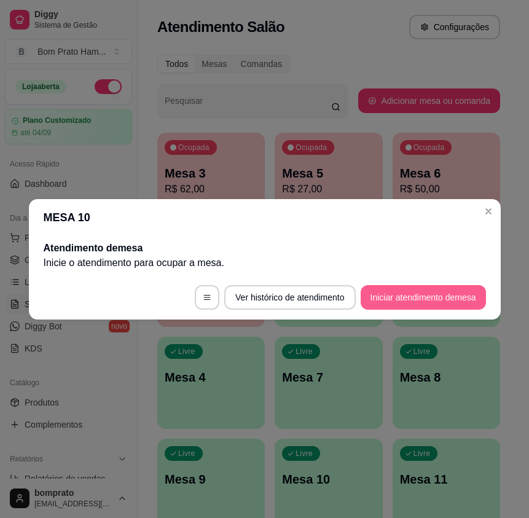
click at [402, 289] on button "Iniciar atendimento de mesa" at bounding box center [423, 297] width 125 height 25
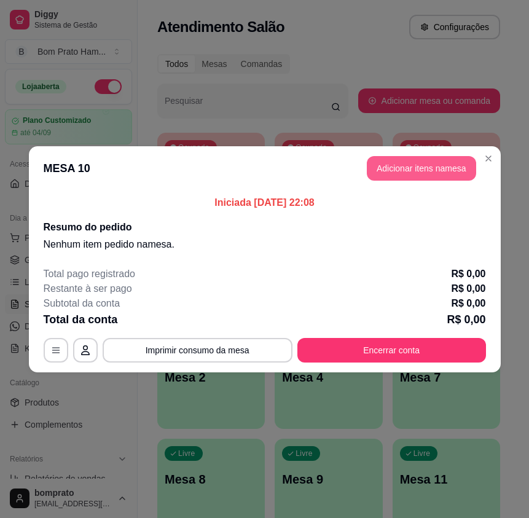
click at [419, 176] on button "Adicionar itens na mesa" at bounding box center [421, 168] width 109 height 25
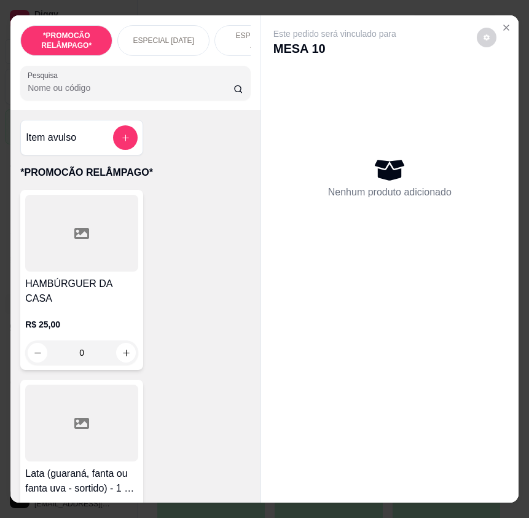
click at [72, 94] on input "Pesquisa" at bounding box center [131, 88] width 206 height 12
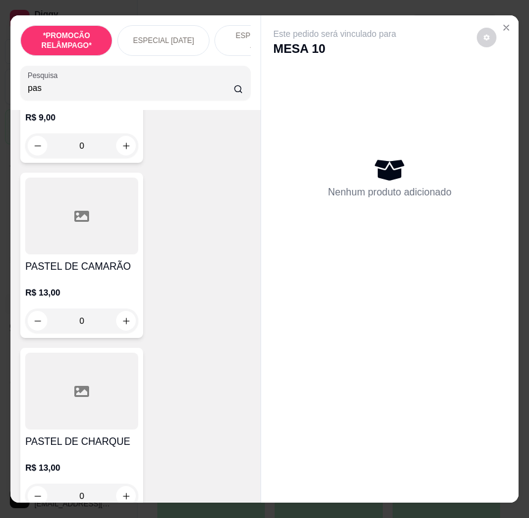
scroll to position [921, 0]
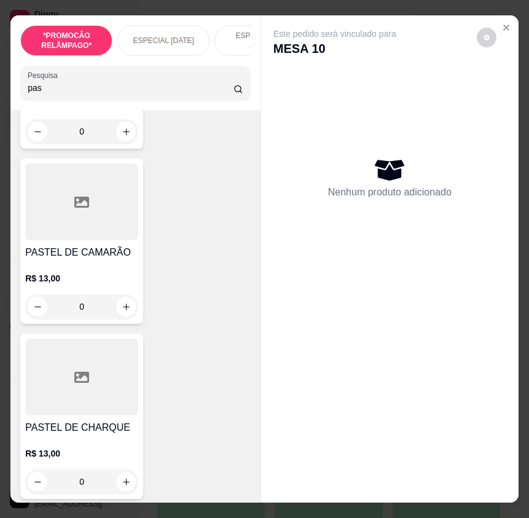
type input "pas"
click at [103, 283] on p "R$ 13,00" at bounding box center [81, 278] width 113 height 12
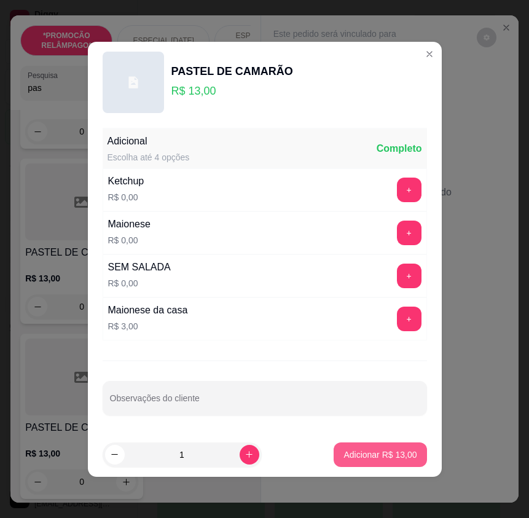
click at [379, 458] on p "Adicionar R$ 13,00" at bounding box center [379, 454] width 73 height 12
type input "1"
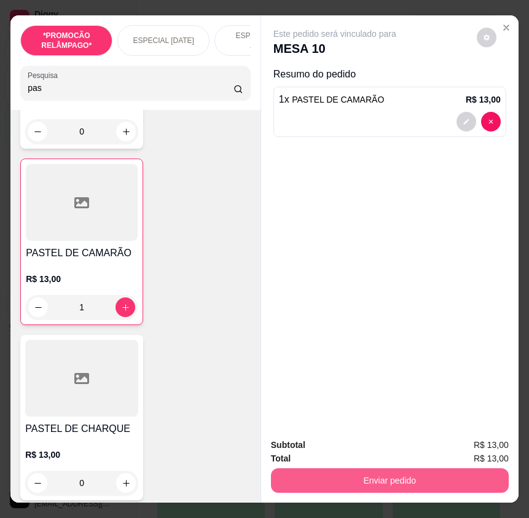
click at [437, 478] on button "Enviar pedido" at bounding box center [390, 480] width 238 height 25
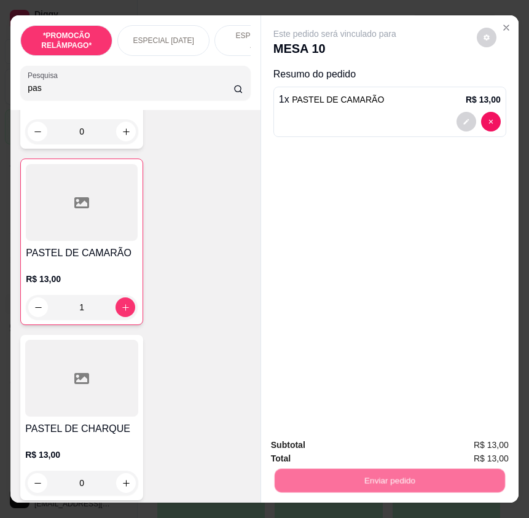
click at [370, 434] on button "Não registrar e enviar pedido" at bounding box center [348, 445] width 128 height 23
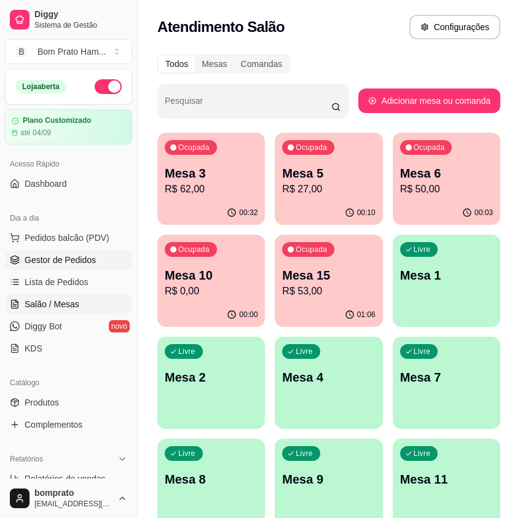
click at [105, 252] on link "Gestor de Pedidos" at bounding box center [68, 260] width 127 height 20
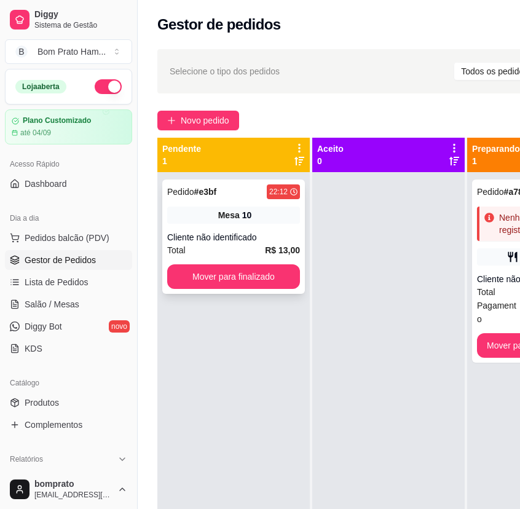
click at [225, 215] on span "Mesa" at bounding box center [229, 215] width 22 height 12
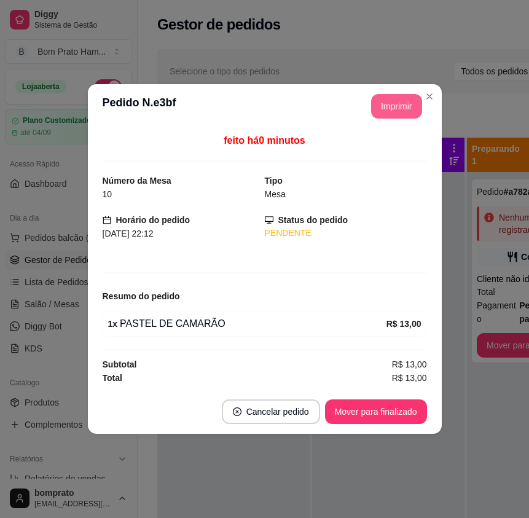
click at [402, 103] on button "Imprimir" at bounding box center [396, 106] width 51 height 25
click at [395, 411] on button "Mover para finalizado" at bounding box center [376, 411] width 102 height 25
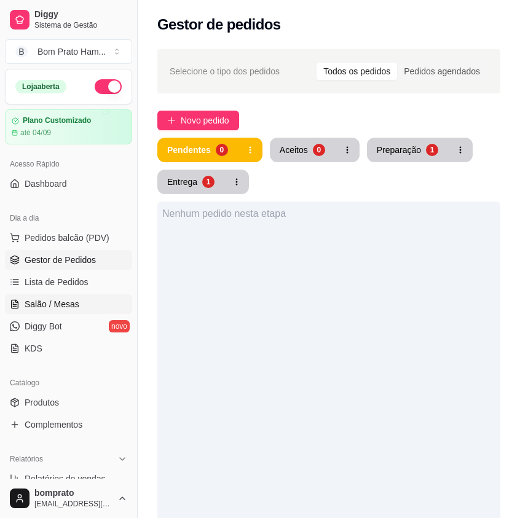
click at [46, 295] on link "Salão / Mesas" at bounding box center [68, 304] width 127 height 20
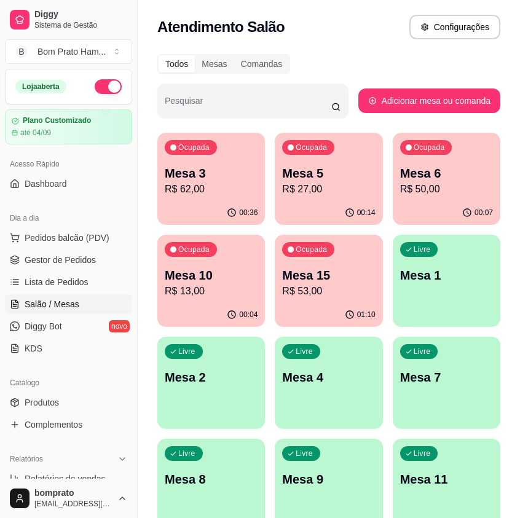
click at [219, 176] on p "Mesa 3" at bounding box center [211, 173] width 93 height 17
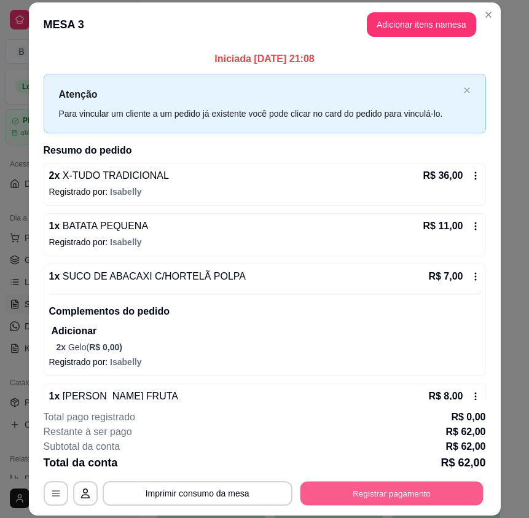
click at [437, 485] on button "Registrar pagamento" at bounding box center [391, 493] width 183 height 24
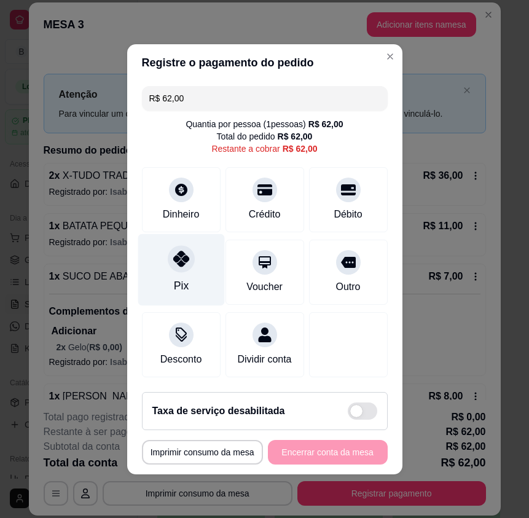
click at [156, 264] on div "Pix" at bounding box center [181, 269] width 87 height 72
type input "R$ 0,00"
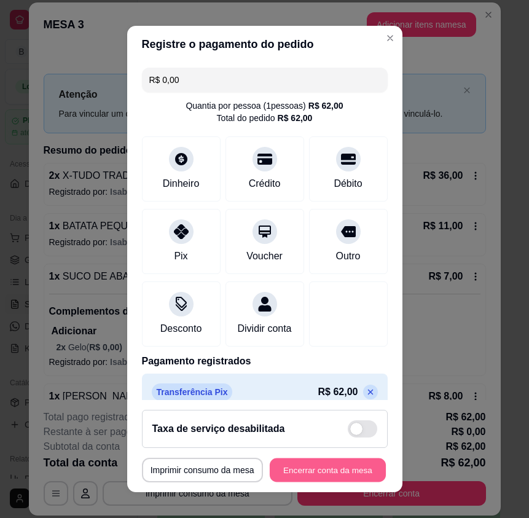
click at [363, 475] on button "Encerrar conta da mesa" at bounding box center [328, 470] width 116 height 24
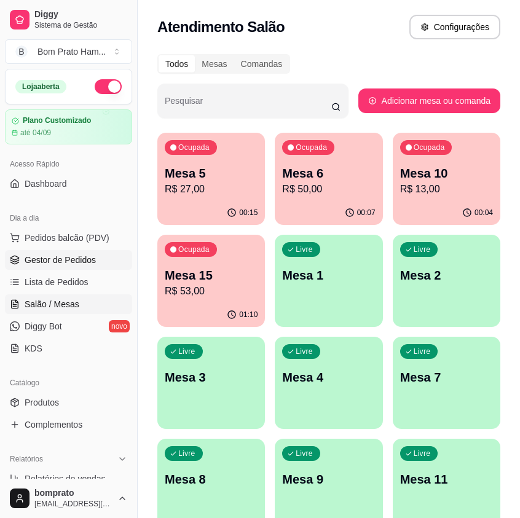
click at [74, 264] on span "Gestor de Pedidos" at bounding box center [60, 260] width 71 height 12
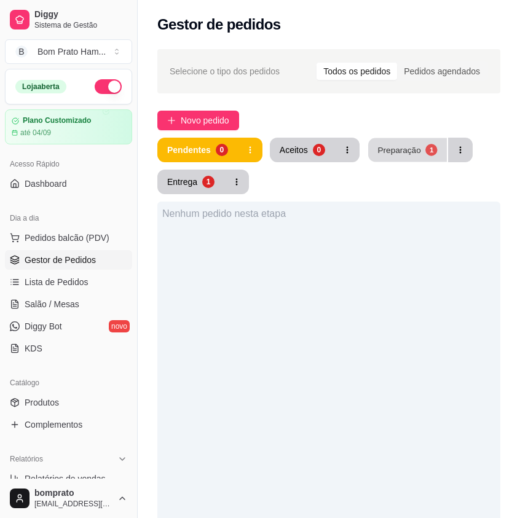
click at [382, 146] on div "Preparação" at bounding box center [398, 150] width 43 height 12
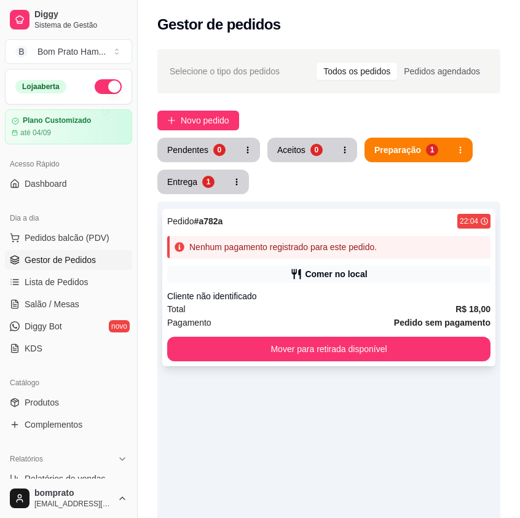
click at [302, 280] on icon at bounding box center [296, 274] width 12 height 12
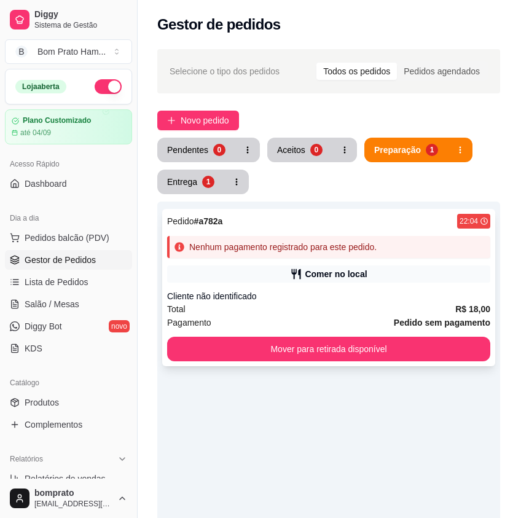
scroll to position [80, 0]
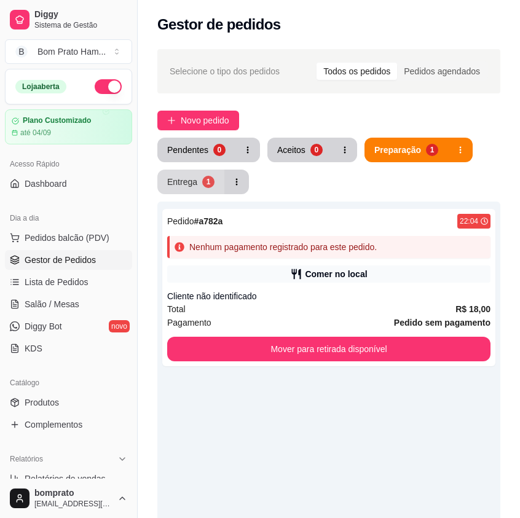
click at [190, 186] on div "Entrega" at bounding box center [182, 182] width 30 height 12
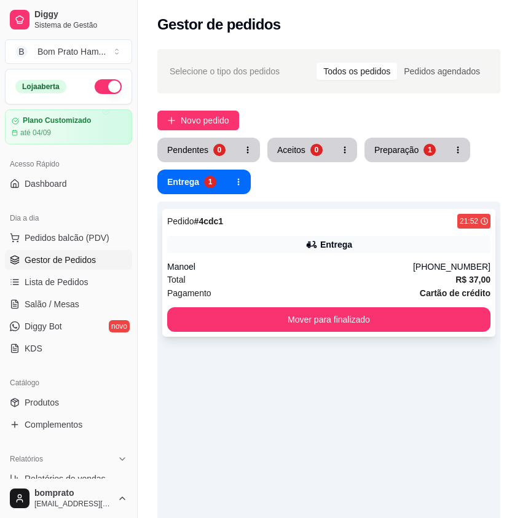
click at [281, 267] on div "Manoel" at bounding box center [290, 266] width 246 height 12
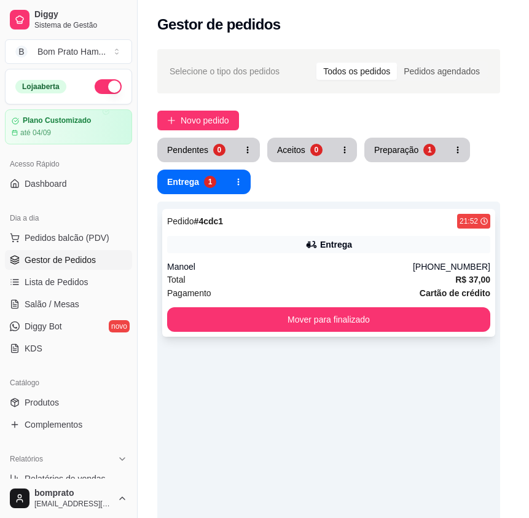
scroll to position [284, 0]
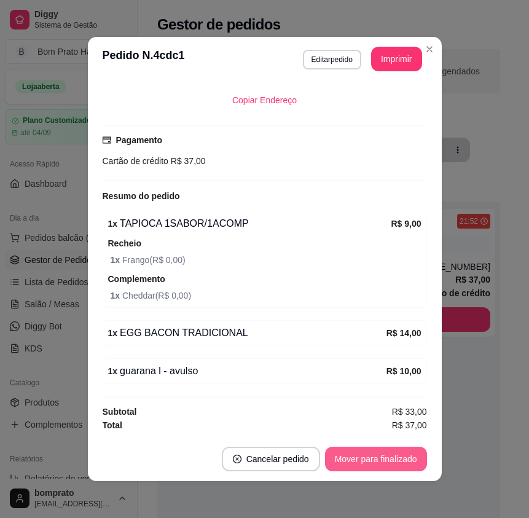
click at [401, 459] on button "Mover para finalizado" at bounding box center [376, 459] width 102 height 25
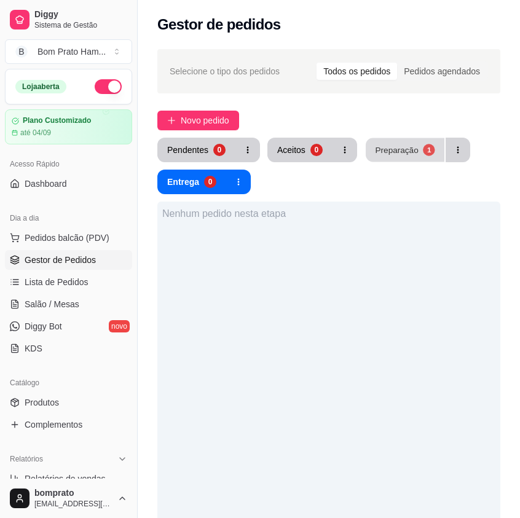
click at [396, 148] on div "Preparação" at bounding box center [396, 150] width 43 height 12
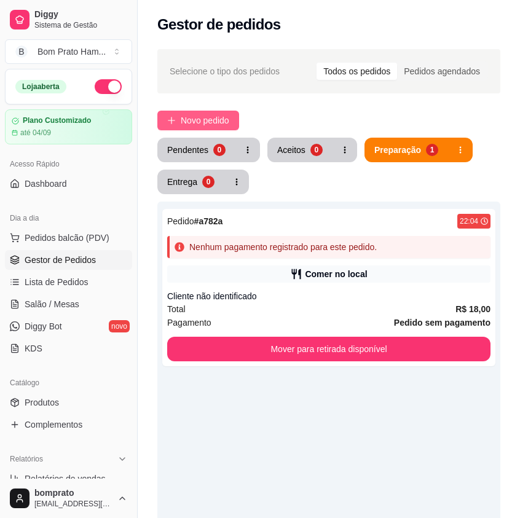
click at [224, 122] on span "Novo pedido" at bounding box center [205, 121] width 49 height 14
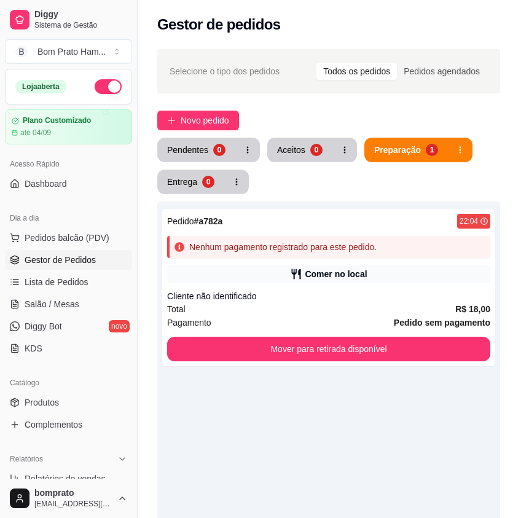
click at [84, 95] on div at bounding box center [136, 83] width 216 height 25
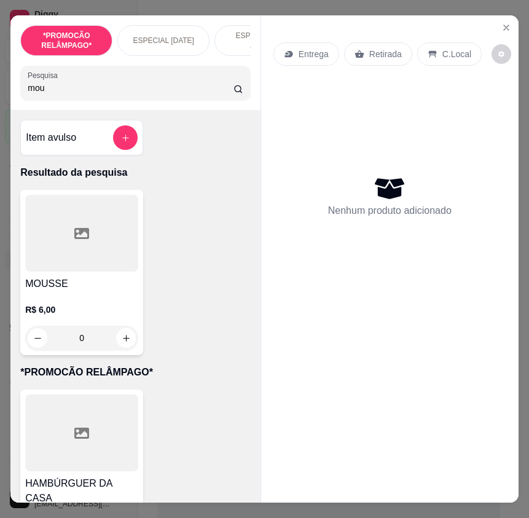
type input "mou"
drag, startPoint x: 133, startPoint y: 313, endPoint x: 135, endPoint y: 327, distance: 13.6
click at [135, 327] on div "MOUSSE R$ 6,00 0" at bounding box center [81, 272] width 123 height 165
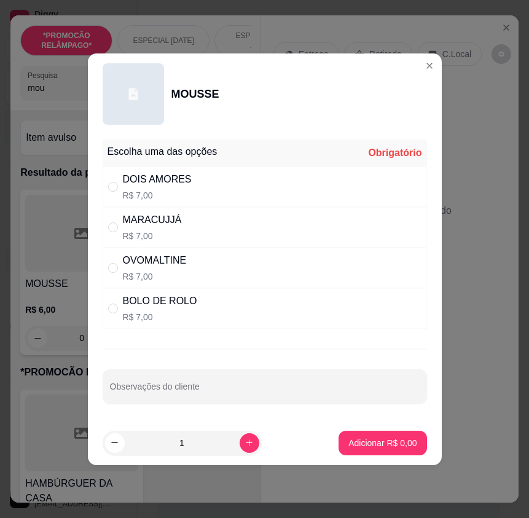
click at [240, 183] on div "DOIS AMORES R$ 7,00" at bounding box center [265, 186] width 324 height 41
radio input "true"
click at [374, 439] on p "Adicionar R$ 7,00" at bounding box center [382, 443] width 68 height 12
type input "1"
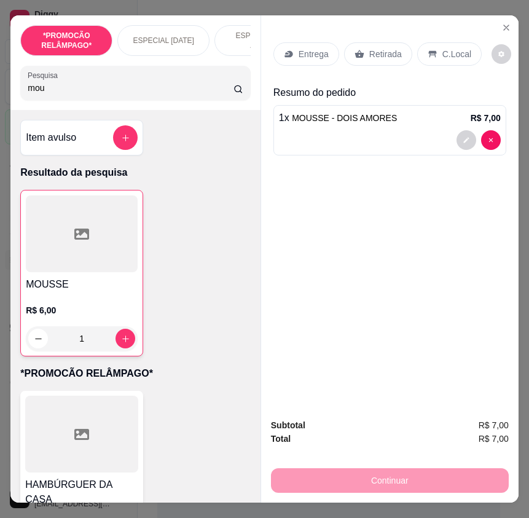
click at [376, 52] on p "Retirada" at bounding box center [385, 54] width 33 height 12
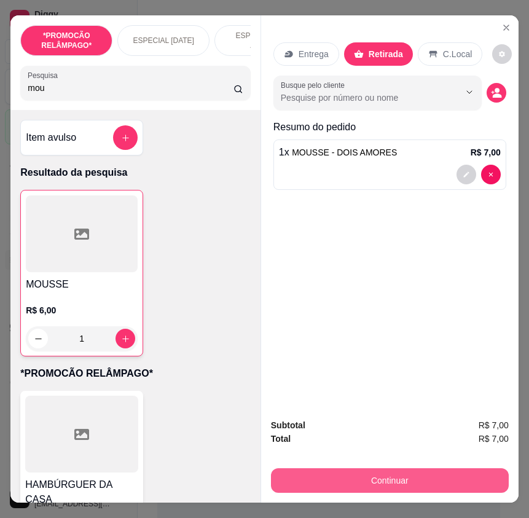
click at [431, 473] on button "Continuar" at bounding box center [390, 480] width 238 height 25
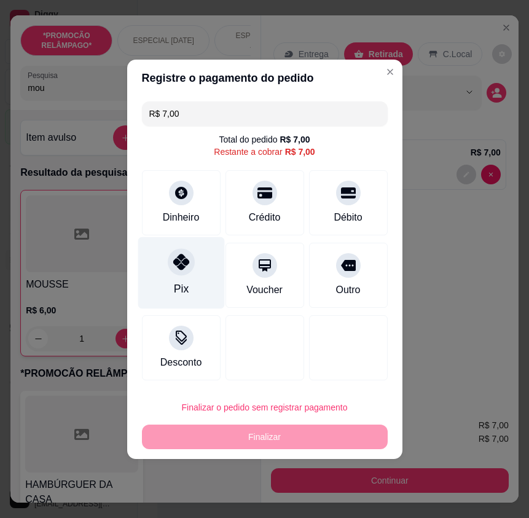
click at [198, 268] on div "Pix" at bounding box center [181, 273] width 87 height 72
type input "R$ 0,00"
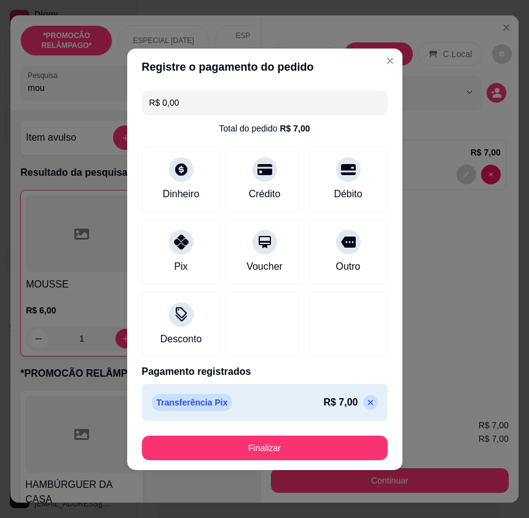
click at [313, 432] on footer "Finalizar" at bounding box center [264, 448] width 275 height 44
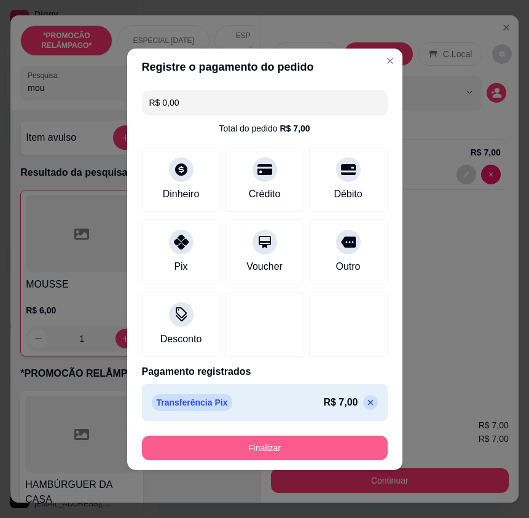
click at [313, 436] on button "Finalizar" at bounding box center [265, 448] width 246 height 25
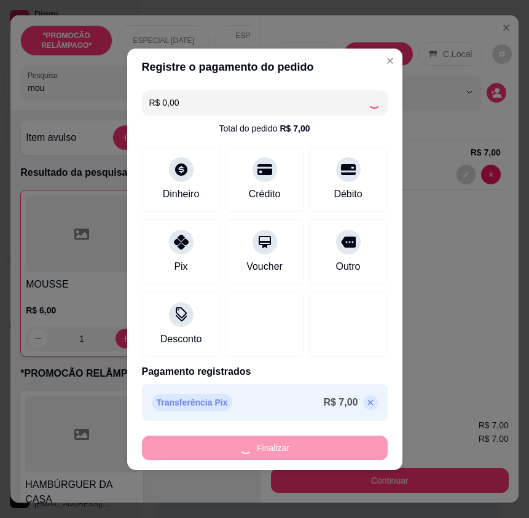
type input "0"
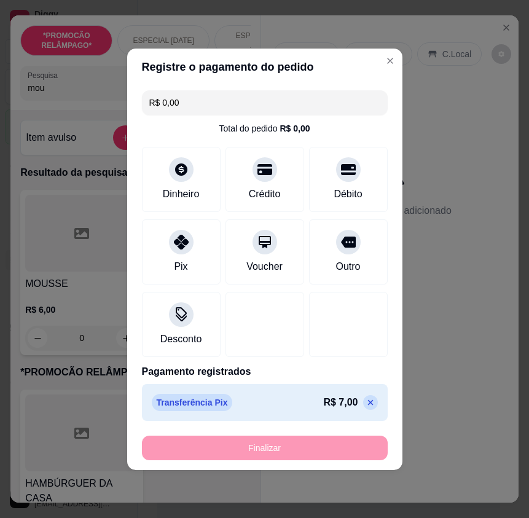
type input "-R$ 7,00"
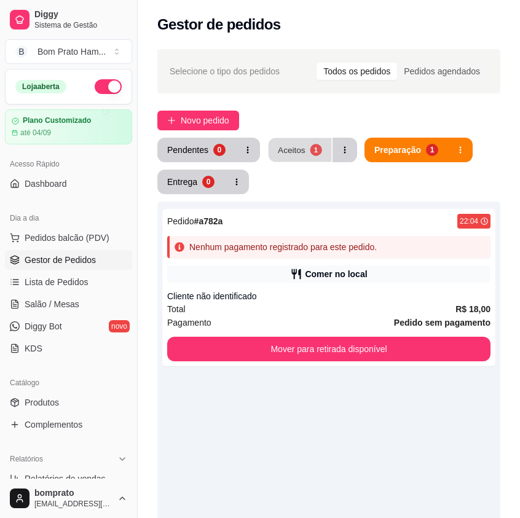
click at [311, 154] on div "1" at bounding box center [316, 150] width 12 height 12
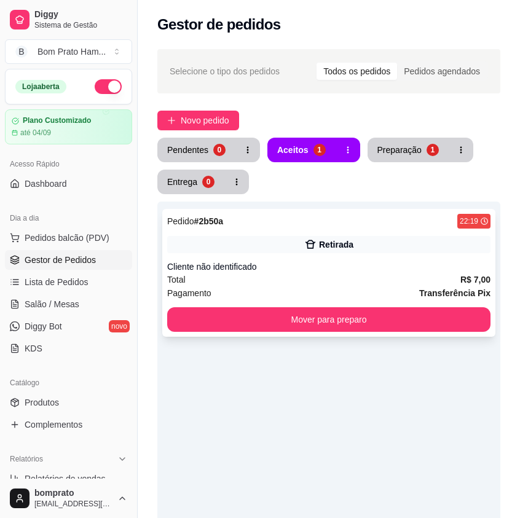
click at [338, 283] on div "Total R$ 7,00" at bounding box center [328, 280] width 323 height 14
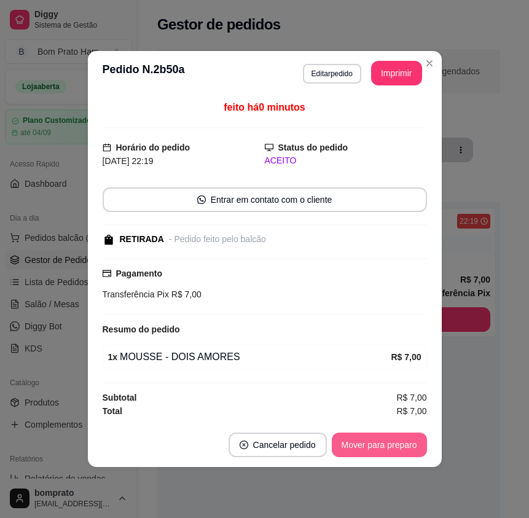
click at [395, 439] on button "Mover para preparo" at bounding box center [379, 444] width 95 height 25
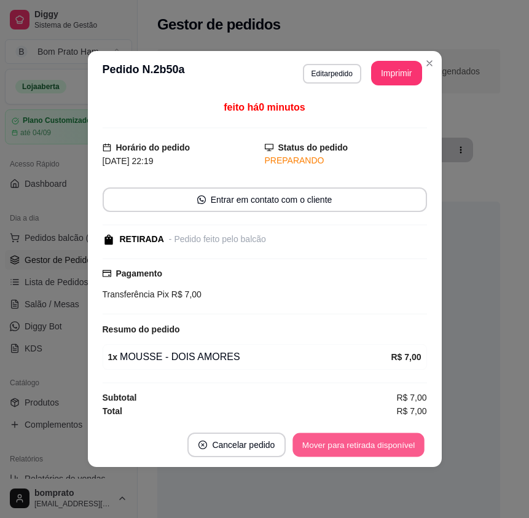
click at [395, 442] on button "Mover para retirada disponível" at bounding box center [358, 445] width 131 height 24
click at [395, 442] on button "Mover para finalizado" at bounding box center [376, 444] width 102 height 25
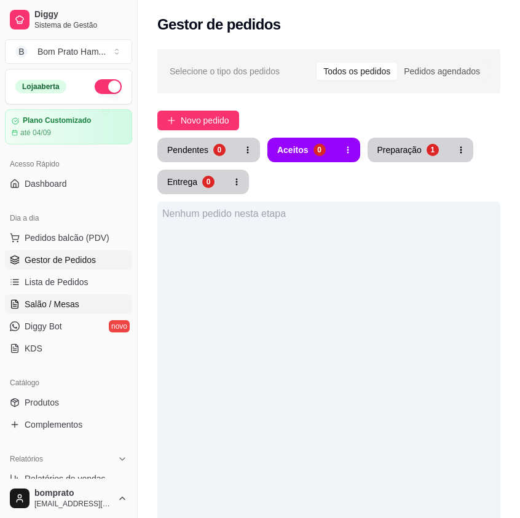
click at [104, 305] on link "Salão / Mesas" at bounding box center [68, 304] width 127 height 20
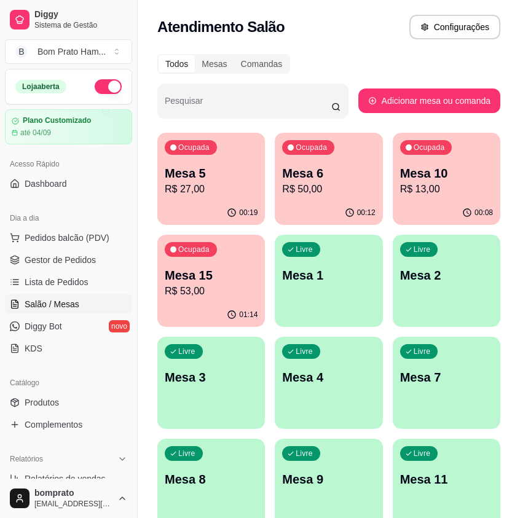
click at [421, 184] on p "R$ 13,00" at bounding box center [446, 189] width 93 height 15
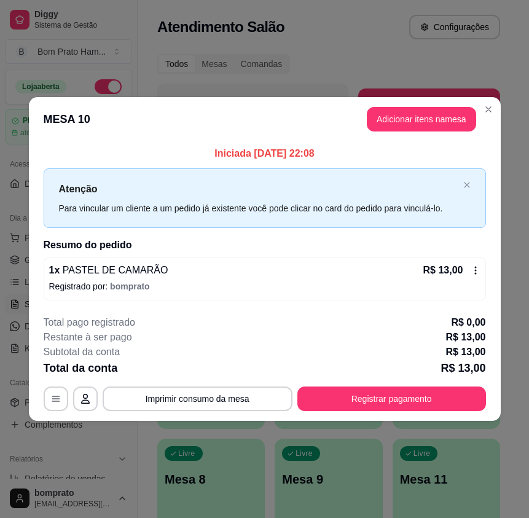
click at [476, 270] on icon at bounding box center [476, 270] width 10 height 10
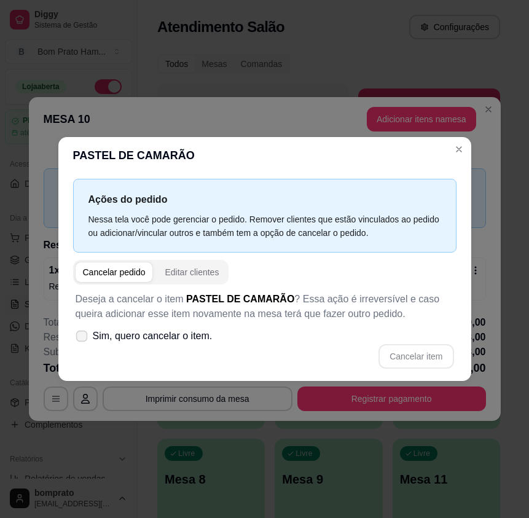
click at [88, 335] on label "Sim, quero cancelar o item." at bounding box center [144, 336] width 147 height 25
click at [83, 338] on input "Sim, quero cancelar o item." at bounding box center [79, 342] width 8 height 8
checkbox input "true"
click at [416, 357] on button "Cancelar item" at bounding box center [416, 356] width 73 height 24
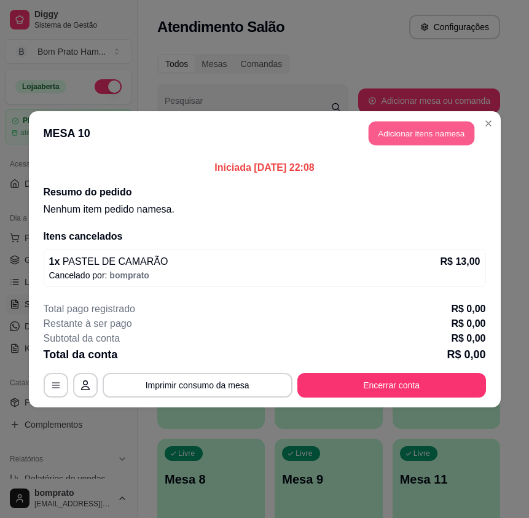
click at [436, 138] on button "Adicionar itens na mesa" at bounding box center [422, 133] width 106 height 24
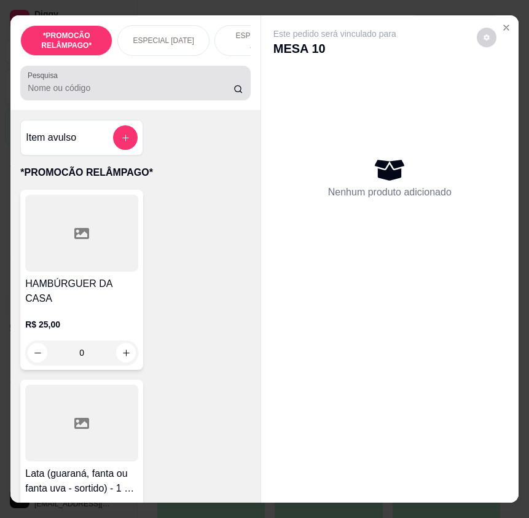
click at [123, 100] on div "Pesquisa" at bounding box center [135, 83] width 230 height 34
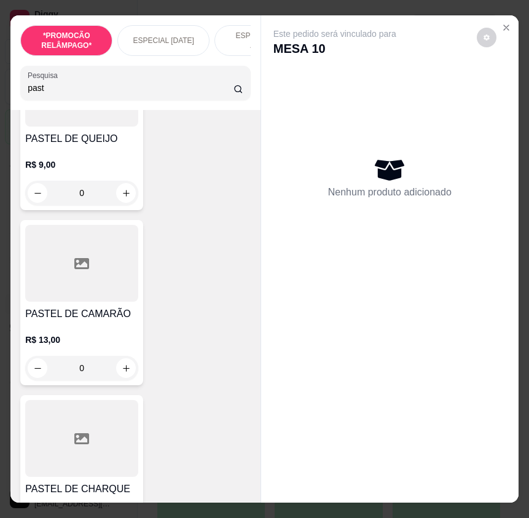
scroll to position [1044, 0]
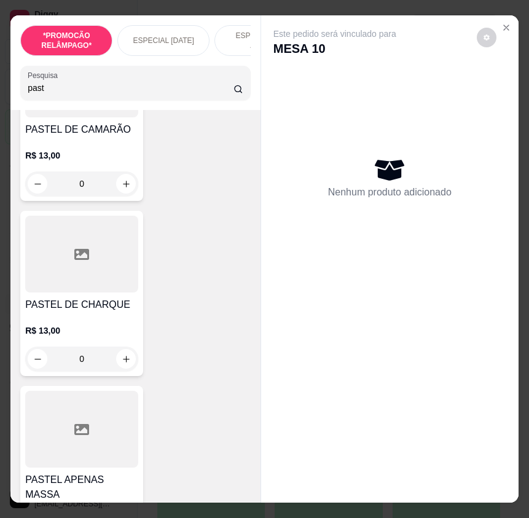
type input "past"
click at [115, 365] on div "0" at bounding box center [81, 358] width 113 height 25
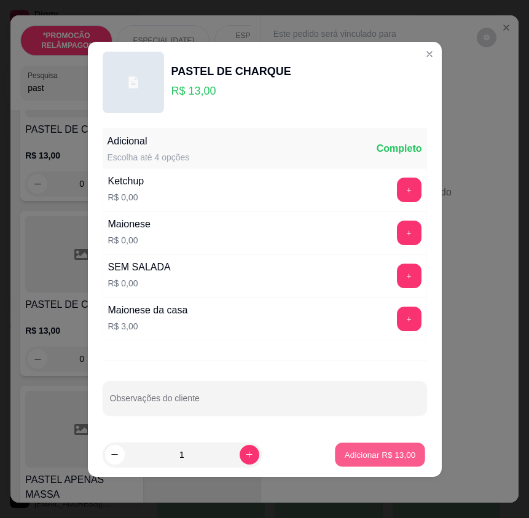
click at [380, 452] on p "Adicionar R$ 13,00" at bounding box center [380, 454] width 71 height 12
type input "1"
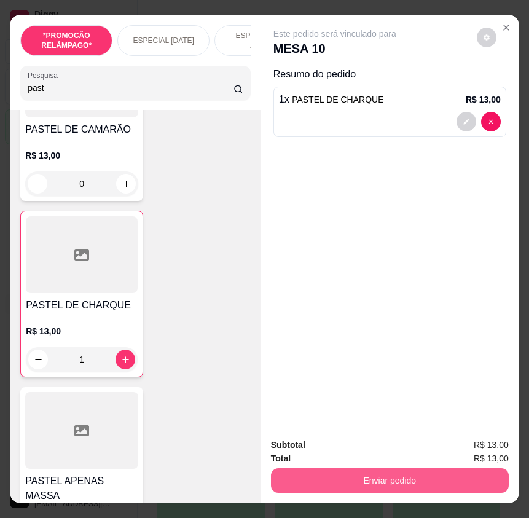
click at [445, 483] on button "Enviar pedido" at bounding box center [390, 480] width 238 height 25
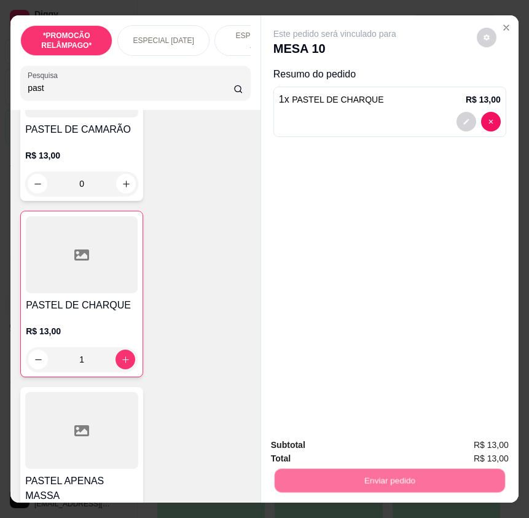
click at [399, 443] on button "Não registrar e enviar pedido" at bounding box center [348, 445] width 128 height 23
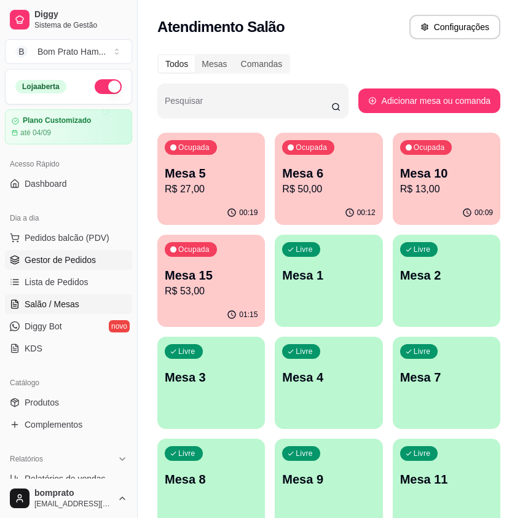
click at [41, 257] on span "Gestor de Pedidos" at bounding box center [60, 260] width 71 height 12
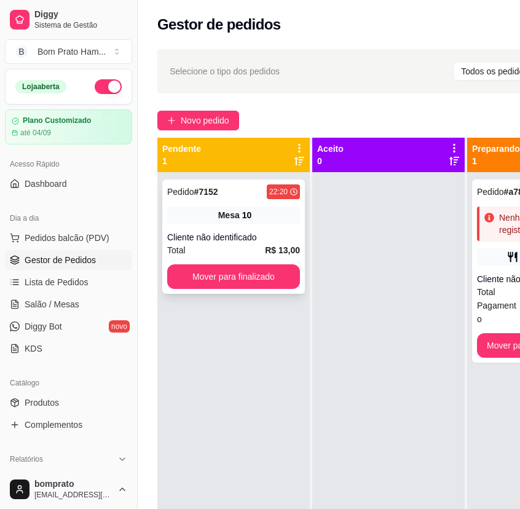
click at [251, 212] on div "Mesa 10" at bounding box center [233, 214] width 133 height 17
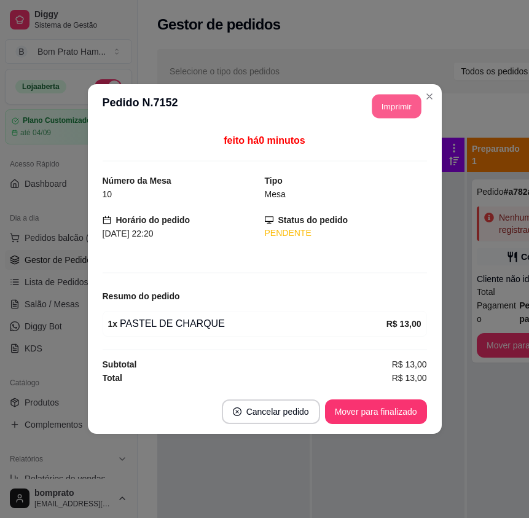
click at [401, 117] on button "Imprimir" at bounding box center [396, 107] width 49 height 24
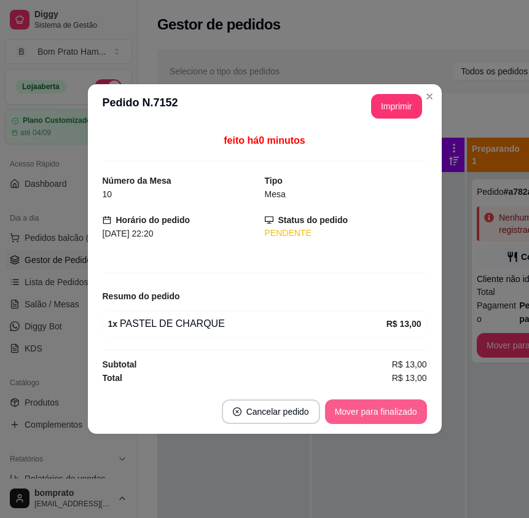
click at [403, 417] on button "Mover para finalizado" at bounding box center [376, 411] width 102 height 25
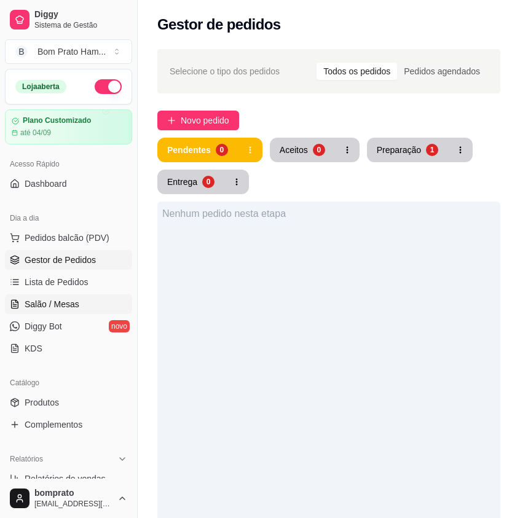
click at [49, 305] on span "Salão / Mesas" at bounding box center [52, 304] width 55 height 12
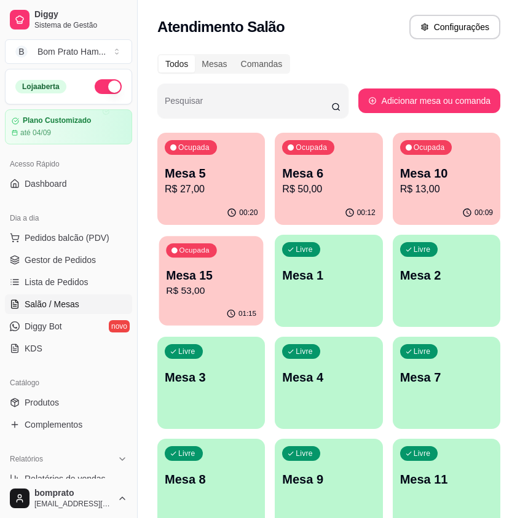
click at [233, 284] on p "R$ 53,00" at bounding box center [211, 291] width 90 height 14
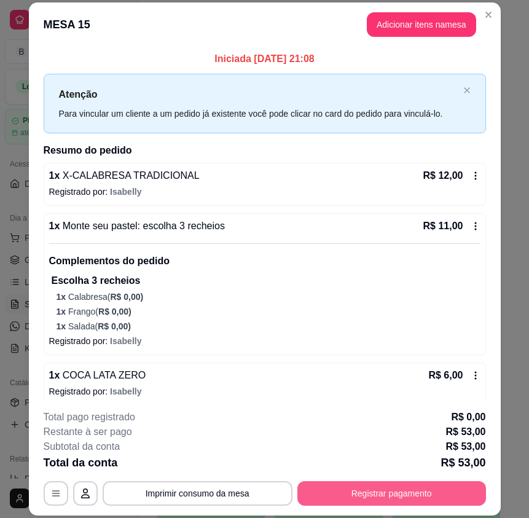
click at [422, 495] on button "Registrar pagamento" at bounding box center [391, 493] width 189 height 25
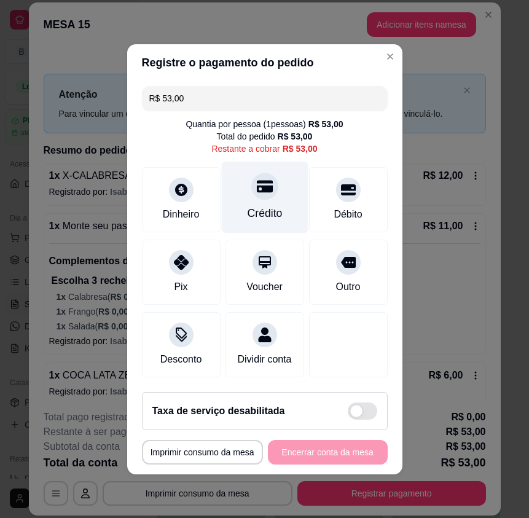
click at [252, 196] on div "Crédito" at bounding box center [264, 197] width 87 height 72
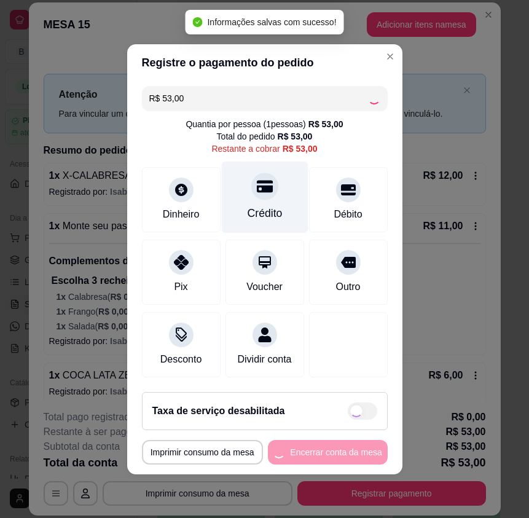
type input "R$ 0,00"
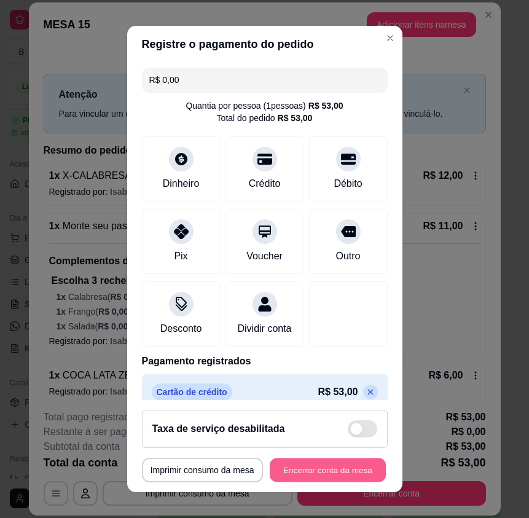
click at [359, 473] on button "Encerrar conta da mesa" at bounding box center [328, 470] width 116 height 24
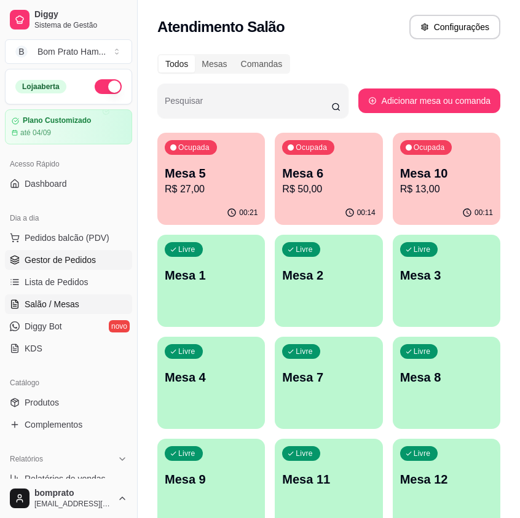
click at [73, 259] on span "Gestor de Pedidos" at bounding box center [60, 260] width 71 height 12
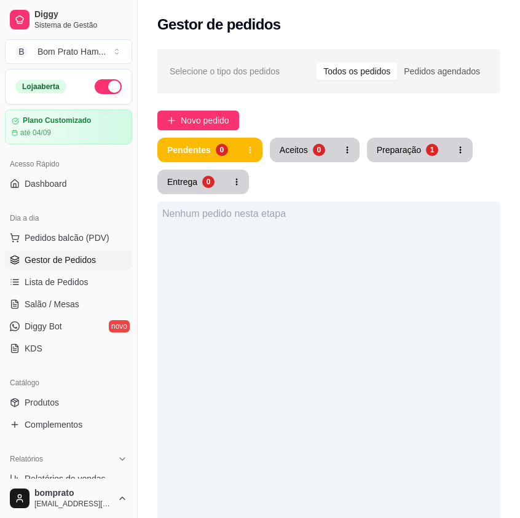
click at [402, 159] on button "Preparação 1" at bounding box center [407, 150] width 81 height 25
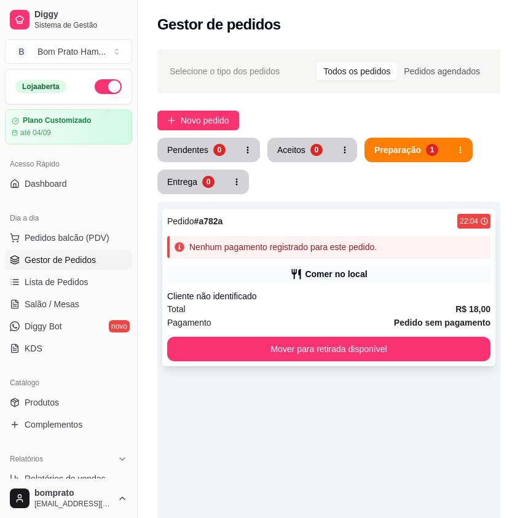
click at [332, 275] on div "Comer no local" at bounding box center [336, 274] width 62 height 12
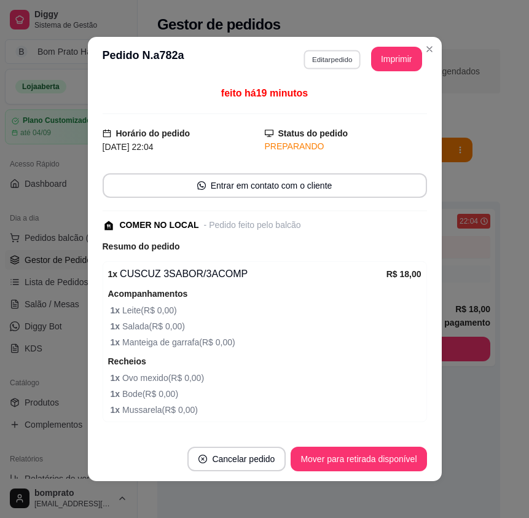
click at [327, 60] on button "Editar pedido" at bounding box center [331, 59] width 57 height 19
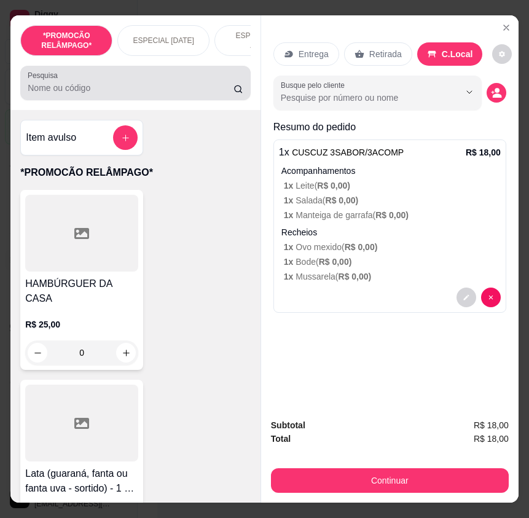
click at [113, 87] on input "Pesquisa" at bounding box center [131, 88] width 206 height 12
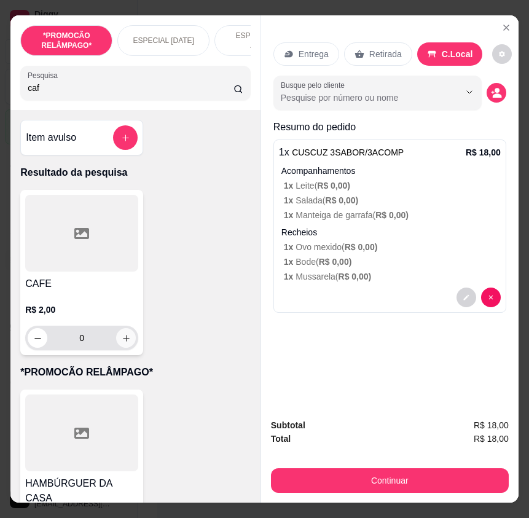
type input "caf"
click at [122, 343] on icon "increase-product-quantity" at bounding box center [126, 338] width 9 height 9
type input "1"
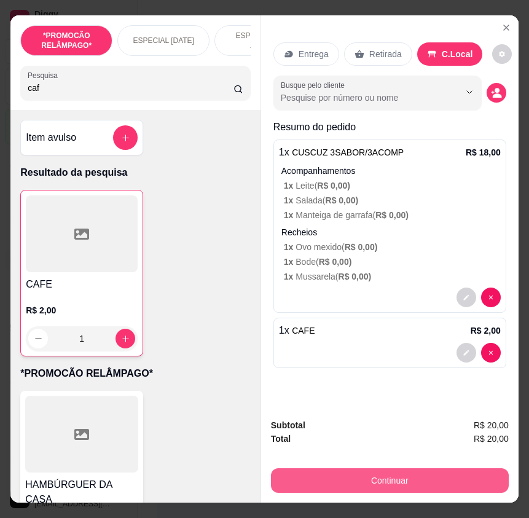
click at [412, 468] on button "Continuar" at bounding box center [390, 480] width 238 height 25
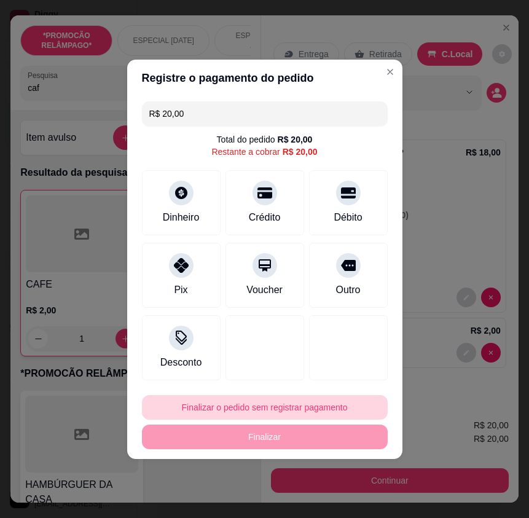
click at [315, 410] on button "Finalizar o pedido sem registrar pagamento" at bounding box center [265, 407] width 246 height 25
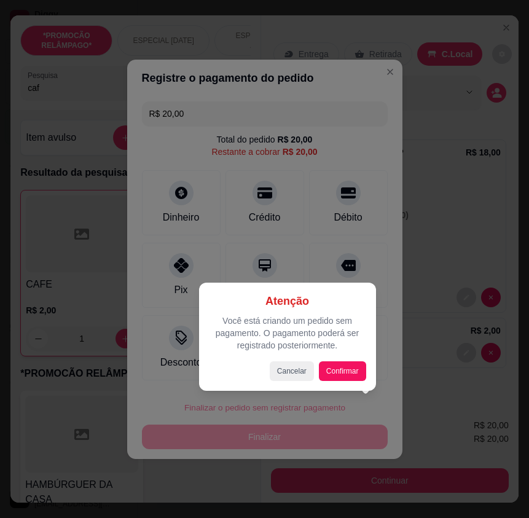
click at [316, 374] on div "Cancelar Confirmar" at bounding box center [287, 371] width 157 height 20
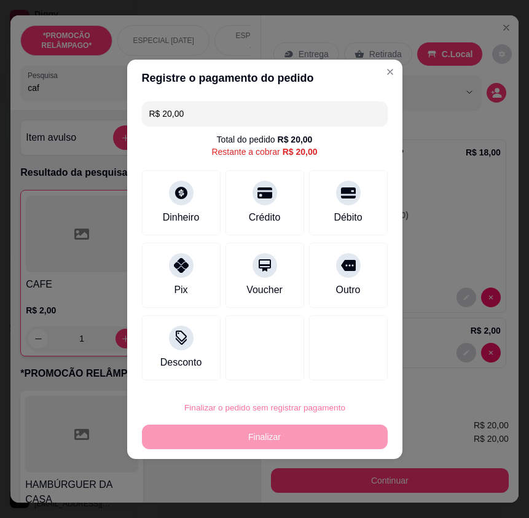
click at [325, 373] on button "Confirmar" at bounding box center [340, 371] width 44 height 18
type input "0"
type input "R$ 0,00"
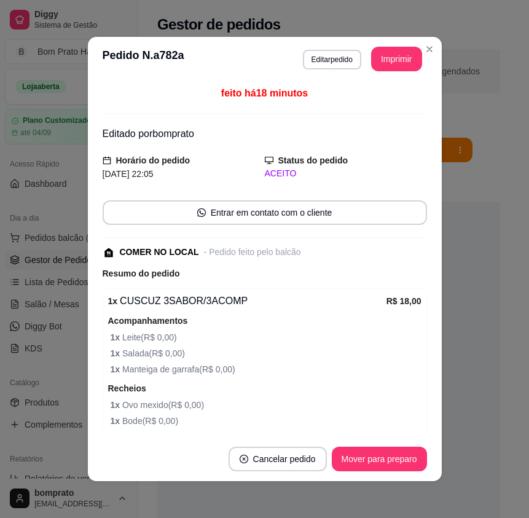
click at [429, 314] on div "feito há 18 minutos Editado por bomprato Horário do pedido 16/08/2025 22:05 Sta…" at bounding box center [265, 259] width 354 height 356
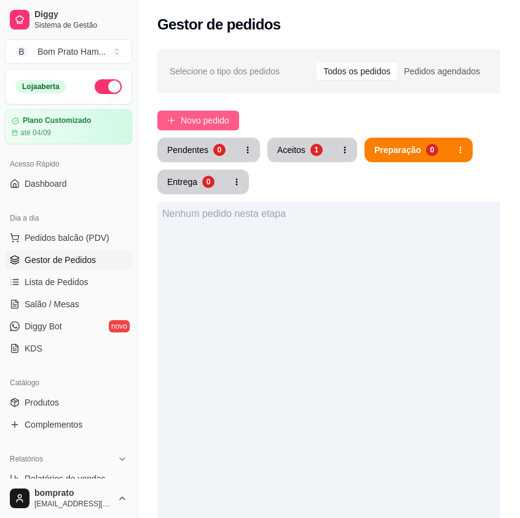
click at [224, 120] on span "Novo pedido" at bounding box center [205, 121] width 49 height 14
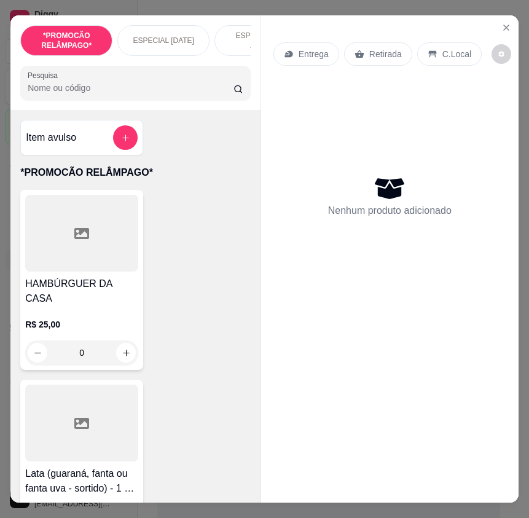
click at [153, 94] on input "Pesquisa" at bounding box center [131, 88] width 206 height 12
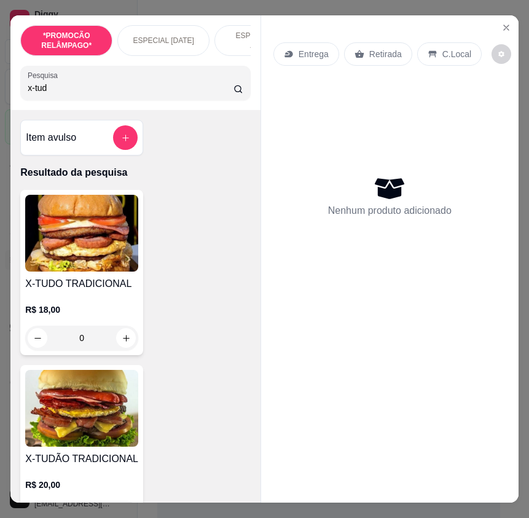
type input "x-tud"
click at [121, 290] on h4 "X-TUDO TRADICIONAL" at bounding box center [81, 283] width 113 height 15
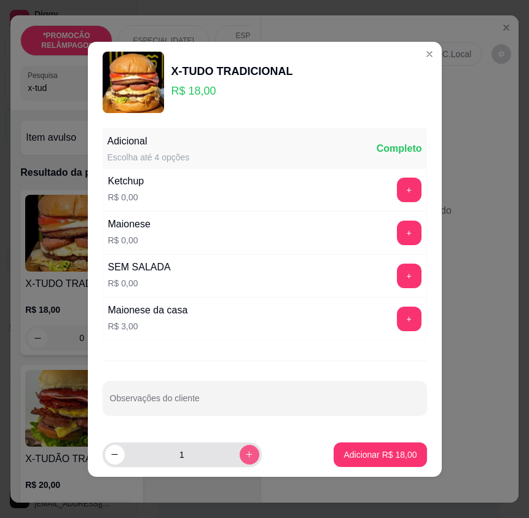
click at [241, 447] on button "increase-product-quantity" at bounding box center [250, 455] width 20 height 20
type input "2"
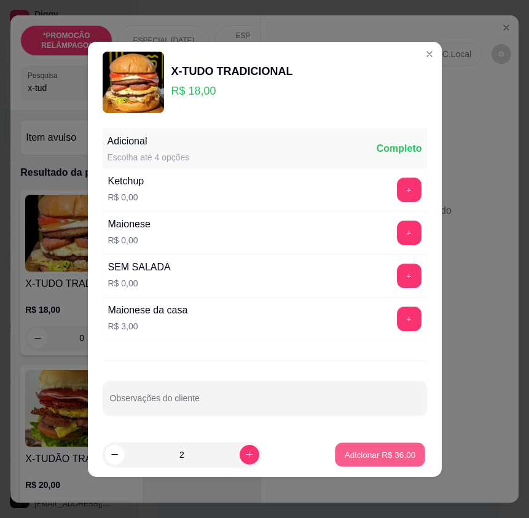
click at [358, 458] on p "Adicionar R$ 36,00" at bounding box center [380, 454] width 71 height 12
type input "2"
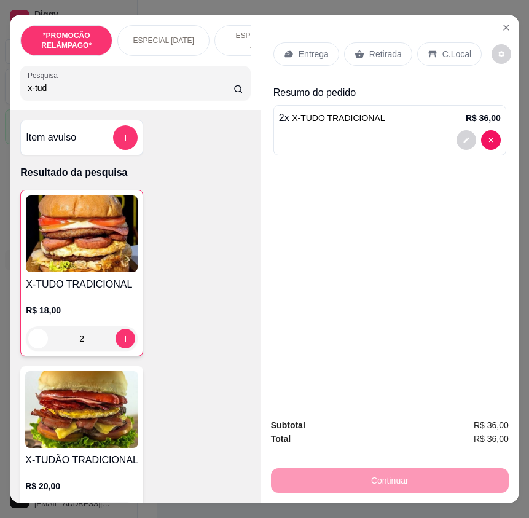
click at [505, 15] on div "Entrega Retirada C.Local Resumo do pedido 2 x X-TUDO TRADICIONAL R$ 36,00" at bounding box center [389, 211] width 257 height 393
click at [502, 23] on icon "Close" at bounding box center [506, 28] width 10 height 10
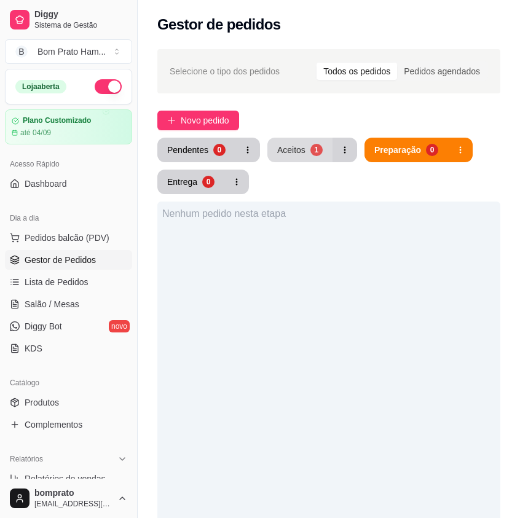
click at [315, 152] on div "1" at bounding box center [316, 150] width 12 height 12
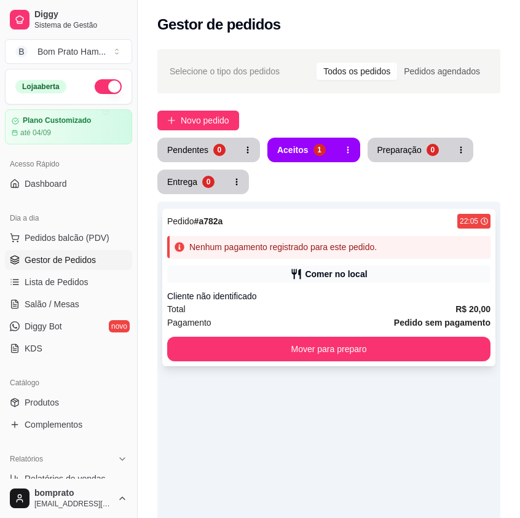
click at [337, 264] on div "Pedido # a782a 22:05 Nenhum pagamento registrado para este pedido. Comer no loc…" at bounding box center [328, 287] width 333 height 157
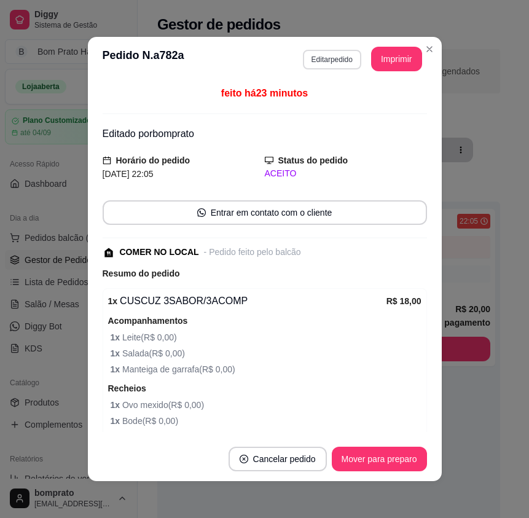
click at [332, 63] on button "Editar pedido" at bounding box center [332, 60] width 58 height 20
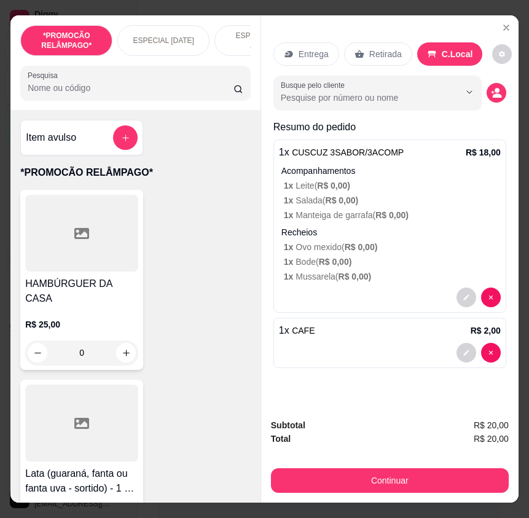
click at [187, 94] on input "Pesquisa" at bounding box center [131, 88] width 206 height 12
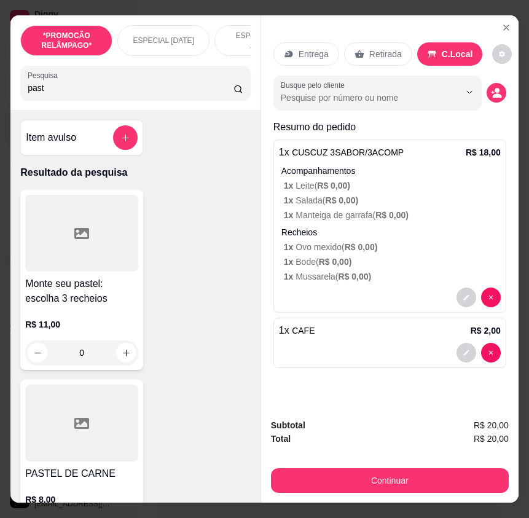
click at [79, 90] on input "past" at bounding box center [131, 88] width 206 height 12
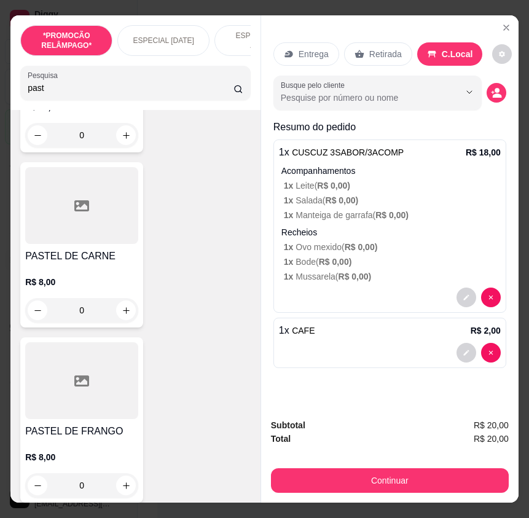
scroll to position [246, 0]
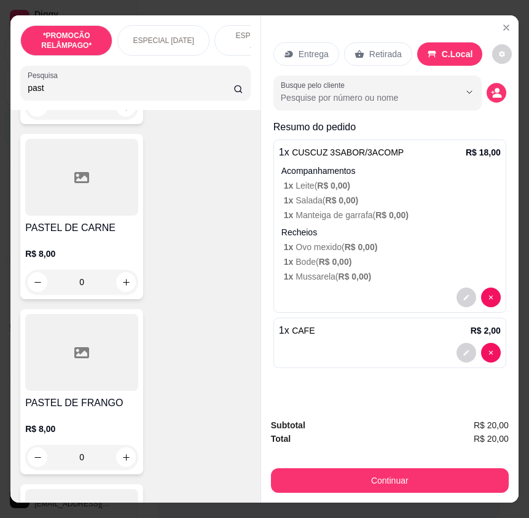
type input "past"
click at [122, 463] on div "0" at bounding box center [81, 457] width 113 height 25
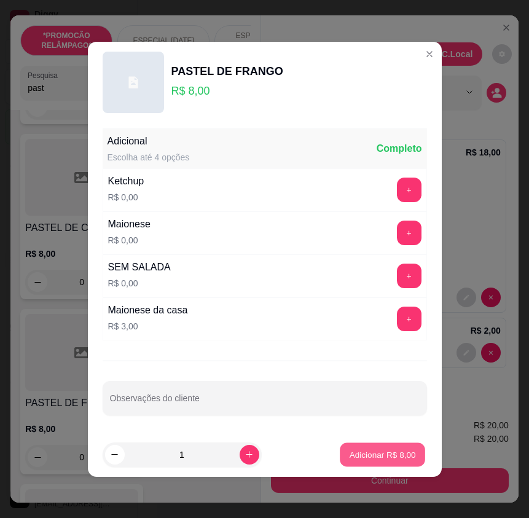
click at [375, 450] on p "Adicionar R$ 8,00" at bounding box center [383, 454] width 66 height 12
type input "1"
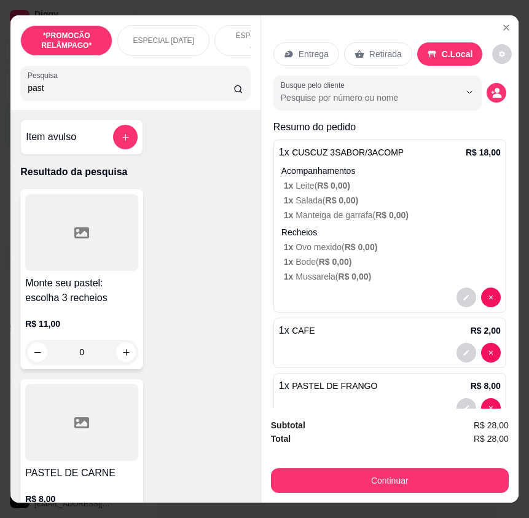
scroll to position [0, 0]
click at [42, 92] on input "past" at bounding box center [131, 88] width 206 height 12
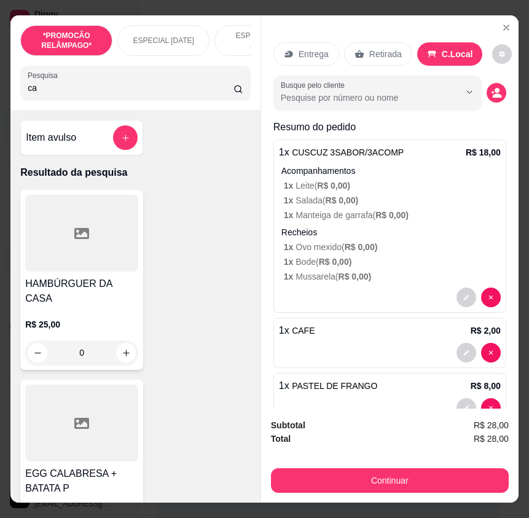
type input "c"
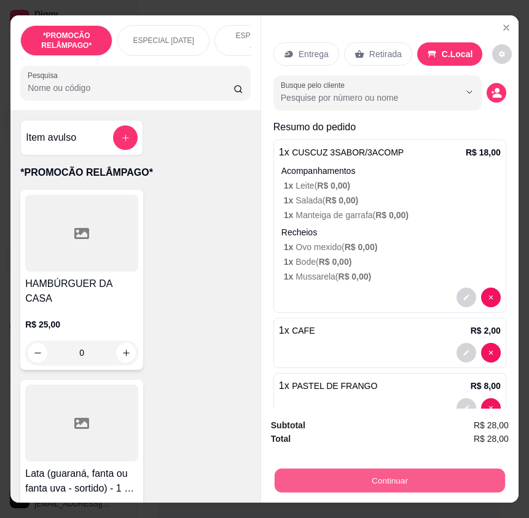
click at [418, 473] on button "Continuar" at bounding box center [390, 480] width 230 height 24
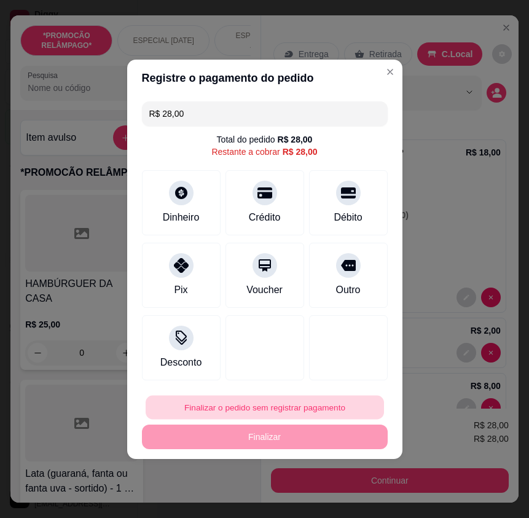
click at [302, 407] on button "Finalizar o pedido sem registrar pagamento" at bounding box center [265, 407] width 238 height 24
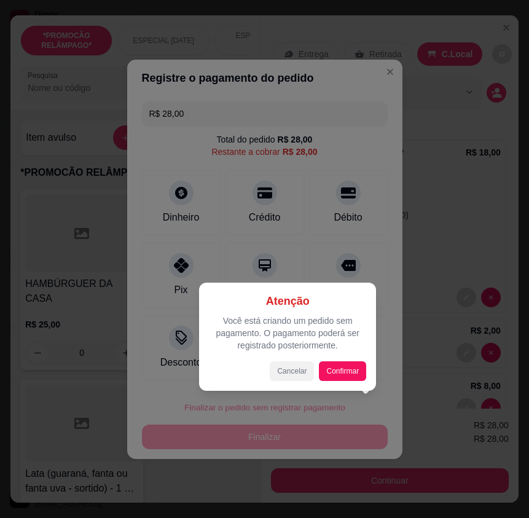
click at [278, 372] on button "Cancelar" at bounding box center [292, 371] width 44 height 20
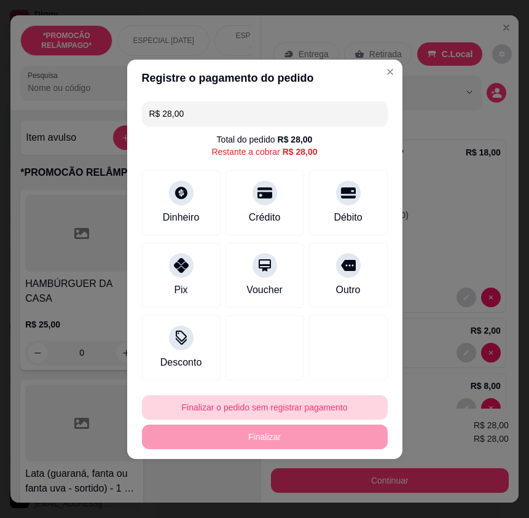
click at [291, 403] on button "Finalizar o pedido sem registrar pagamento" at bounding box center [265, 407] width 246 height 25
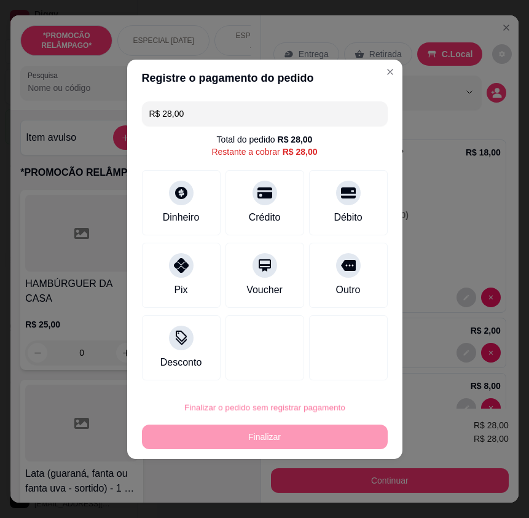
click at [337, 379] on button "Confirmar" at bounding box center [340, 371] width 44 height 18
type input "0"
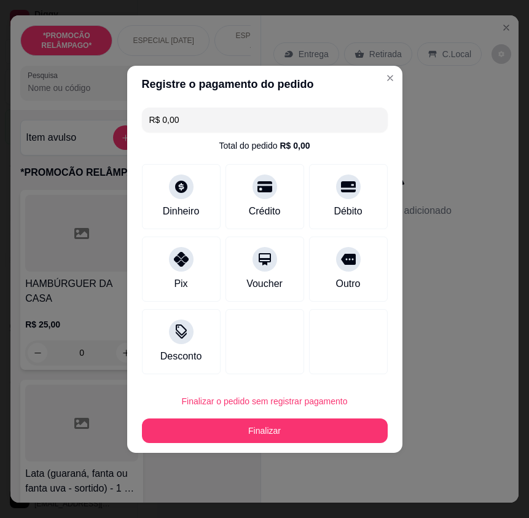
type input "R$ 0,00"
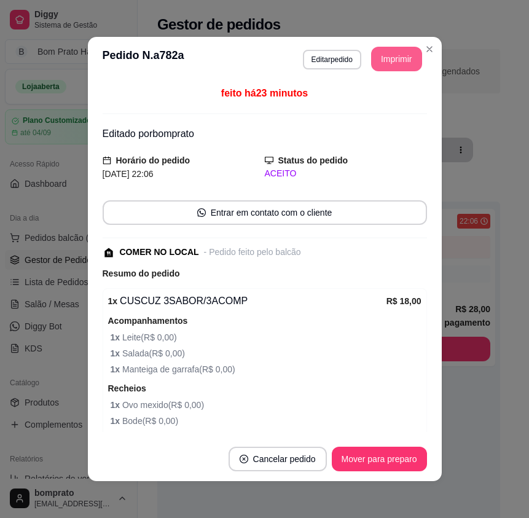
click at [384, 65] on button "Imprimir" at bounding box center [396, 59] width 51 height 25
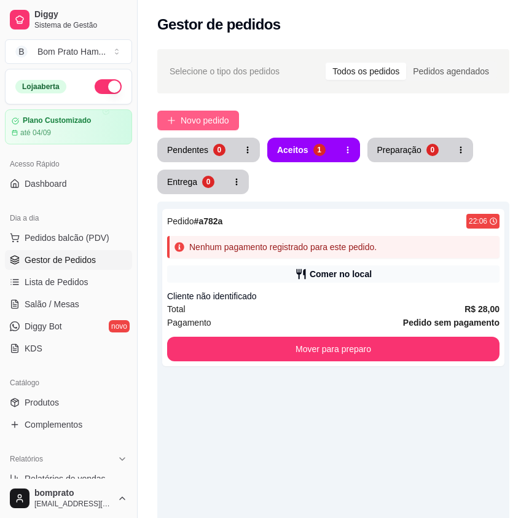
click at [221, 128] on button "Novo pedido" at bounding box center [198, 121] width 82 height 20
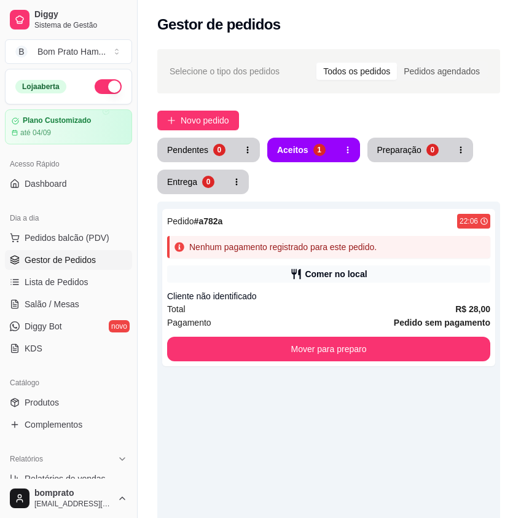
click at [77, 100] on div "Pesquisa" at bounding box center [135, 83] width 230 height 34
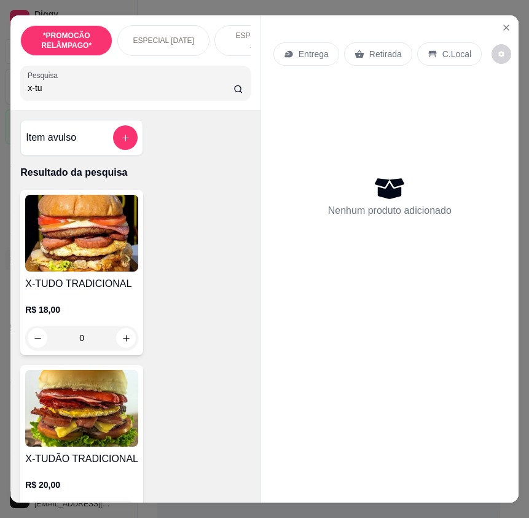
type input "x-tu"
click at [111, 291] on h4 "X-TUDO TRADICIONAL" at bounding box center [81, 283] width 113 height 15
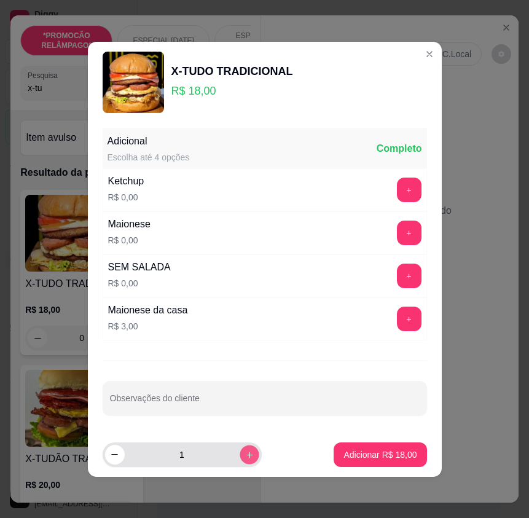
click at [244, 460] on button "increase-product-quantity" at bounding box center [249, 454] width 19 height 19
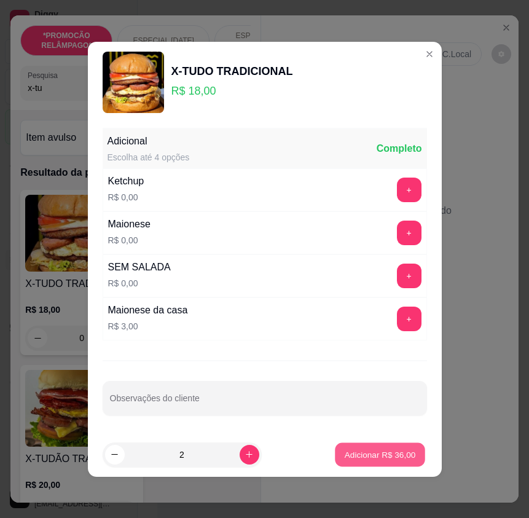
click at [357, 459] on p "Adicionar R$ 36,00" at bounding box center [380, 454] width 71 height 12
type input "2"
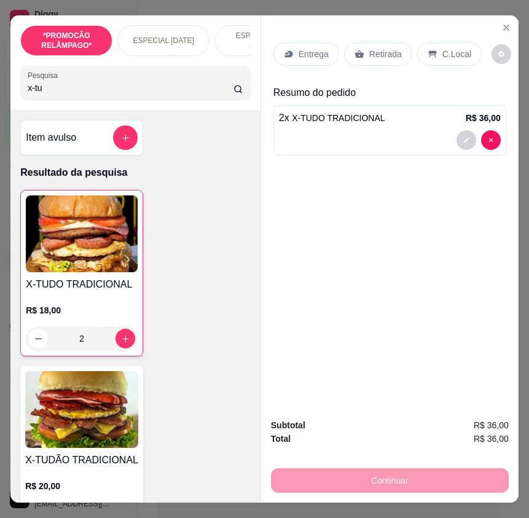
click at [305, 49] on p "Entrega" at bounding box center [314, 54] width 30 height 12
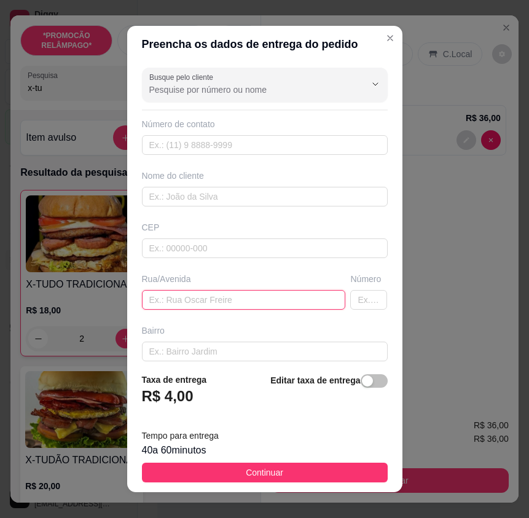
paste input "Rua Laet ramos número 17"
type input "Rua Laet ramos número 17"
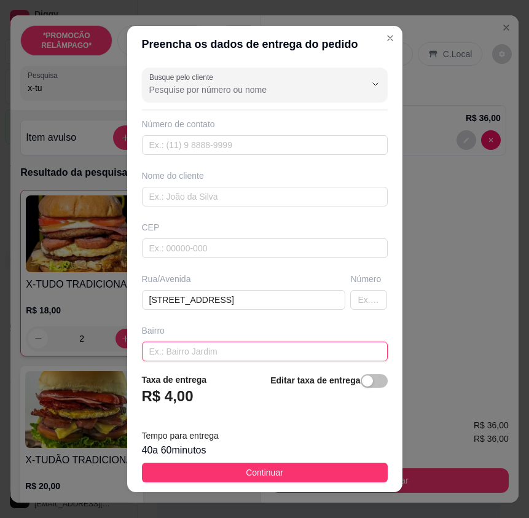
paste input "Nova Sertânia"
type input "Nova Sertânia"
drag, startPoint x: 255, startPoint y: 334, endPoint x: 214, endPoint y: 343, distance: 41.4
paste input "Prédio cerâmica azul"
type input "Prédio cerâmica azul"
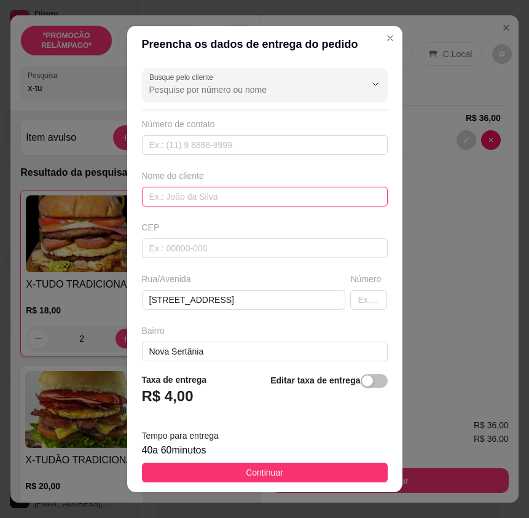
paste input "Maria Dayane"
type input "Maria Dayane"
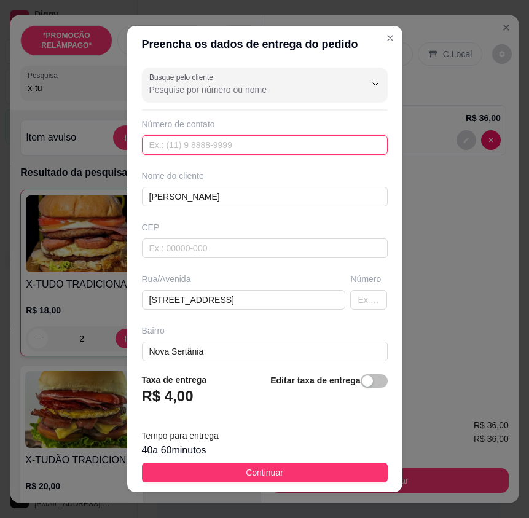
paste input "(87) 9157-6944"
type input "(87) 9157-6944"
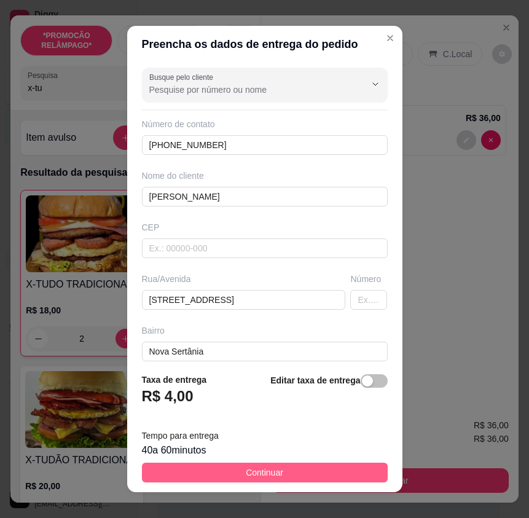
click at [312, 472] on button "Continuar" at bounding box center [265, 473] width 246 height 20
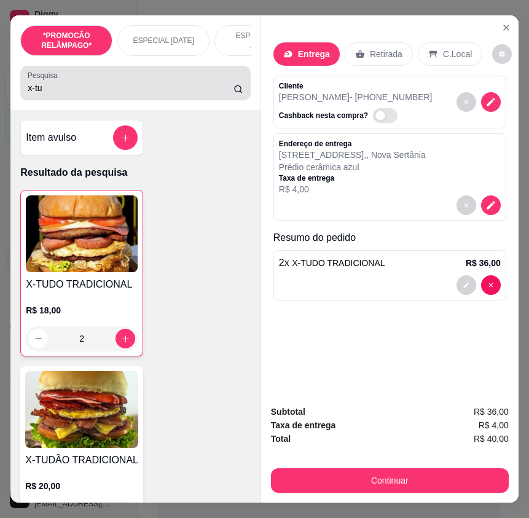
click at [48, 92] on input "x-tu" at bounding box center [131, 88] width 206 height 12
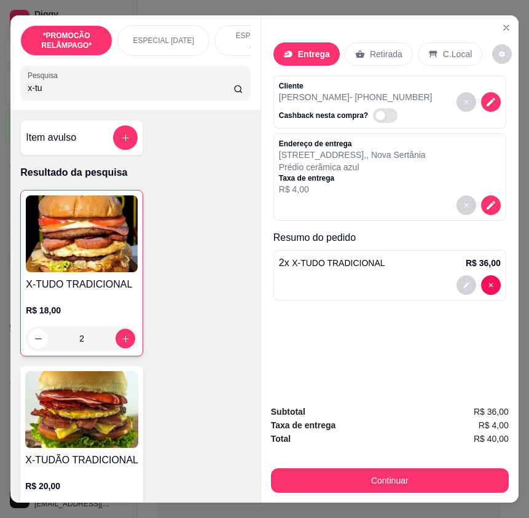
click at [48, 92] on input "x-tu" at bounding box center [131, 88] width 206 height 12
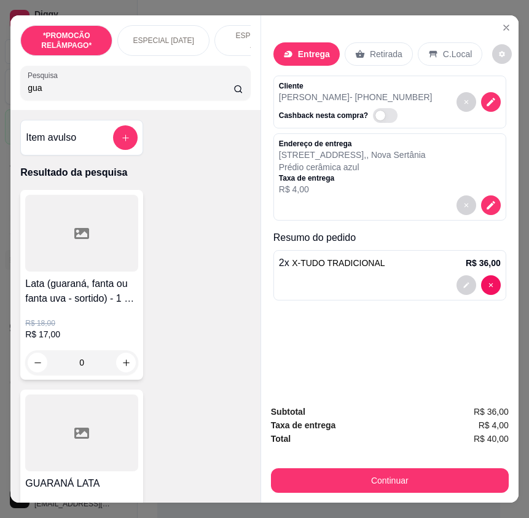
type input "gua"
type input "1"
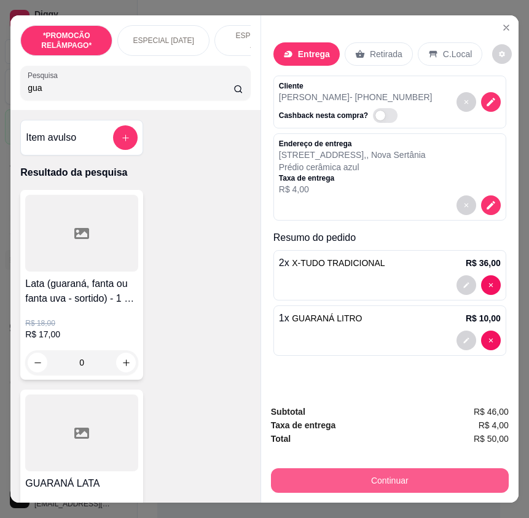
click at [403, 472] on button "Continuar" at bounding box center [390, 480] width 238 height 25
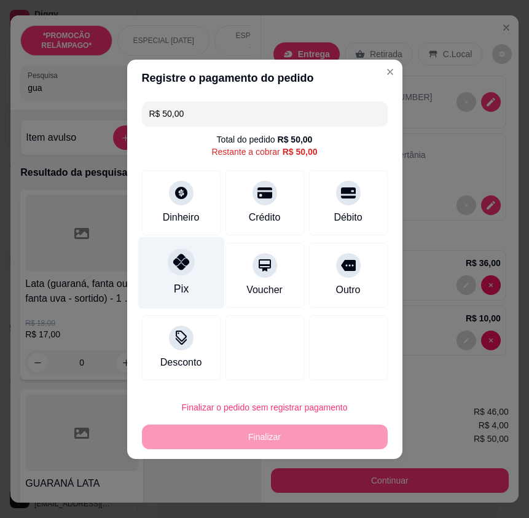
click at [198, 284] on div "Pix" at bounding box center [181, 273] width 87 height 72
type input "R$ 0,00"
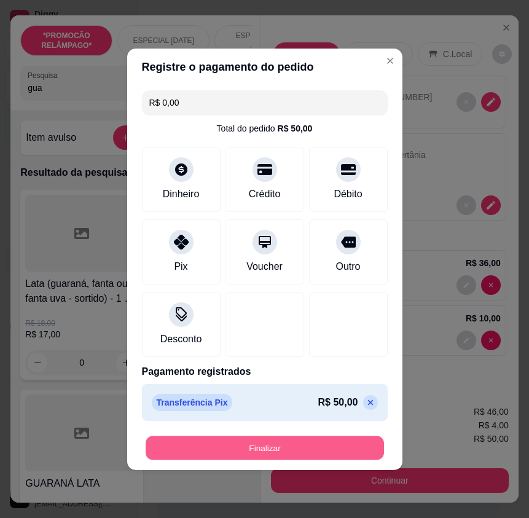
click at [351, 455] on button "Finalizar" at bounding box center [265, 448] width 238 height 24
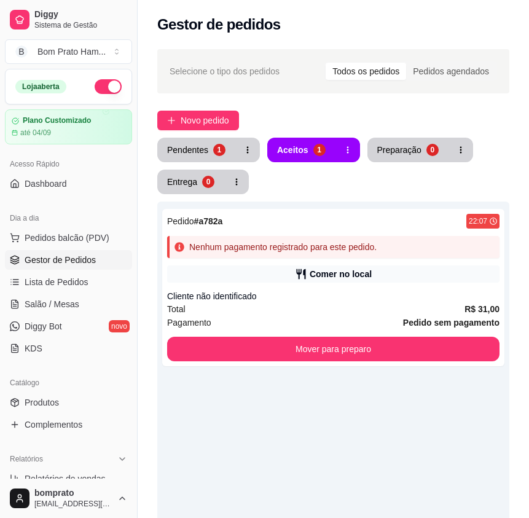
click at [213, 137] on div "Selecione o tipo dos pedidos Todos os pedidos Pedidos agendados Novo pedido Pen…" at bounding box center [333, 388] width 391 height 692
click at [213, 144] on button "Pendentes 1" at bounding box center [196, 150] width 78 height 25
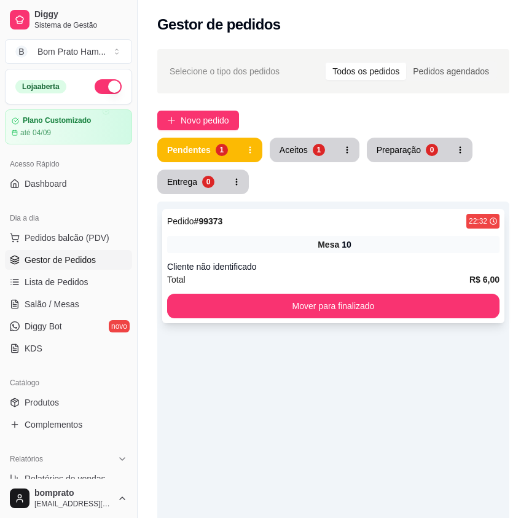
click at [323, 257] on div "Pedido # 99373 22:32 Mesa 10 Cliente não identificado Total R$ 6,00 Mover para …" at bounding box center [333, 266] width 342 height 114
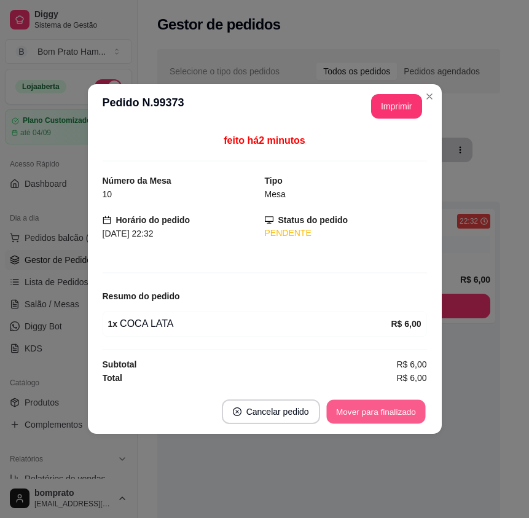
click at [390, 405] on button "Mover para finalizado" at bounding box center [375, 412] width 99 height 24
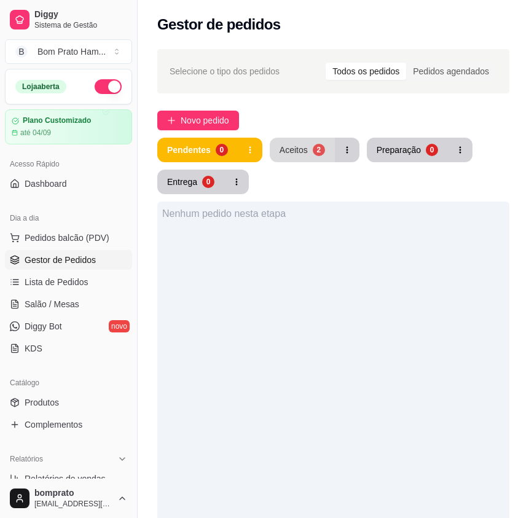
click at [312, 158] on button "Aceitos 2" at bounding box center [302, 150] width 65 height 25
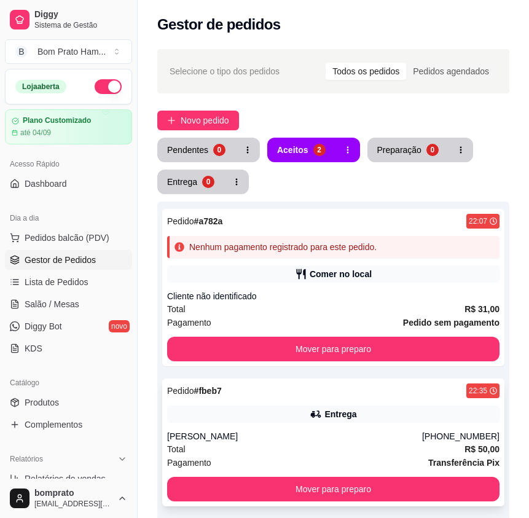
click at [338, 414] on div "Entrega" at bounding box center [340, 414] width 32 height 12
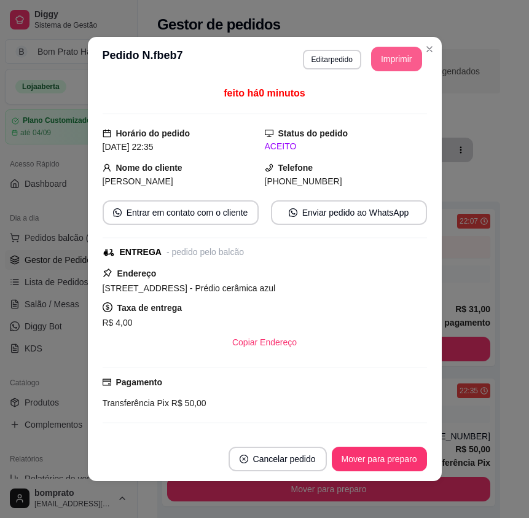
click at [386, 66] on button "Imprimir" at bounding box center [396, 59] width 51 height 25
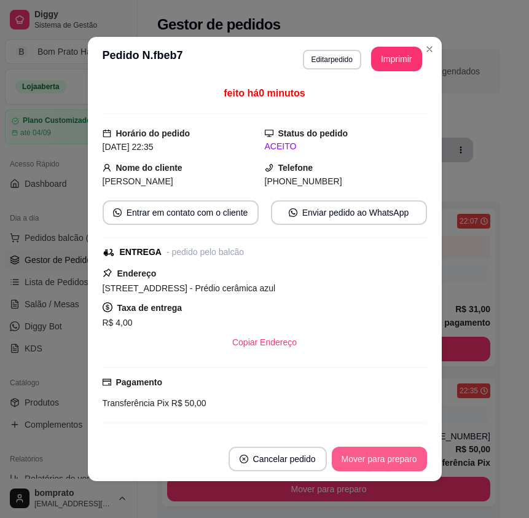
click at [393, 456] on button "Mover para preparo" at bounding box center [379, 459] width 95 height 25
click at [426, 436] on div "feito há 0 minutos Horário do pedido 16/08/2025 22:35 Status do pedido ACEITO N…" at bounding box center [265, 259] width 354 height 356
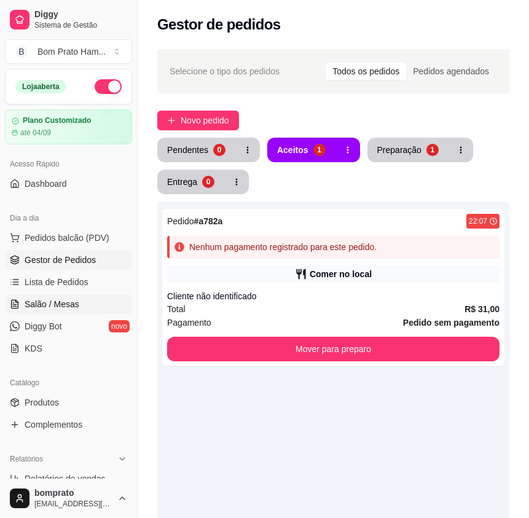
click at [104, 306] on link "Salão / Mesas" at bounding box center [68, 304] width 127 height 20
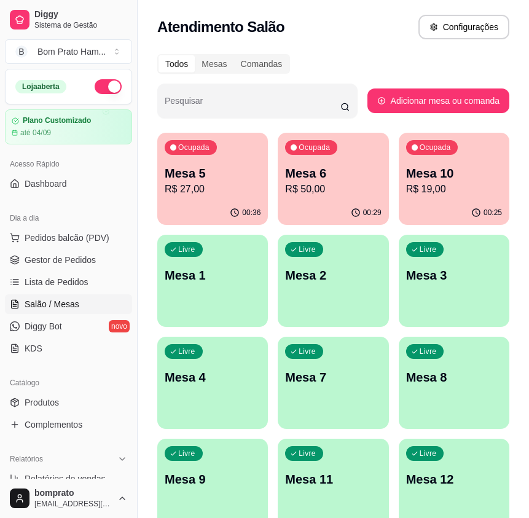
click at [213, 181] on p "Mesa 5" at bounding box center [213, 173] width 96 height 17
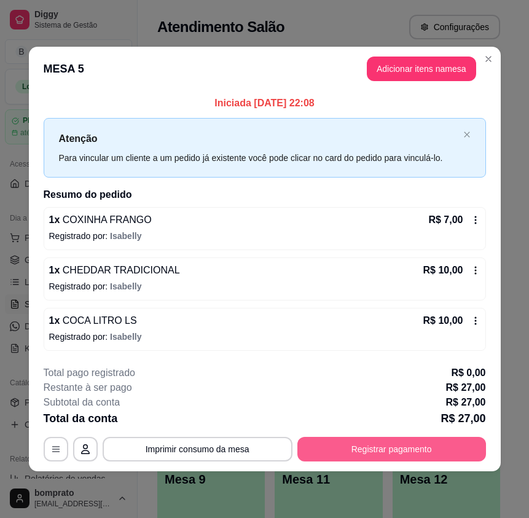
click at [447, 452] on button "Registrar pagamento" at bounding box center [391, 449] width 189 height 25
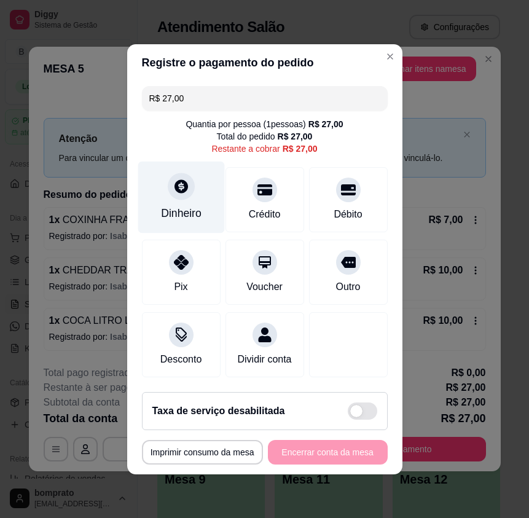
click at [179, 205] on div "Dinheiro" at bounding box center [181, 213] width 41 height 16
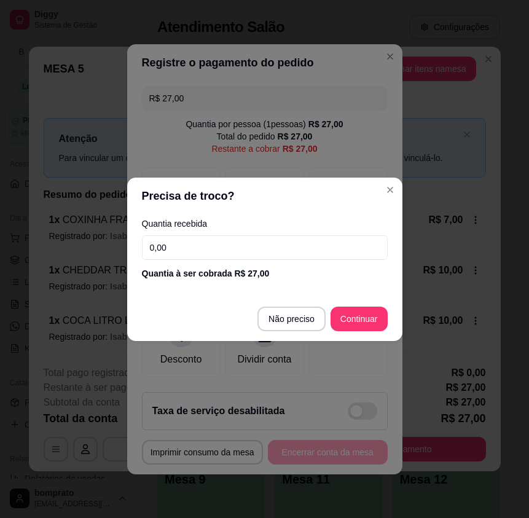
click at [227, 243] on input "0,00" at bounding box center [265, 247] width 246 height 25
type input "50,00"
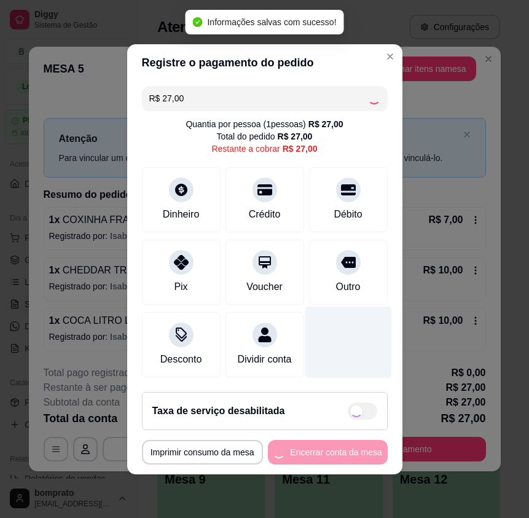
type input "R$ 0,00"
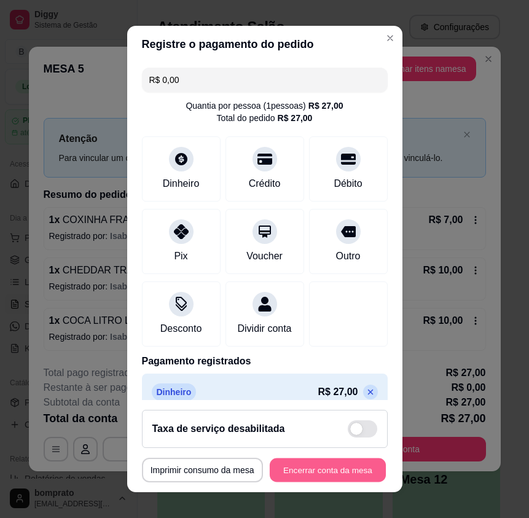
click at [337, 470] on button "Encerrar conta da mesa" at bounding box center [328, 470] width 116 height 24
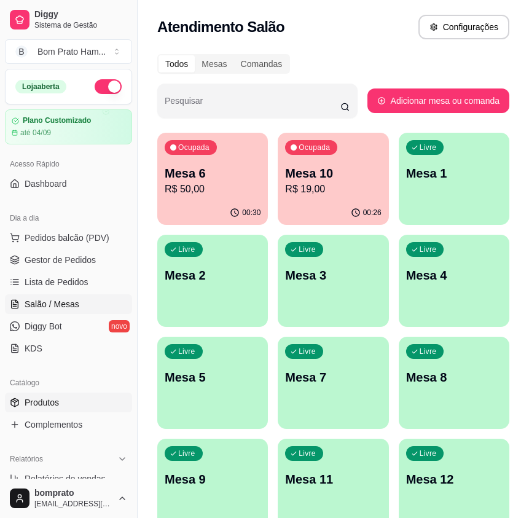
click at [72, 395] on link "Produtos" at bounding box center [68, 403] width 127 height 20
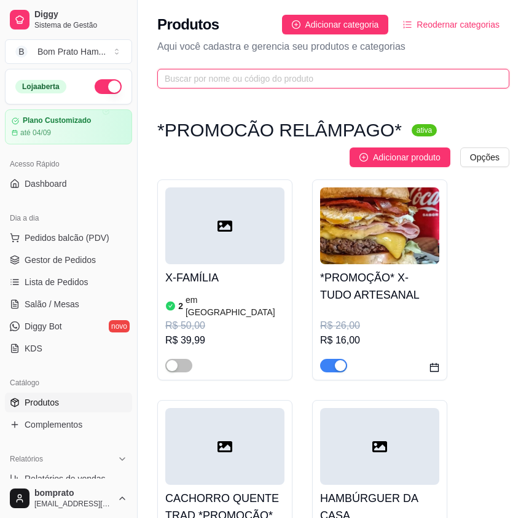
click at [236, 79] on input "text" at bounding box center [328, 79] width 327 height 14
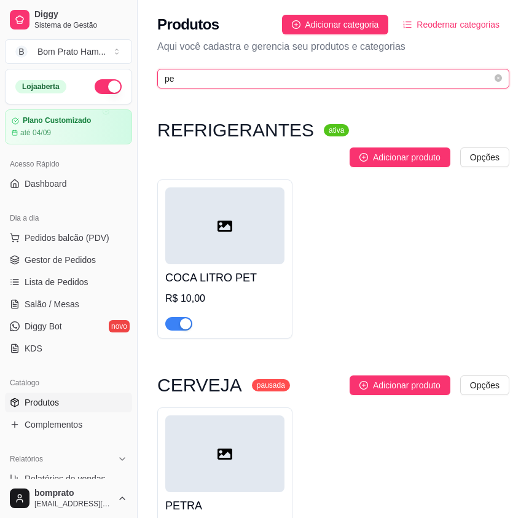
type input "p"
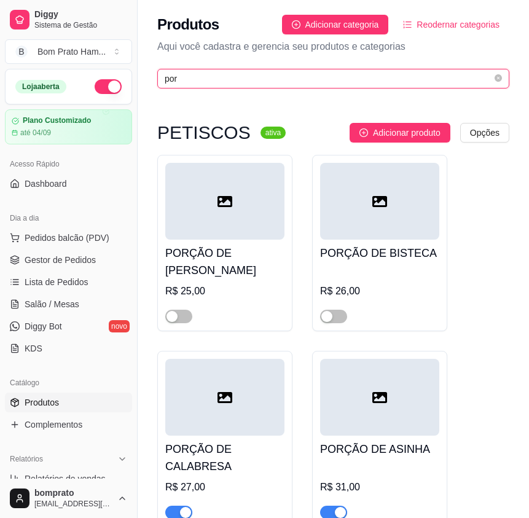
type input "por"
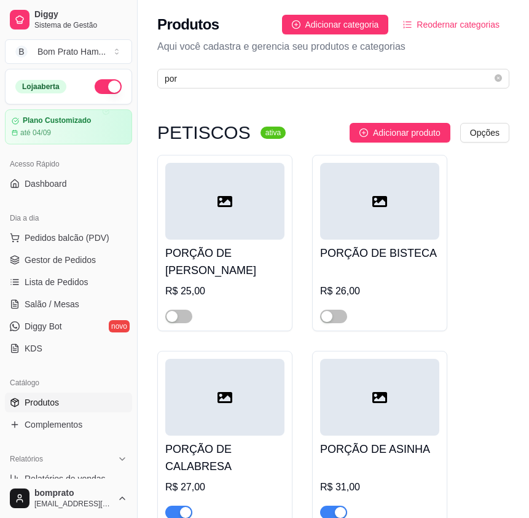
drag, startPoint x: 166, startPoint y: 245, endPoint x: 238, endPoint y: 265, distance: 74.1
click at [238, 440] on h4 "PORÇÃO DE CALABRESA" at bounding box center [224, 457] width 119 height 34
drag, startPoint x: 321, startPoint y: 248, endPoint x: 431, endPoint y: 257, distance: 110.3
click at [431, 436] on div "PORÇÃO DE ASINHA R$ 31,00" at bounding box center [379, 478] width 119 height 84
drag, startPoint x: 169, startPoint y: 321, endPoint x: 276, endPoint y: 371, distance: 117.9
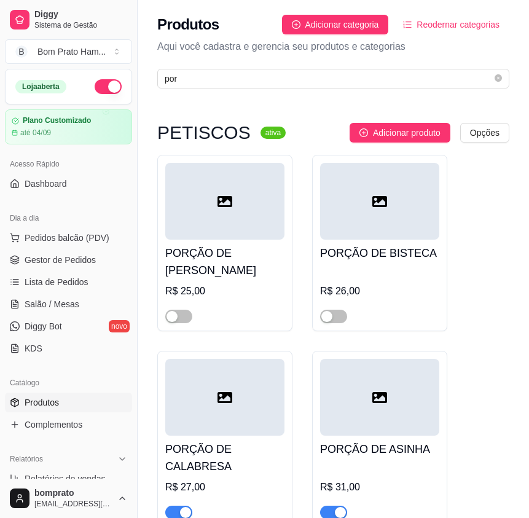
drag, startPoint x: 169, startPoint y: 318, endPoint x: 229, endPoint y: 361, distance: 73.6
drag, startPoint x: 321, startPoint y: 321, endPoint x: 361, endPoint y: 358, distance: 54.4
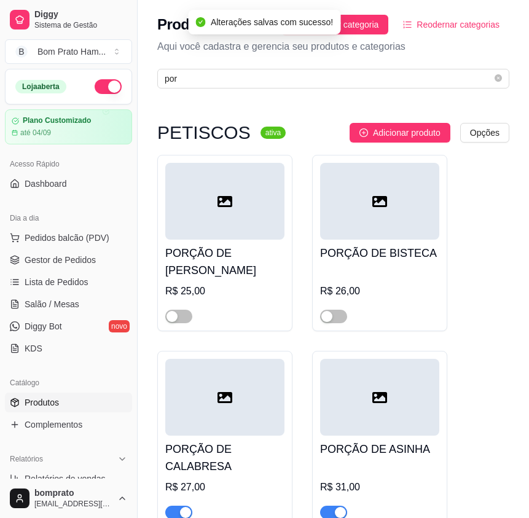
click at [69, 262] on span "Gestor de Pedidos" at bounding box center [60, 260] width 71 height 12
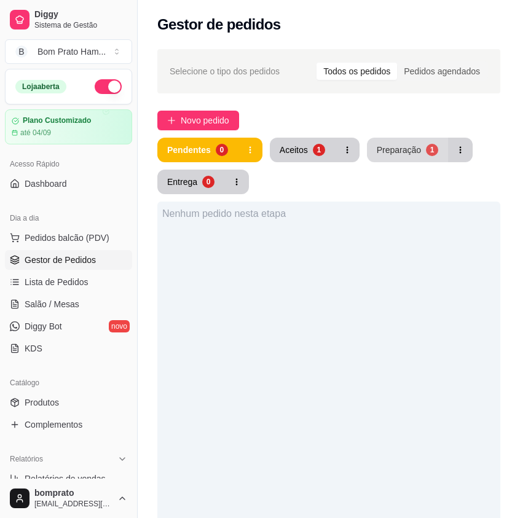
click at [408, 158] on button "Preparação 1" at bounding box center [407, 150] width 81 height 25
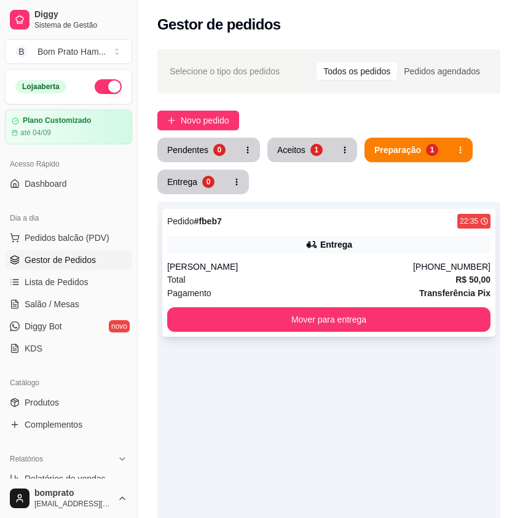
click at [354, 254] on div "Pedido # fbeb7 22:35 Entrega Maria Dayane (87) 9157-6944 Total R$ 50,00 Pagamen…" at bounding box center [328, 273] width 333 height 128
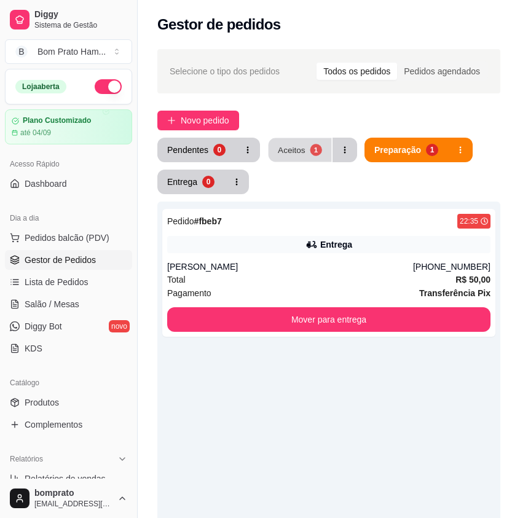
click at [316, 155] on div "1" at bounding box center [316, 150] width 12 height 12
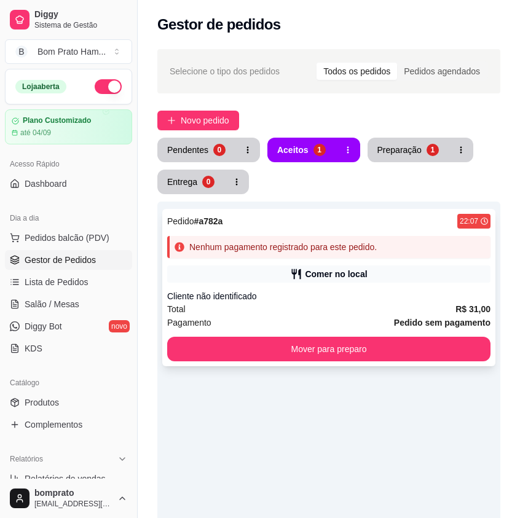
click at [362, 265] on div "Comer no local" at bounding box center [328, 273] width 323 height 17
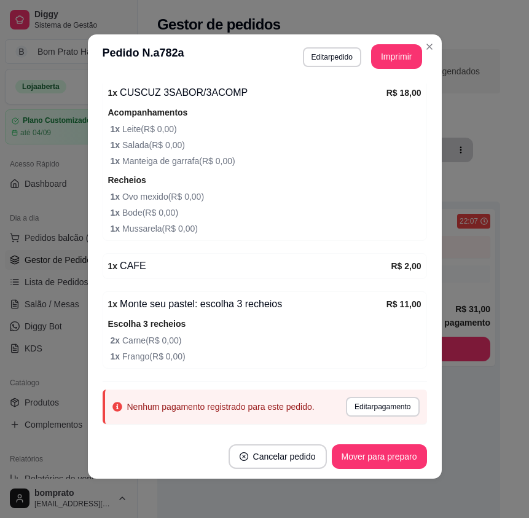
scroll to position [235, 0]
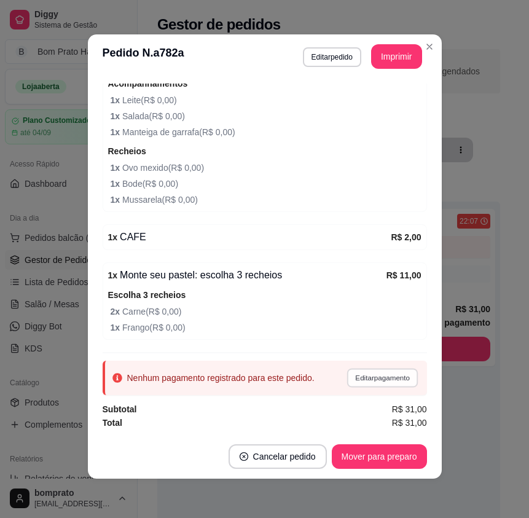
click at [380, 379] on button "Editar pagamento" at bounding box center [382, 377] width 71 height 19
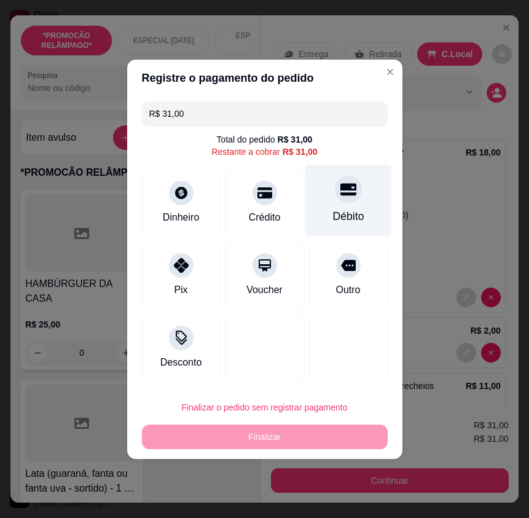
click at [335, 213] on div "Débito" at bounding box center [347, 216] width 31 height 16
type input "R$ 0,00"
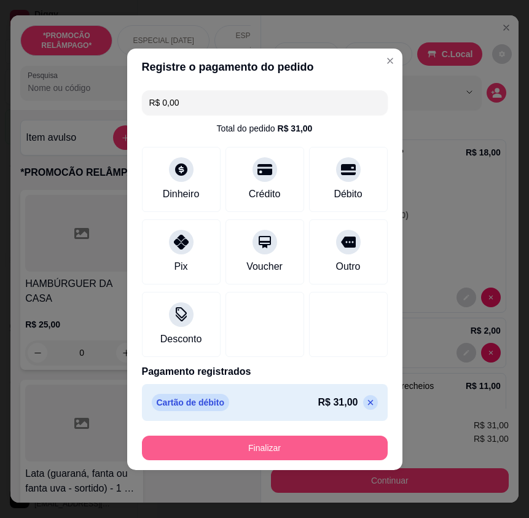
click at [324, 452] on button "Finalizar" at bounding box center [265, 448] width 246 height 25
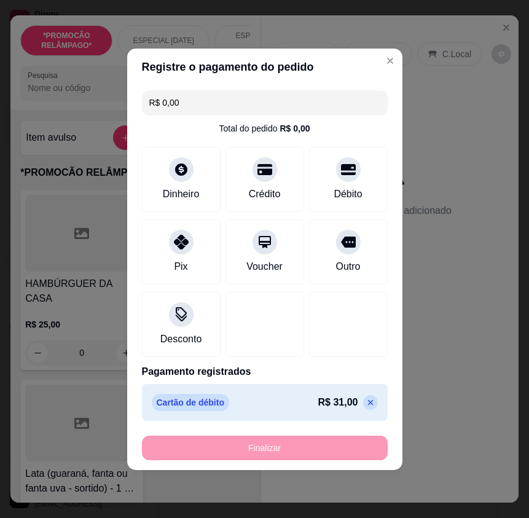
type input "0"
type input "-R$ 31,00"
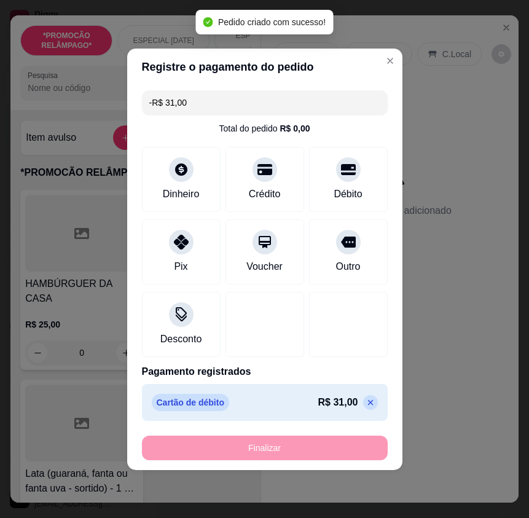
scroll to position [262, 0]
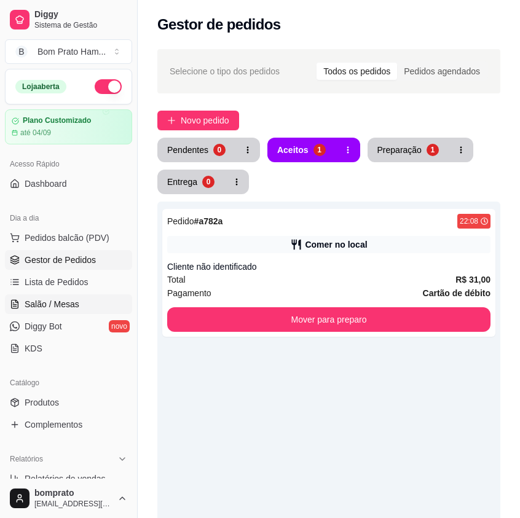
click at [76, 303] on span "Salão / Mesas" at bounding box center [52, 304] width 55 height 12
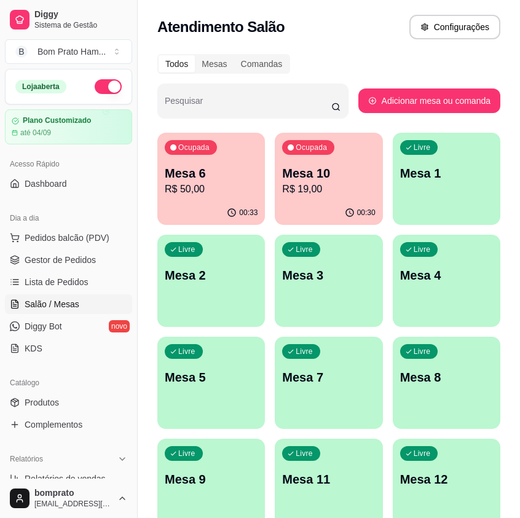
click at [320, 194] on p "R$ 19,00" at bounding box center [328, 189] width 93 height 15
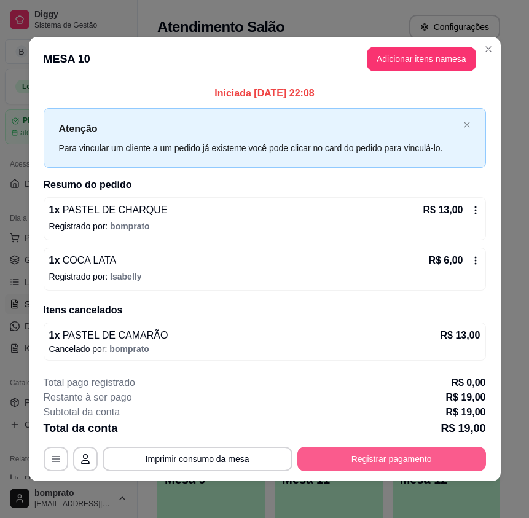
click at [399, 463] on button "Registrar pagamento" at bounding box center [391, 459] width 189 height 25
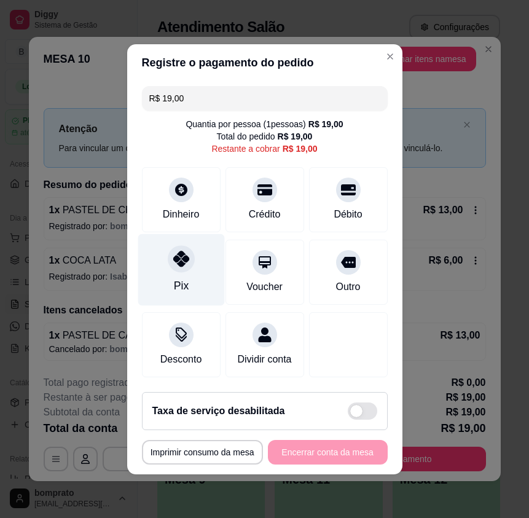
click at [185, 251] on div at bounding box center [181, 258] width 27 height 27
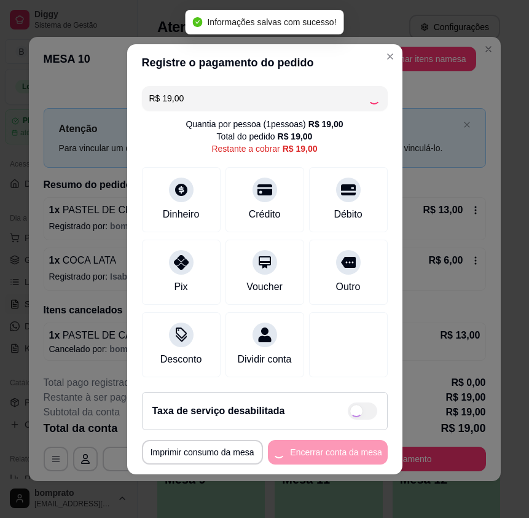
type input "R$ 0,00"
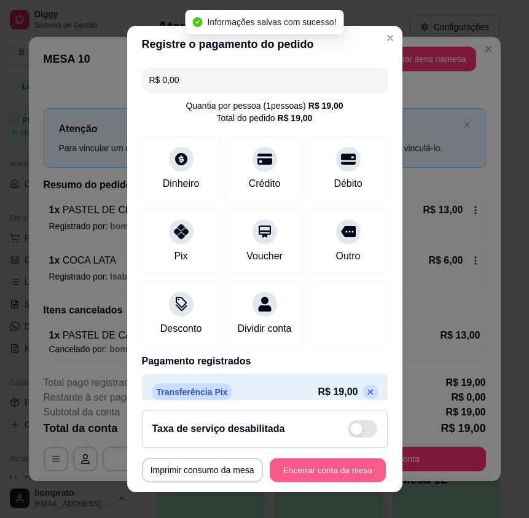
click at [338, 461] on button "Encerrar conta da mesa" at bounding box center [328, 470] width 116 height 24
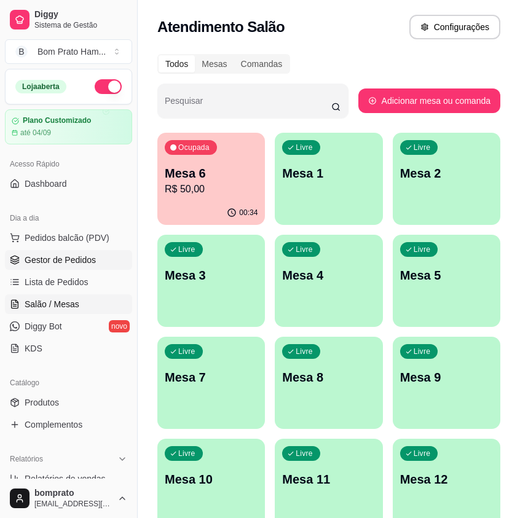
click at [55, 259] on span "Gestor de Pedidos" at bounding box center [60, 260] width 71 height 12
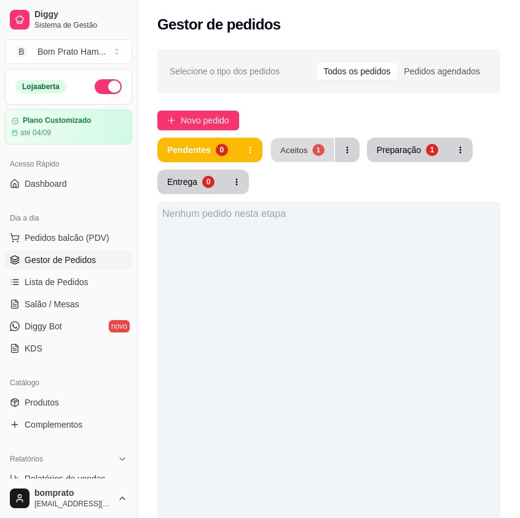
click at [297, 146] on div "Aceitos" at bounding box center [294, 150] width 28 height 12
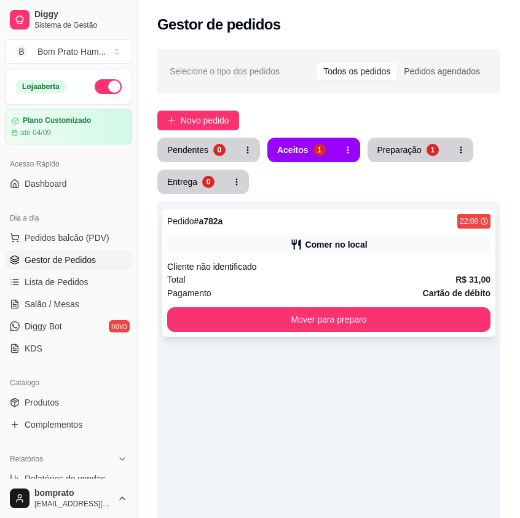
click at [307, 257] on div "Pedido # a782a 22:08 Comer no local Cliente não identificado Total R$ 31,00 Pag…" at bounding box center [328, 273] width 333 height 128
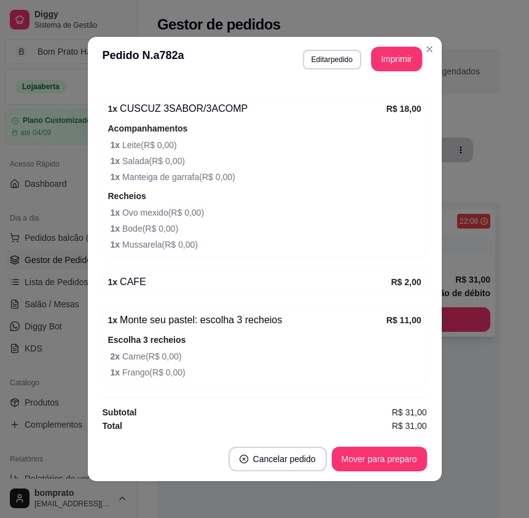
scroll to position [262, 0]
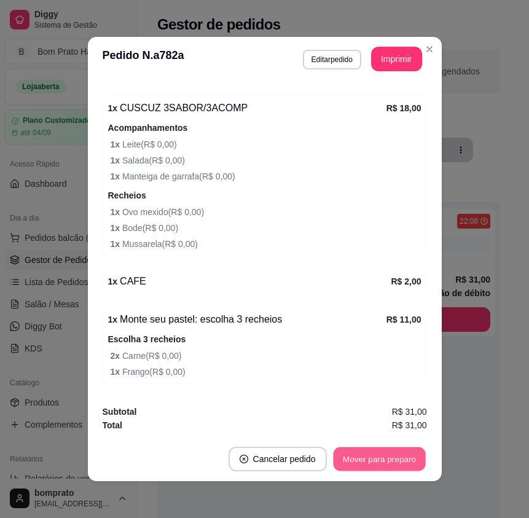
click at [383, 460] on button "Mover para preparo" at bounding box center [379, 459] width 92 height 24
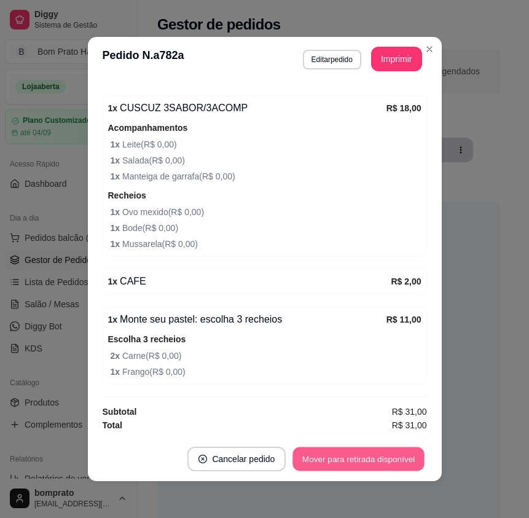
click at [383, 460] on button "Mover para retirada disponível" at bounding box center [358, 459] width 131 height 24
click at [383, 460] on button "Mover para finalizado" at bounding box center [375, 459] width 99 height 24
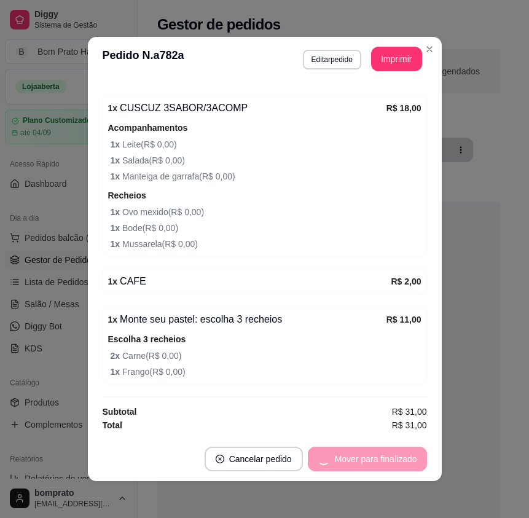
scroll to position [197, 0]
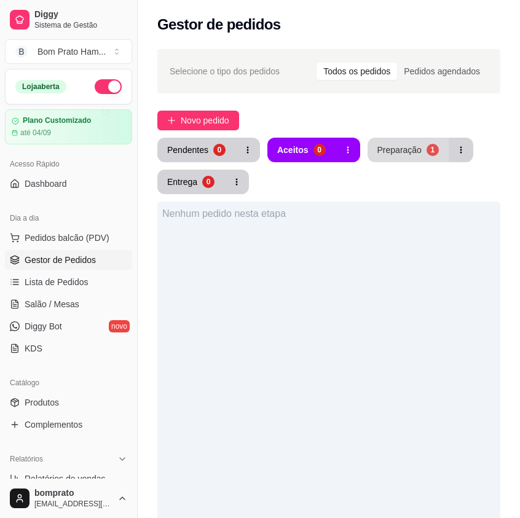
click at [405, 146] on div "Preparação" at bounding box center [399, 150] width 44 height 12
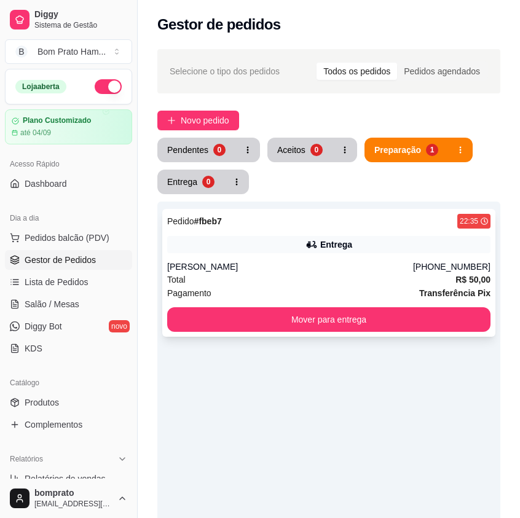
click at [327, 270] on div "Maria Dayane" at bounding box center [290, 266] width 246 height 12
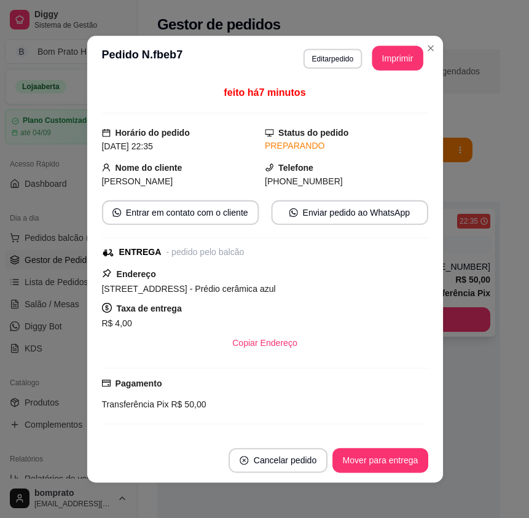
scroll to position [133, 0]
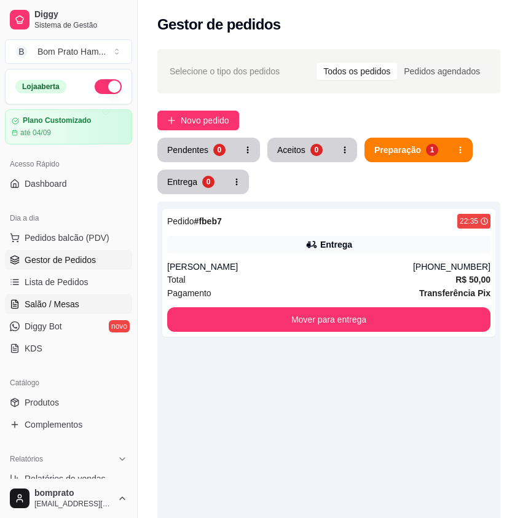
click at [51, 296] on link "Salão / Mesas" at bounding box center [68, 304] width 127 height 20
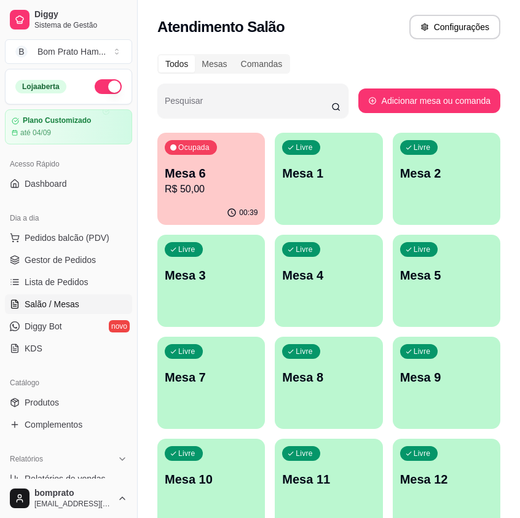
click at [216, 186] on p "R$ 50,00" at bounding box center [211, 189] width 93 height 15
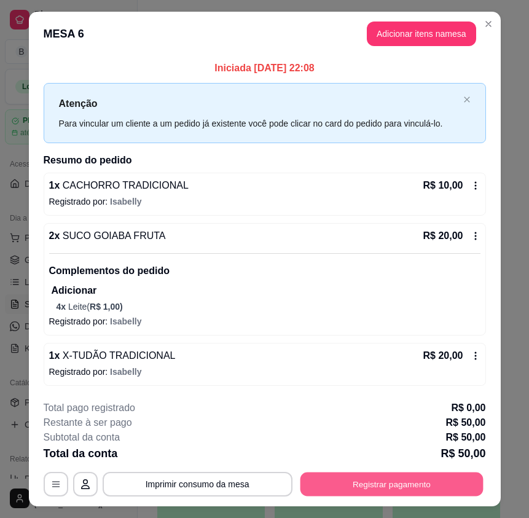
click at [444, 480] on button "Registrar pagamento" at bounding box center [391, 484] width 183 height 24
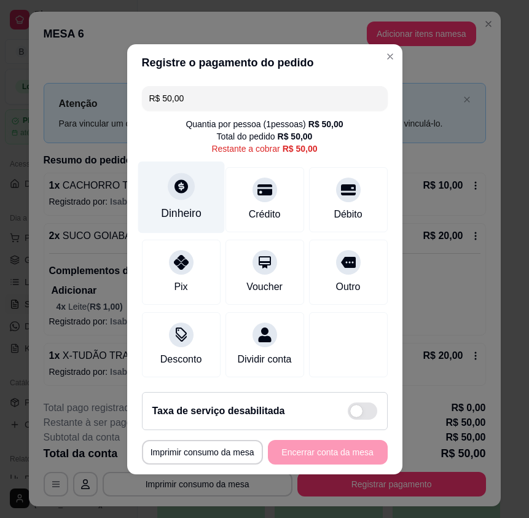
click at [170, 199] on div "Dinheiro" at bounding box center [181, 197] width 87 height 72
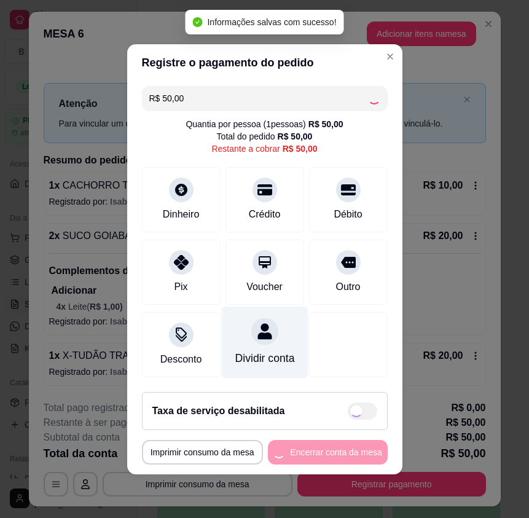
type input "R$ 0,00"
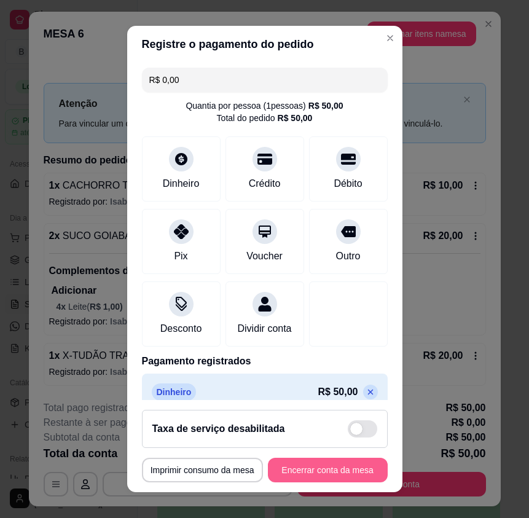
click at [350, 470] on button "Encerrar conta da mesa" at bounding box center [328, 470] width 120 height 25
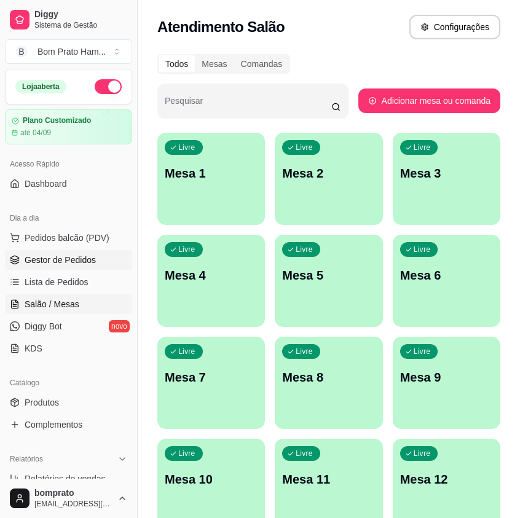
click at [59, 264] on span "Gestor de Pedidos" at bounding box center [60, 260] width 71 height 12
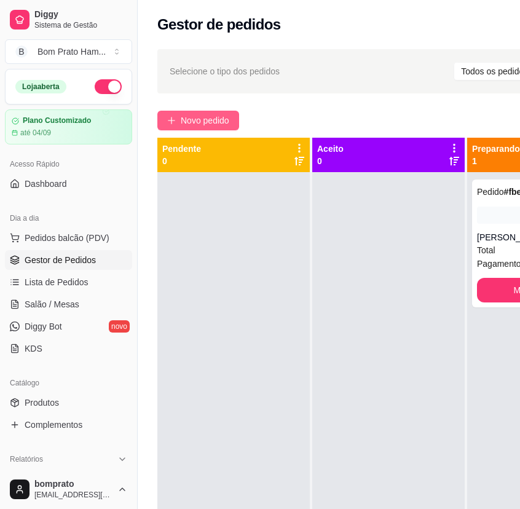
click at [205, 123] on span "Novo pedido" at bounding box center [205, 121] width 49 height 14
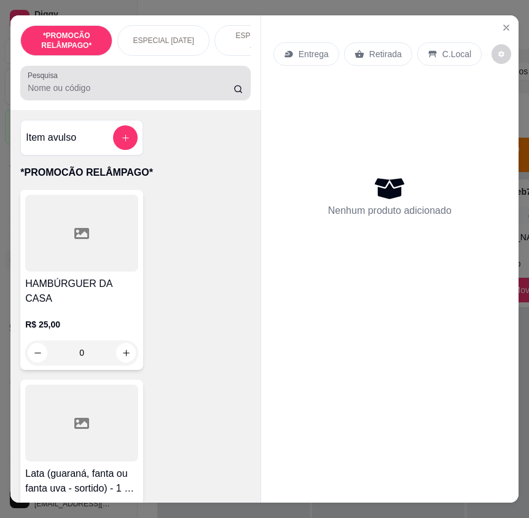
click at [72, 94] on input "Pesquisa" at bounding box center [131, 88] width 206 height 12
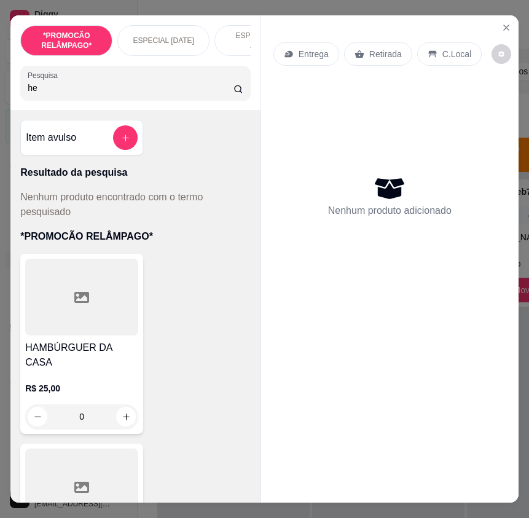
type input "h"
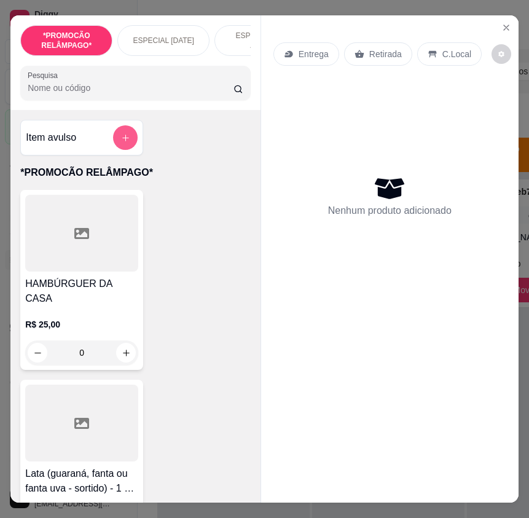
click at [115, 144] on button "add-separate-item" at bounding box center [125, 137] width 25 height 25
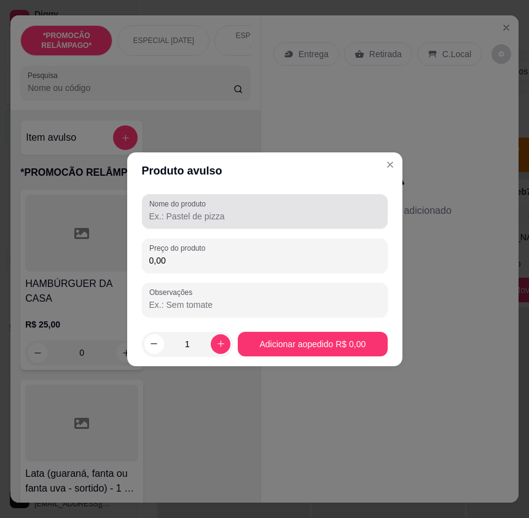
click at [186, 215] on input "Nome do produto" at bounding box center [264, 216] width 231 height 12
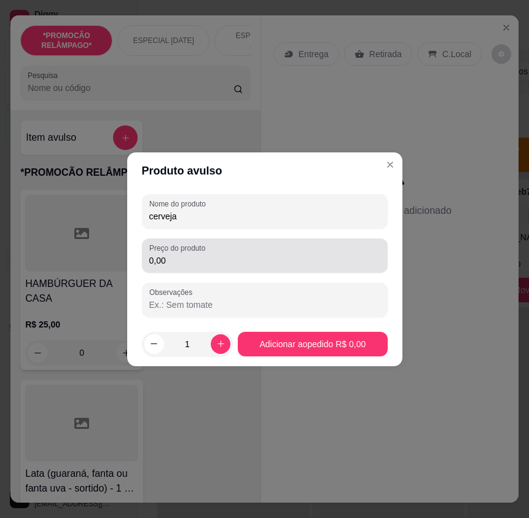
type input "cerveja"
click at [188, 268] on div "Preço do produto 0,00" at bounding box center [265, 255] width 246 height 34
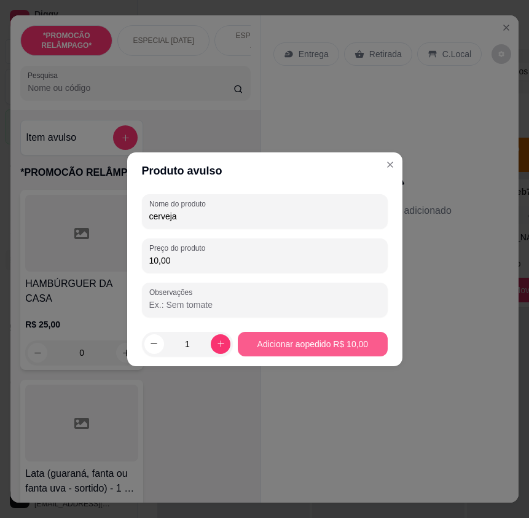
type input "10,00"
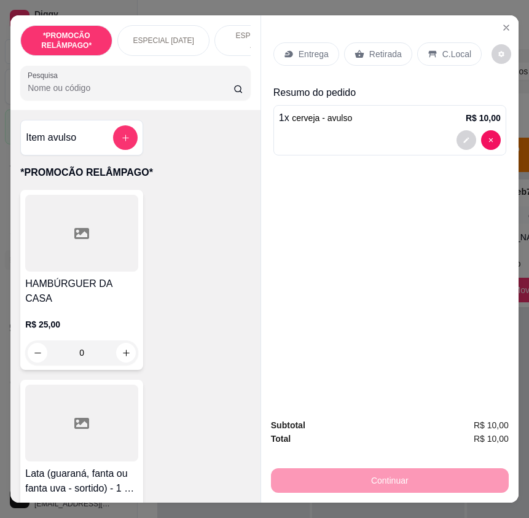
click at [391, 50] on p "Retirada" at bounding box center [385, 54] width 33 height 12
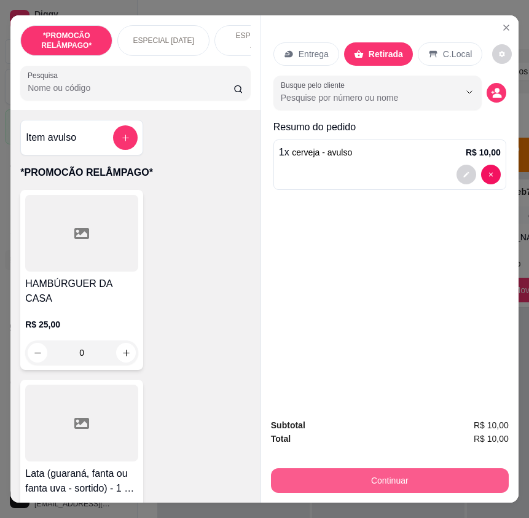
click at [421, 468] on button "Continuar" at bounding box center [390, 480] width 238 height 25
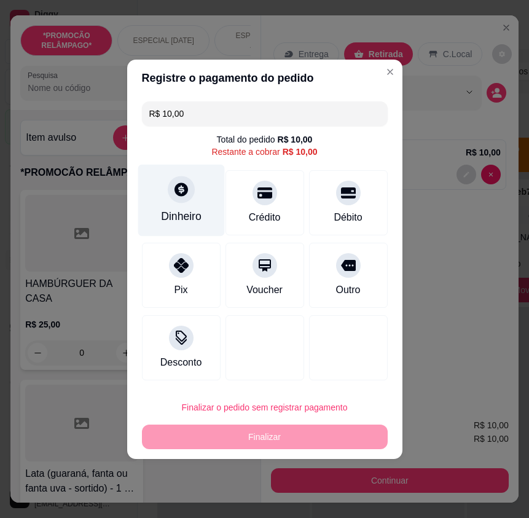
click at [206, 233] on div "Dinheiro" at bounding box center [181, 200] width 87 height 72
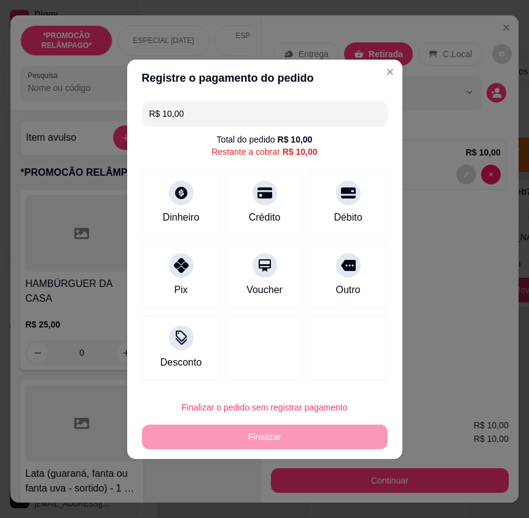
click at [308, 337] on footer "Não preciso Continuar" at bounding box center [264, 319] width 275 height 44
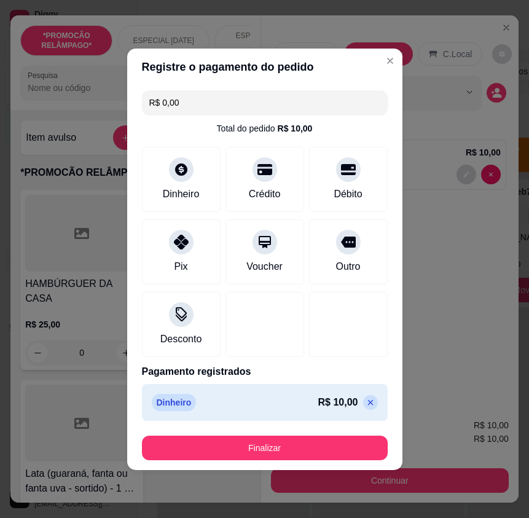
click at [324, 430] on footer "Finalizar" at bounding box center [264, 448] width 275 height 44
click at [327, 434] on footer "Finalizar" at bounding box center [264, 448] width 275 height 44
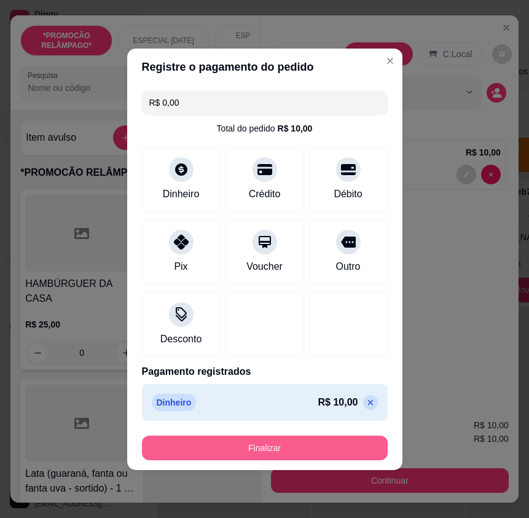
click at [340, 451] on button "Finalizar" at bounding box center [265, 448] width 246 height 25
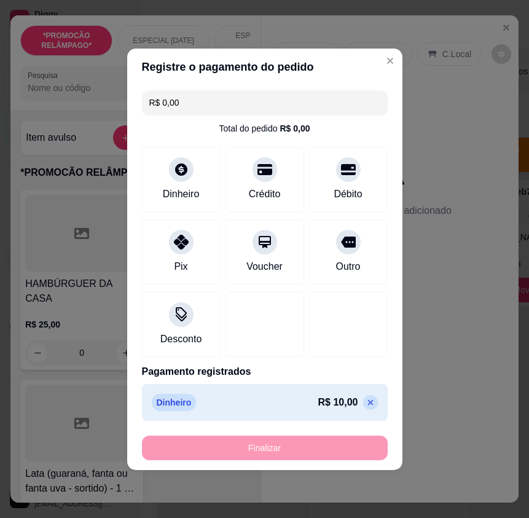
type input "-R$ 10,00"
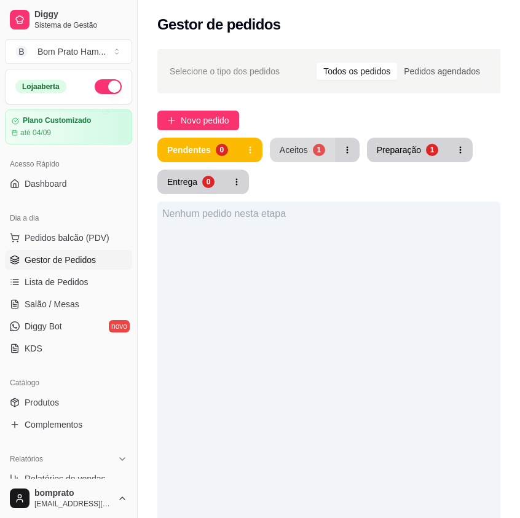
click at [309, 149] on button "Aceitos 1" at bounding box center [302, 150] width 65 height 25
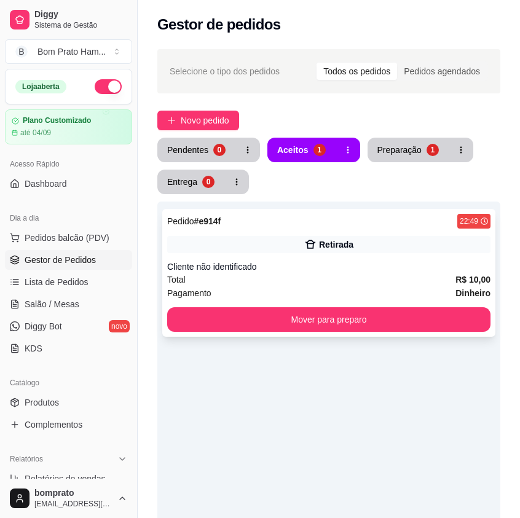
click at [343, 265] on div "Cliente não identificado" at bounding box center [328, 266] width 323 height 12
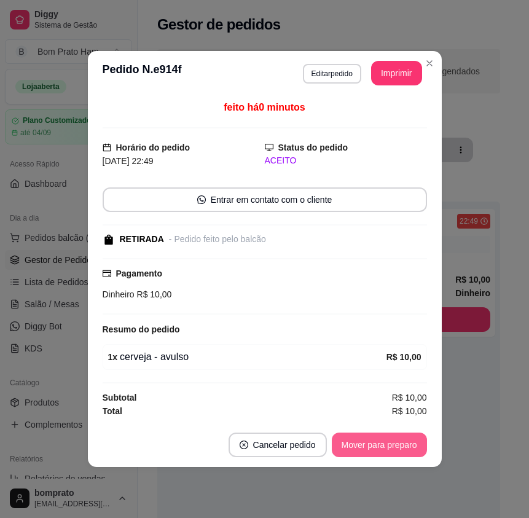
click at [392, 447] on button "Mover para preparo" at bounding box center [379, 444] width 95 height 25
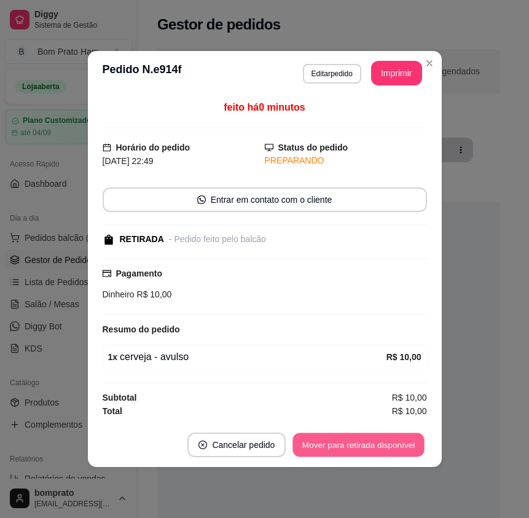
click at [392, 447] on button "Mover para retirada disponível" at bounding box center [358, 445] width 131 height 24
click at [392, 447] on button "Mover para finalizado" at bounding box center [376, 444] width 102 height 25
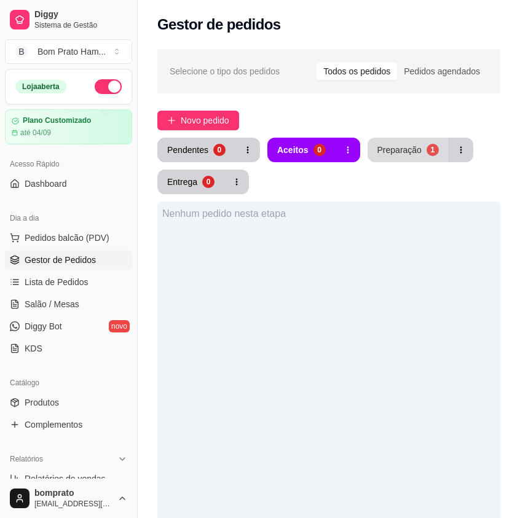
click at [398, 140] on button "Preparação 1" at bounding box center [407, 150] width 81 height 25
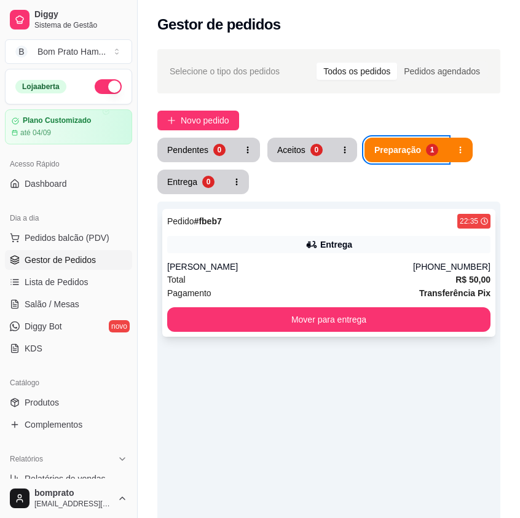
click at [356, 264] on div "Maria Dayane" at bounding box center [290, 266] width 246 height 12
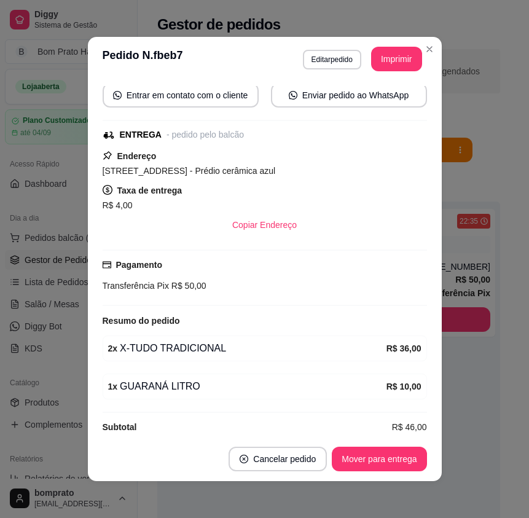
scroll to position [133, 0]
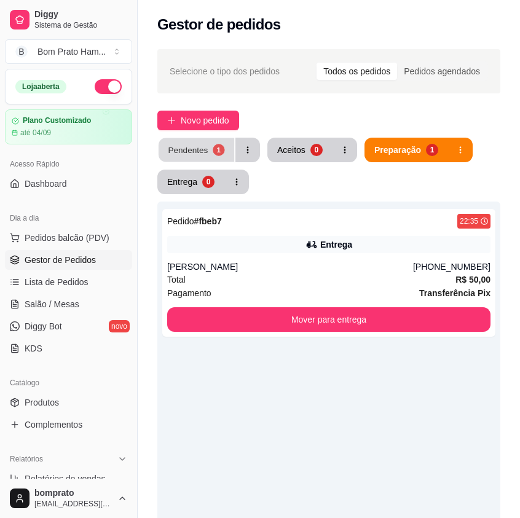
click at [205, 151] on div "Pendentes" at bounding box center [188, 150] width 40 height 12
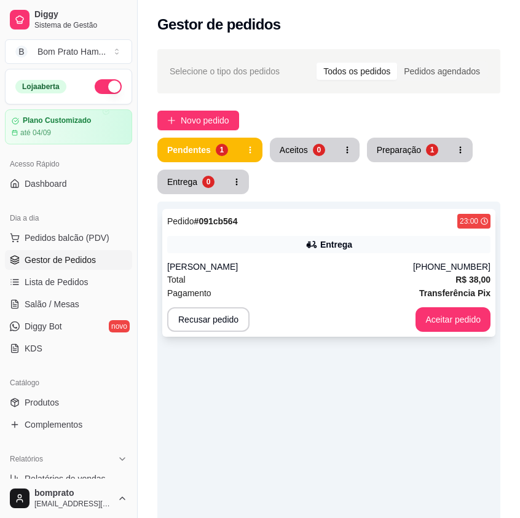
click at [328, 258] on div "Pedido # 091cb564 23:00 Entrega Marisa moreira (87) 99139-6793 Total R$ 38,00 P…" at bounding box center [328, 273] width 333 height 128
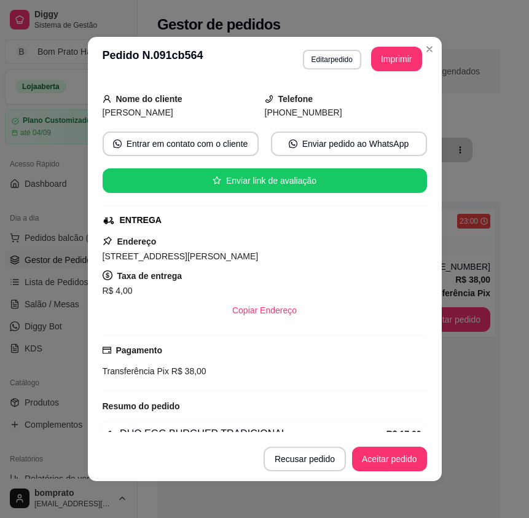
scroll to position [208, 0]
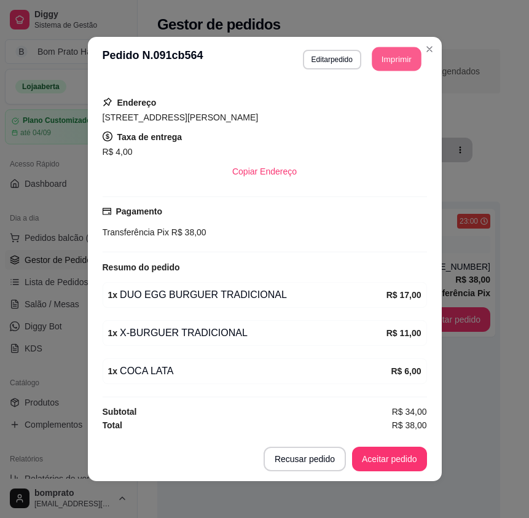
click at [390, 63] on button "Imprimir" at bounding box center [396, 59] width 49 height 24
click at [396, 464] on button "Aceitar pedido" at bounding box center [389, 459] width 72 height 24
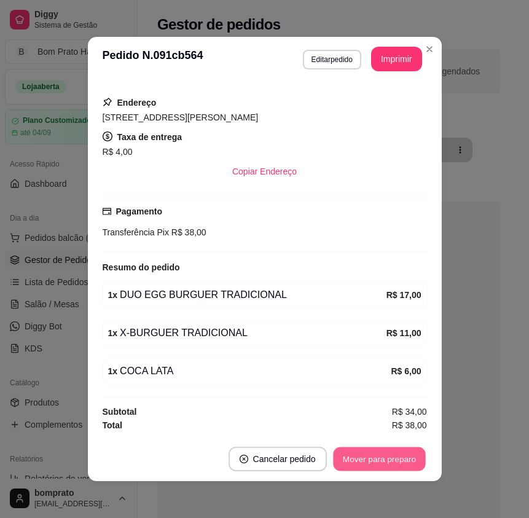
click at [375, 460] on button "Mover para preparo" at bounding box center [379, 459] width 92 height 24
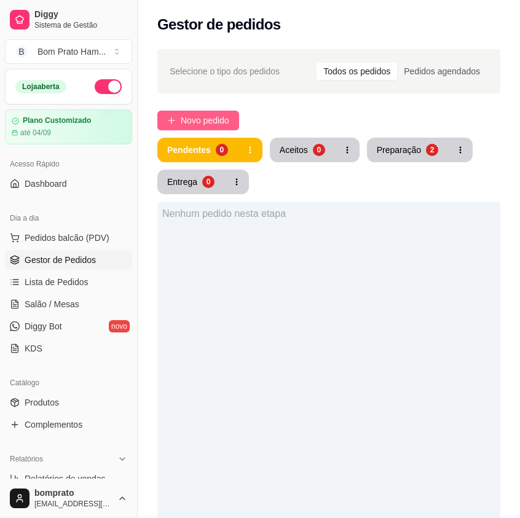
click at [226, 115] on span "Novo pedido" at bounding box center [205, 121] width 49 height 14
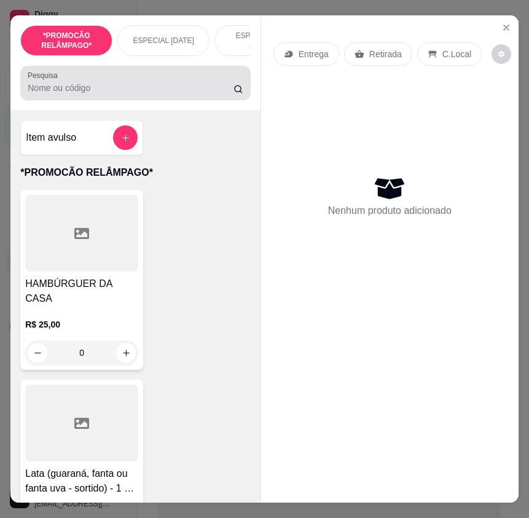
click at [86, 94] on input "Pesquisa" at bounding box center [131, 88] width 206 height 12
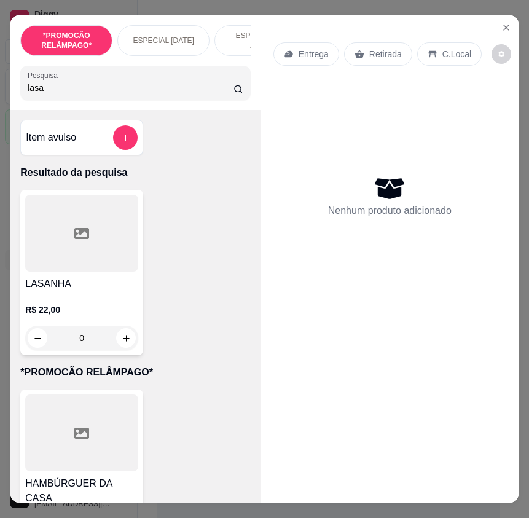
type input "lasa"
click at [95, 297] on div "R$ 22,00 0" at bounding box center [81, 320] width 113 height 59
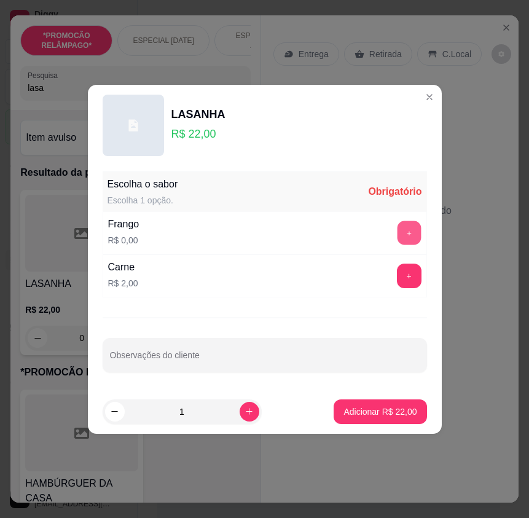
click at [407, 233] on button "+" at bounding box center [409, 233] width 24 height 24
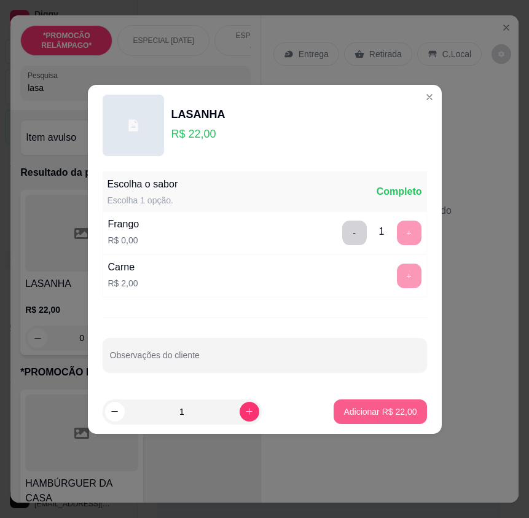
click at [383, 410] on p "Adicionar R$ 22,00" at bounding box center [379, 411] width 73 height 12
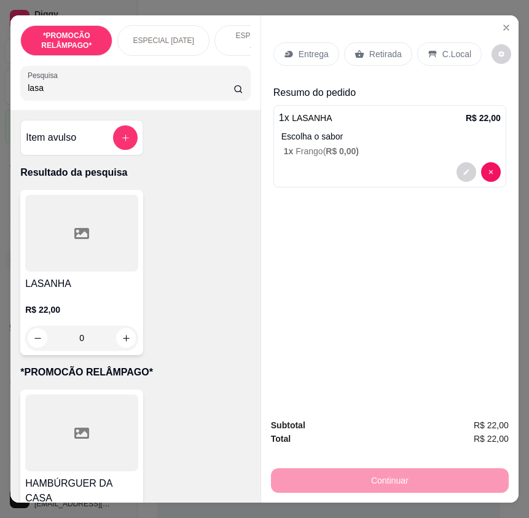
click at [374, 54] on p "Retirada" at bounding box center [385, 54] width 33 height 12
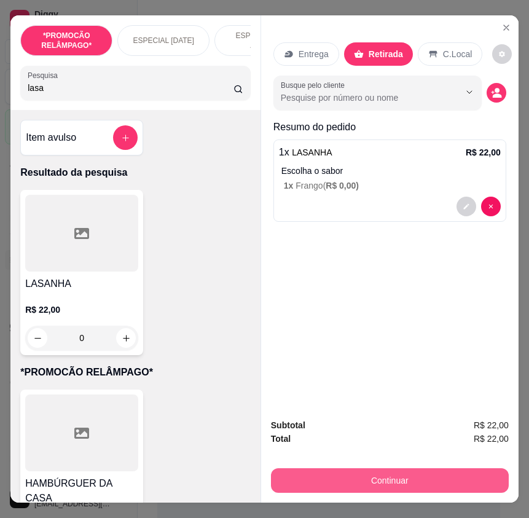
click at [401, 473] on button "Continuar" at bounding box center [390, 480] width 238 height 25
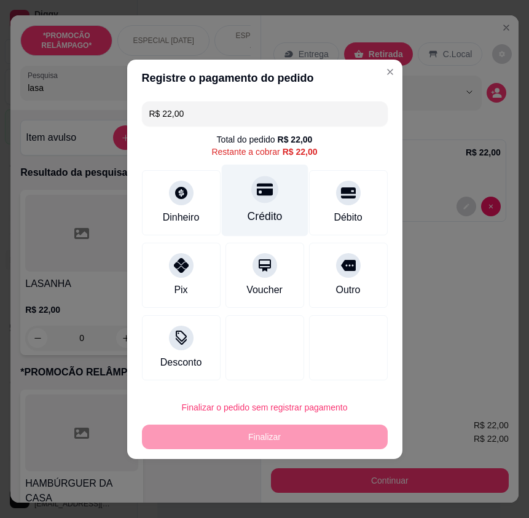
click at [273, 206] on div "Crédito" at bounding box center [264, 200] width 87 height 72
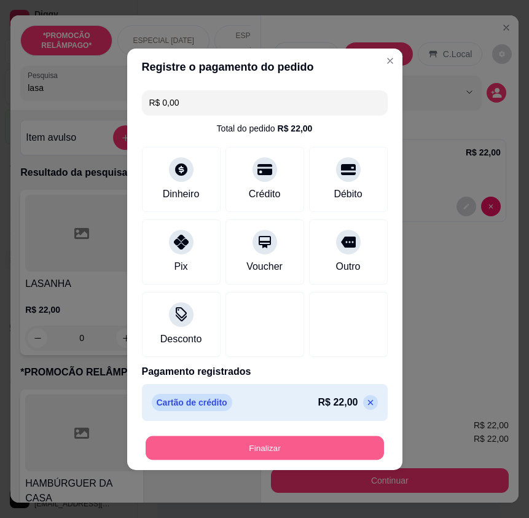
click at [316, 444] on button "Finalizar" at bounding box center [265, 448] width 238 height 24
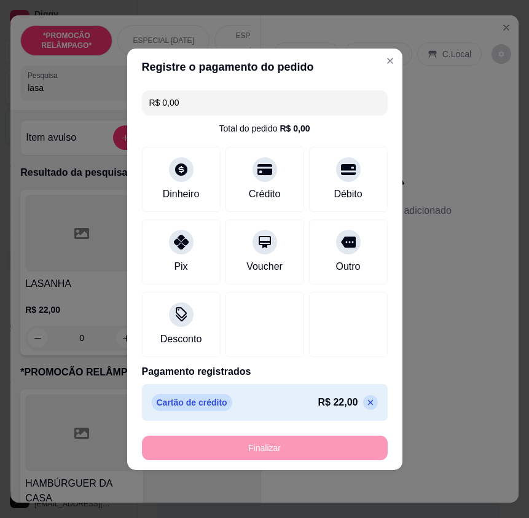
type input "-R$ 22,00"
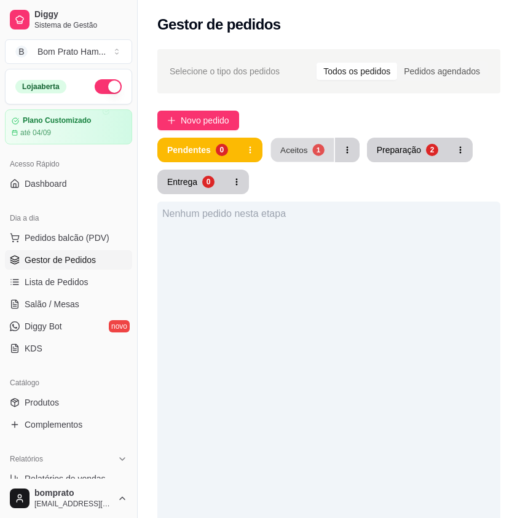
click at [300, 154] on div "Aceitos" at bounding box center [294, 150] width 28 height 12
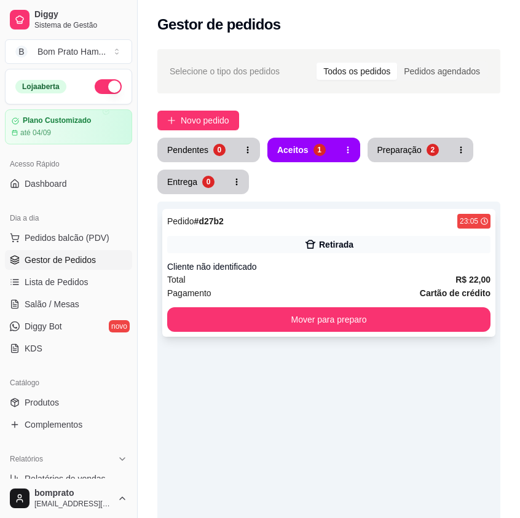
click at [327, 264] on div "Cliente não identificado" at bounding box center [328, 266] width 323 height 12
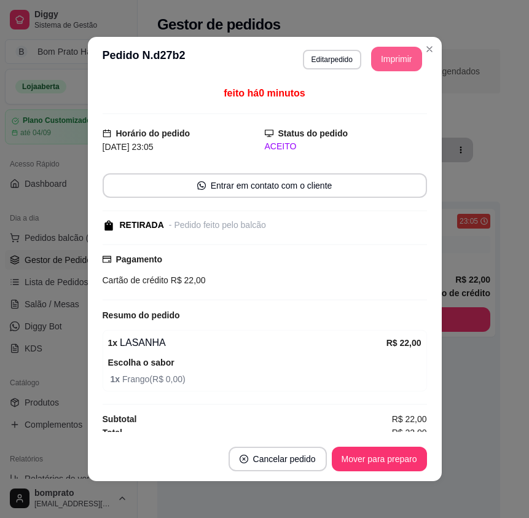
click at [399, 67] on button "Imprimir" at bounding box center [396, 59] width 51 height 25
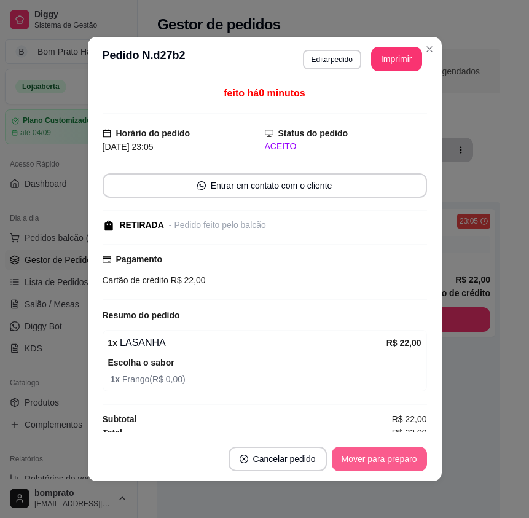
click at [405, 459] on button "Mover para preparo" at bounding box center [379, 459] width 95 height 25
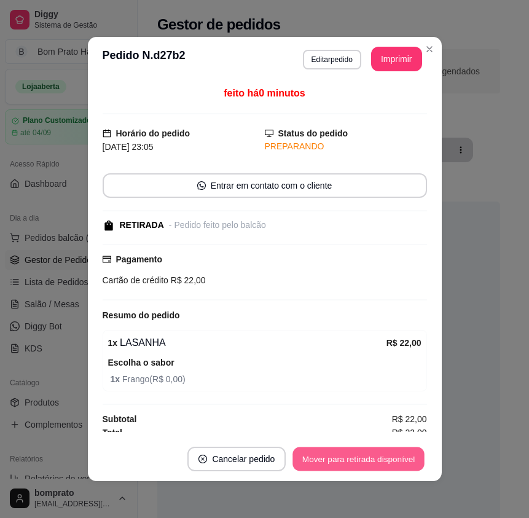
click at [404, 459] on button "Mover para retirada disponível" at bounding box center [358, 459] width 131 height 24
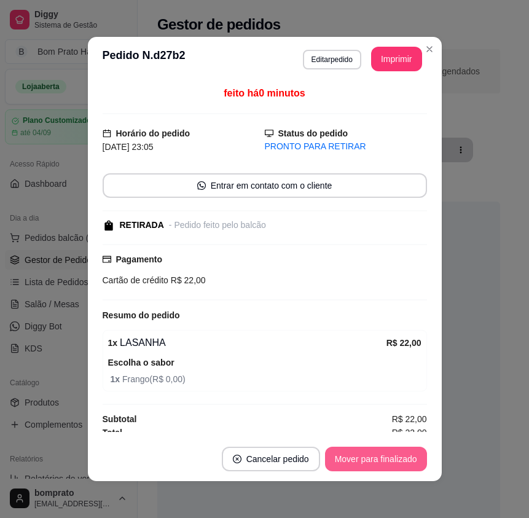
click at [404, 459] on button "Mover para finalizado" at bounding box center [376, 459] width 102 height 25
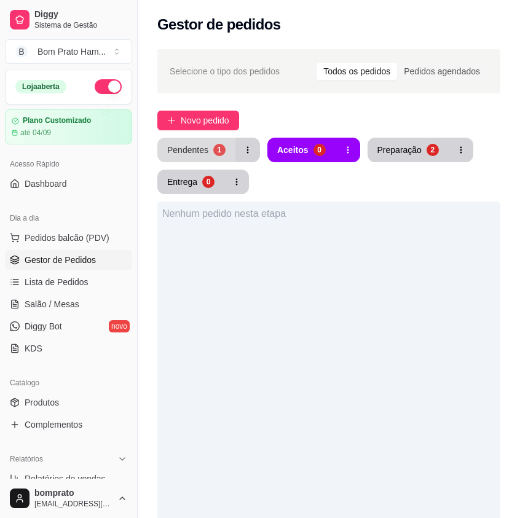
click at [214, 158] on button "Pendentes 1" at bounding box center [196, 150] width 78 height 25
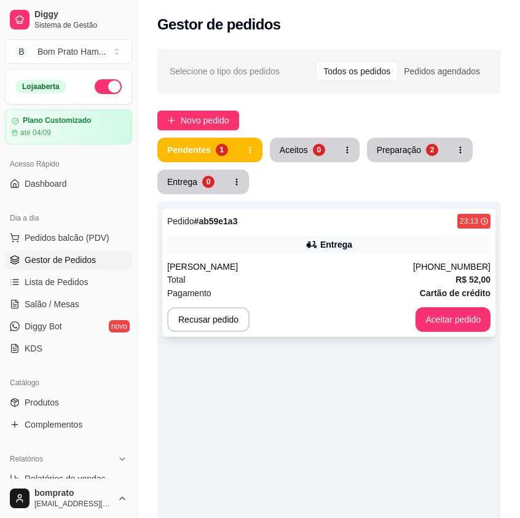
click at [308, 258] on div "Pedido # ab59e1a3 23:13 Entrega Anderson (87) 99193-3128 Total R$ 52,00 Pagamen…" at bounding box center [328, 273] width 333 height 128
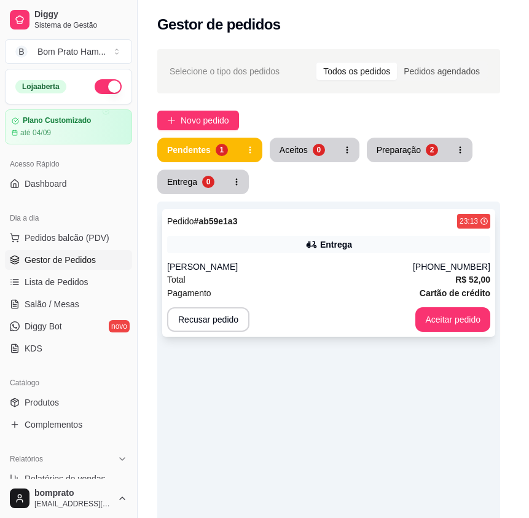
scroll to position [246, 0]
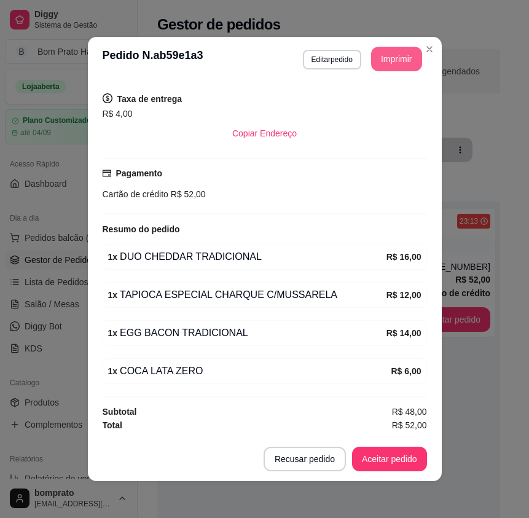
click at [378, 65] on button "Imprimir" at bounding box center [396, 59] width 51 height 25
click at [399, 455] on button "Aceitar pedido" at bounding box center [389, 459] width 72 height 24
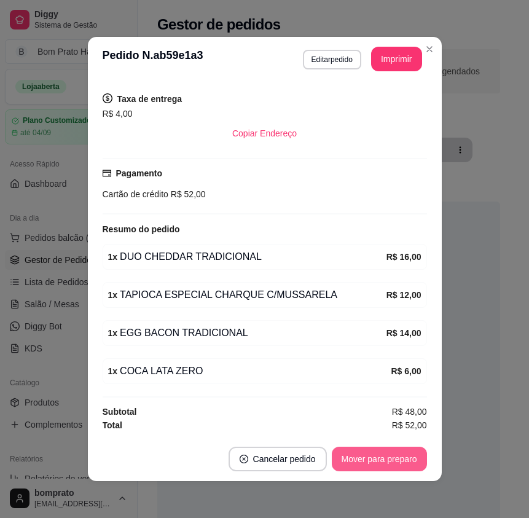
click at [399, 455] on button "Mover para preparo" at bounding box center [379, 459] width 95 height 25
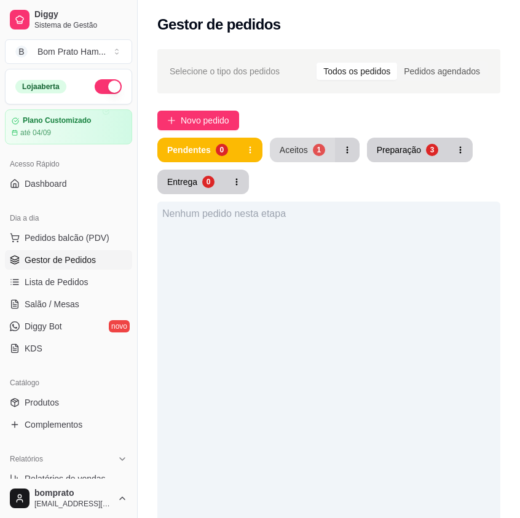
click at [314, 151] on div "1" at bounding box center [319, 150] width 12 height 12
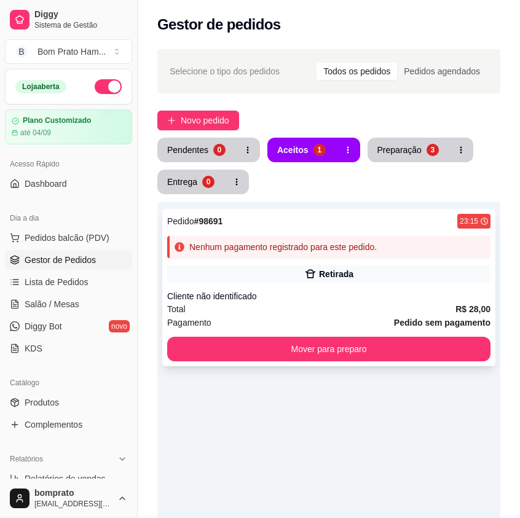
drag, startPoint x: 331, startPoint y: 215, endPoint x: 332, endPoint y: 230, distance: 15.4
click at [332, 230] on div "Pedido # 98691 23:15 Nenhum pagamento registrado para este pedido. Retirada Cli…" at bounding box center [328, 287] width 333 height 157
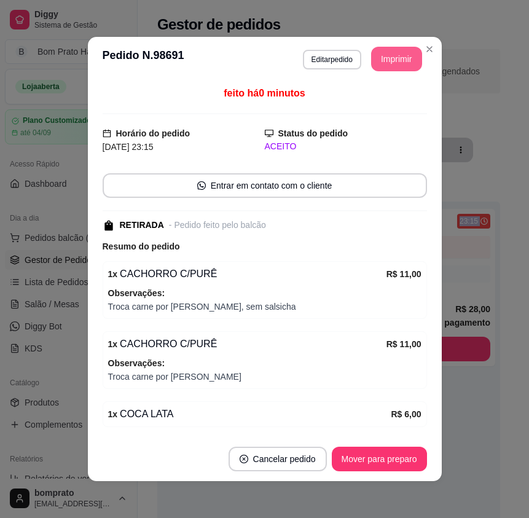
click at [402, 52] on button "Imprimir" at bounding box center [396, 59] width 51 height 25
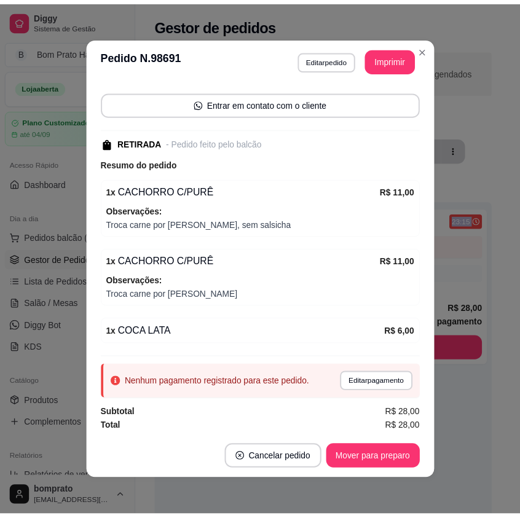
scroll to position [85, 0]
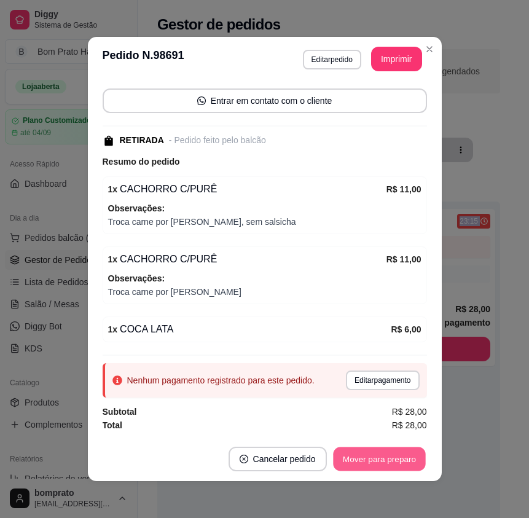
click at [375, 458] on button "Mover para preparo" at bounding box center [379, 459] width 92 height 24
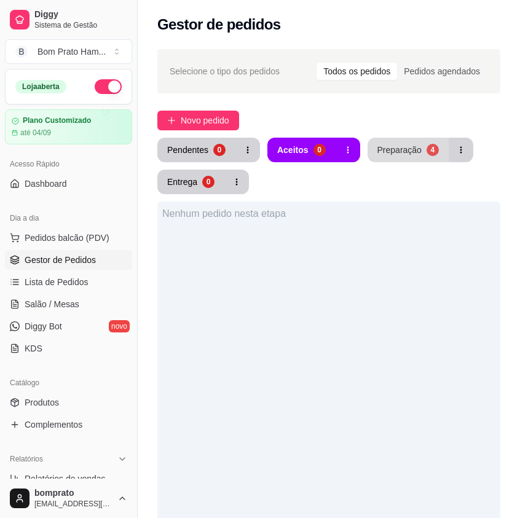
click at [423, 143] on button "Preparação 4" at bounding box center [407, 150] width 81 height 25
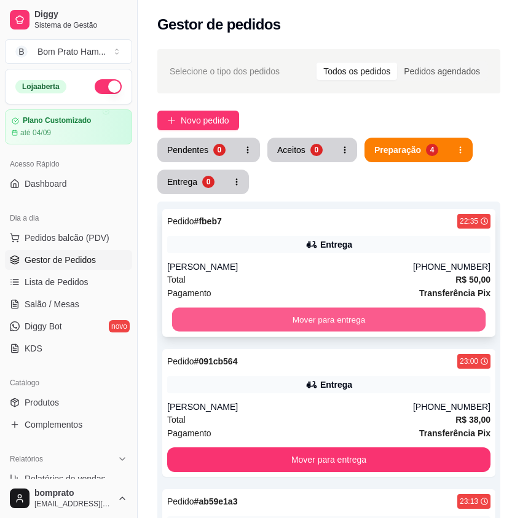
click at [362, 318] on button "Mover para entrega" at bounding box center [328, 320] width 313 height 24
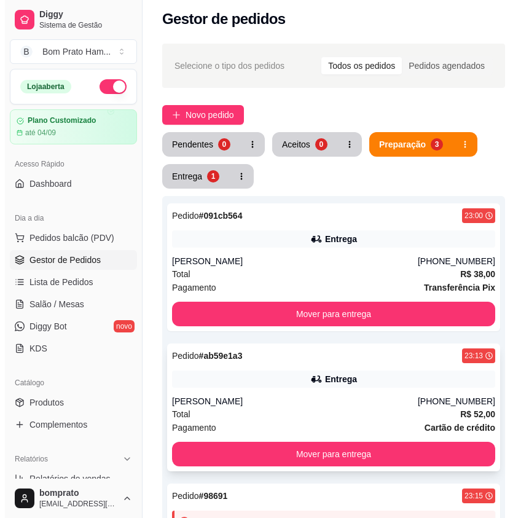
scroll to position [0, 0]
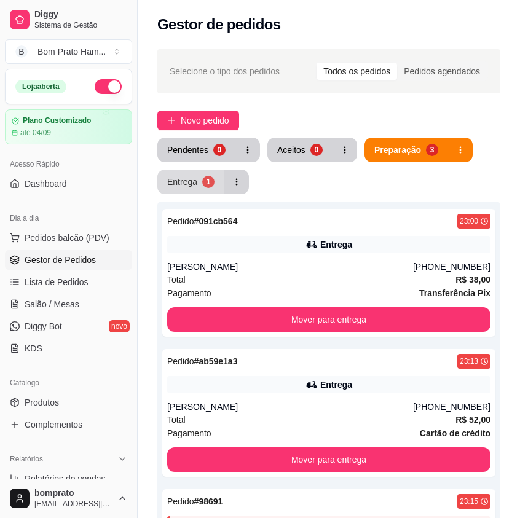
click at [207, 180] on div "1" at bounding box center [208, 182] width 12 height 12
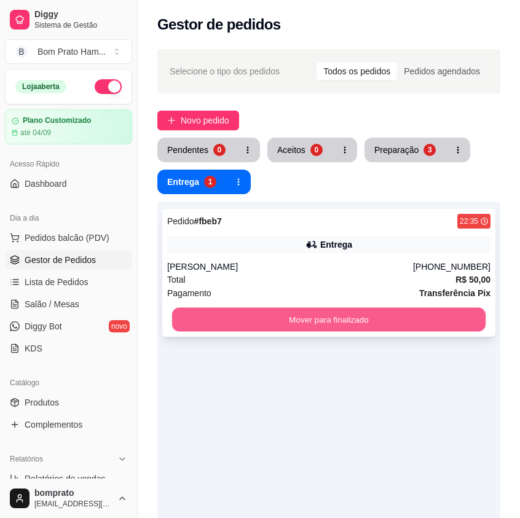
click at [403, 323] on button "Mover para finalizado" at bounding box center [328, 320] width 313 height 24
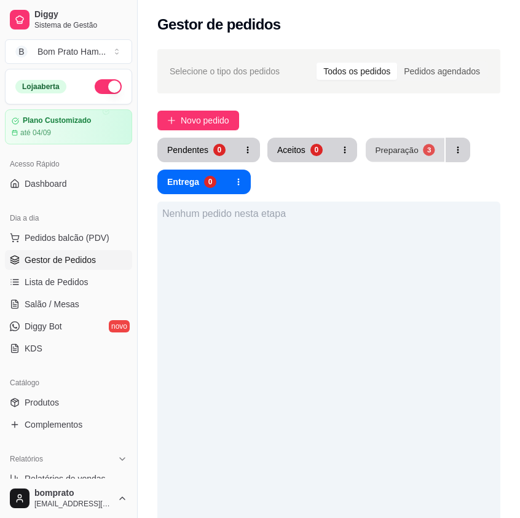
click at [410, 143] on button "Preparação 3" at bounding box center [405, 150] width 79 height 24
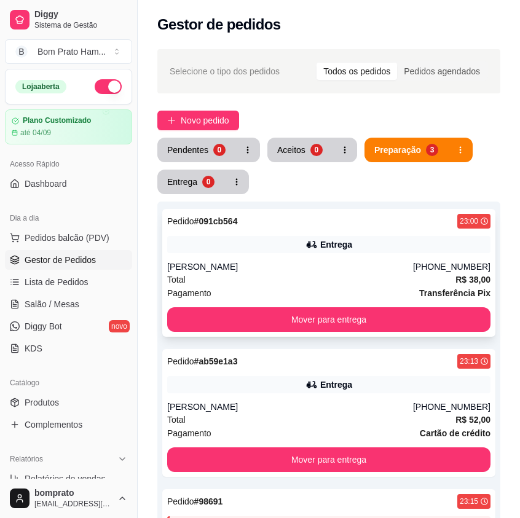
click at [358, 238] on div "Entrega" at bounding box center [328, 244] width 323 height 17
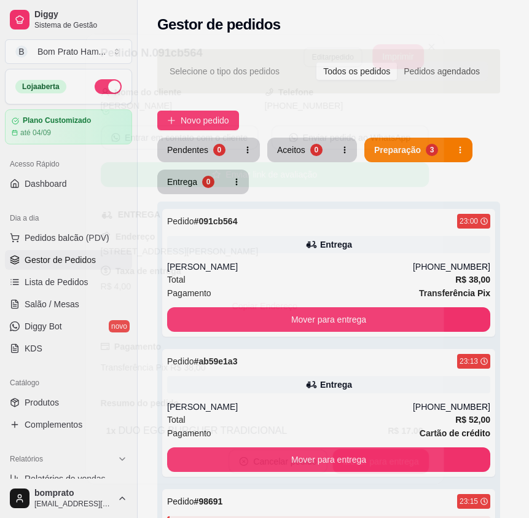
scroll to position [208, 0]
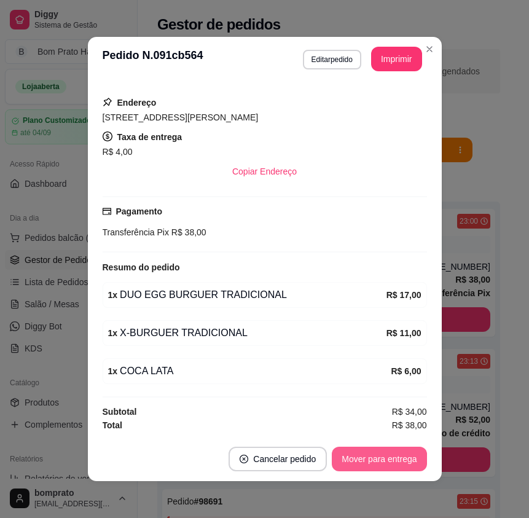
click at [398, 455] on button "Mover para entrega" at bounding box center [379, 459] width 95 height 25
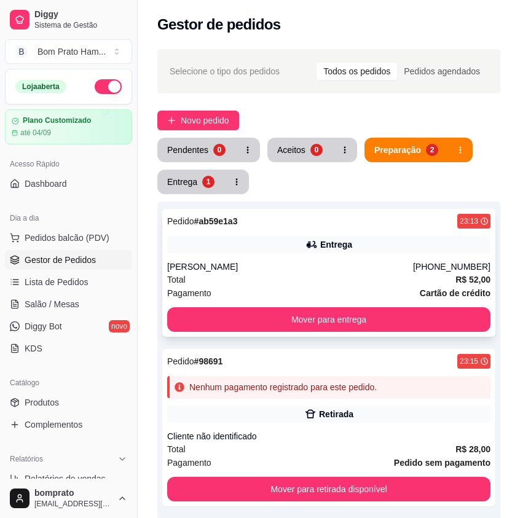
click at [308, 283] on div "Total R$ 52,00" at bounding box center [328, 280] width 323 height 14
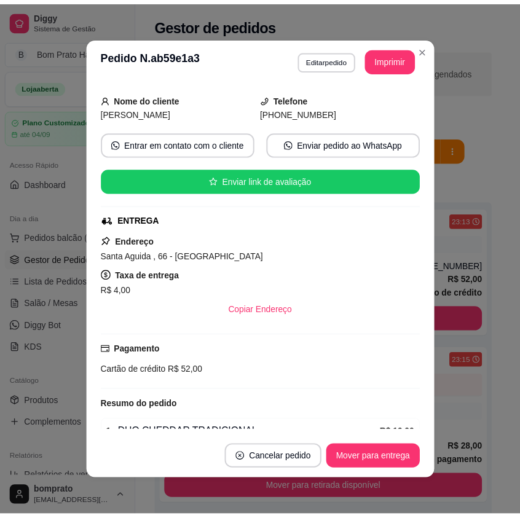
scroll to position [246, 0]
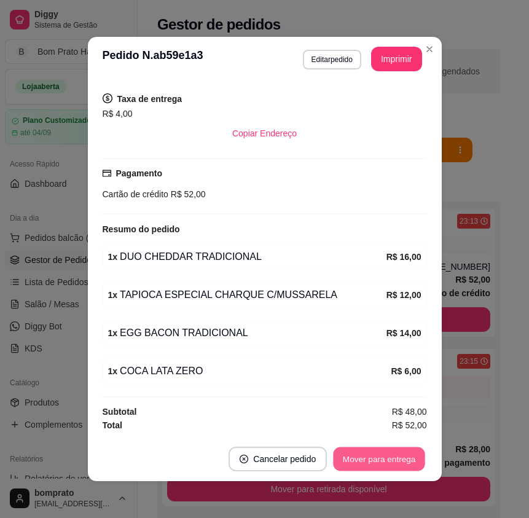
click at [369, 453] on button "Mover para entrega" at bounding box center [380, 459] width 92 height 24
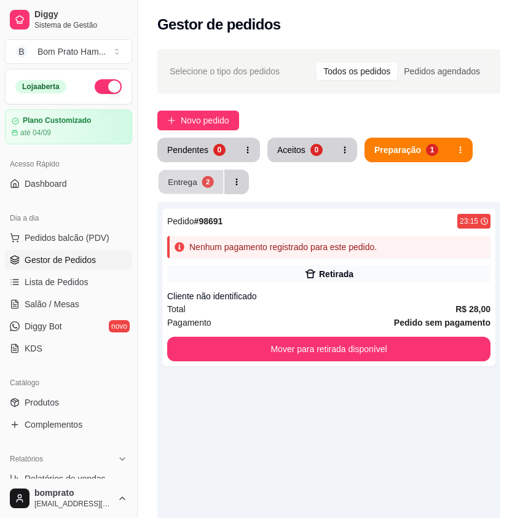
click at [175, 181] on div "Entrega" at bounding box center [182, 182] width 29 height 12
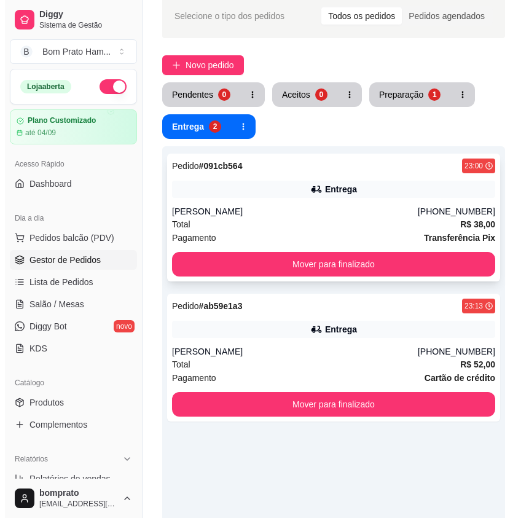
scroll to position [123, 0]
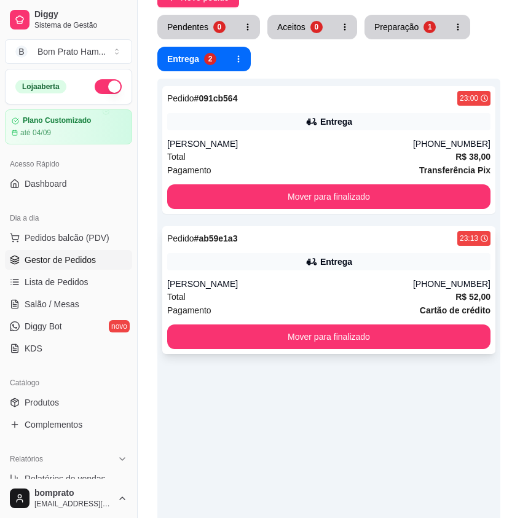
click at [258, 284] on div "Anderson" at bounding box center [290, 284] width 246 height 12
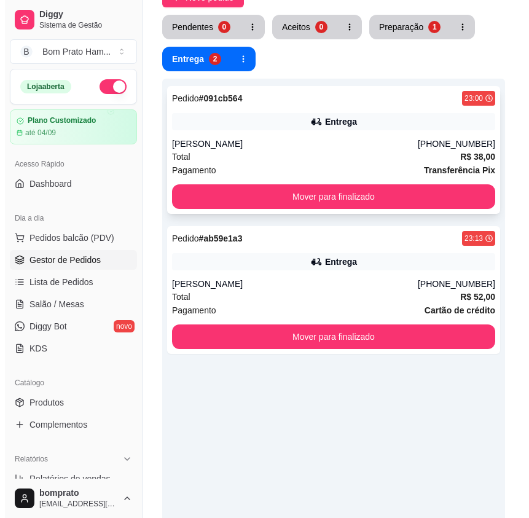
scroll to position [0, 0]
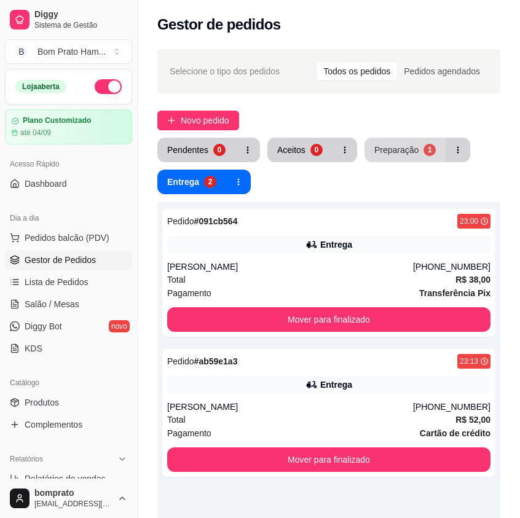
click at [388, 158] on button "Preparação 1" at bounding box center [404, 150] width 81 height 25
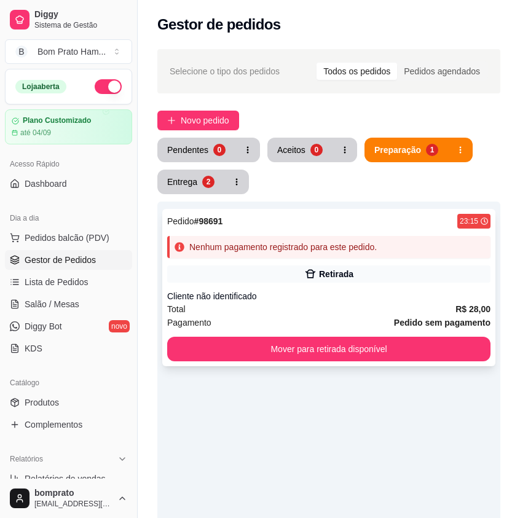
click at [323, 268] on div "Retirada" at bounding box center [336, 274] width 34 height 12
click at [201, 139] on button "Pendentes 1" at bounding box center [196, 150] width 76 height 24
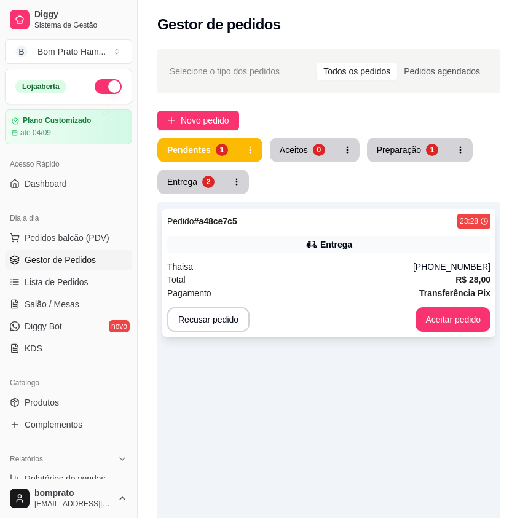
click at [348, 257] on div "Pedido # a48ce7c5 23:28 Entrega Thaisa (81) 98996-8553 Total R$ 28,00 Pagamento…" at bounding box center [328, 273] width 333 height 128
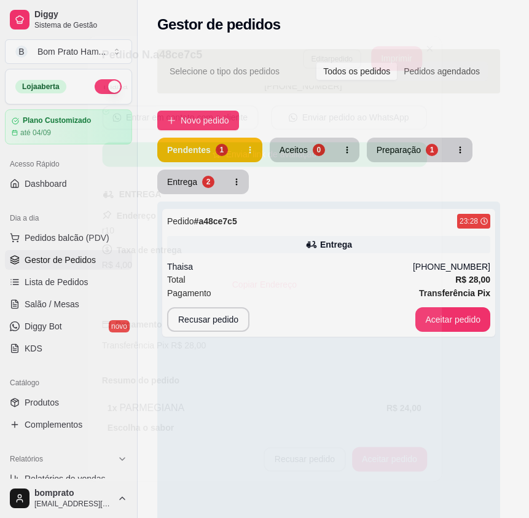
scroll to position [199, 0]
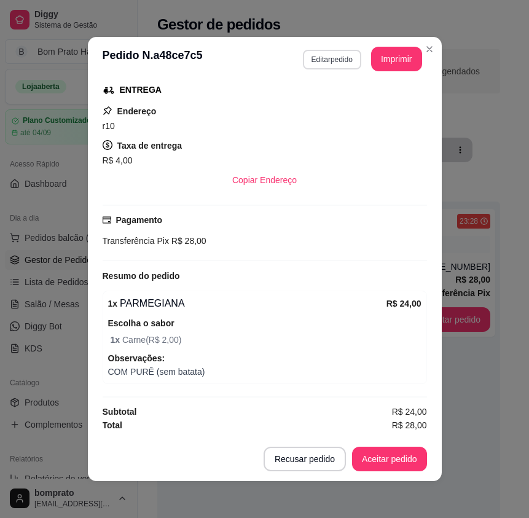
click at [325, 63] on button "Editar pedido" at bounding box center [332, 60] width 58 height 20
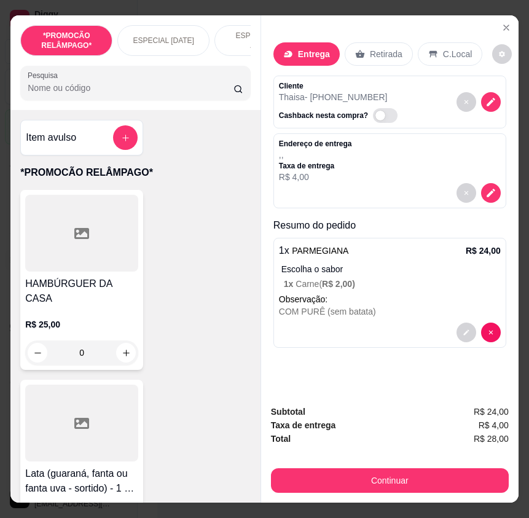
click at [96, 94] on input "Pesquisa" at bounding box center [131, 88] width 206 height 12
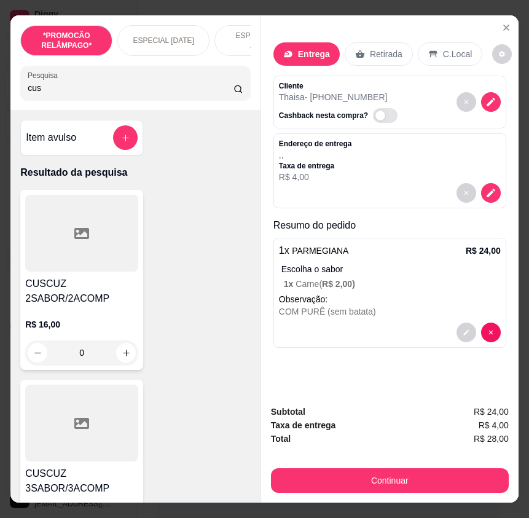
type input "cus"
click at [78, 284] on h4 "CUSCUZ 2SABOR/2ACOMP" at bounding box center [81, 290] width 113 height 29
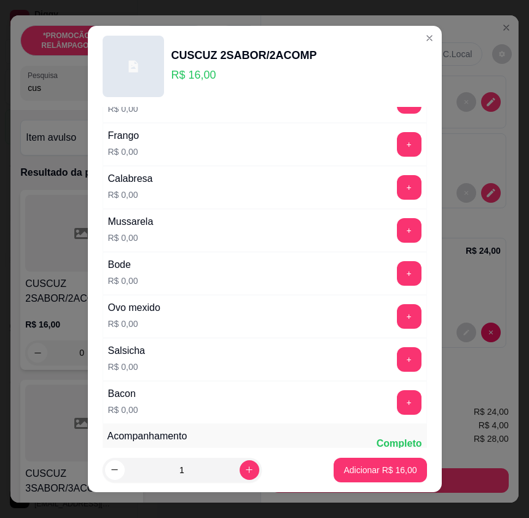
scroll to position [307, 0]
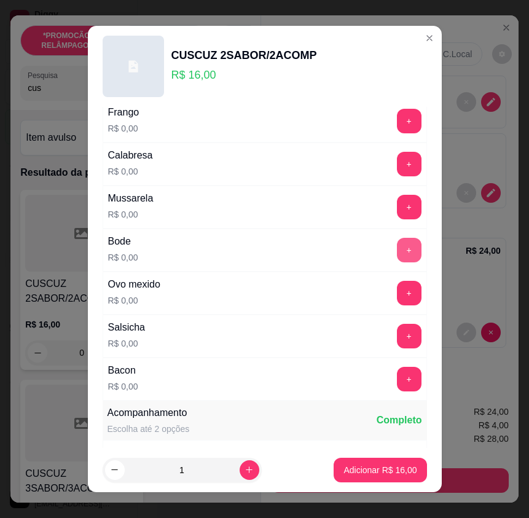
click at [397, 253] on button "+" at bounding box center [409, 250] width 25 height 25
click at [397, 376] on button "+" at bounding box center [409, 379] width 25 height 25
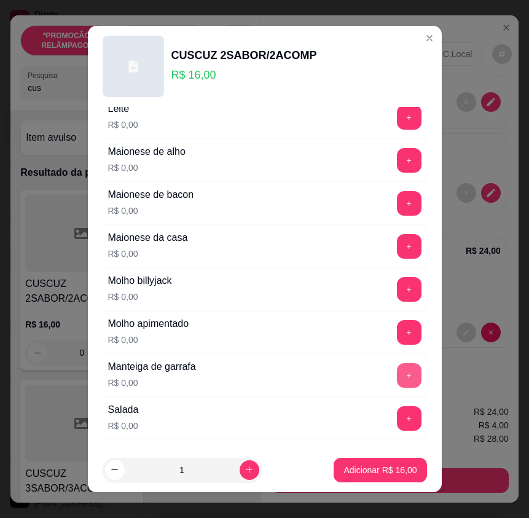
click at [397, 373] on button "+" at bounding box center [409, 375] width 25 height 25
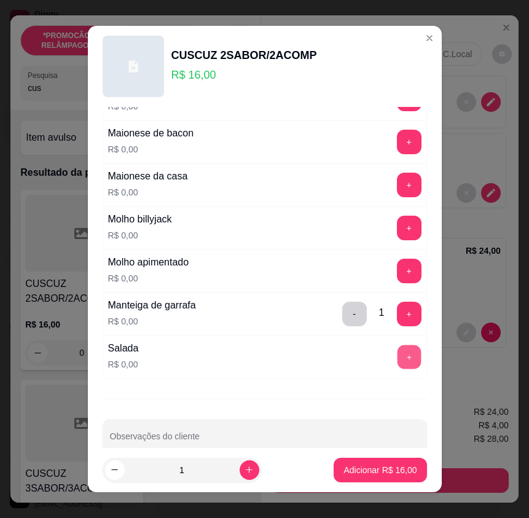
click at [397, 361] on button "+" at bounding box center [409, 357] width 24 height 24
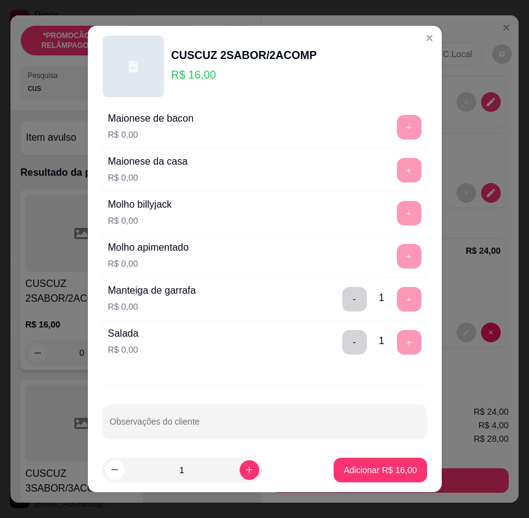
scroll to position [821, 0]
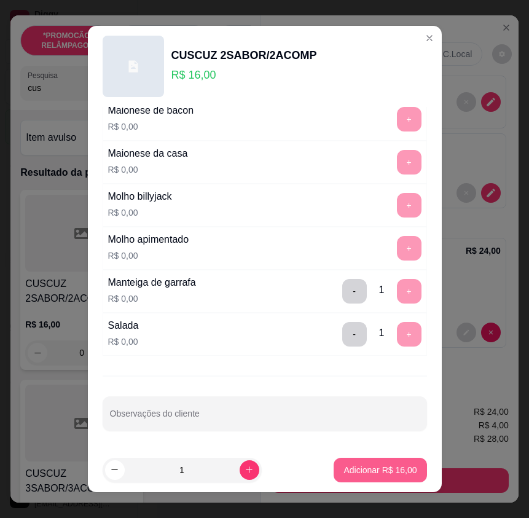
click at [382, 464] on p "Adicionar R$ 16,00" at bounding box center [379, 470] width 73 height 12
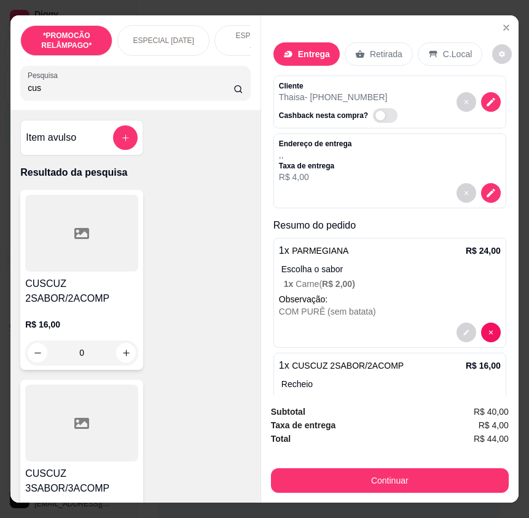
scroll to position [119, 0]
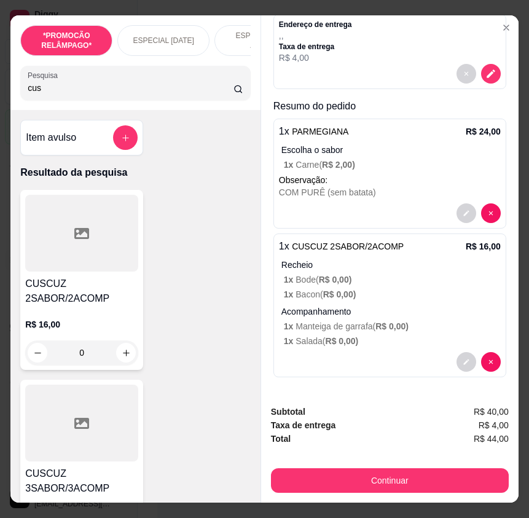
click at [98, 278] on div "CUSCUZ 2SABOR/2ACOMP R$ 16,00 0" at bounding box center [81, 280] width 123 height 180
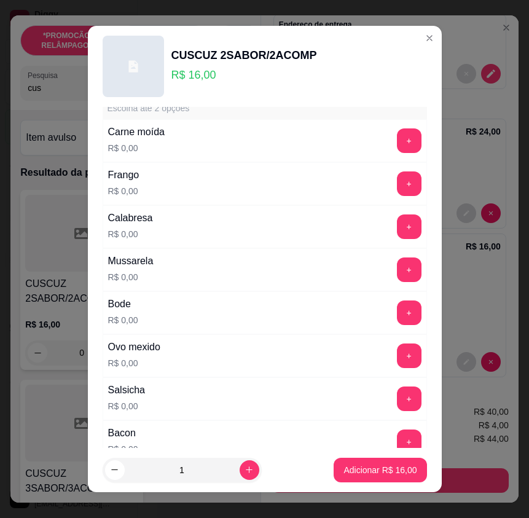
scroll to position [246, 0]
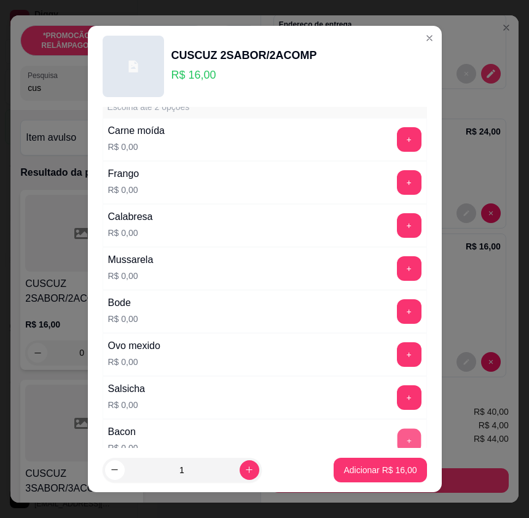
click at [397, 432] on button "+" at bounding box center [409, 441] width 24 height 24
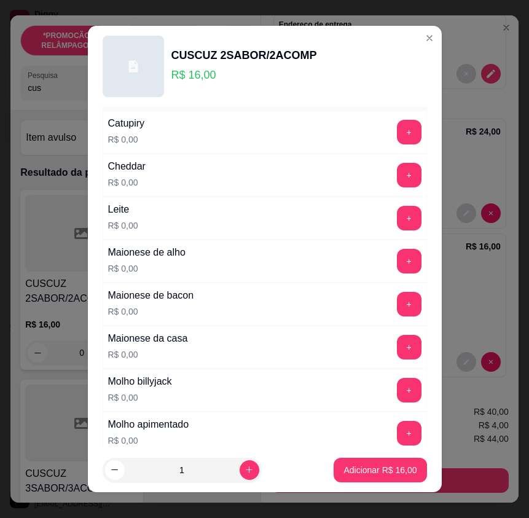
scroll to position [676, 0]
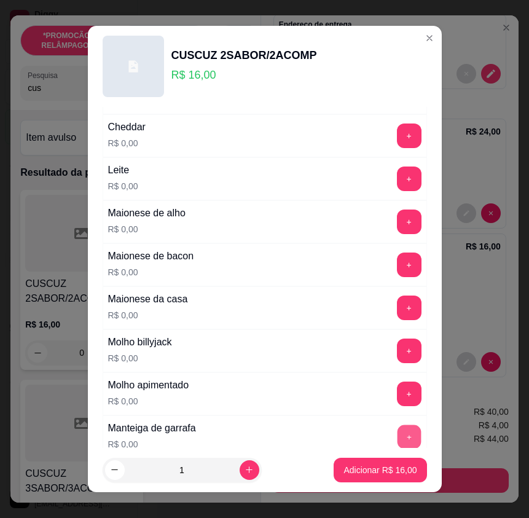
click at [397, 432] on button "+" at bounding box center [409, 437] width 24 height 24
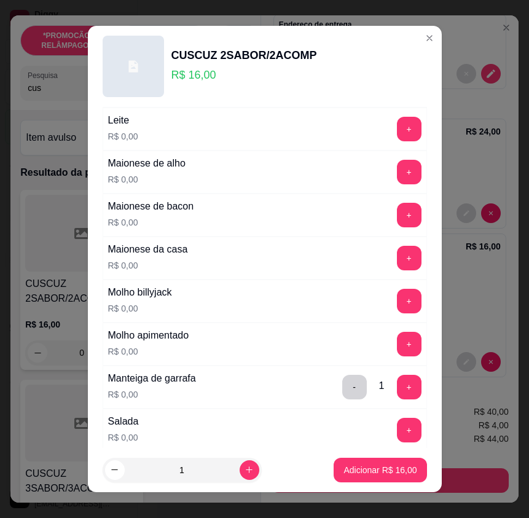
scroll to position [821, 0]
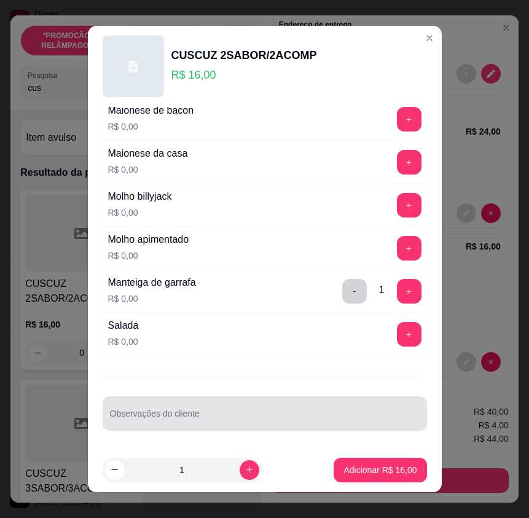
click at [272, 419] on input "Observações do cliente" at bounding box center [265, 418] width 310 height 12
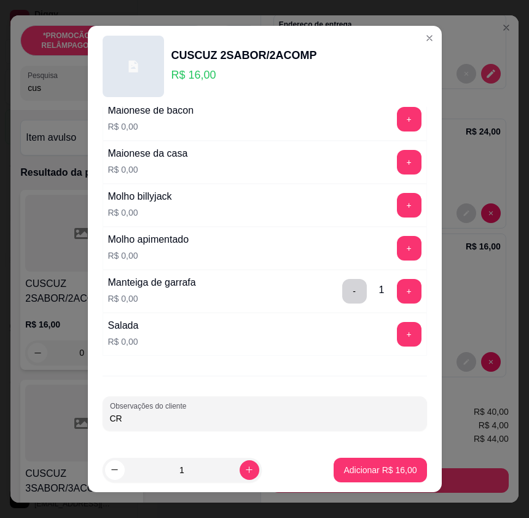
type input "C"
type input "CREME DE GALINHA"
click at [364, 477] on button "Adicionar R$ 16,00" at bounding box center [380, 470] width 90 height 24
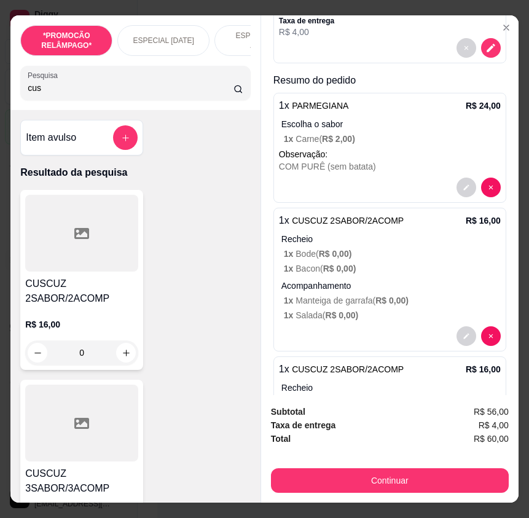
scroll to position [0, 0]
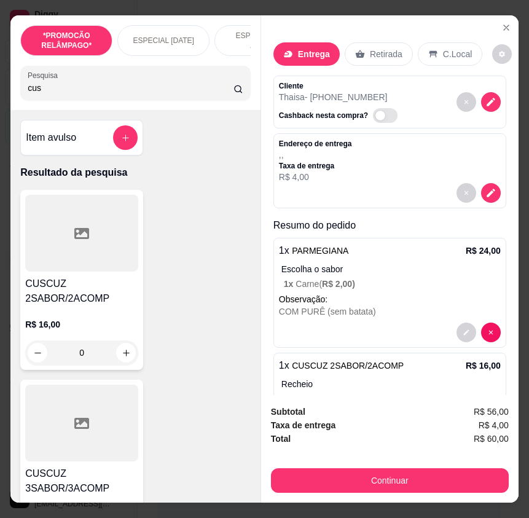
click at [374, 51] on p "Retirada" at bounding box center [386, 54] width 33 height 12
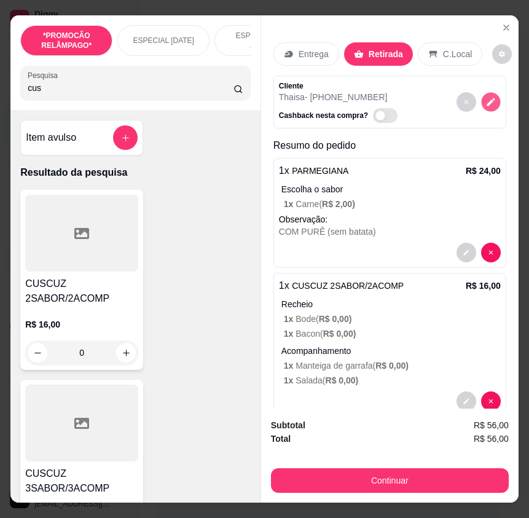
click at [481, 106] on button "decrease-product-quantity" at bounding box center [490, 102] width 19 height 19
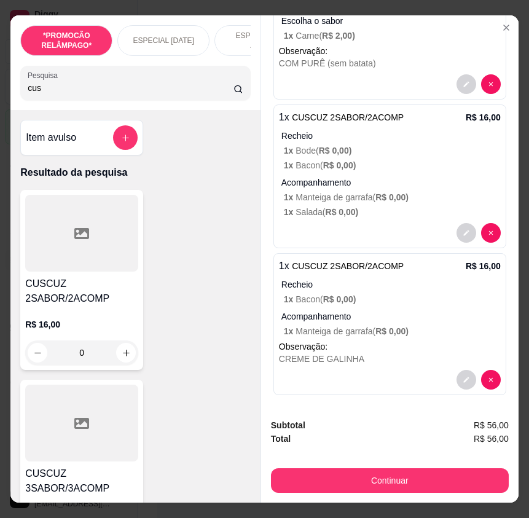
scroll to position [173, 0]
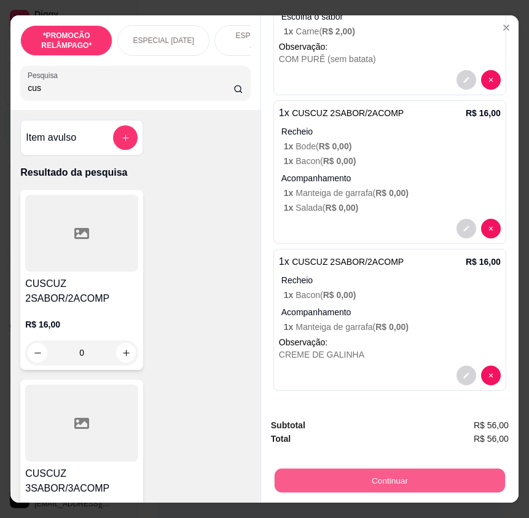
click at [477, 477] on button "Continuar" at bounding box center [390, 480] width 230 height 24
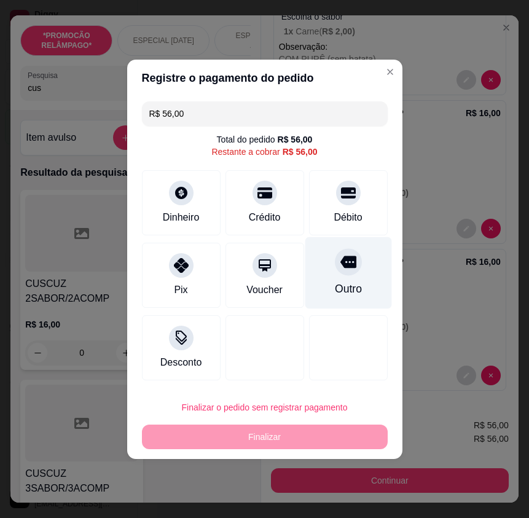
click at [345, 280] on div "Outro" at bounding box center [348, 273] width 87 height 72
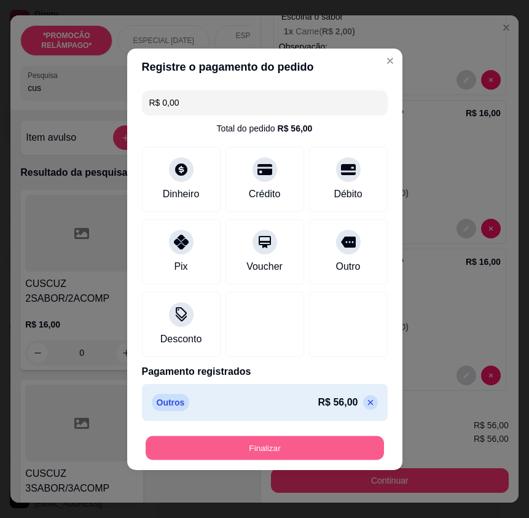
click at [343, 443] on button "Finalizar" at bounding box center [265, 448] width 238 height 24
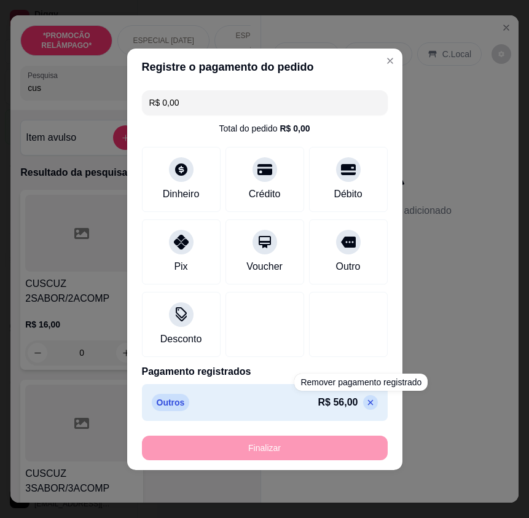
type input "-R$ 56,00"
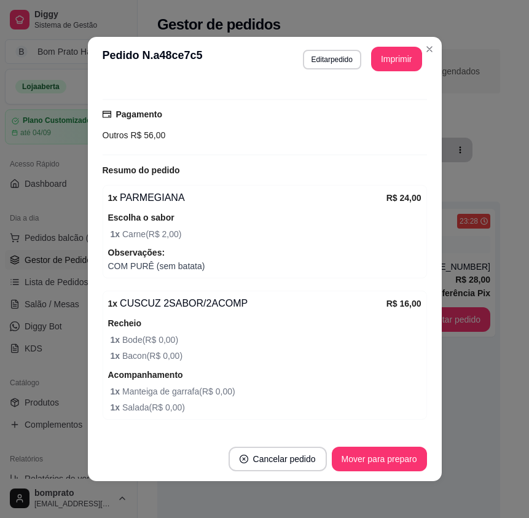
scroll to position [189, 0]
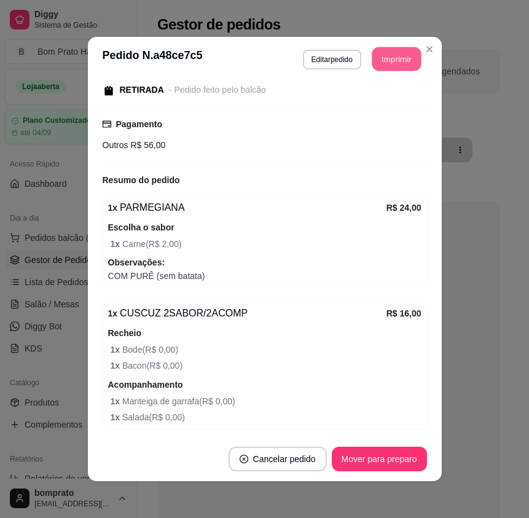
click at [395, 52] on button "Imprimir" at bounding box center [396, 59] width 49 height 24
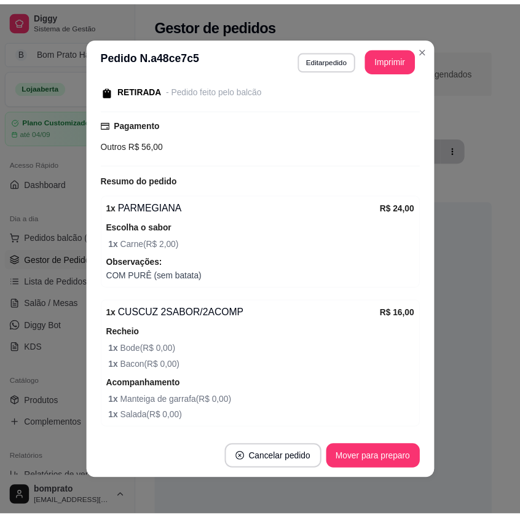
scroll to position [0, 0]
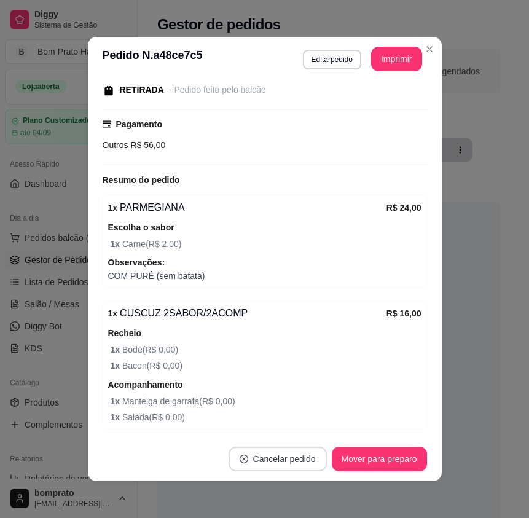
click at [272, 458] on button "Cancelar pedido" at bounding box center [278, 459] width 98 height 25
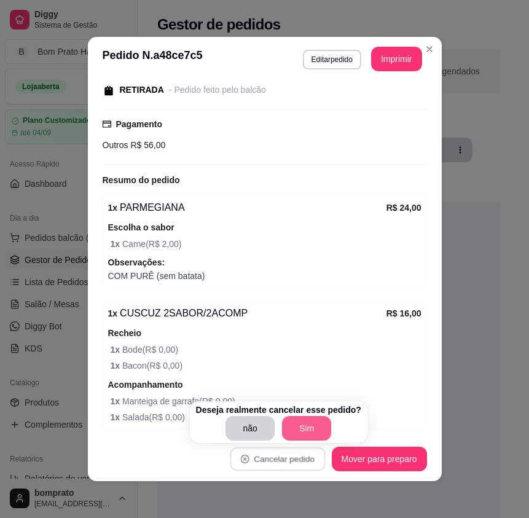
click at [311, 424] on button "Sim" at bounding box center [306, 428] width 49 height 25
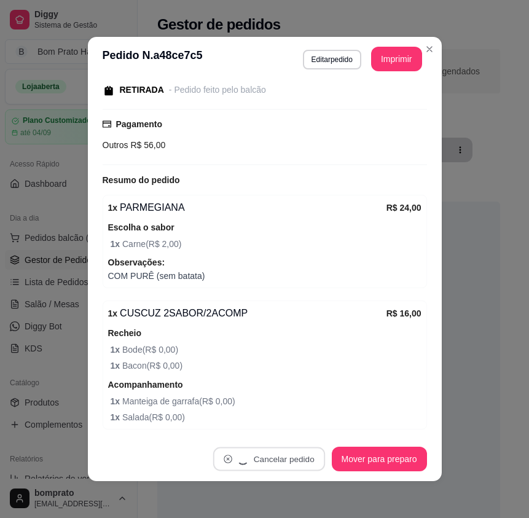
click at [467, 327] on div "**********" at bounding box center [264, 259] width 529 height 518
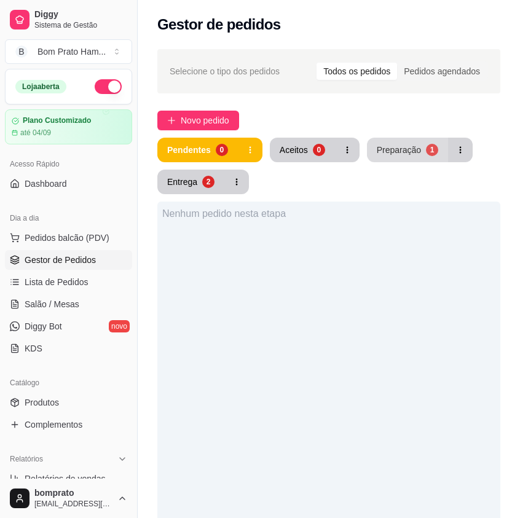
click at [394, 144] on div "Preparação" at bounding box center [399, 150] width 44 height 12
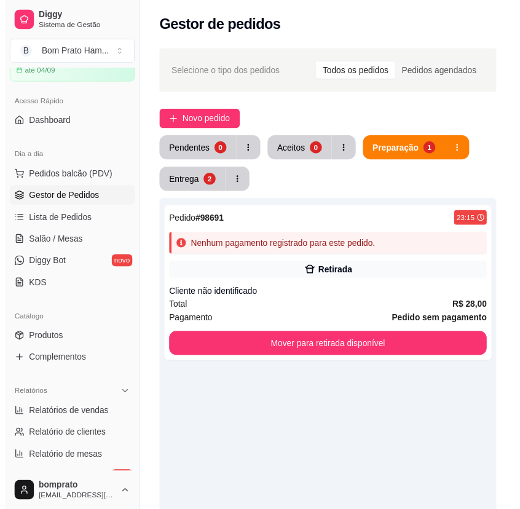
scroll to position [184, 0]
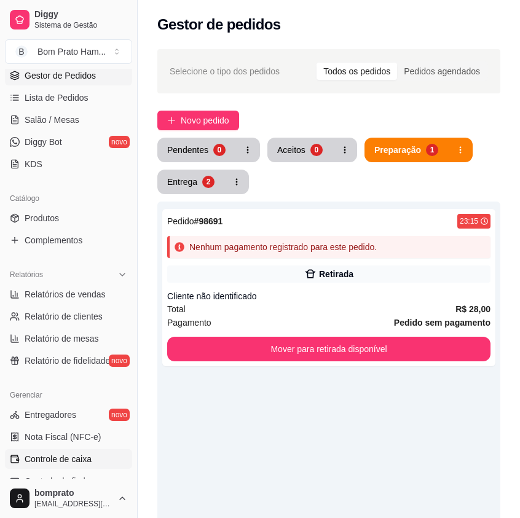
click at [104, 454] on link "Controle de caixa" at bounding box center [68, 459] width 127 height 20
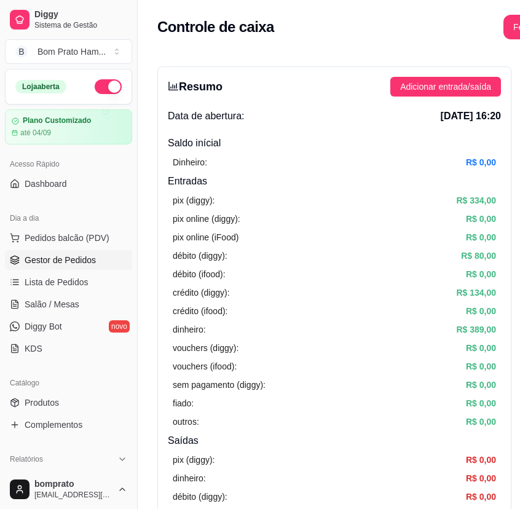
click at [72, 265] on span "Gestor de Pedidos" at bounding box center [60, 260] width 71 height 12
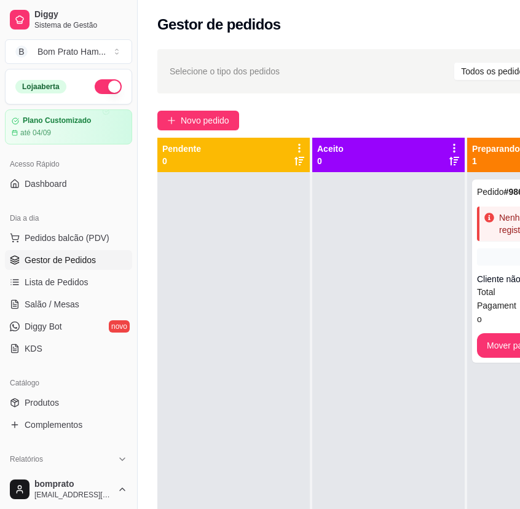
click at [429, 201] on div at bounding box center [388, 426] width 152 height 509
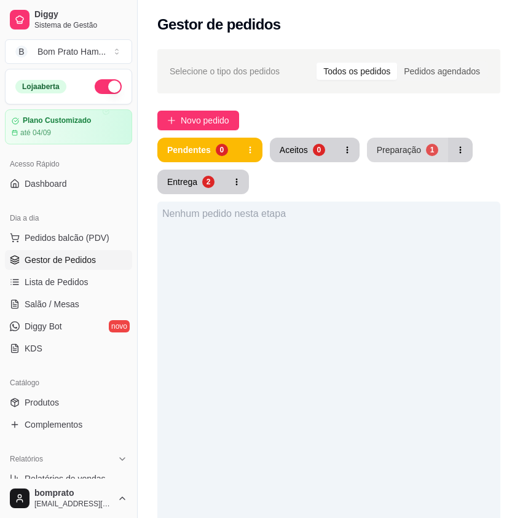
click at [410, 144] on div "Preparação" at bounding box center [399, 150] width 44 height 12
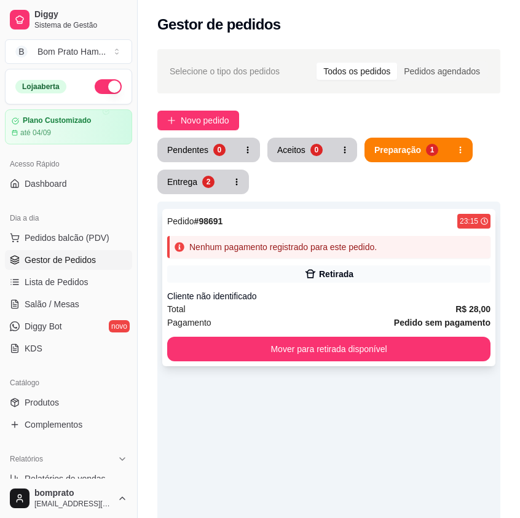
click at [348, 272] on div "Retirada" at bounding box center [336, 274] width 34 height 12
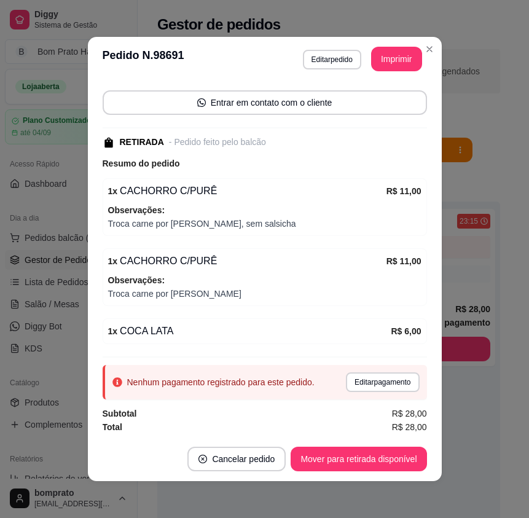
scroll to position [85, 0]
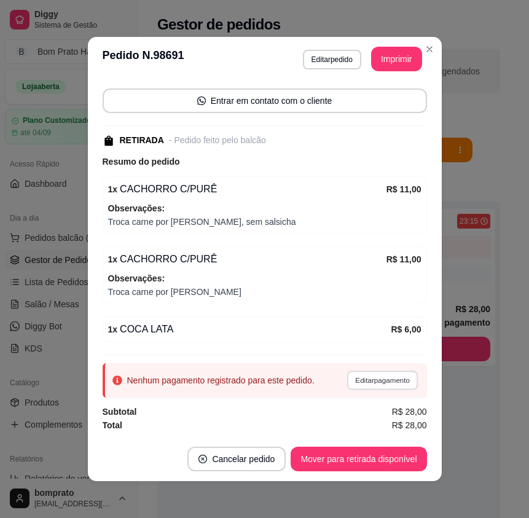
click at [352, 381] on button "Editar pagamento" at bounding box center [382, 379] width 71 height 19
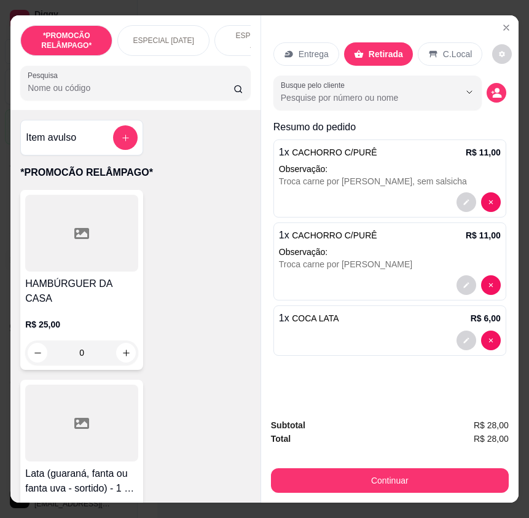
click at [177, 286] on div "Pix" at bounding box center [180, 289] width 15 height 16
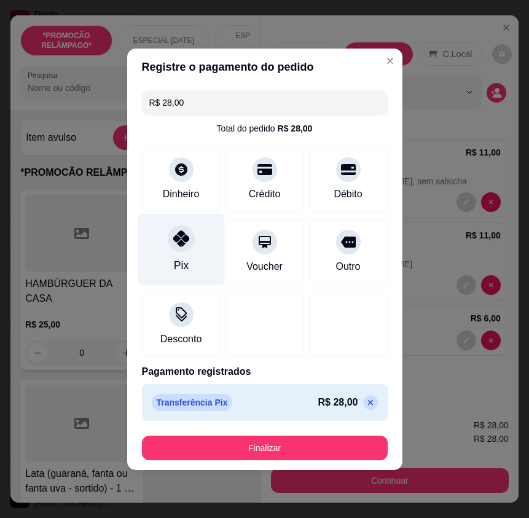
type input "R$ 0,00"
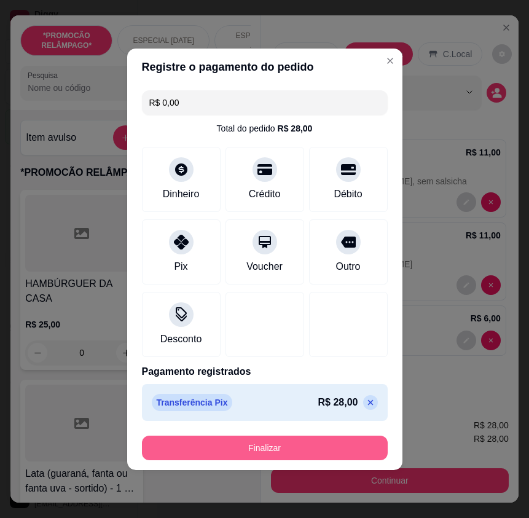
click at [318, 448] on button "Finalizar" at bounding box center [265, 448] width 246 height 25
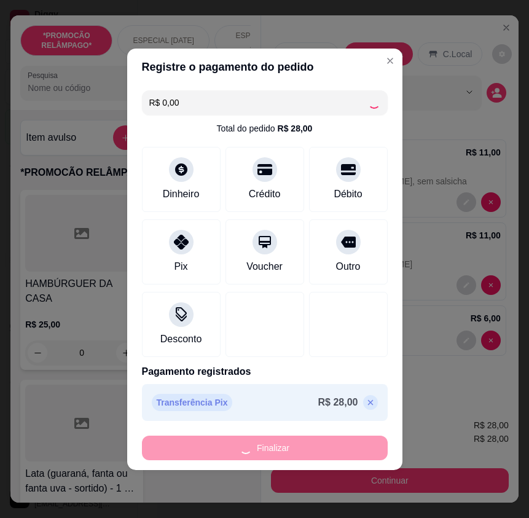
type input "0"
type input "-R$ 28,00"
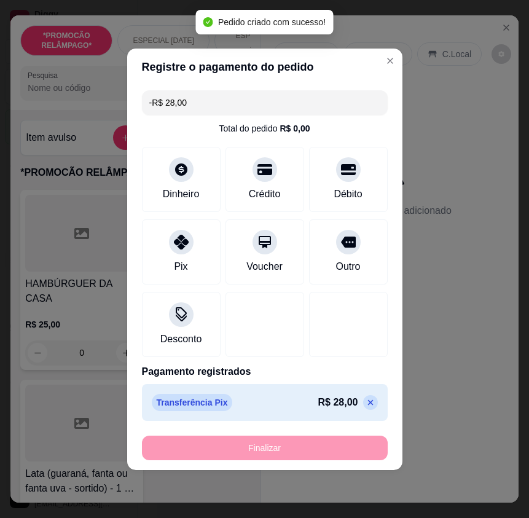
scroll to position [112, 0]
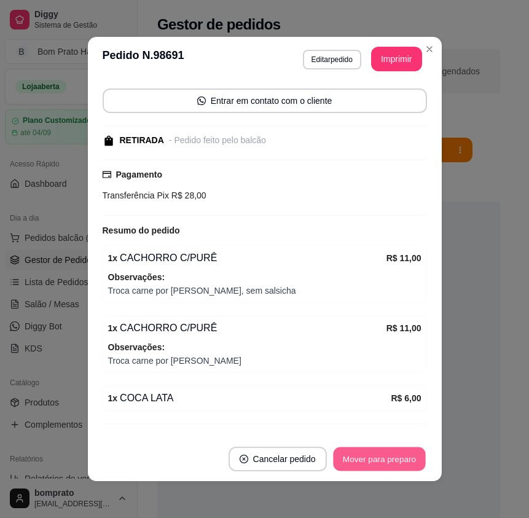
click at [399, 469] on button "Mover para preparo" at bounding box center [379, 459] width 92 height 24
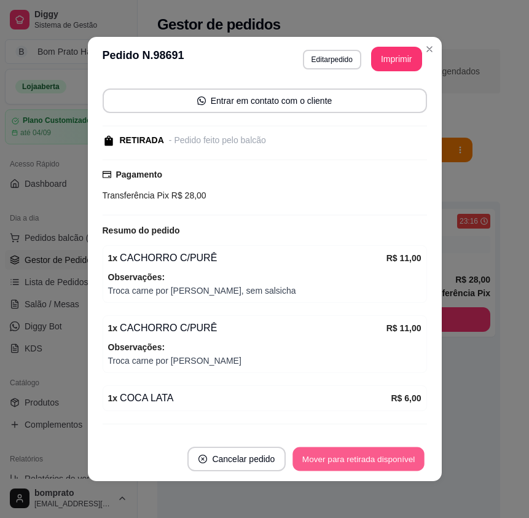
click at [399, 466] on button "Mover para retirada disponível" at bounding box center [358, 459] width 131 height 24
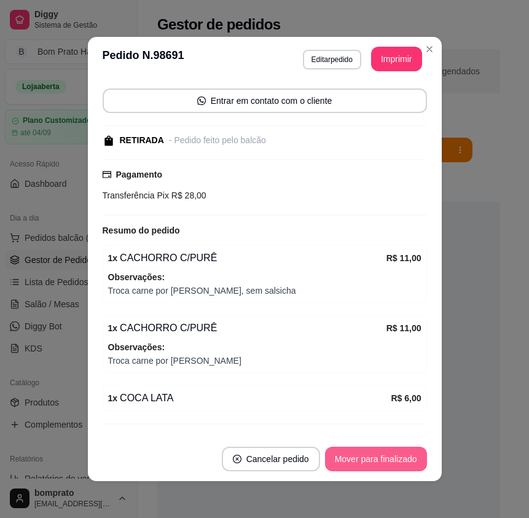
click at [399, 466] on button "Mover para finalizado" at bounding box center [376, 459] width 102 height 25
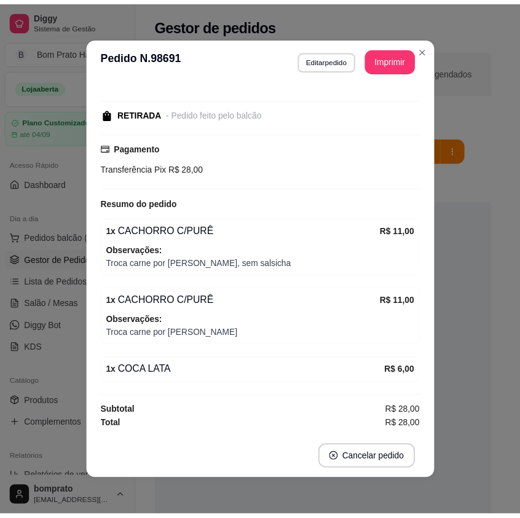
scroll to position [71, 0]
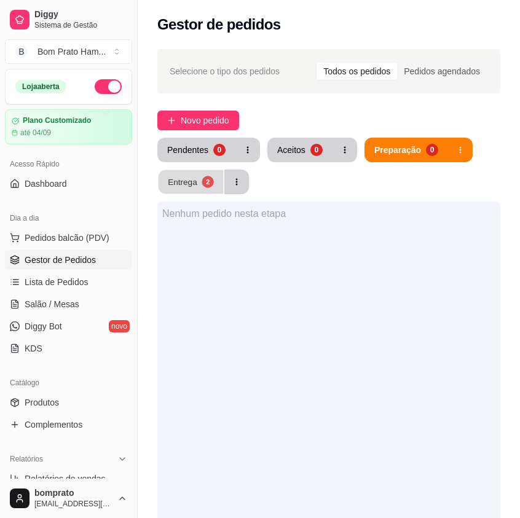
click at [199, 183] on button "Entrega 2" at bounding box center [190, 182] width 65 height 24
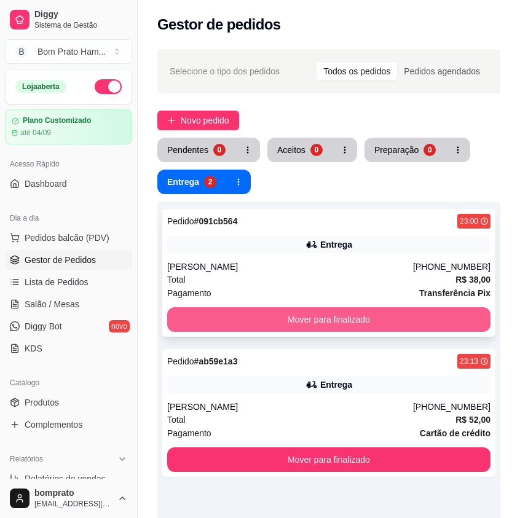
click at [392, 310] on button "Mover para finalizado" at bounding box center [328, 319] width 323 height 25
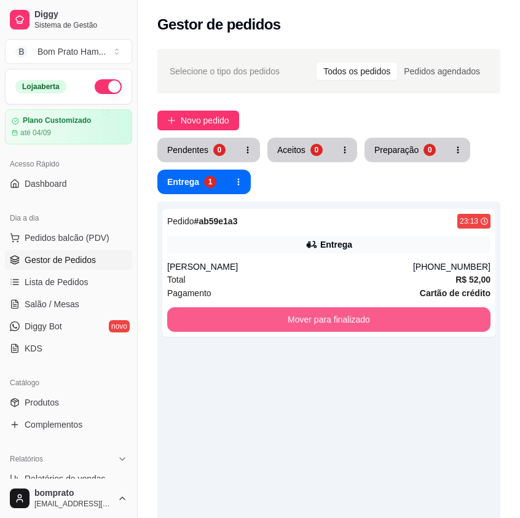
click at [392, 310] on button "Mover para finalizado" at bounding box center [328, 319] width 323 height 25
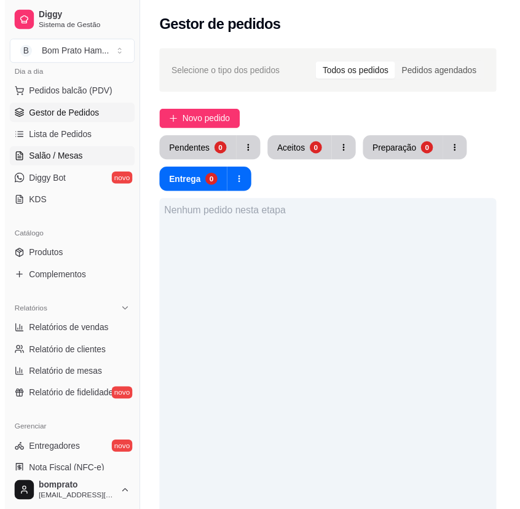
scroll to position [246, 0]
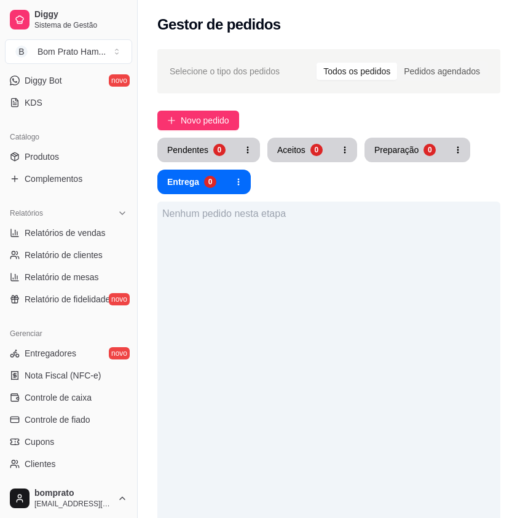
click at [101, 386] on ul "Entregadores novo Nota Fiscal (NFC-e) Controle de caixa Controle de fiado Cupon…" at bounding box center [68, 430] width 127 height 174
click at [71, 404] on link "Controle de caixa" at bounding box center [68, 398] width 127 height 20
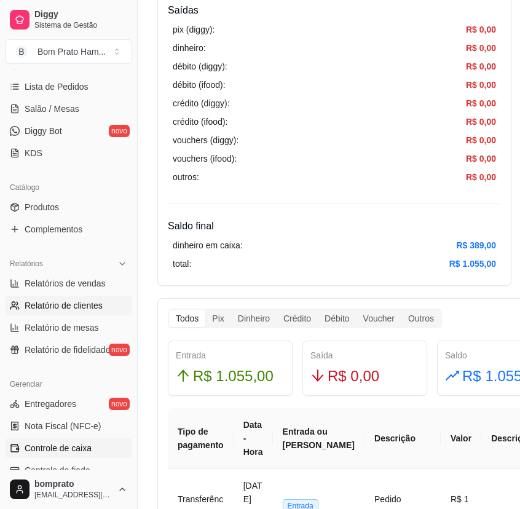
scroll to position [61, 0]
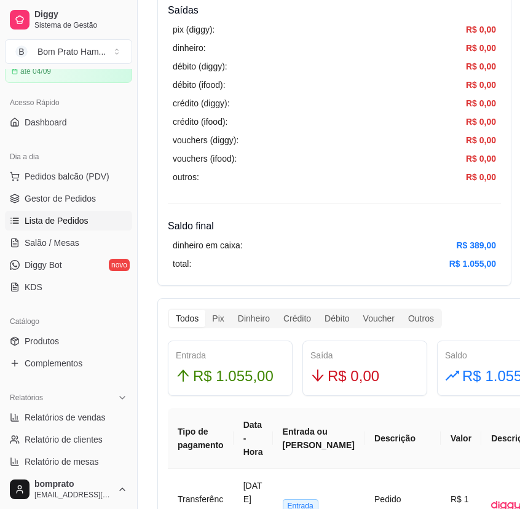
click at [73, 225] on span "Lista de Pedidos" at bounding box center [57, 220] width 64 height 12
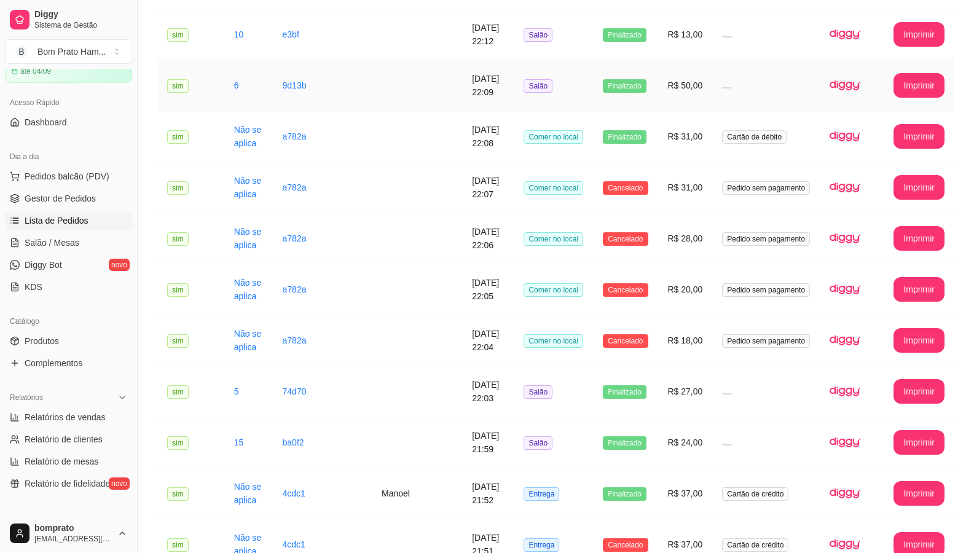
scroll to position [1224, 0]
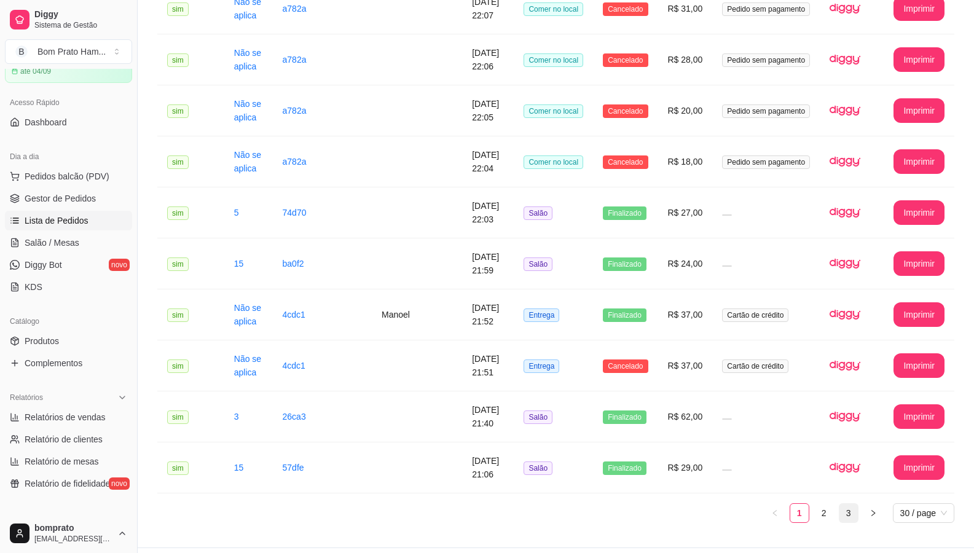
click at [519, 504] on link "3" at bounding box center [848, 513] width 18 height 18
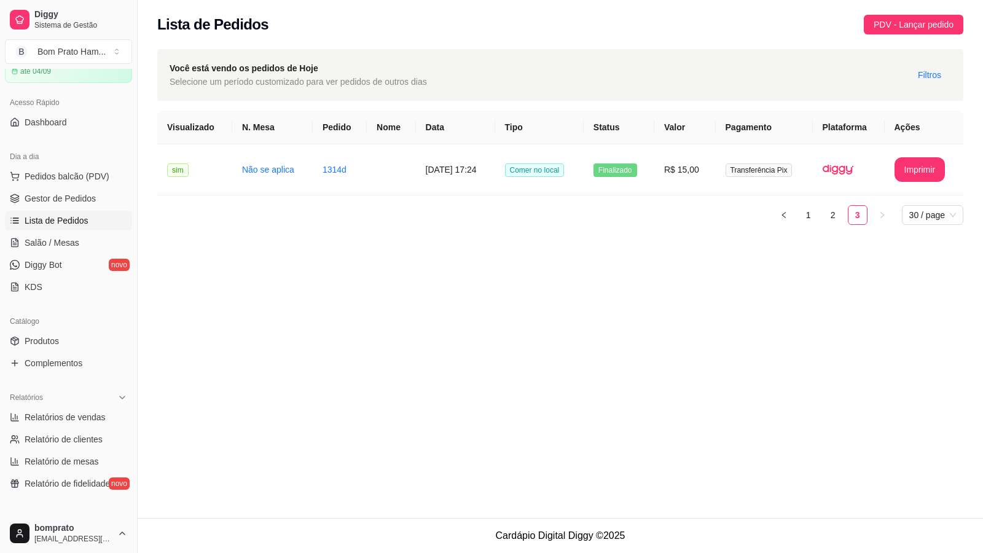
click at [519, 217] on ul "1 2 3 30 / page" at bounding box center [560, 215] width 806 height 20
click at [519, 217] on link "2" at bounding box center [833, 215] width 18 height 18
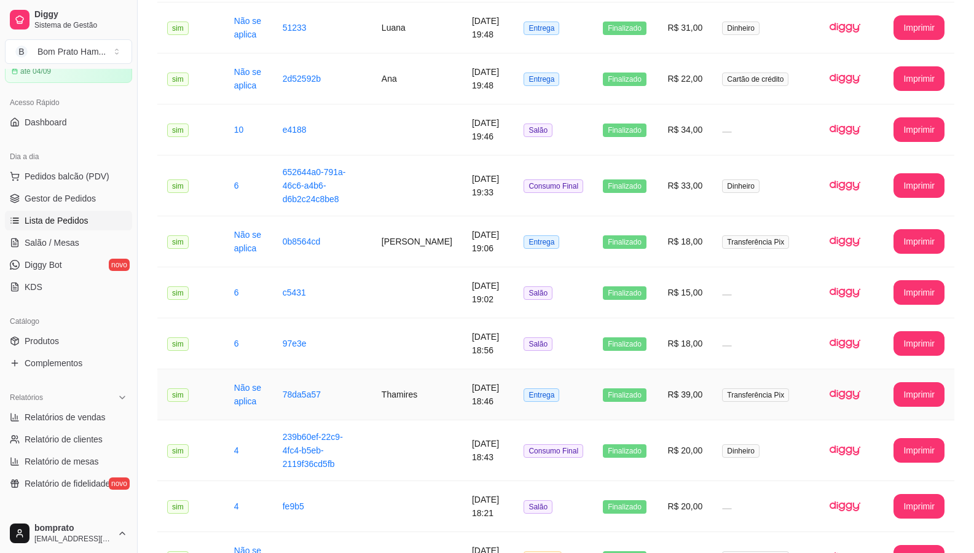
scroll to position [1224, 0]
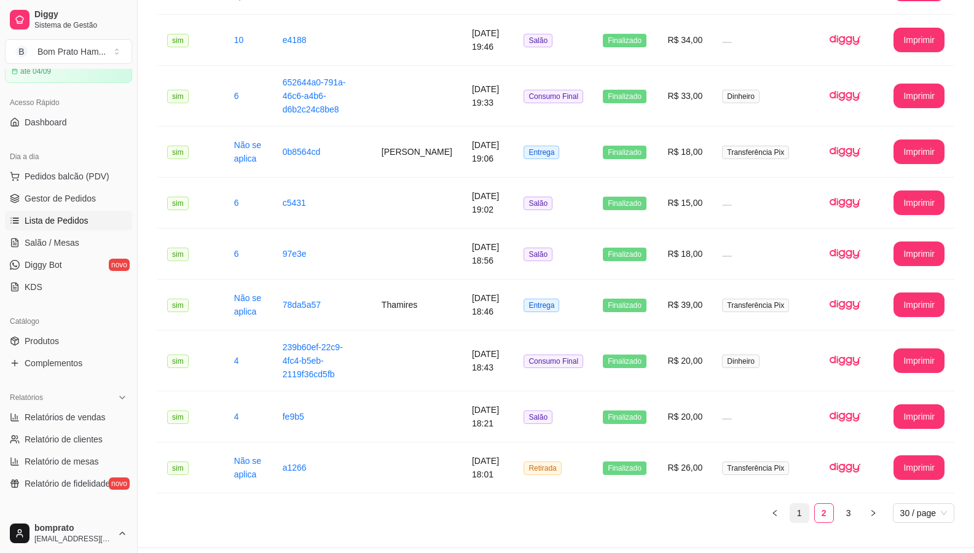
click at [519, 504] on link "1" at bounding box center [799, 513] width 18 height 18
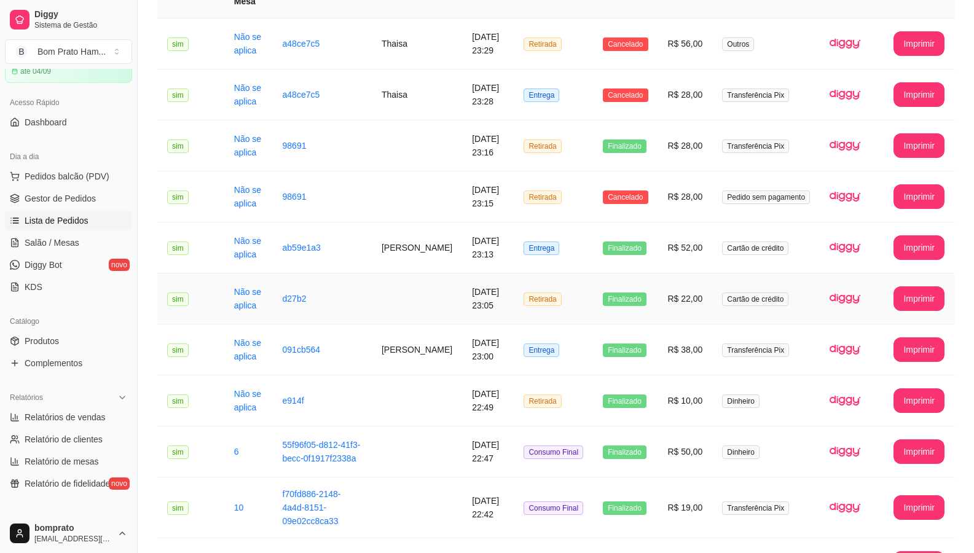
scroll to position [118, 0]
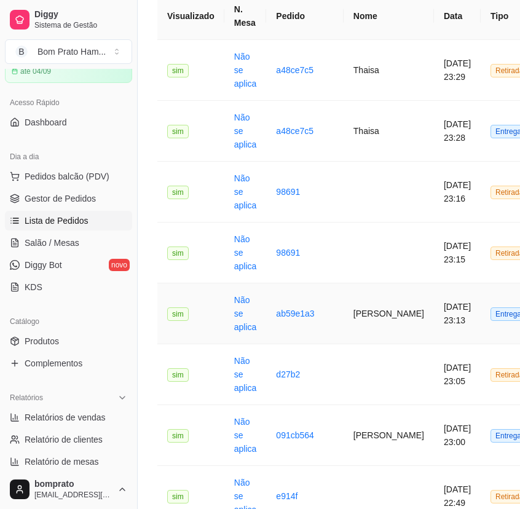
click at [434, 328] on td "16/08/2025 às 23:13" at bounding box center [457, 313] width 47 height 61
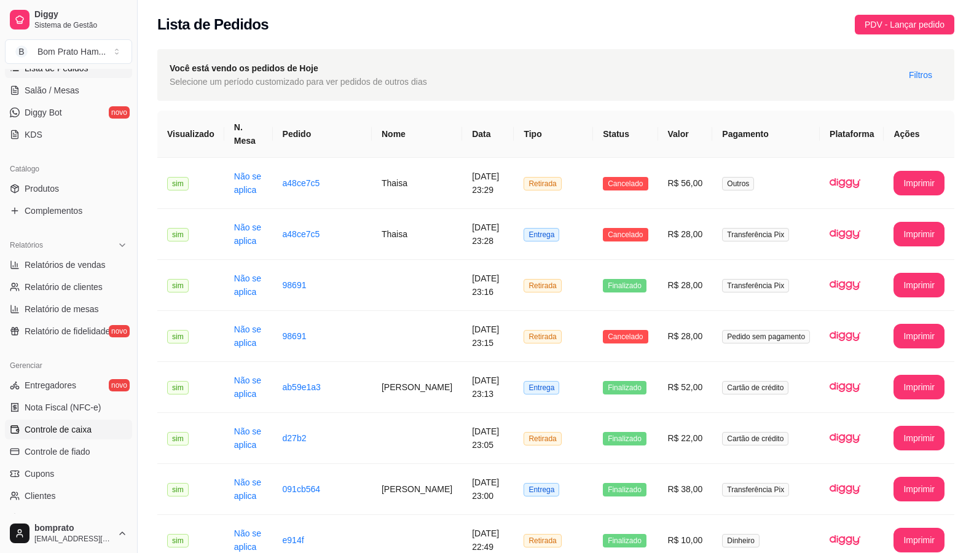
scroll to position [307, 0]
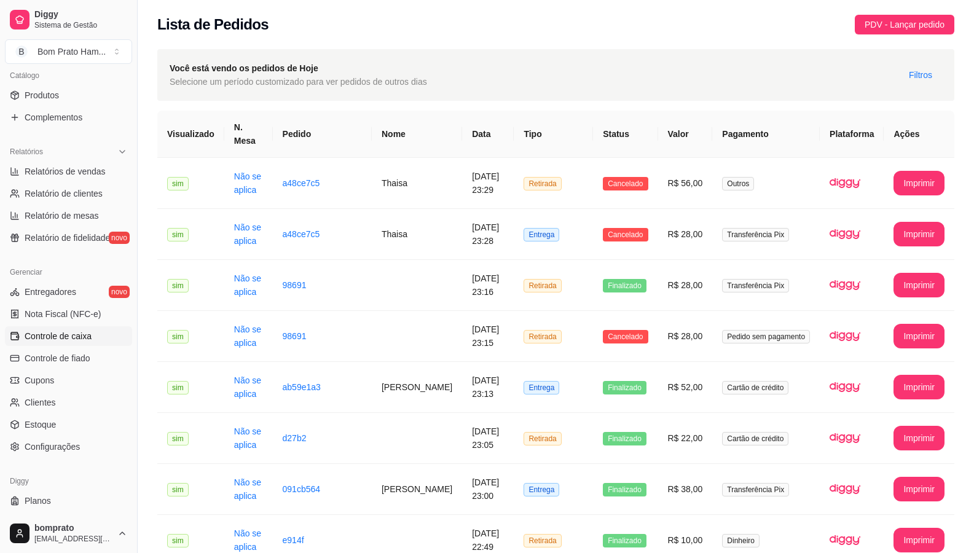
click at [90, 339] on span "Controle de caixa" at bounding box center [58, 336] width 67 height 12
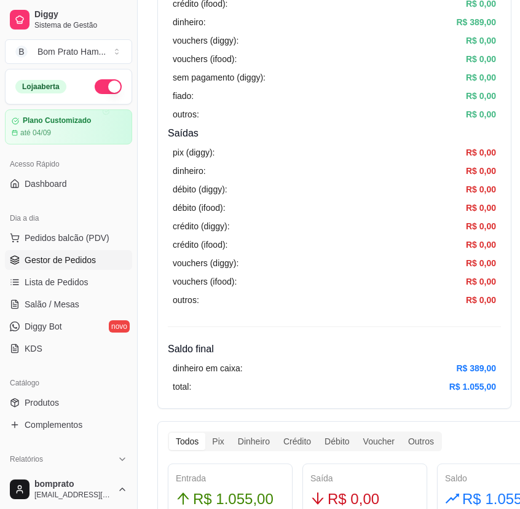
click at [103, 254] on link "Gestor de Pedidos" at bounding box center [68, 260] width 127 height 20
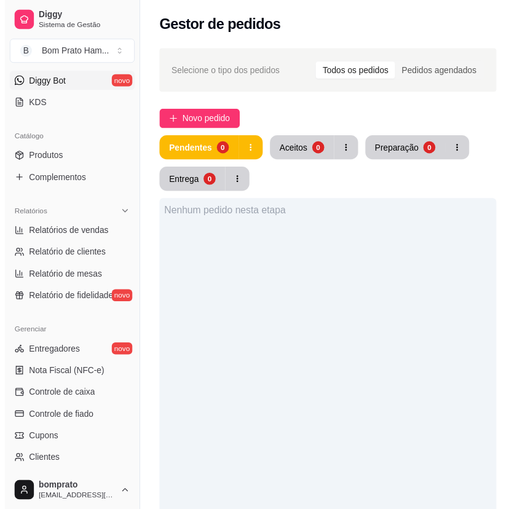
scroll to position [246, 0]
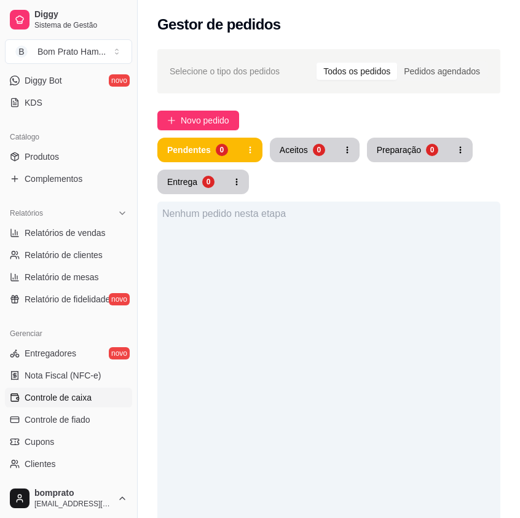
click at [104, 396] on link "Controle de caixa" at bounding box center [68, 398] width 127 height 20
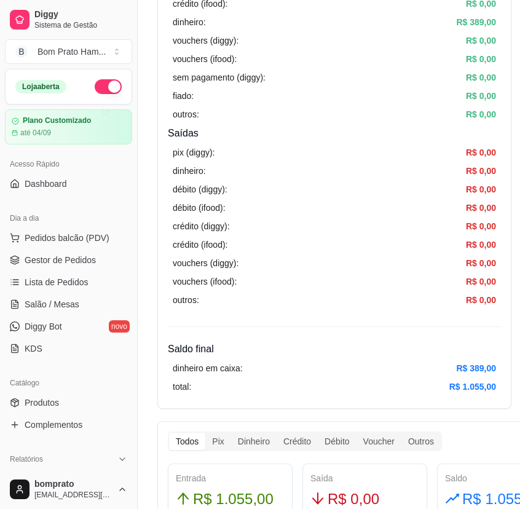
click at [95, 88] on button "button" at bounding box center [108, 86] width 27 height 15
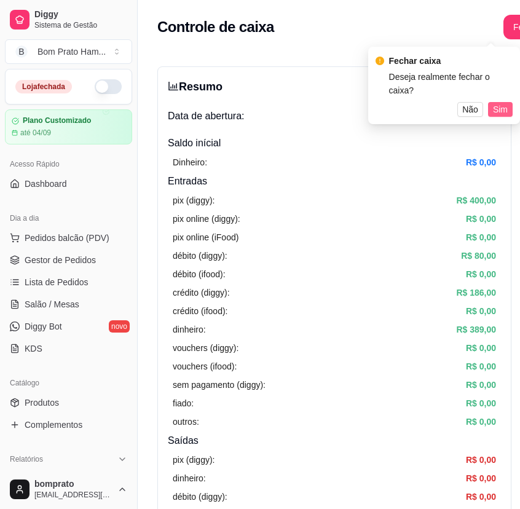
click at [504, 103] on span "Sim" at bounding box center [500, 110] width 15 height 14
